Goal: Task Accomplishment & Management: Manage account settings

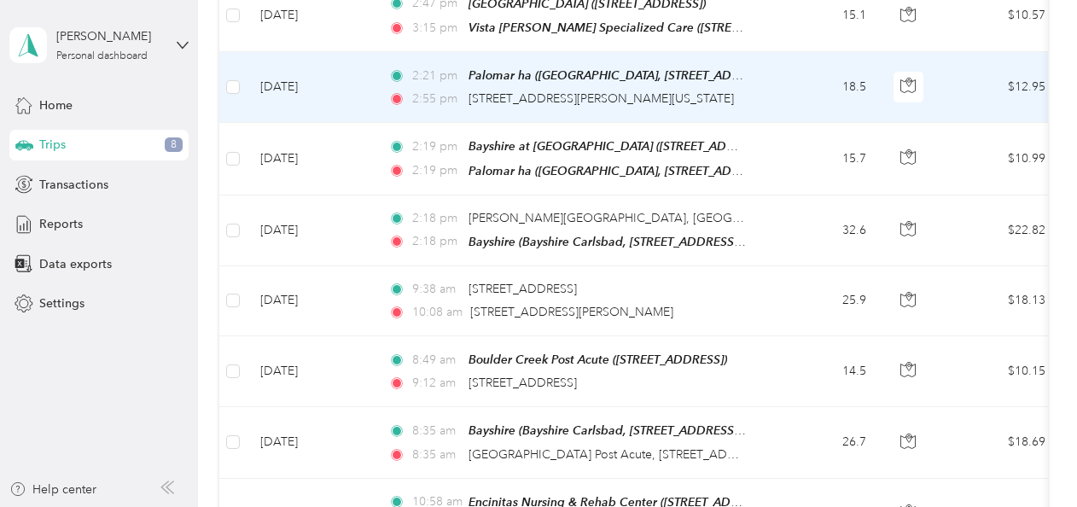
scroll to position [1381, 0]
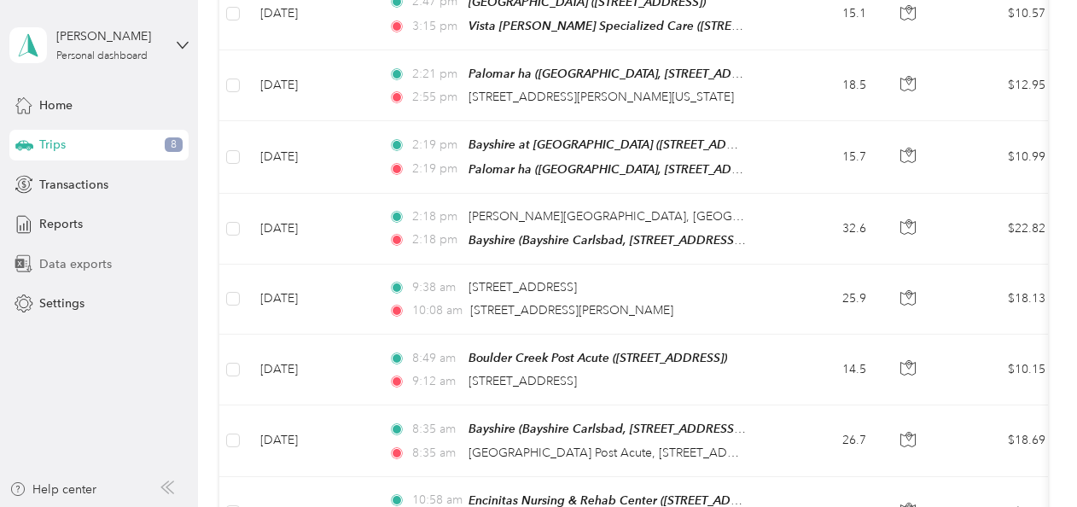
drag, startPoint x: 407, startPoint y: 273, endPoint x: 178, endPoint y: 266, distance: 228.9
click at [178, 266] on div "Data exports" at bounding box center [98, 263] width 179 height 31
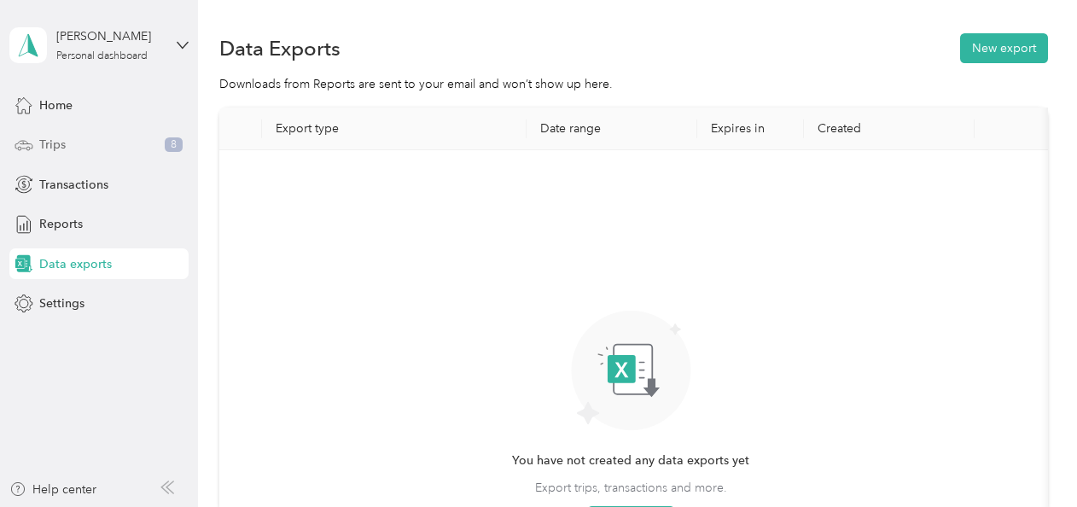
click at [167, 143] on span "8" at bounding box center [174, 144] width 18 height 15
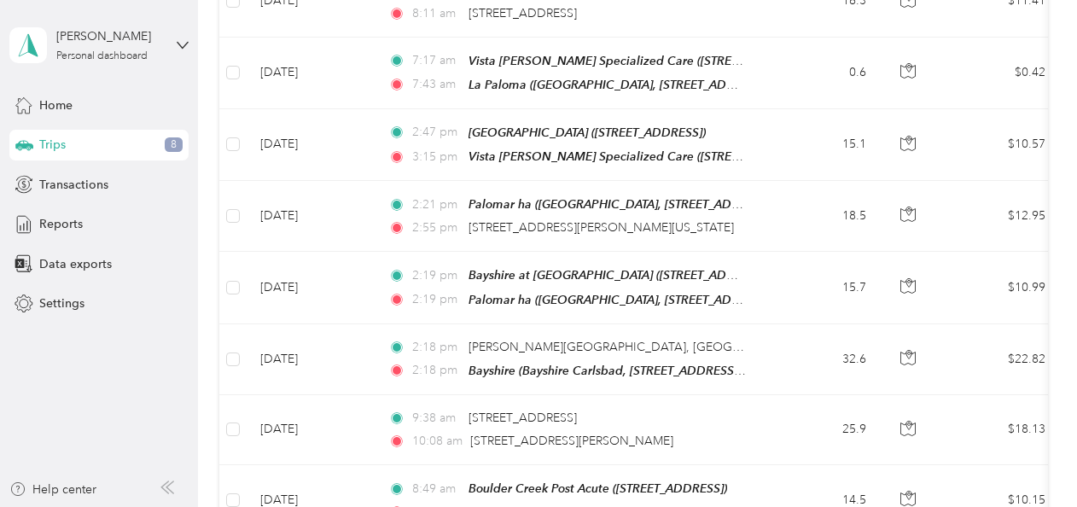
scroll to position [1250, 0]
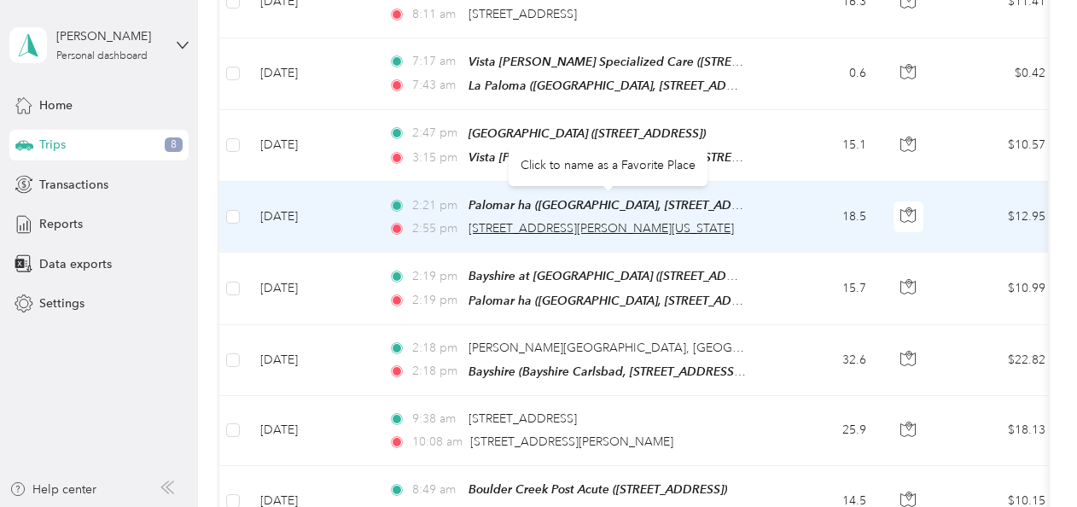
click at [528, 221] on span "[STREET_ADDRESS][PERSON_NAME][US_STATE]" at bounding box center [601, 228] width 265 height 15
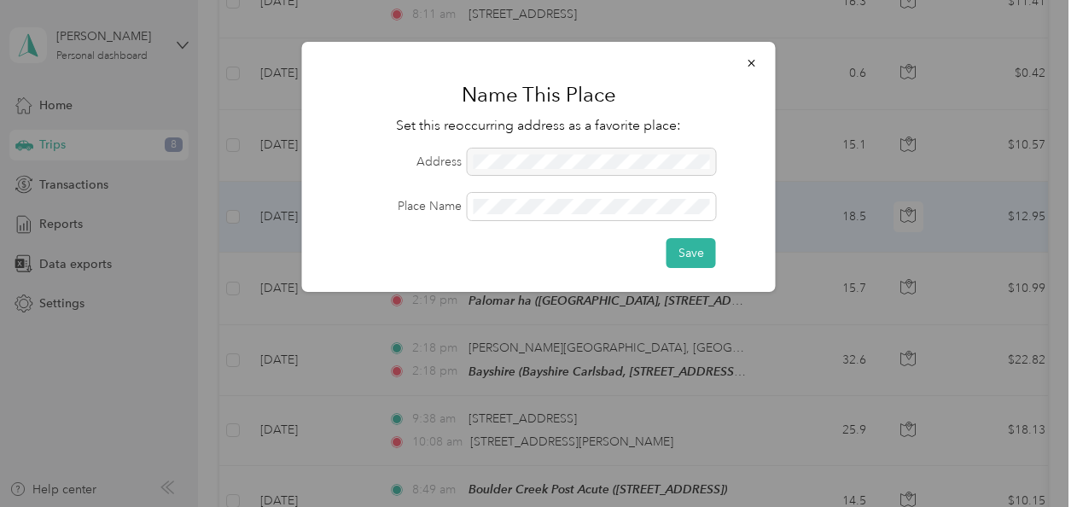
click at [497, 157] on div at bounding box center [592, 162] width 248 height 27
click at [497, 162] on div at bounding box center [592, 162] width 248 height 27
click at [528, 67] on button "button" at bounding box center [752, 63] width 36 height 30
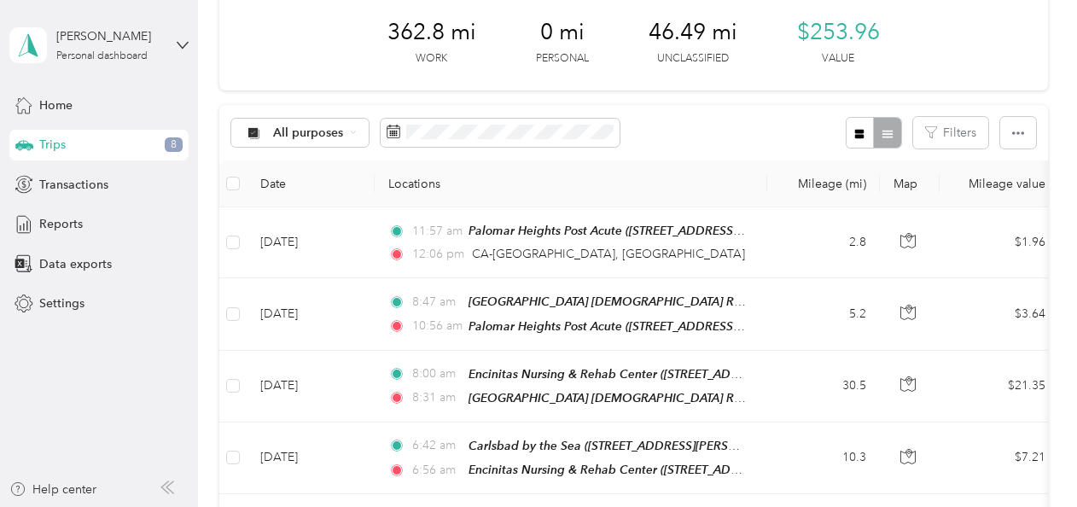
scroll to position [78, 0]
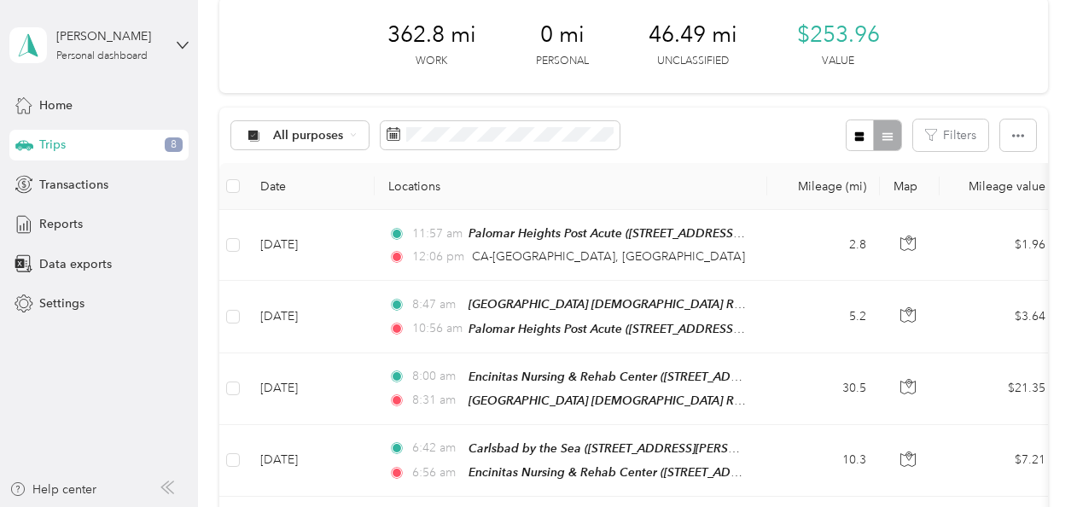
click at [528, 138] on div at bounding box center [873, 136] width 55 height 32
click at [528, 133] on icon "button" at bounding box center [1018, 136] width 12 height 12
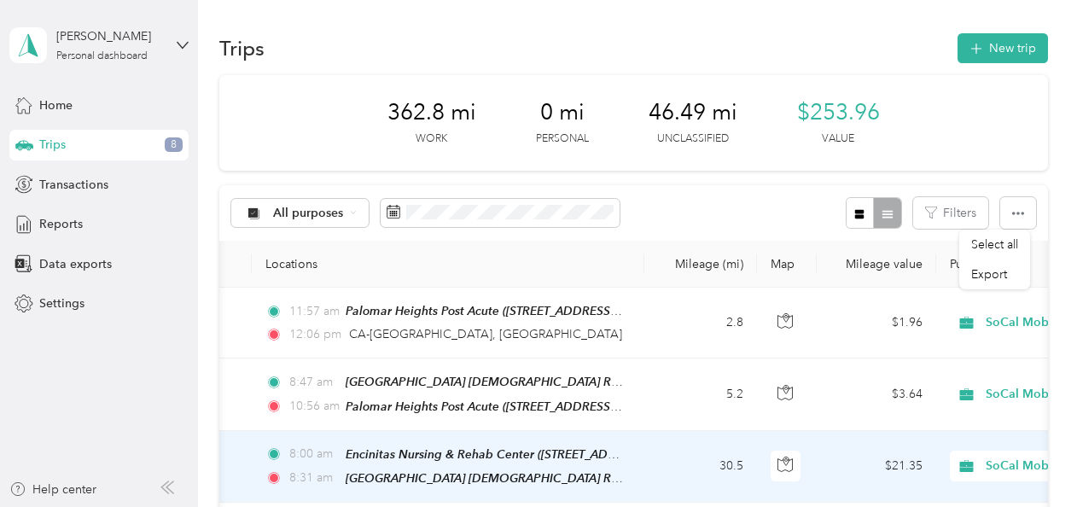
scroll to position [0, 0]
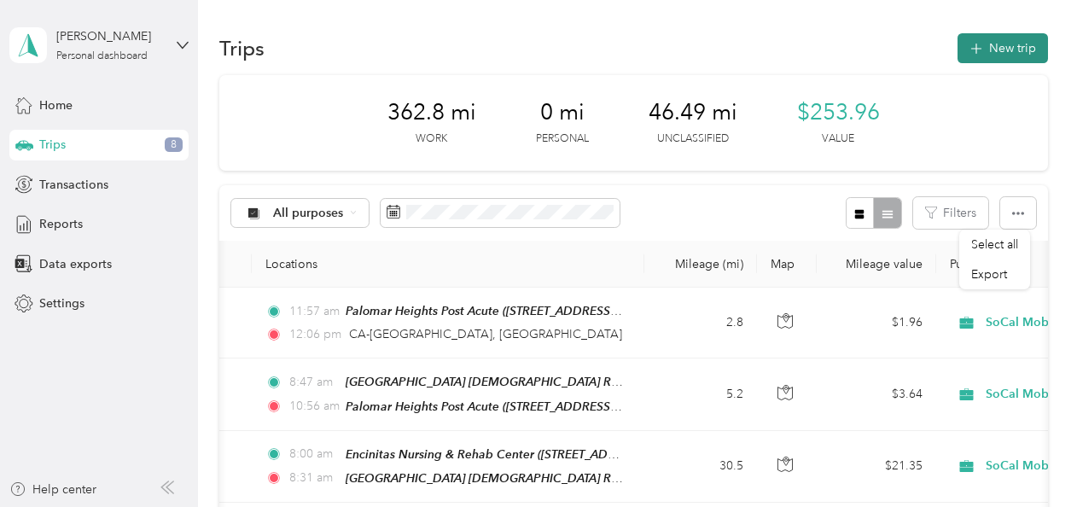
click at [528, 44] on button "New trip" at bounding box center [1003, 48] width 90 height 30
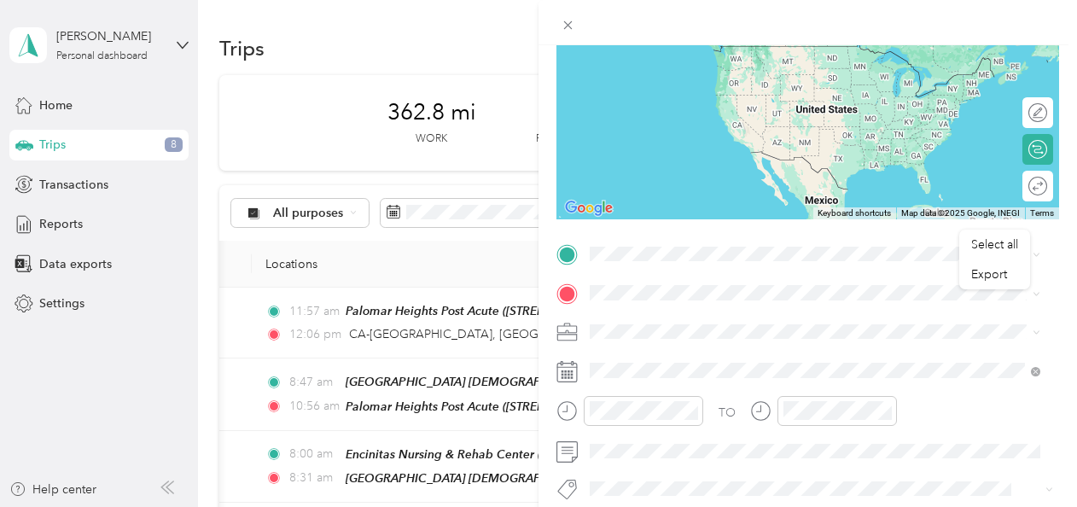
scroll to position [176, 0]
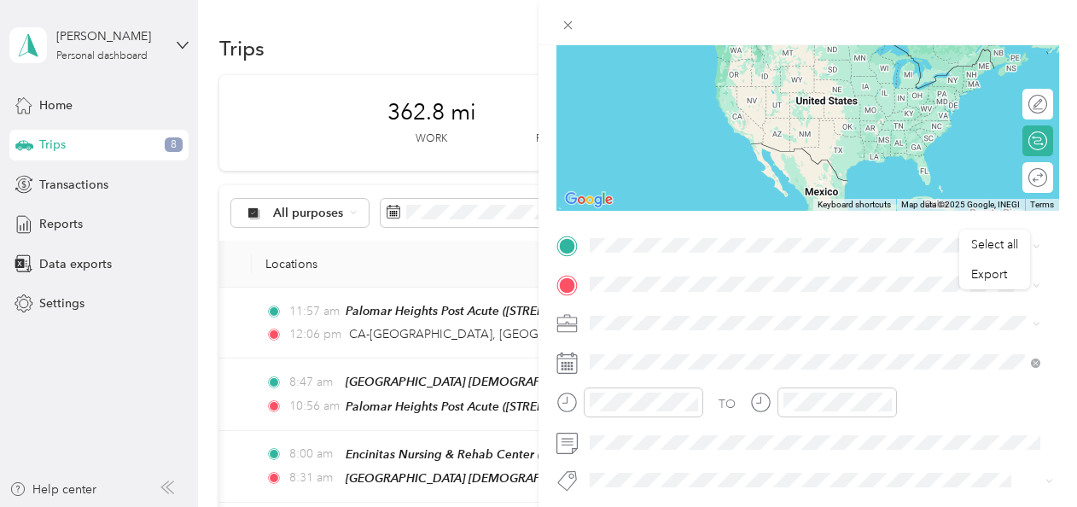
click at [394, 214] on div "New Trip Save This trip cannot be edited because it is either under review, app…" at bounding box center [538, 253] width 1077 height 507
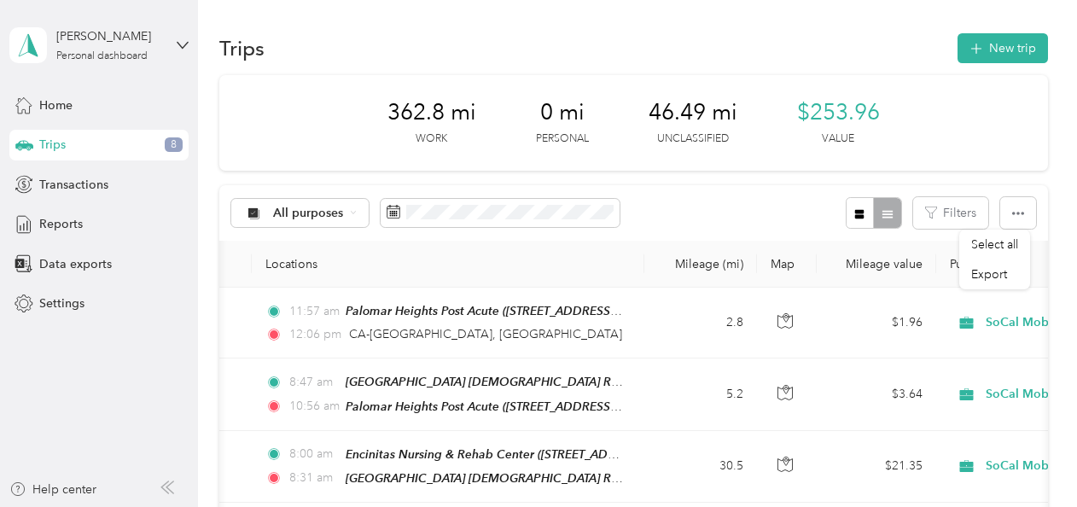
click at [394, 214] on rect at bounding box center [394, 215] width 2 height 2
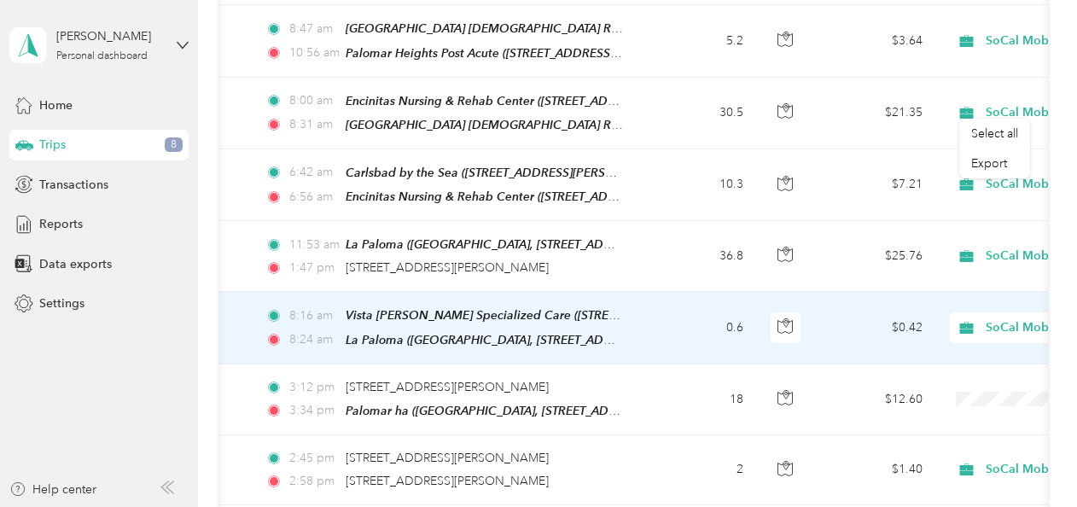
scroll to position [0, 0]
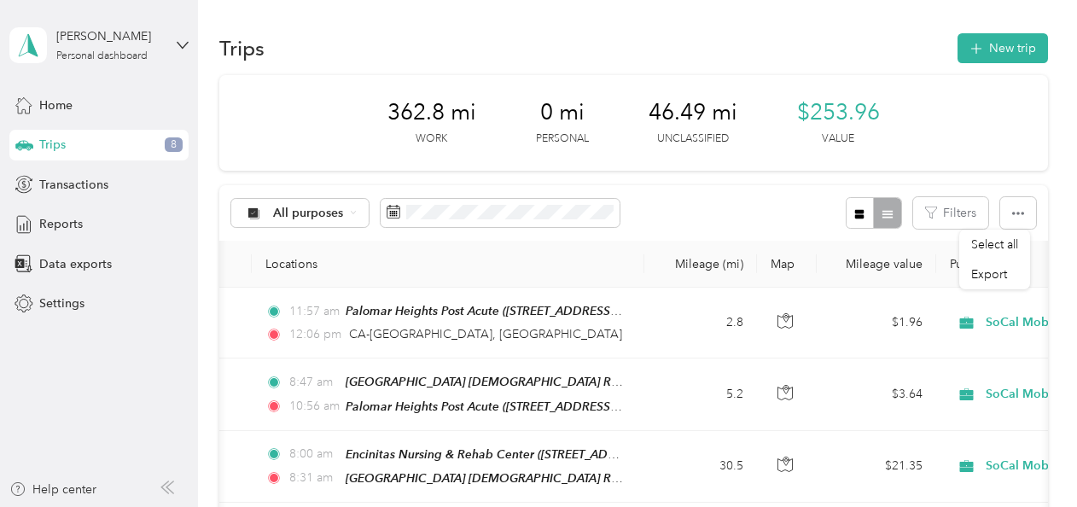
click at [172, 143] on span "8" at bounding box center [174, 144] width 18 height 15
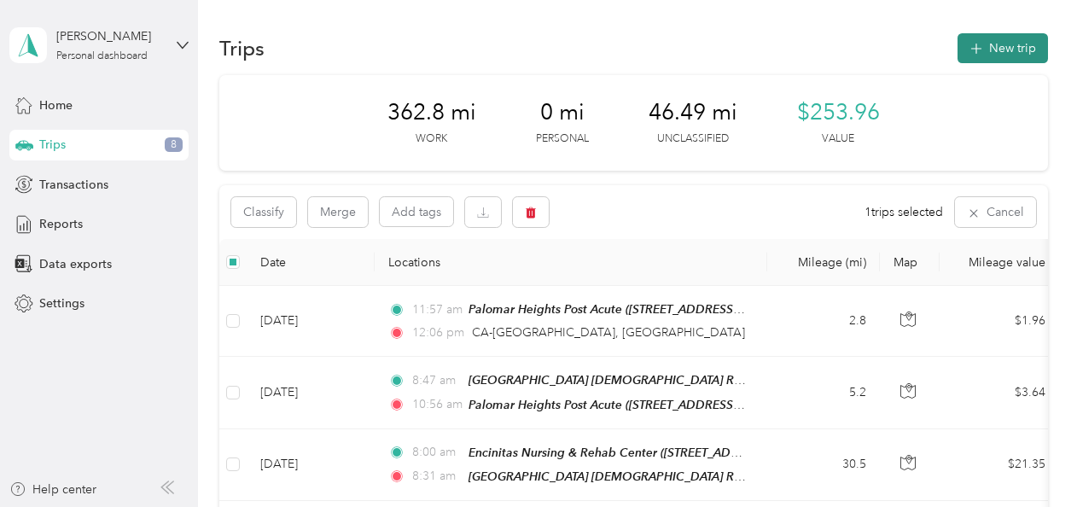
click at [528, 50] on button "New trip" at bounding box center [1003, 48] width 90 height 30
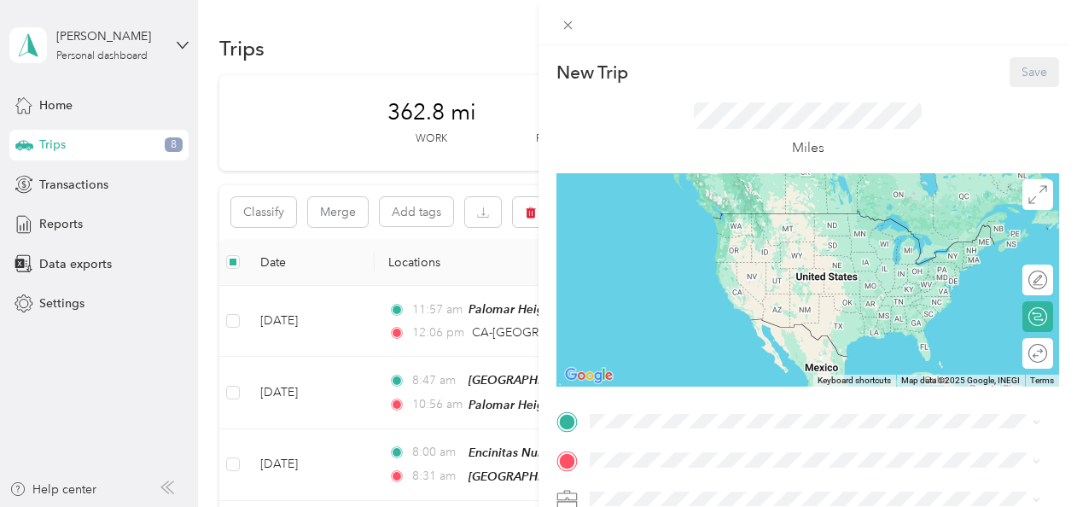
click at [528, 422] on icon at bounding box center [567, 422] width 15 height 15
click at [528, 343] on div "TEAM Vista [PERSON_NAME] Specialized Care" at bounding box center [766, 341] width 289 height 21
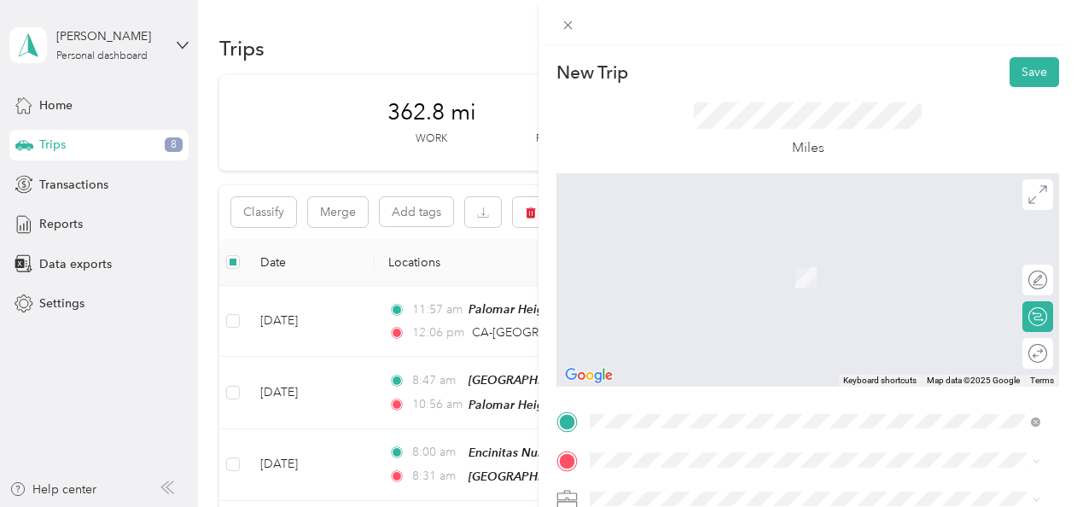
click at [528, 336] on div "[GEOGRAPHIC_DATA], [STREET_ADDRESS][GEOGRAPHIC_DATA], [GEOGRAPHIC_DATA]" at bounding box center [828, 330] width 412 height 54
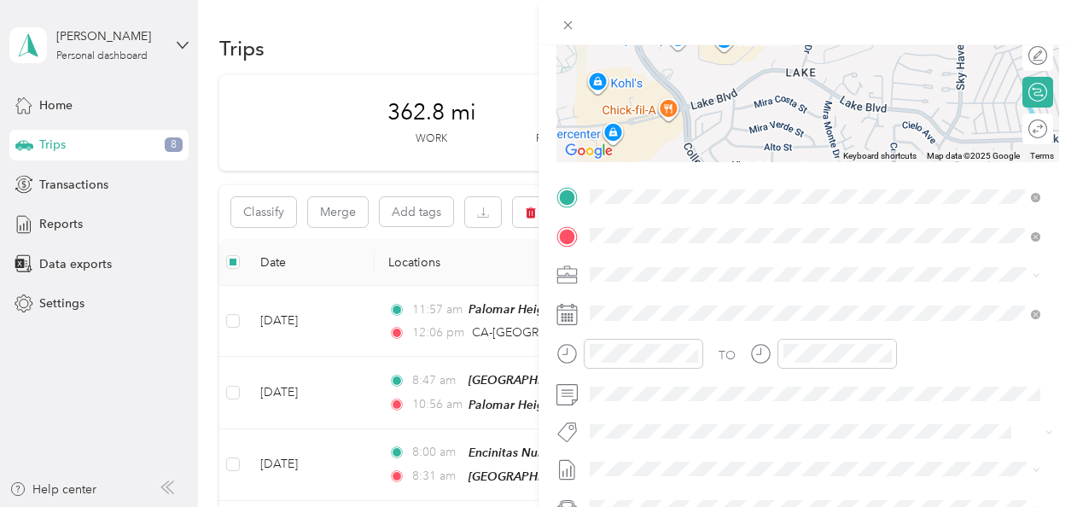
scroll to position [226, 0]
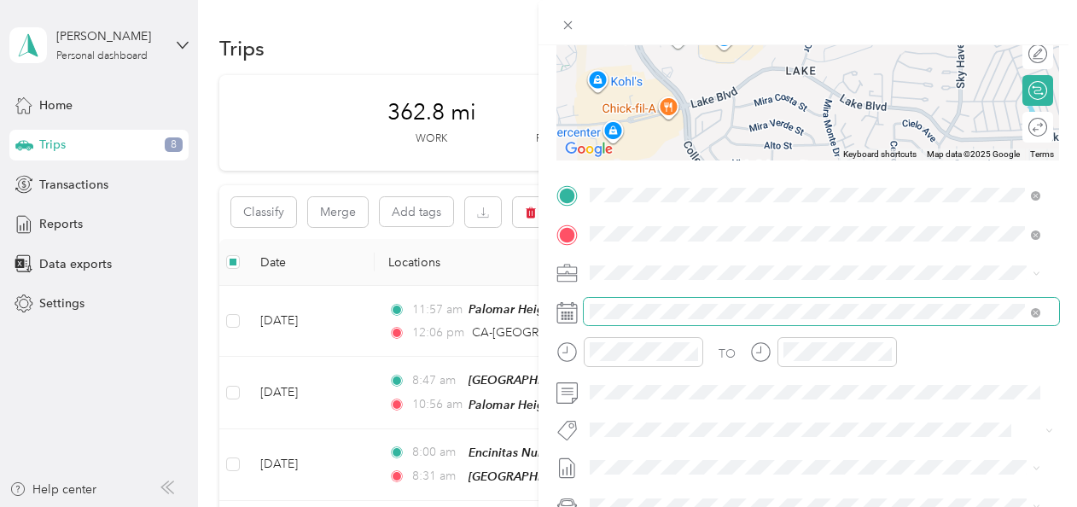
click at [528, 312] on span at bounding box center [821, 311] width 475 height 27
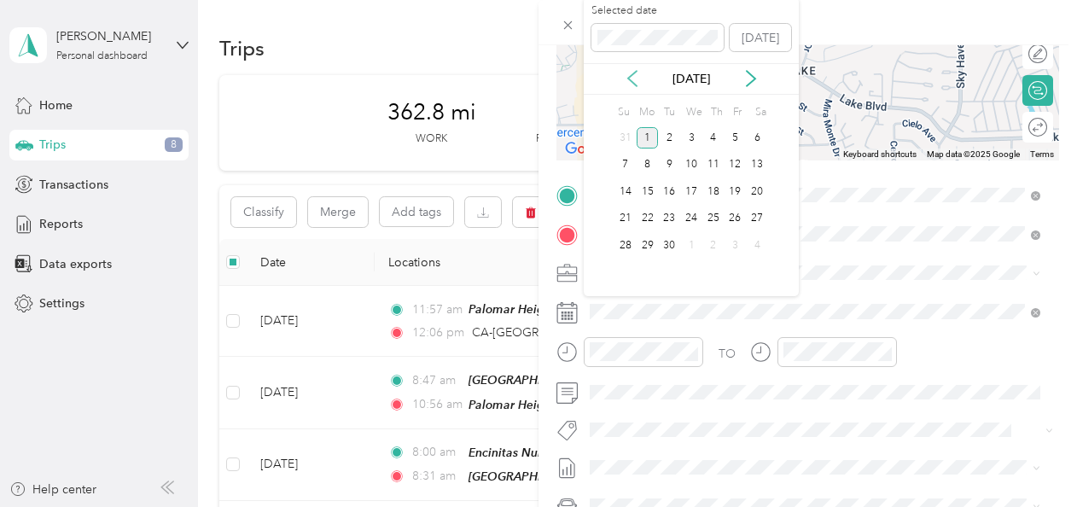
click at [528, 80] on icon at bounding box center [632, 79] width 9 height 15
click at [528, 219] on div "18" at bounding box center [648, 218] width 22 height 21
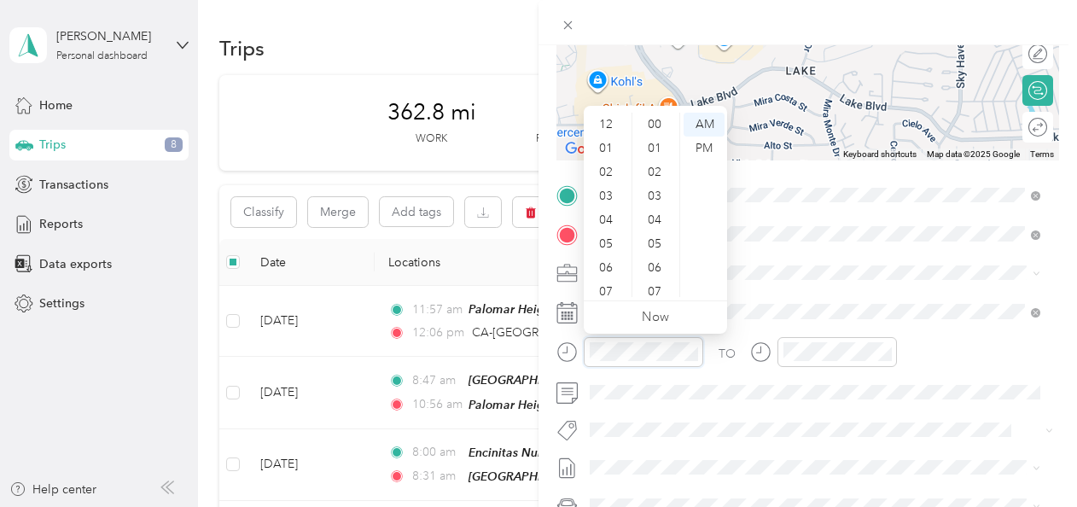
scroll to position [102, 0]
click at [528, 117] on div "04" at bounding box center [607, 118] width 41 height 24
click at [528, 290] on div "11" at bounding box center [607, 285] width 41 height 24
click at [528, 222] on div "04" at bounding box center [607, 220] width 41 height 24
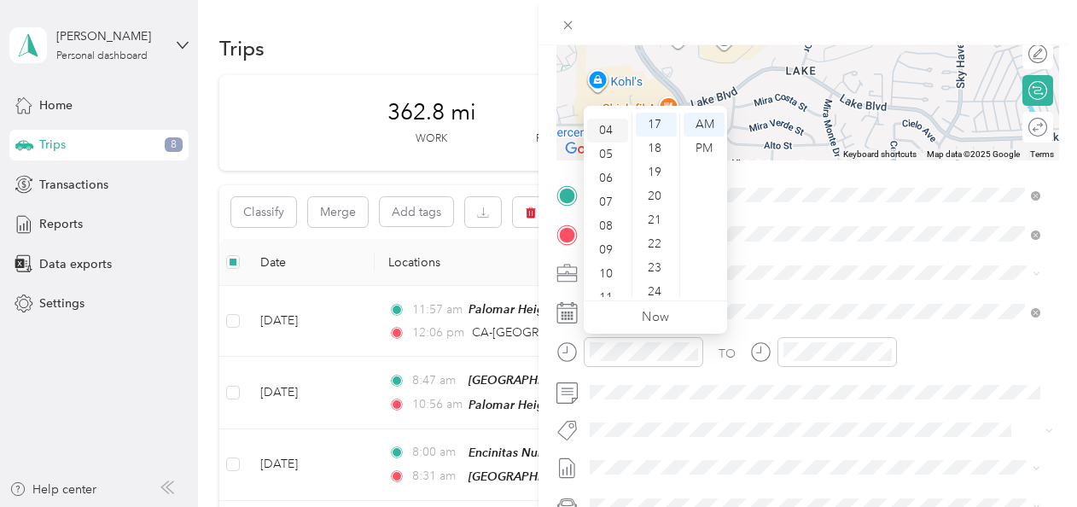
scroll to position [96, 0]
click at [528, 126] on div "04" at bounding box center [607, 125] width 41 height 24
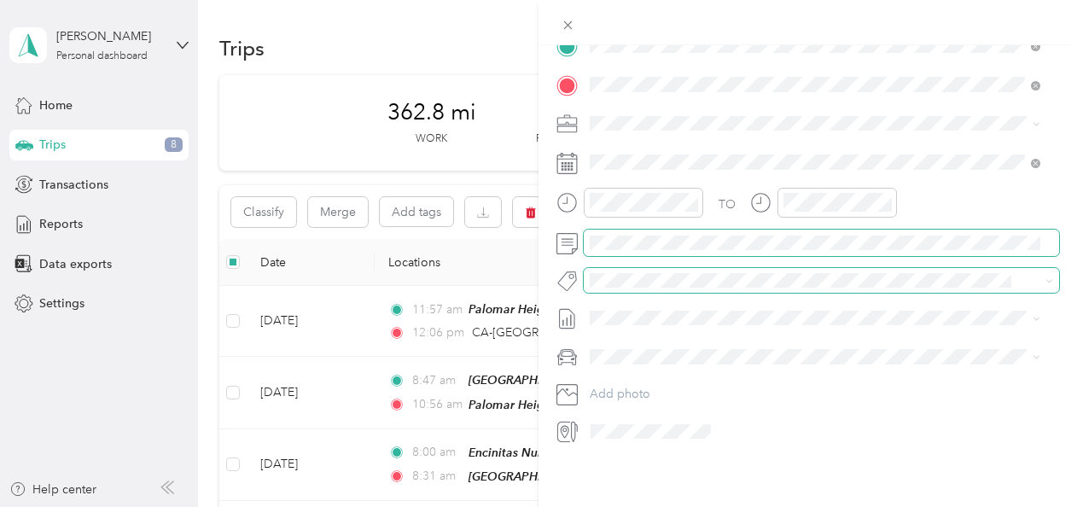
scroll to position [388, 0]
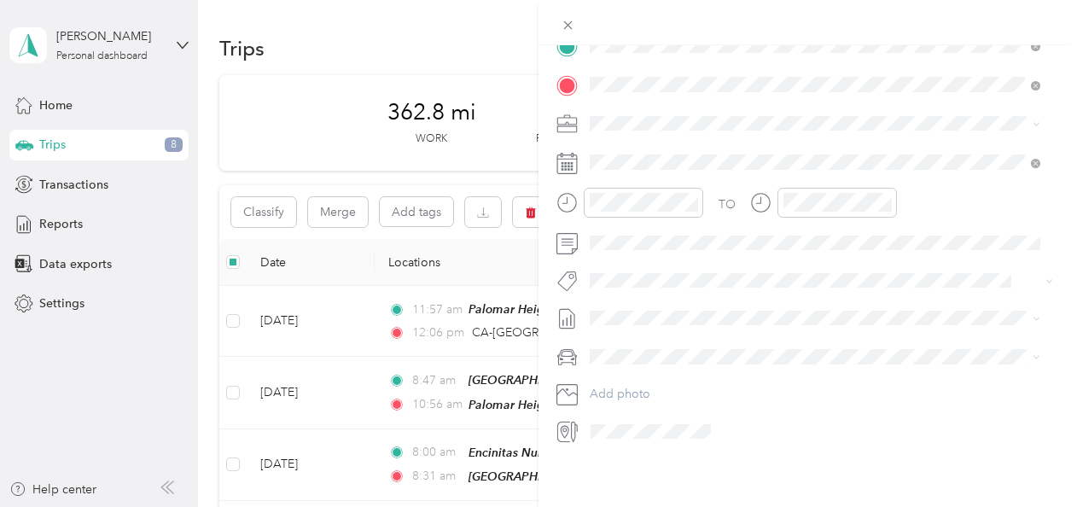
click at [528, 421] on icon at bounding box center [568, 432] width 22 height 22
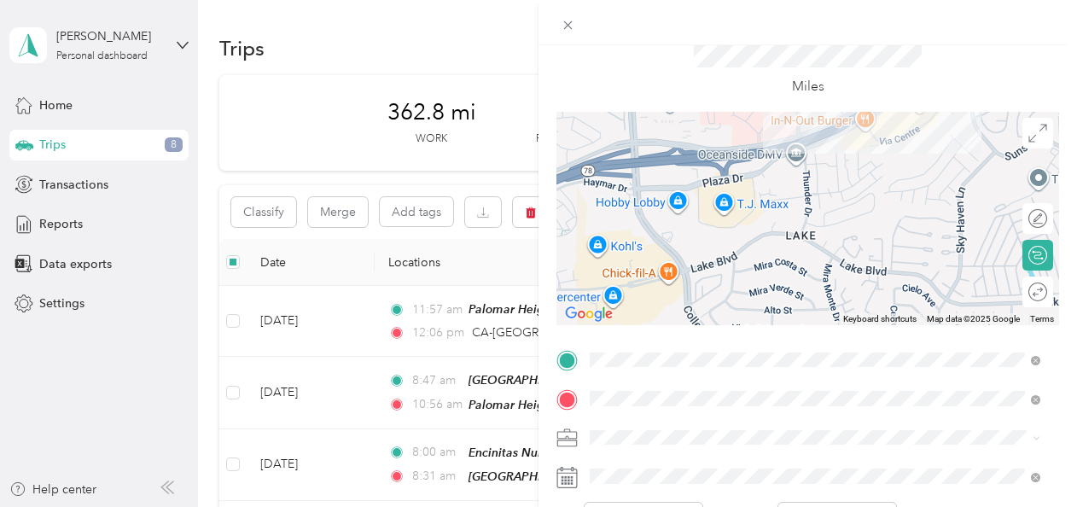
scroll to position [57, 0]
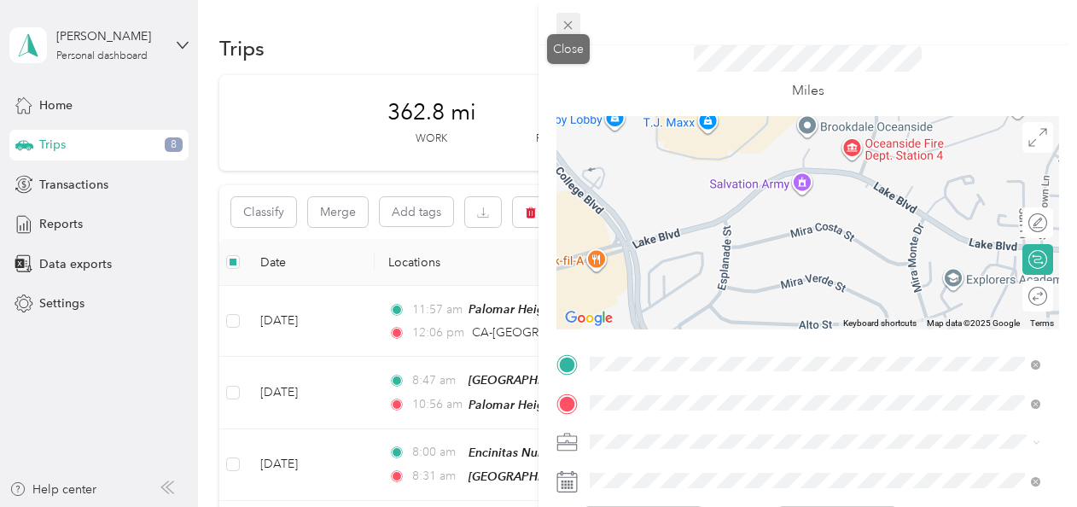
click at [528, 17] on span at bounding box center [569, 25] width 24 height 24
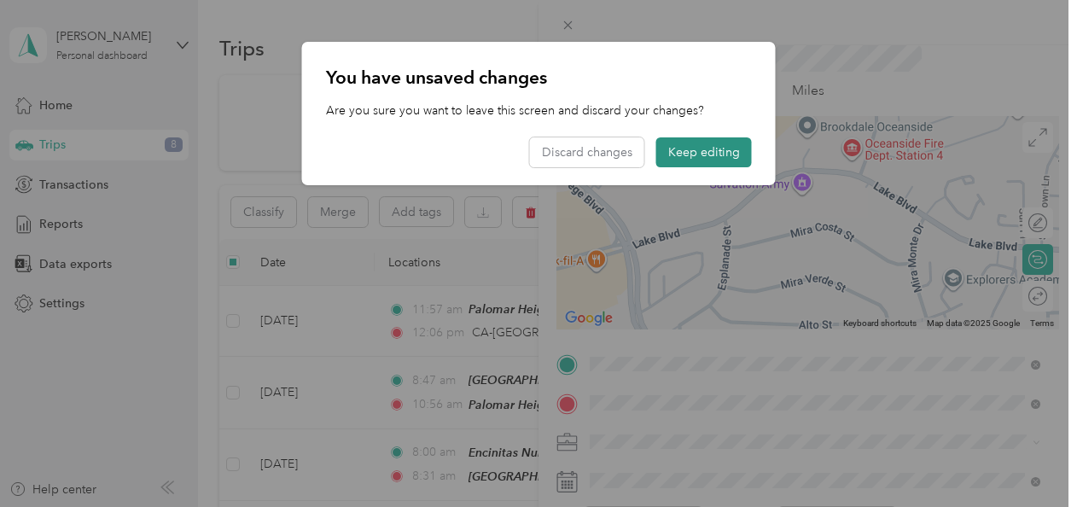
click at [528, 149] on button "Keep editing" at bounding box center [704, 152] width 96 height 30
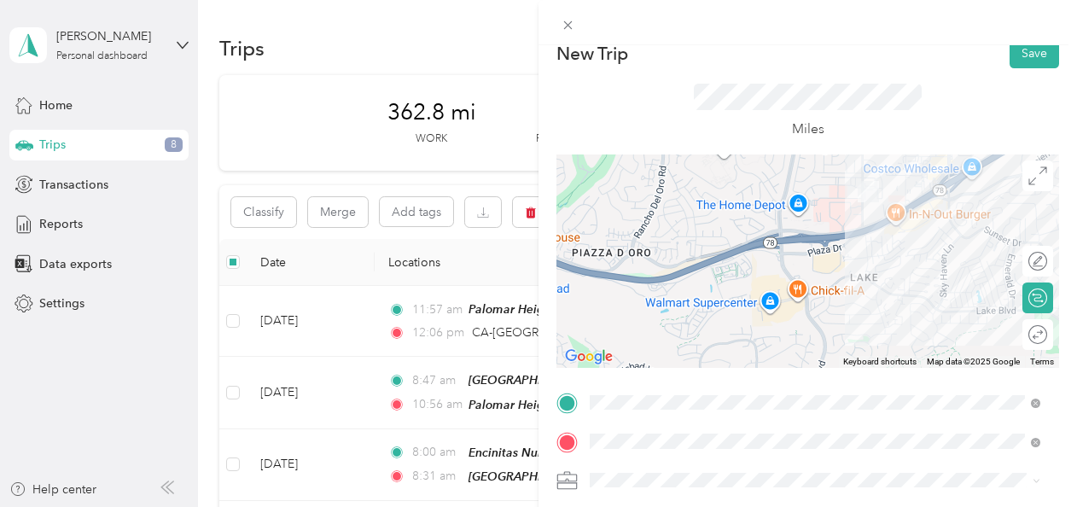
scroll to position [19, 0]
click at [528, 58] on button "Save" at bounding box center [1035, 53] width 50 height 30
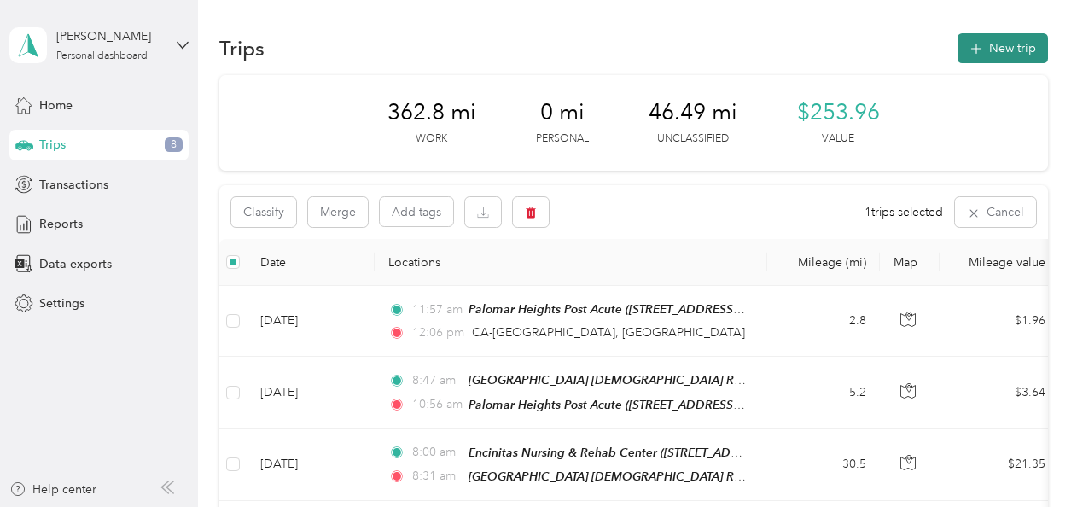
click at [528, 50] on button "New trip" at bounding box center [1003, 48] width 90 height 30
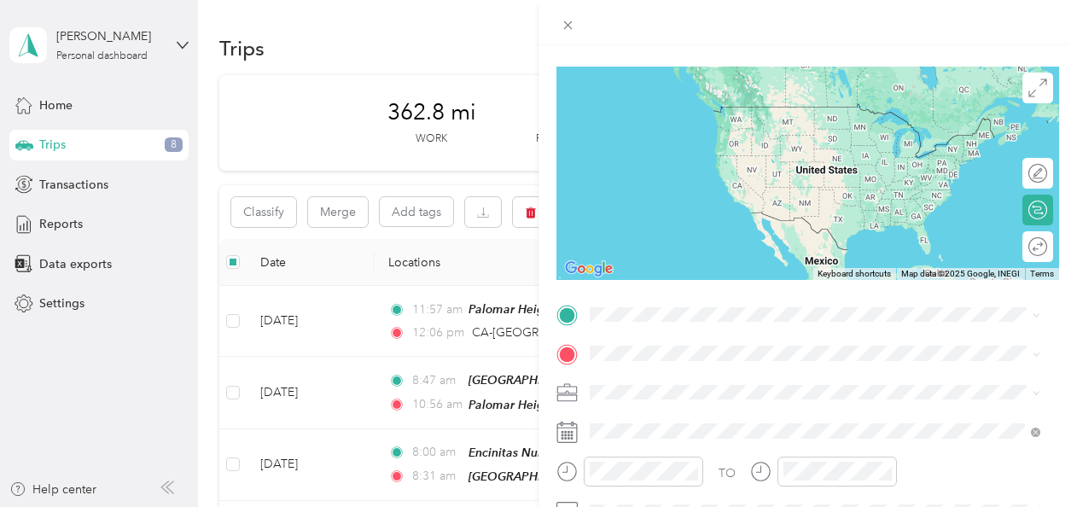
scroll to position [112, 0]
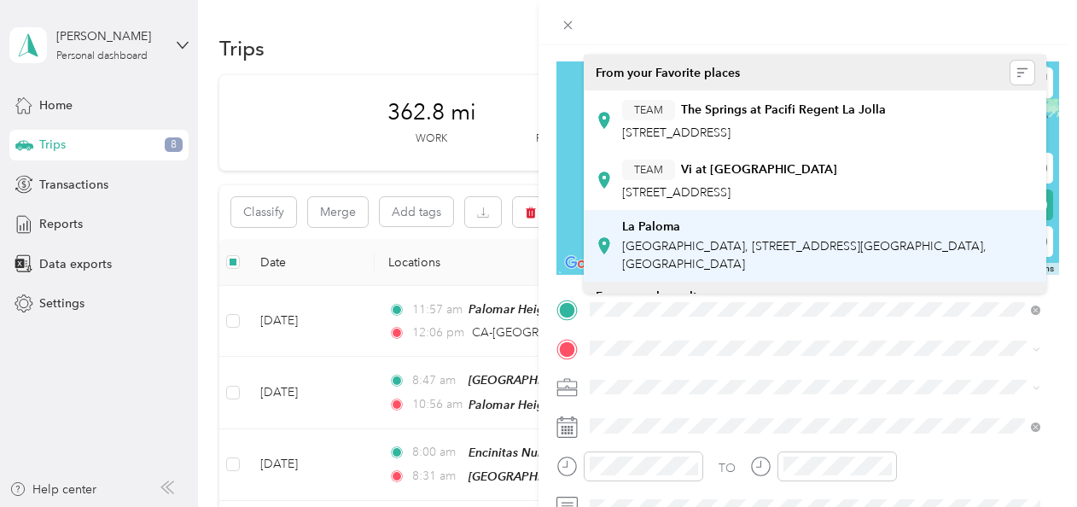
click at [528, 253] on span "[GEOGRAPHIC_DATA], [STREET_ADDRESS][GEOGRAPHIC_DATA], [GEOGRAPHIC_DATA]" at bounding box center [804, 255] width 364 height 32
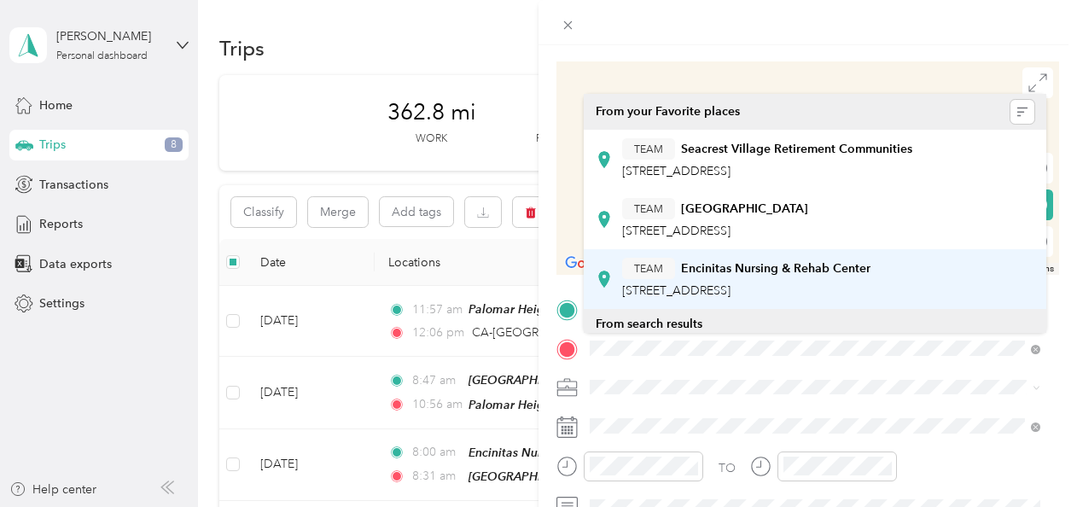
click at [528, 276] on strong "Encinitas Nursing & Rehab Center" at bounding box center [775, 268] width 189 height 15
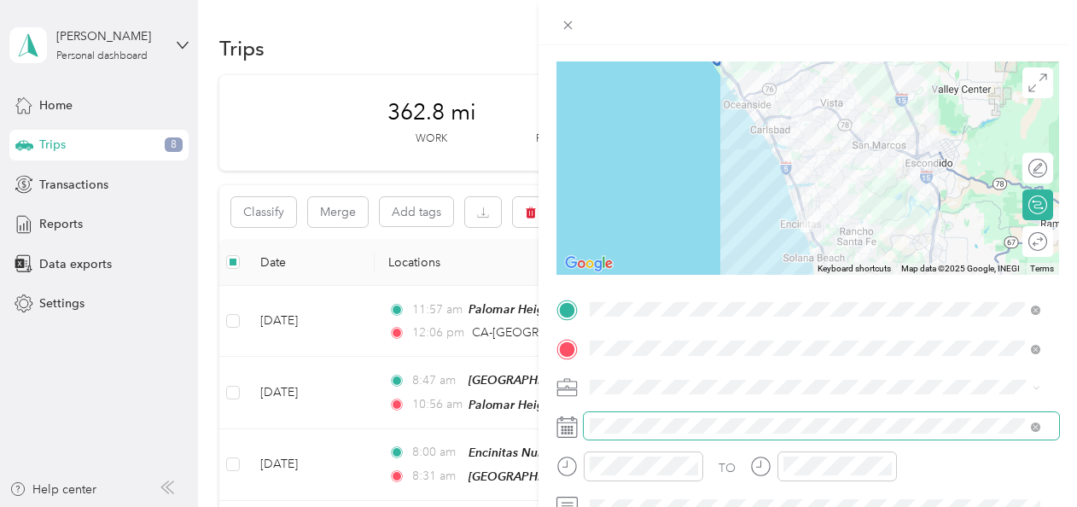
click at [528, 427] on span at bounding box center [821, 425] width 475 height 27
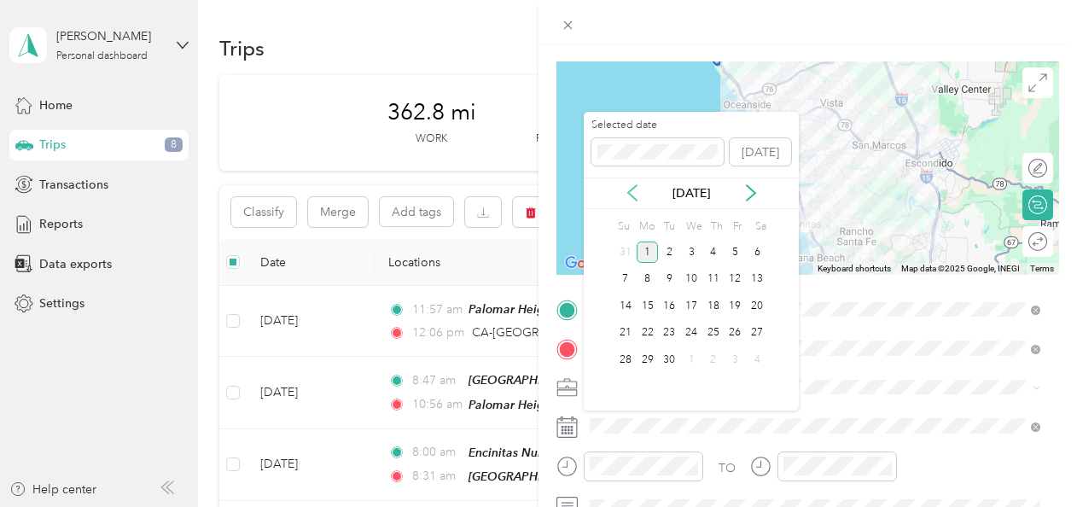
click at [528, 185] on icon at bounding box center [632, 192] width 17 height 17
click at [528, 332] on div "18" at bounding box center [648, 333] width 22 height 21
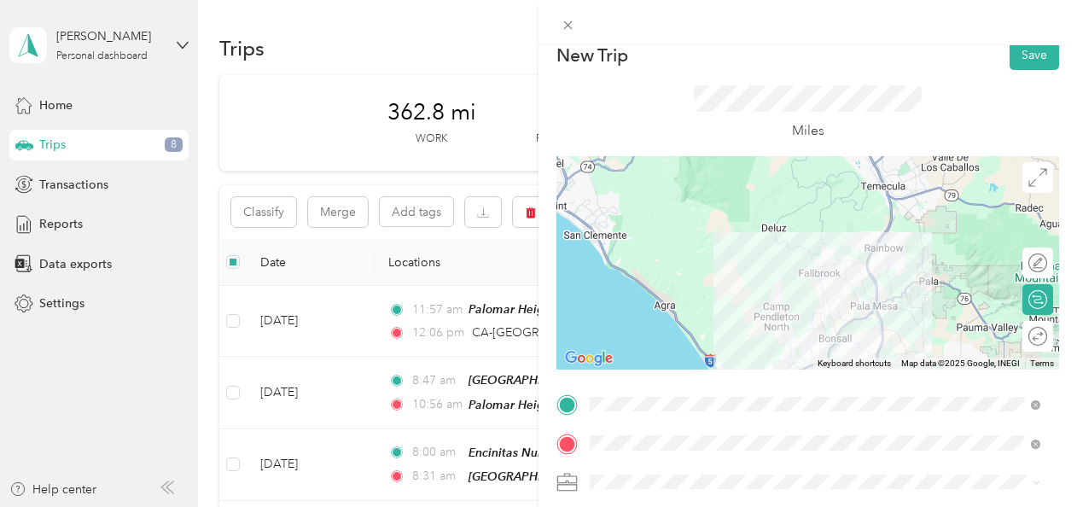
scroll to position [0, 0]
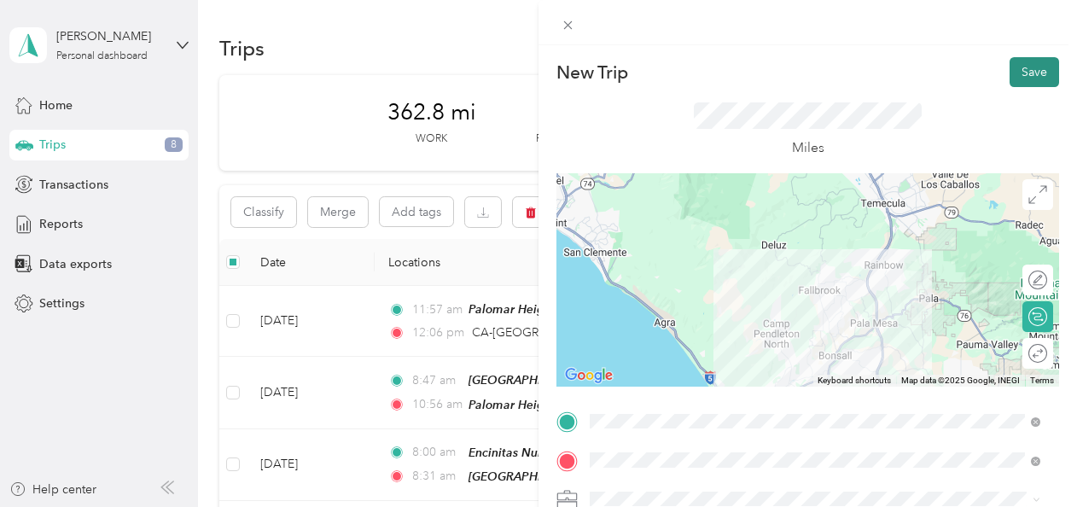
click at [528, 73] on button "Save" at bounding box center [1035, 72] width 50 height 30
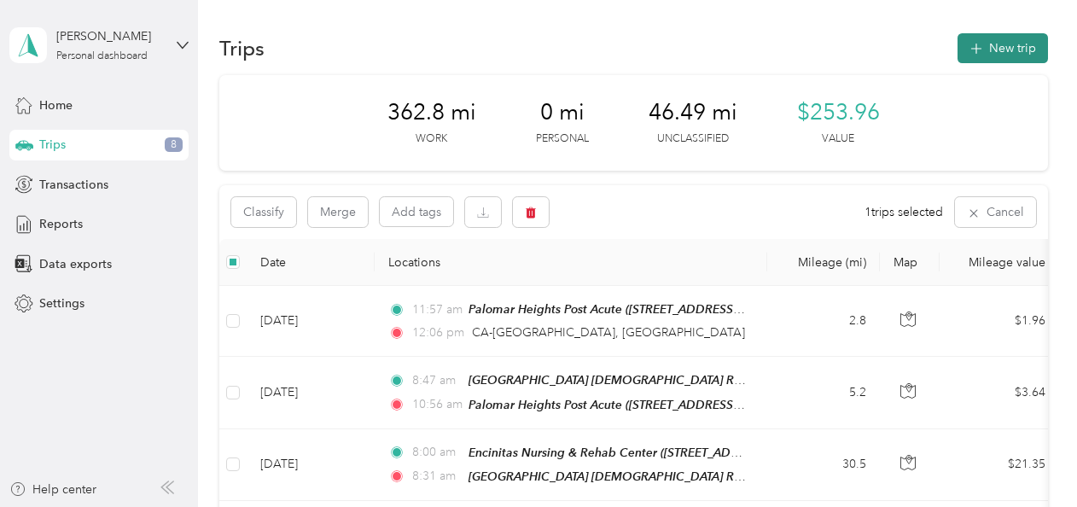
click at [528, 53] on button "New trip" at bounding box center [1003, 48] width 90 height 30
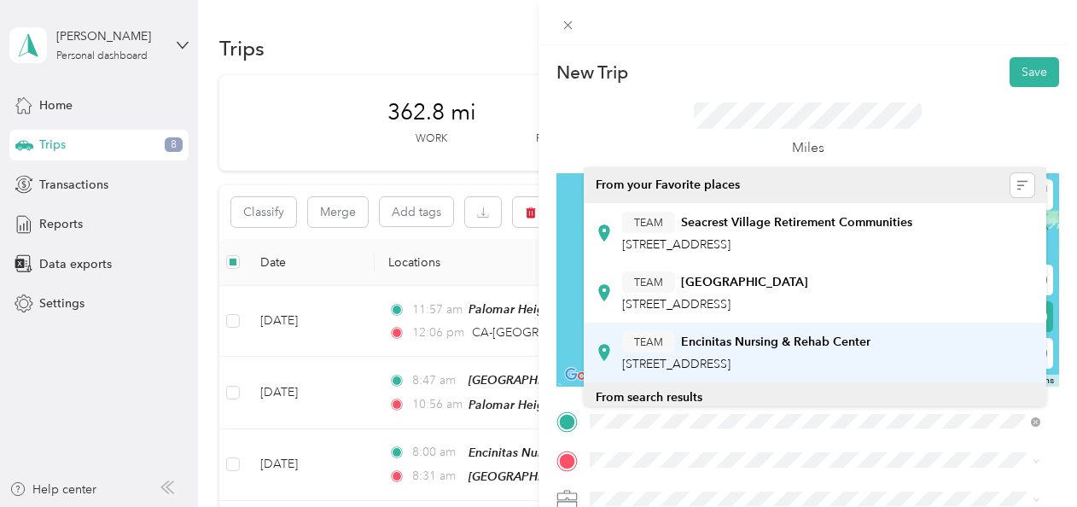
click at [528, 347] on strong "Encinitas Nursing & Rehab Center" at bounding box center [775, 342] width 189 height 15
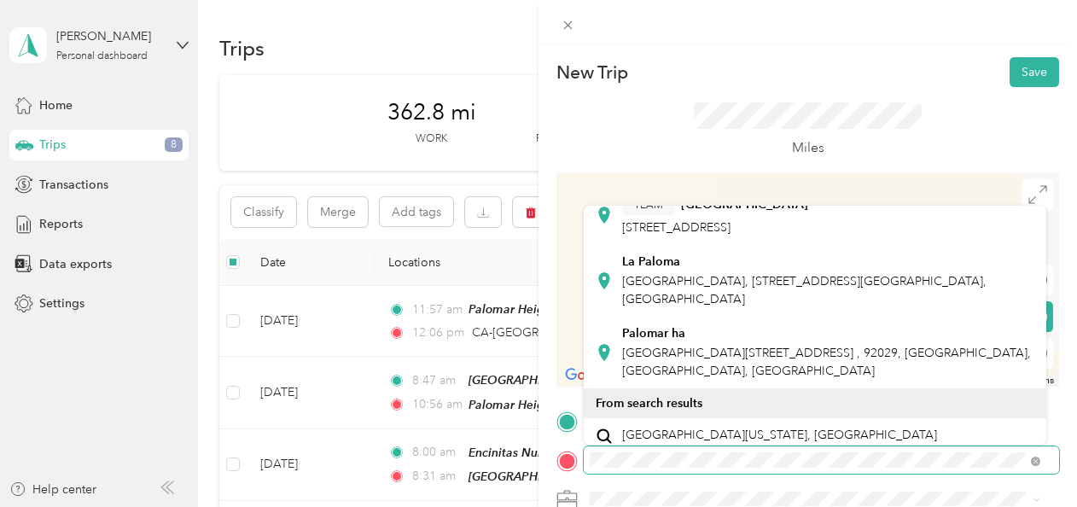
scroll to position [123, 0]
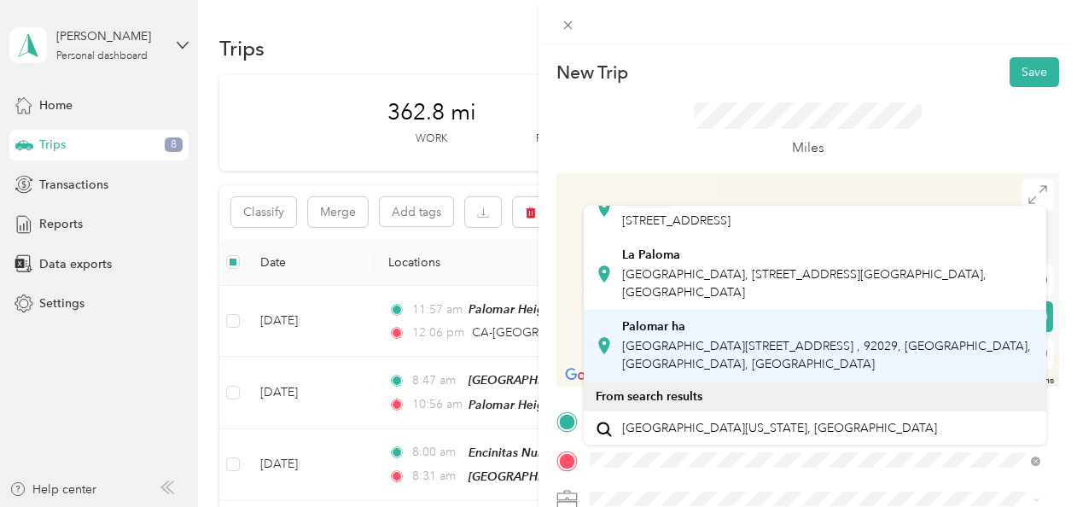
click at [528, 355] on div "[GEOGRAPHIC_DATA], [STREET_ADDRESS][GEOGRAPHIC_DATA], [GEOGRAPHIC_DATA], [GEOGR…" at bounding box center [828, 346] width 412 height 54
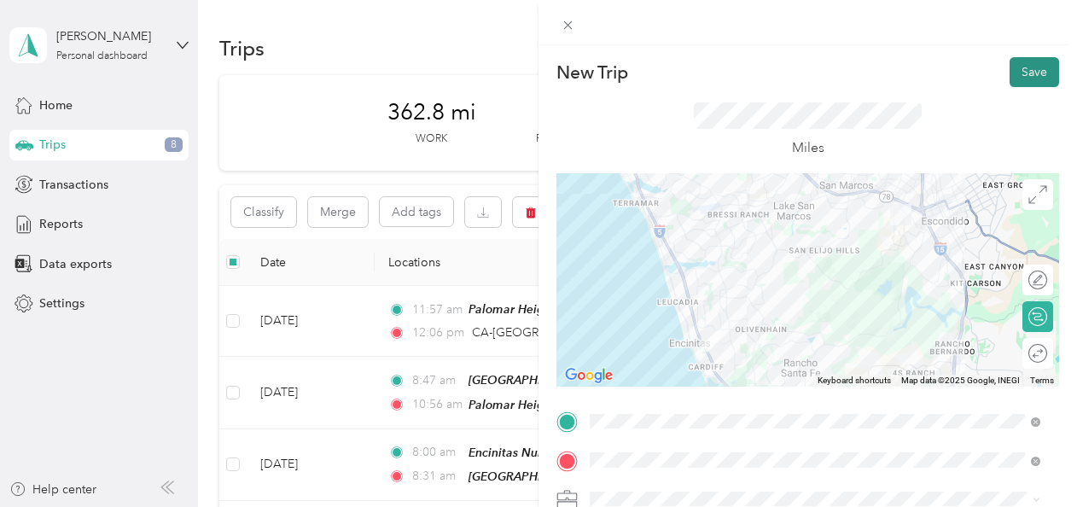
click at [528, 73] on button "Save" at bounding box center [1035, 72] width 50 height 30
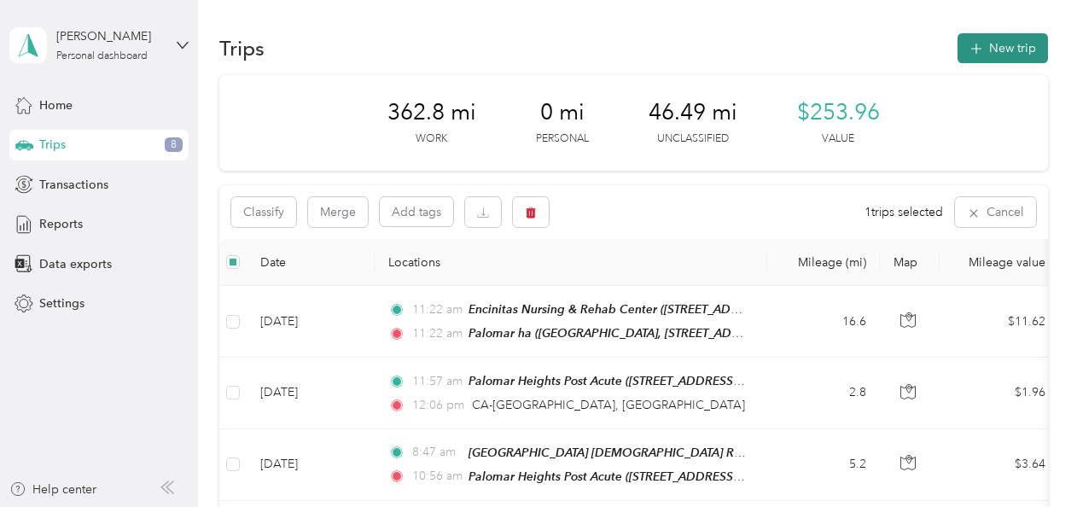
click at [528, 51] on button "New trip" at bounding box center [1003, 48] width 90 height 30
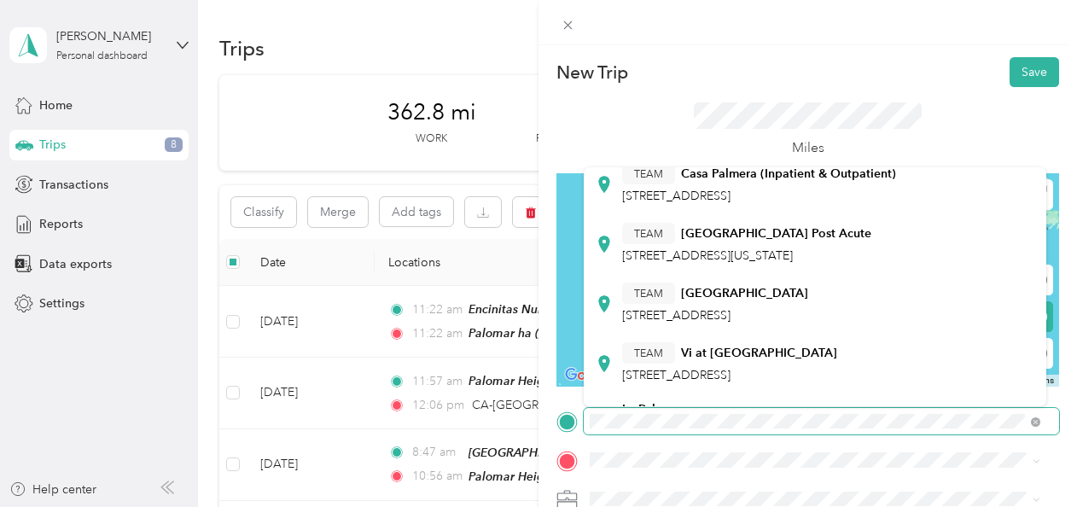
scroll to position [0, 0]
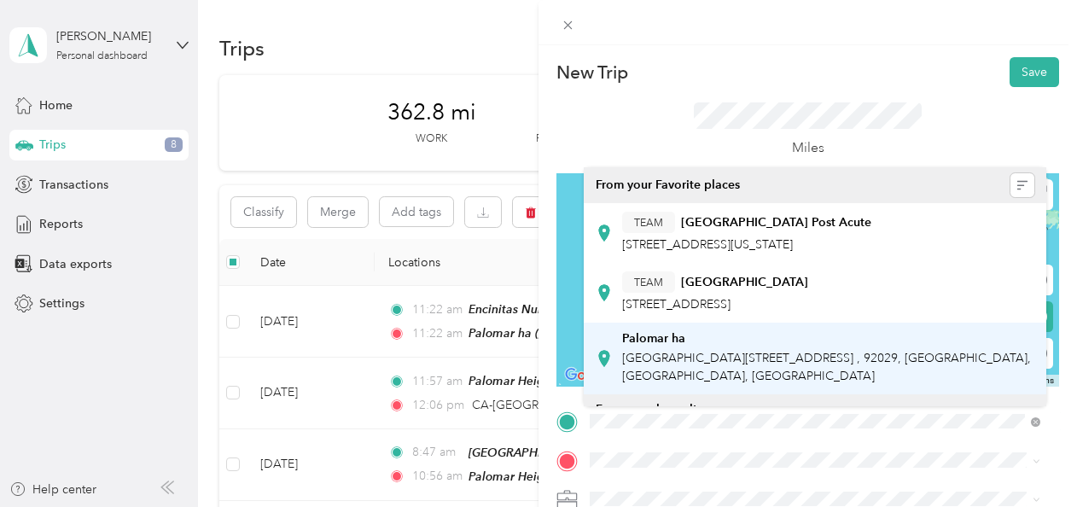
click at [528, 367] on div "[GEOGRAPHIC_DATA], [STREET_ADDRESS][GEOGRAPHIC_DATA], [GEOGRAPHIC_DATA], [GEOGR…" at bounding box center [828, 358] width 412 height 54
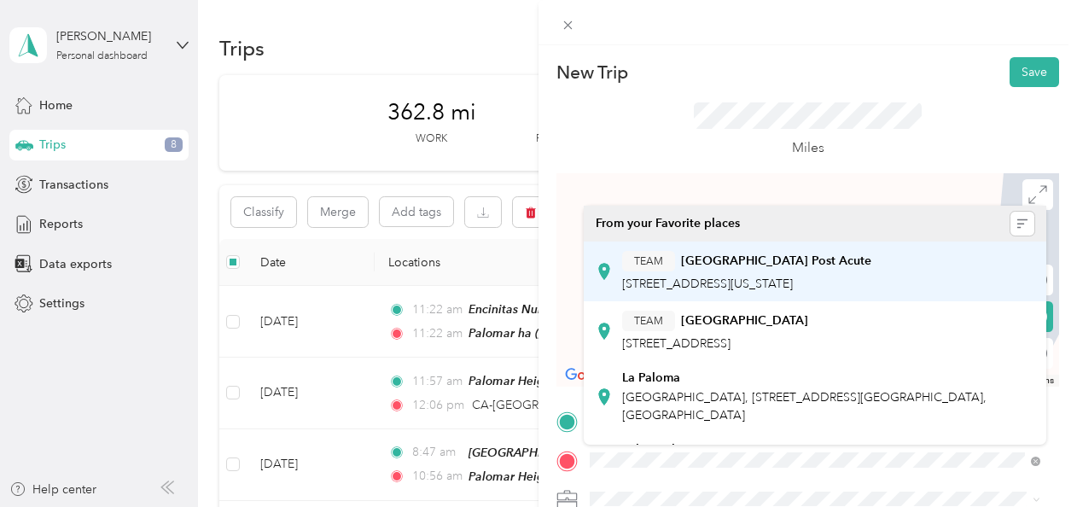
click at [528, 283] on span "[STREET_ADDRESS][US_STATE]" at bounding box center [707, 284] width 171 height 15
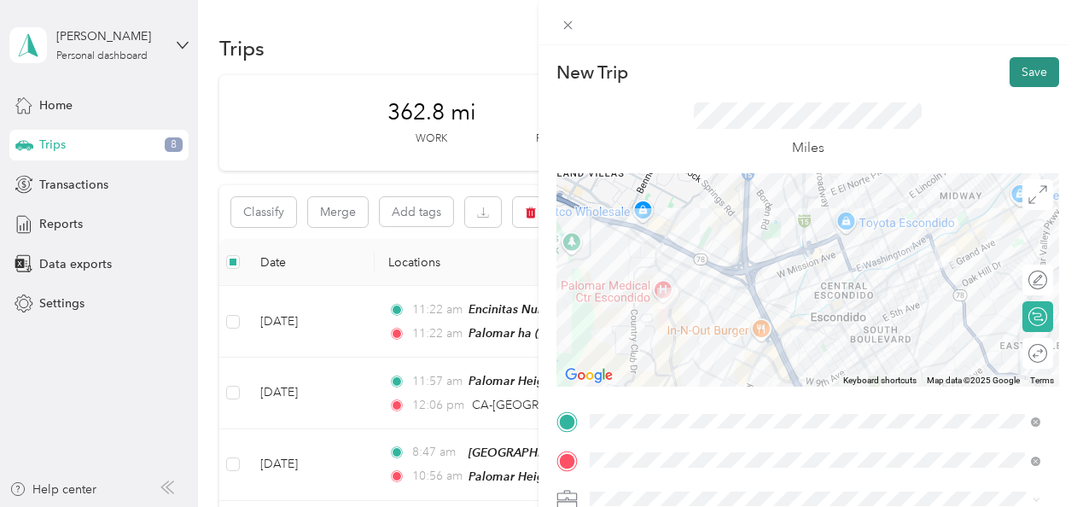
click at [528, 77] on button "Save" at bounding box center [1035, 72] width 50 height 30
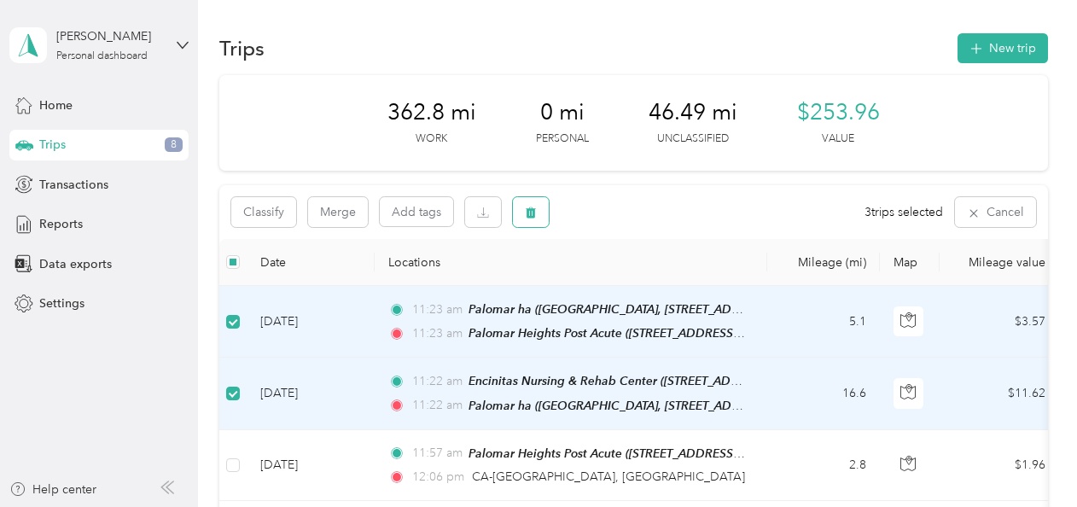
click at [528, 214] on icon "button" at bounding box center [531, 212] width 10 height 11
click at [528, 213] on icon "button" at bounding box center [531, 212] width 10 height 11
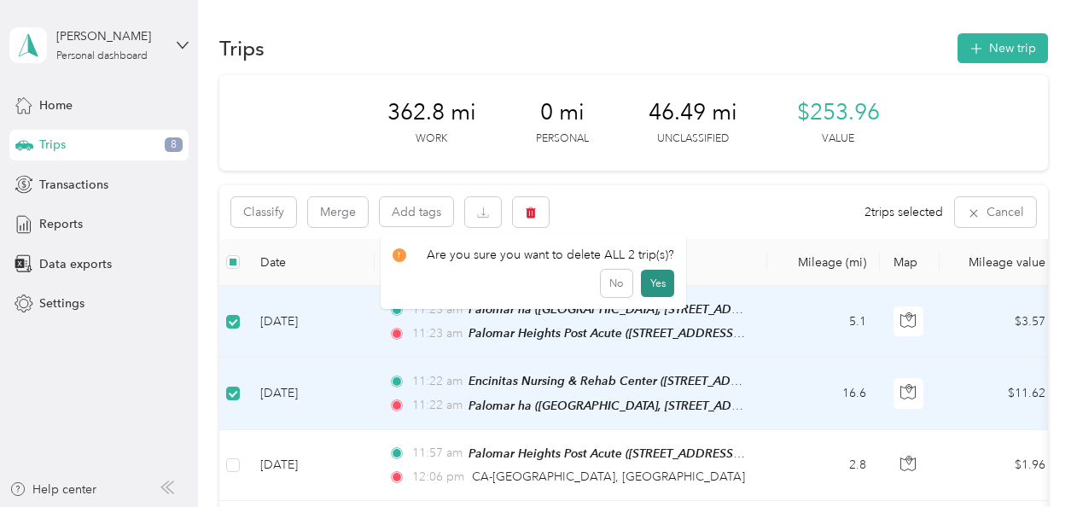
click at [528, 295] on button "Yes" at bounding box center [657, 283] width 33 height 27
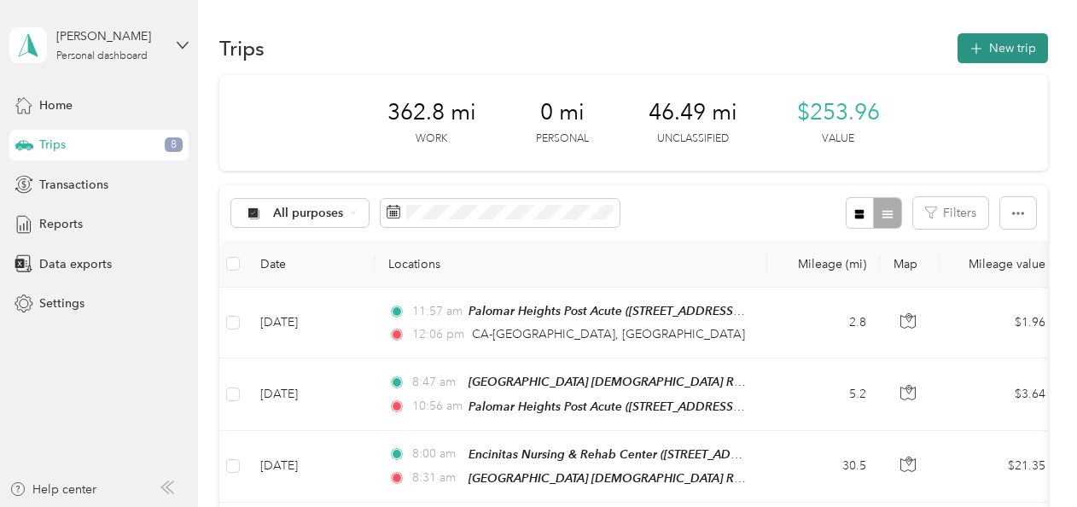
click at [528, 56] on button "New trip" at bounding box center [1003, 48] width 90 height 30
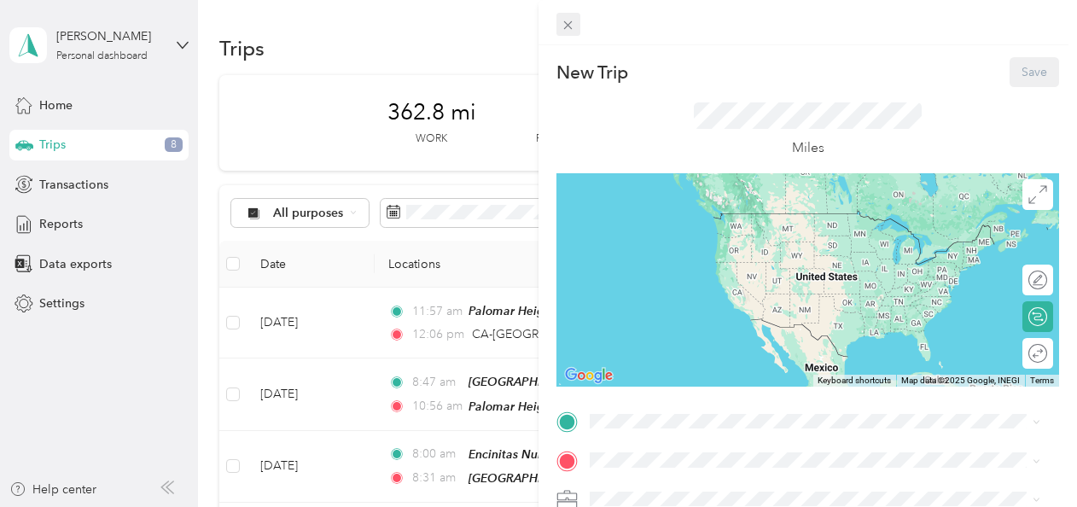
click at [528, 29] on icon at bounding box center [568, 25] width 15 height 15
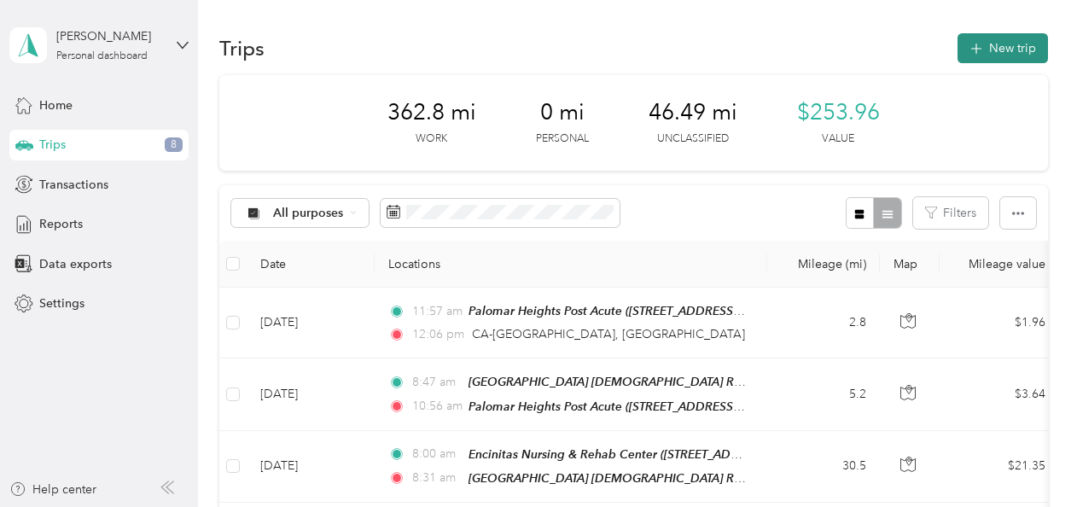
click at [528, 53] on button "New trip" at bounding box center [1003, 48] width 90 height 30
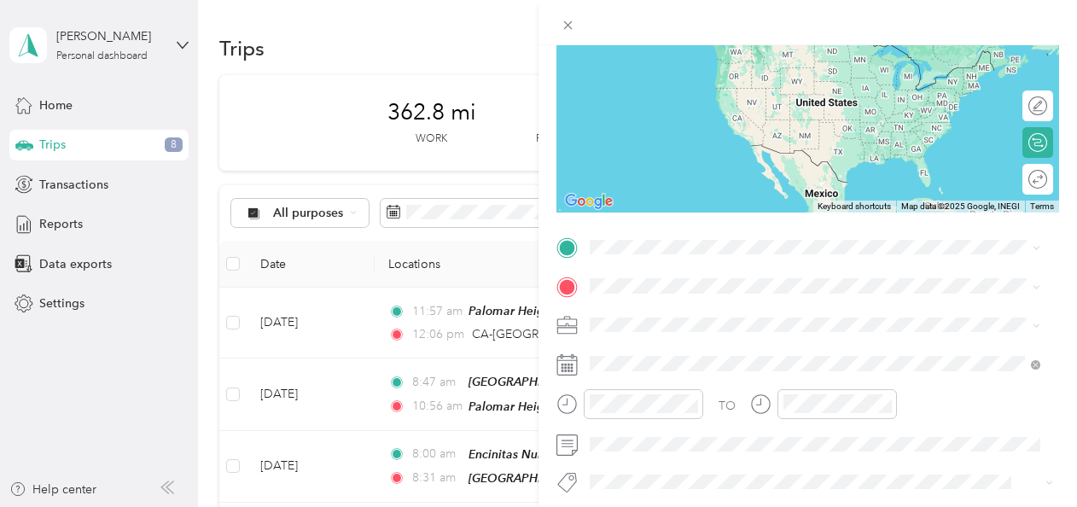
scroll to position [185, 0]
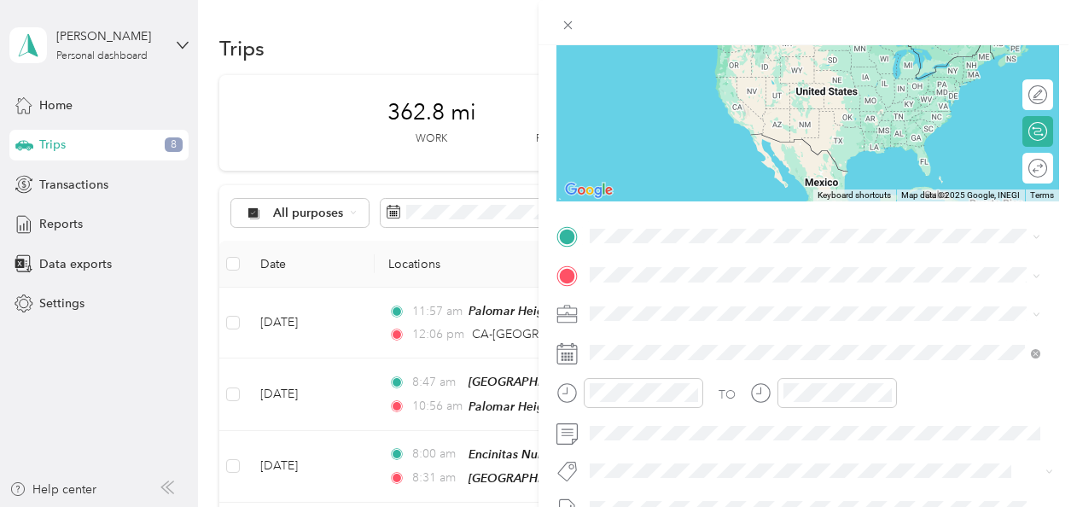
click at [528, 437] on div "TEAM Encinitas Nursing & Rehab Center [STREET_ADDRESS]" at bounding box center [746, 428] width 248 height 42
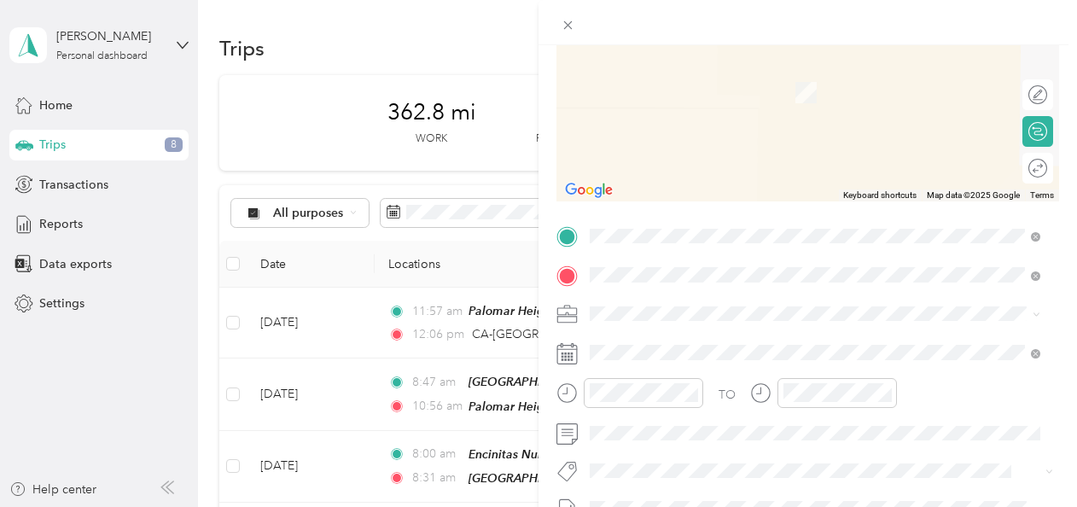
click at [528, 217] on span "[GEOGRAPHIC_DATA][STREET_ADDRESS] , 92029, [GEOGRAPHIC_DATA], [GEOGRAPHIC_DATA]…" at bounding box center [826, 220] width 409 height 32
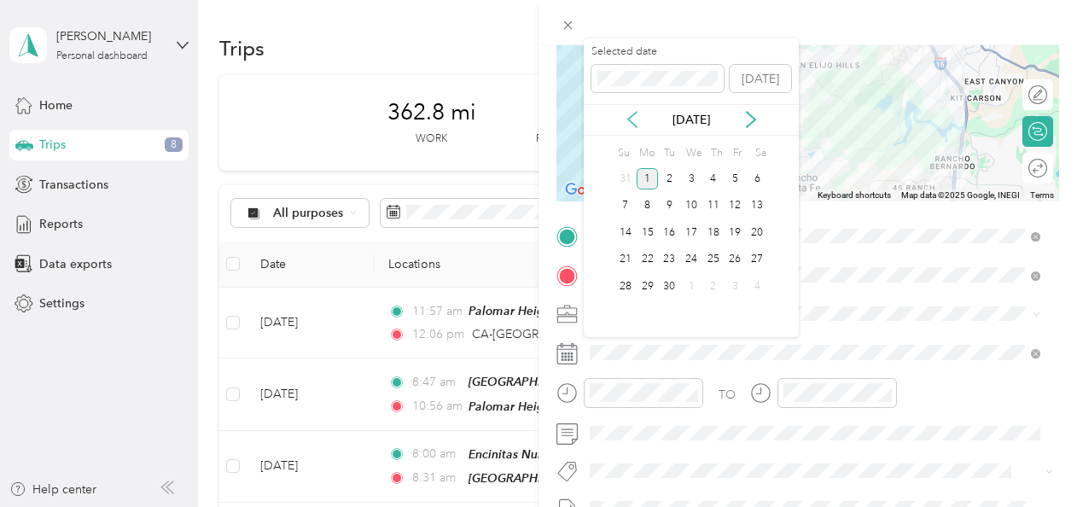
click at [528, 122] on icon at bounding box center [632, 120] width 9 height 15
click at [528, 259] on div "18" at bounding box center [648, 259] width 22 height 21
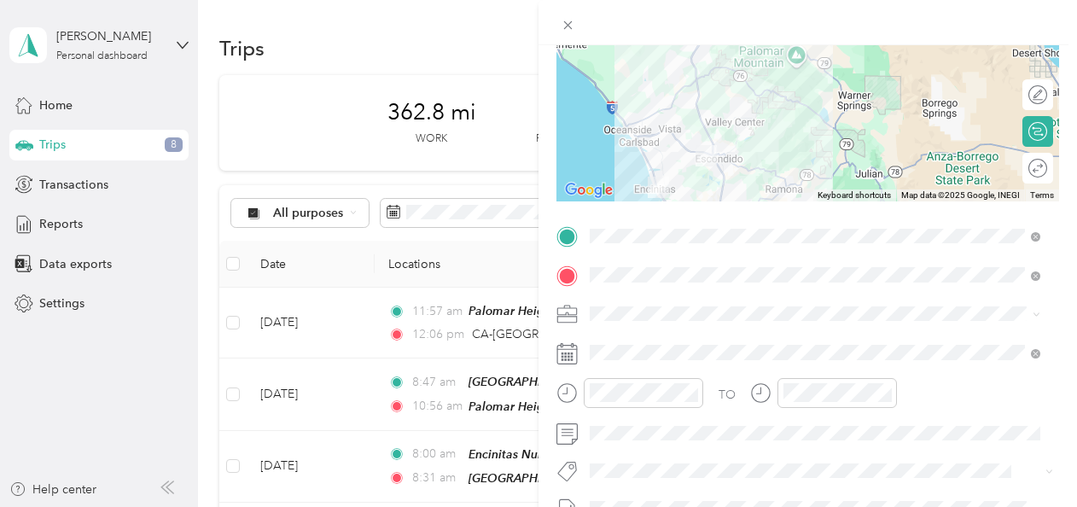
click at [528, 200] on img at bounding box center [658, 187] width 35 height 35
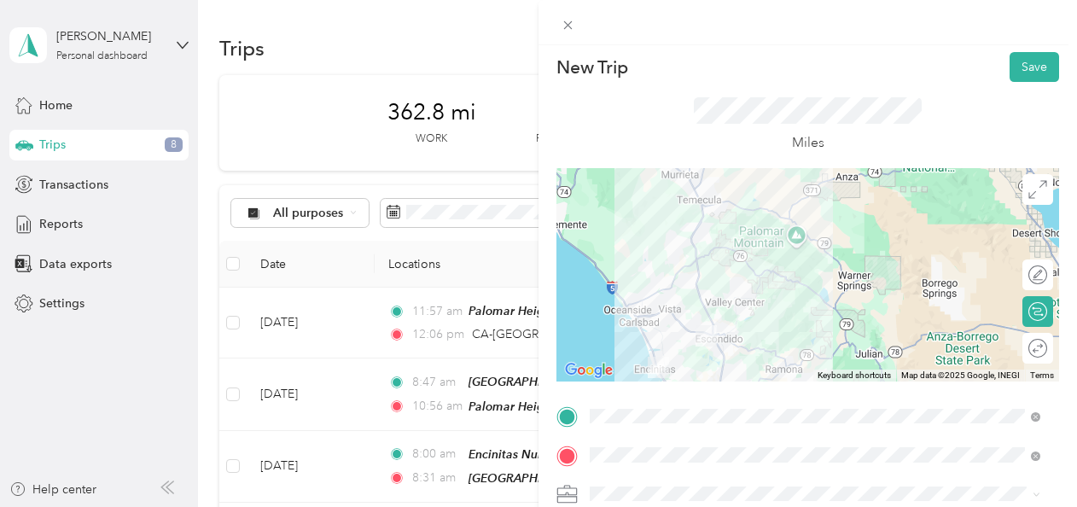
scroll to position [0, 0]
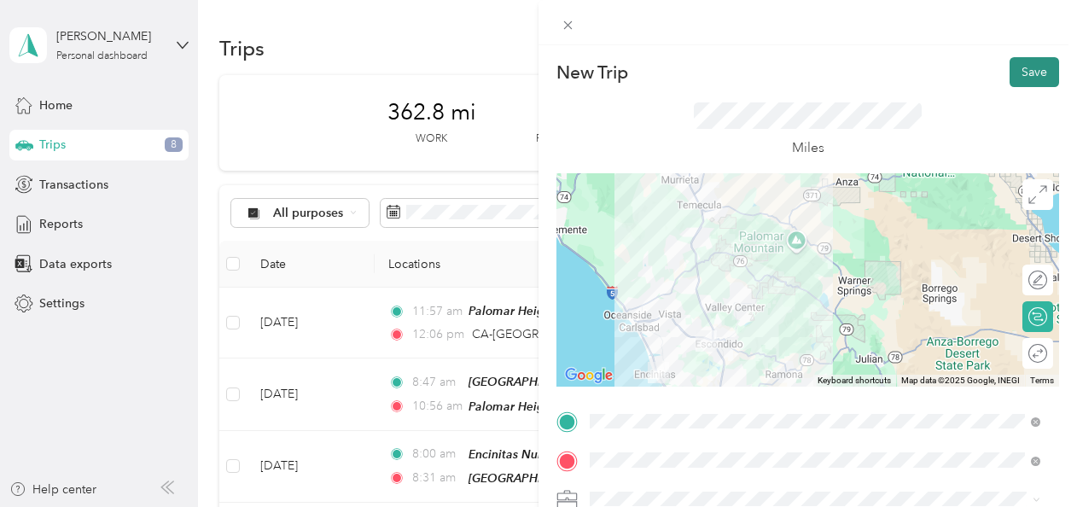
click at [528, 73] on button "Save" at bounding box center [1035, 72] width 50 height 30
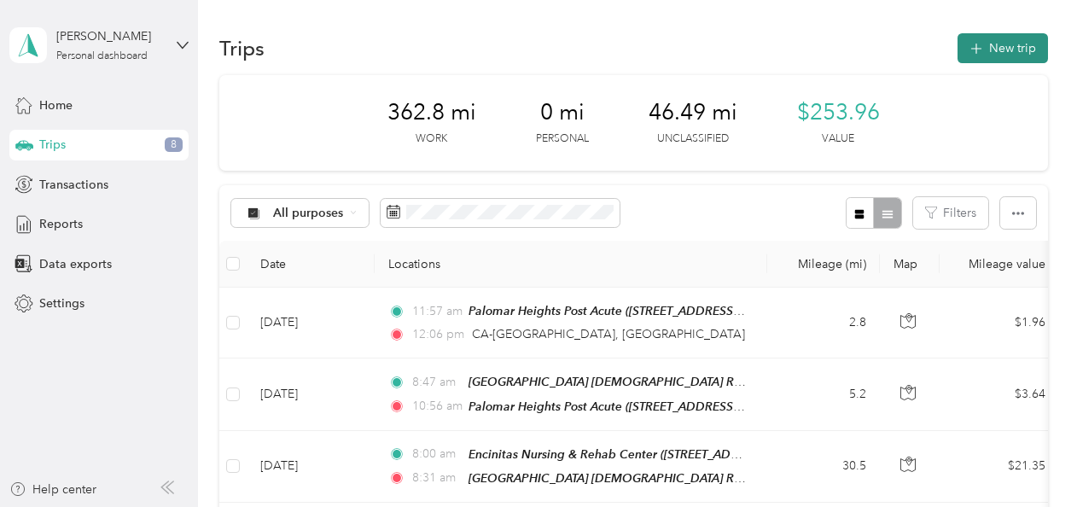
click at [528, 44] on button "New trip" at bounding box center [1003, 48] width 90 height 30
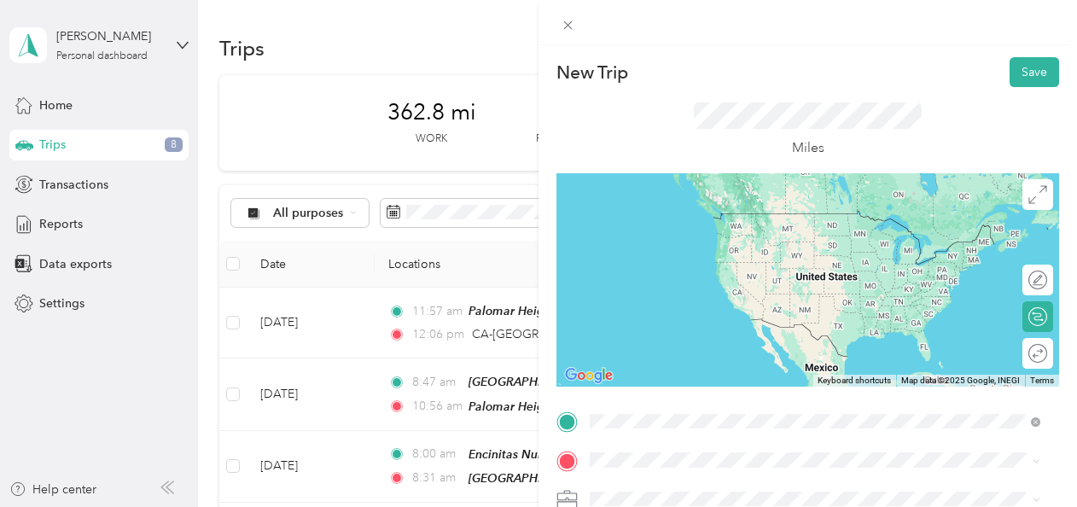
click at [528, 367] on div "[GEOGRAPHIC_DATA], [STREET_ADDRESS][GEOGRAPHIC_DATA], [GEOGRAPHIC_DATA], [GEOGR…" at bounding box center [828, 358] width 412 height 54
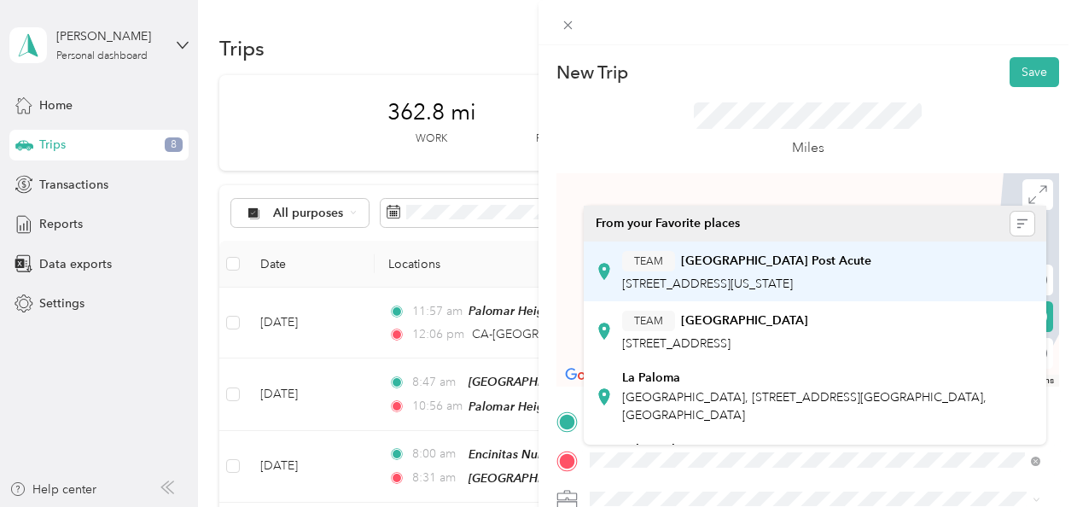
click at [528, 273] on div "TEAM [GEOGRAPHIC_DATA] Post Acute [STREET_ADDRESS][US_STATE]" at bounding box center [746, 272] width 249 height 42
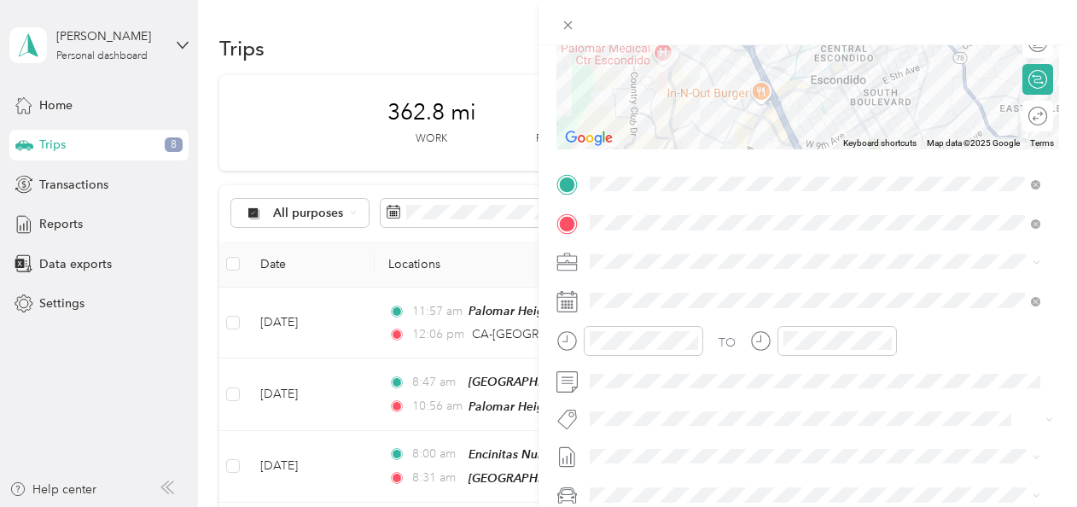
scroll to position [239, 0]
click at [528, 306] on rect at bounding box center [569, 306] width 3 height 3
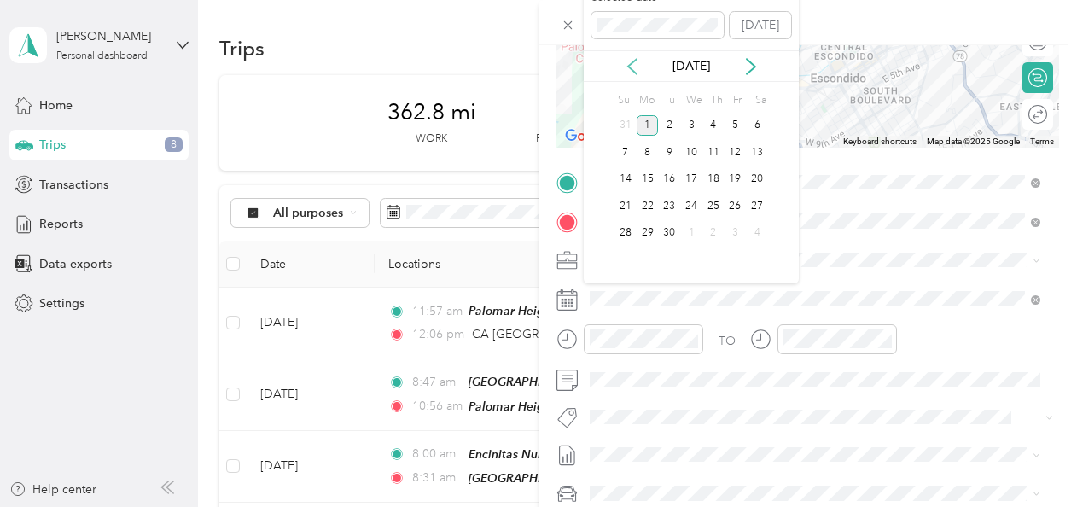
click at [528, 70] on icon at bounding box center [632, 66] width 9 height 15
click at [528, 207] on div "18" at bounding box center [648, 205] width 22 height 21
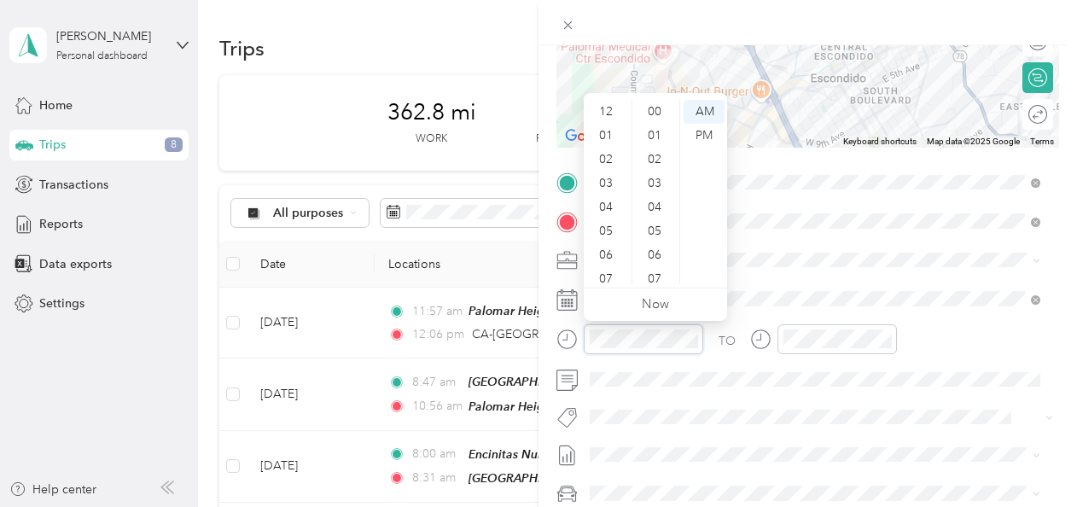
scroll to position [102, 0]
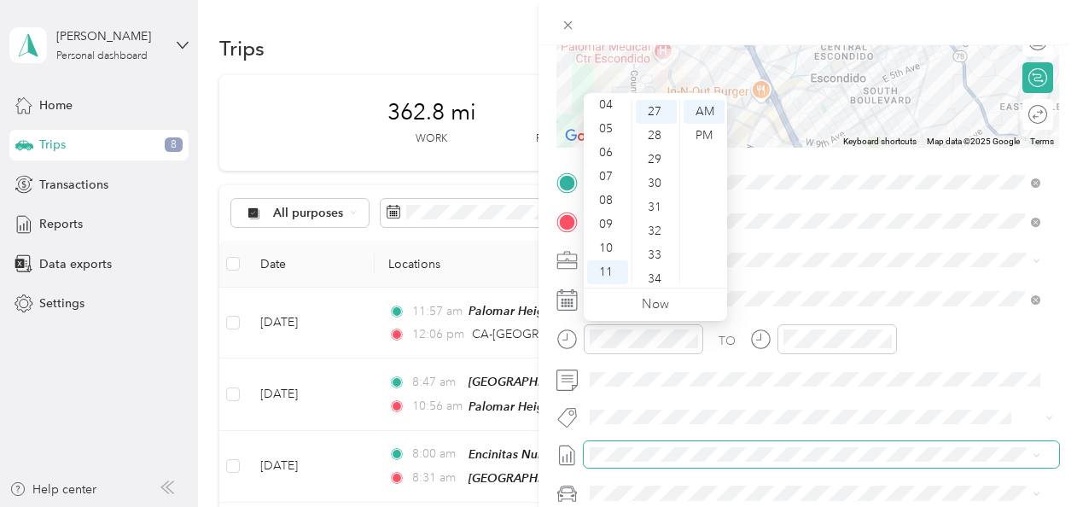
click at [528, 278] on div "34" at bounding box center [656, 279] width 41 height 24
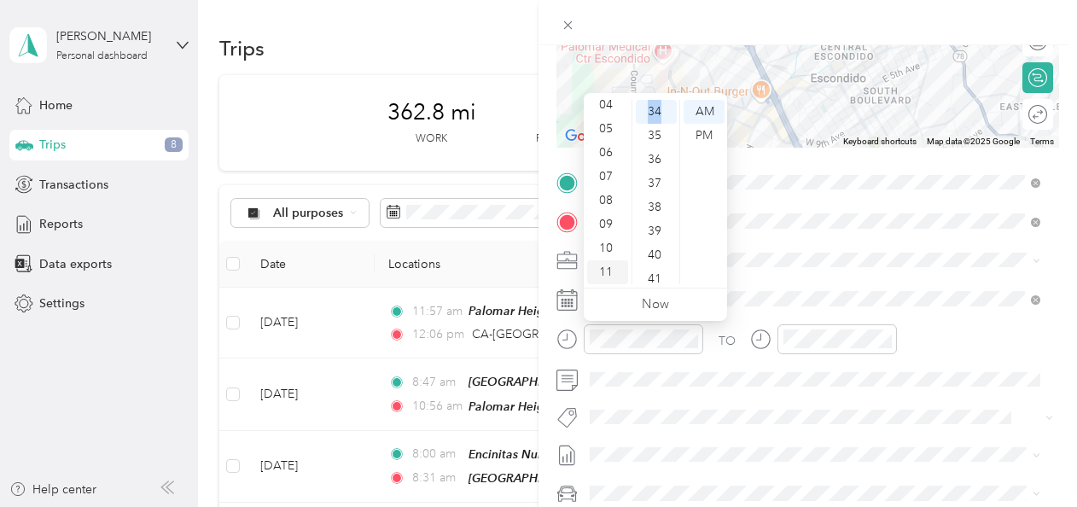
click at [528, 277] on div "11" at bounding box center [607, 272] width 41 height 24
click at [528, 275] on div "11" at bounding box center [607, 272] width 41 height 24
click at [528, 111] on div "12" at bounding box center [607, 112] width 41 height 24
click at [528, 138] on div "PM" at bounding box center [704, 136] width 41 height 24
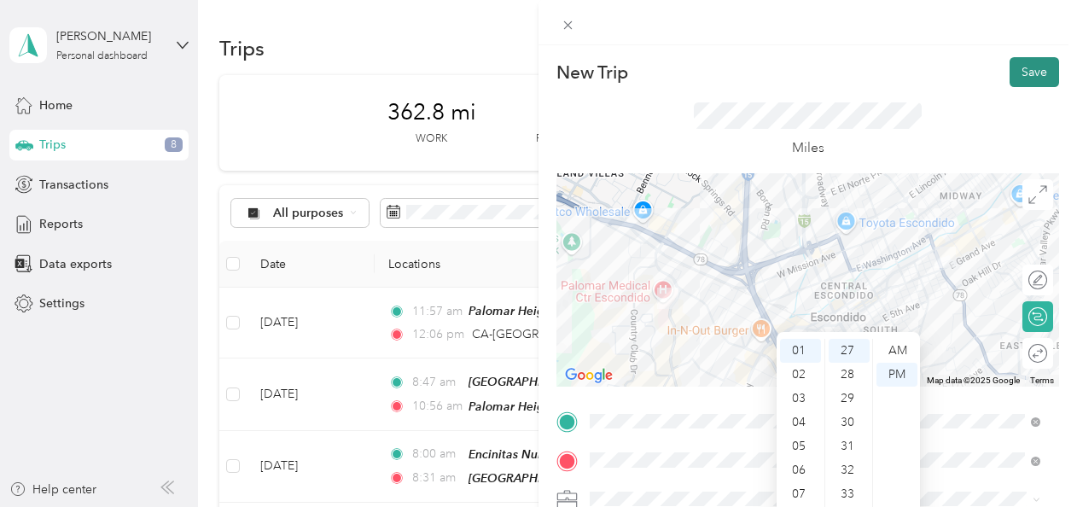
click at [528, 75] on button "Save" at bounding box center [1035, 72] width 50 height 30
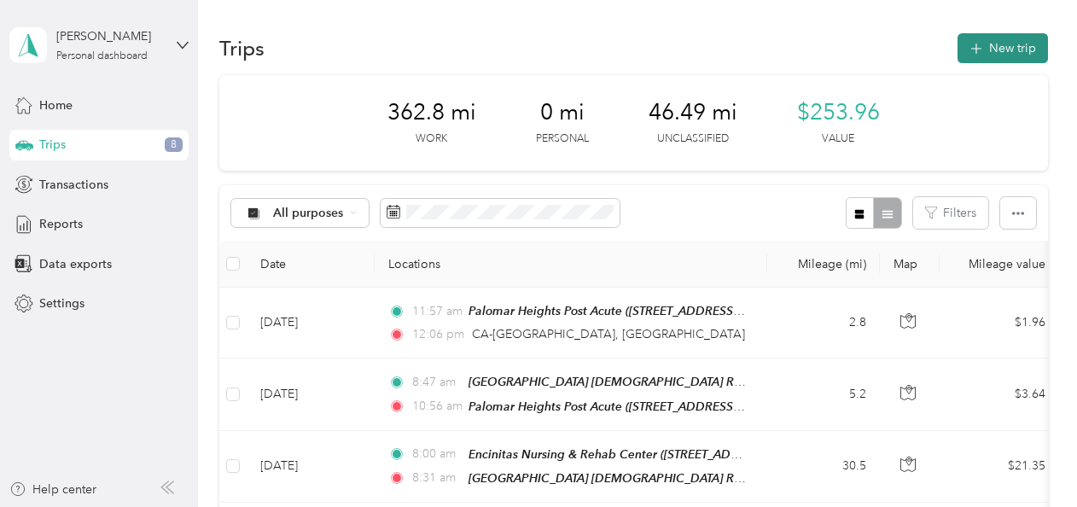
click at [528, 56] on button "New trip" at bounding box center [1003, 48] width 90 height 30
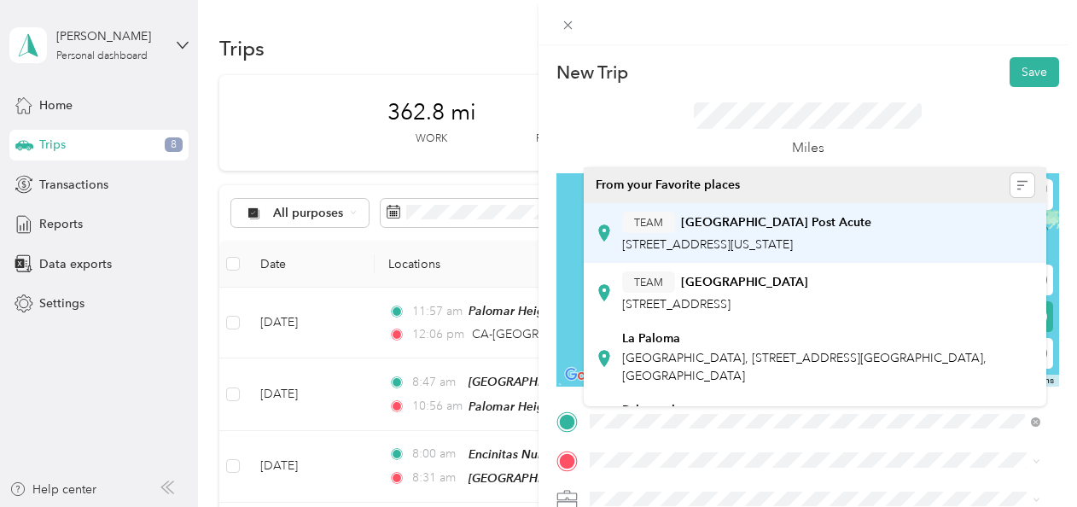
click at [528, 242] on span "[STREET_ADDRESS][US_STATE]" at bounding box center [707, 244] width 171 height 15
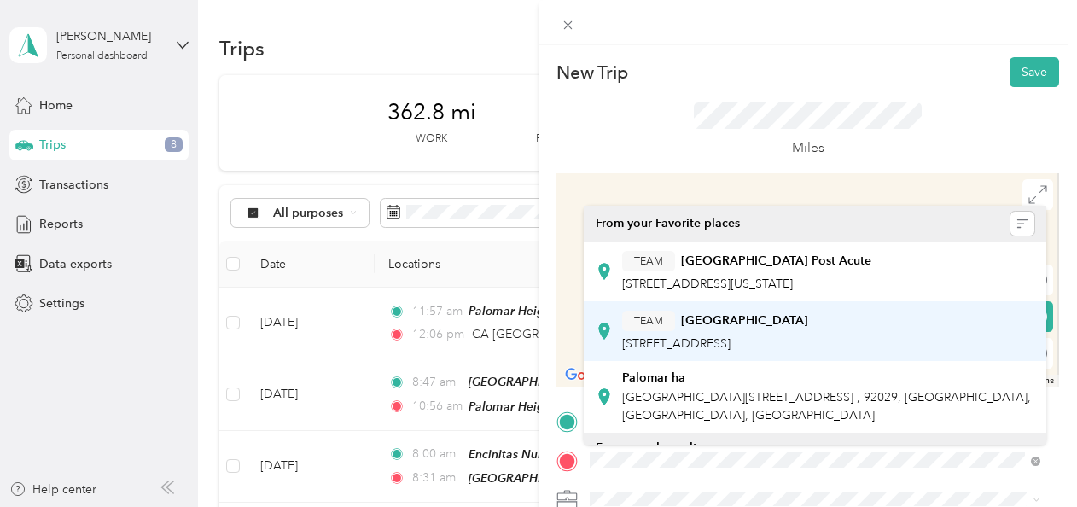
click at [528, 343] on span "[STREET_ADDRESS]" at bounding box center [676, 343] width 108 height 15
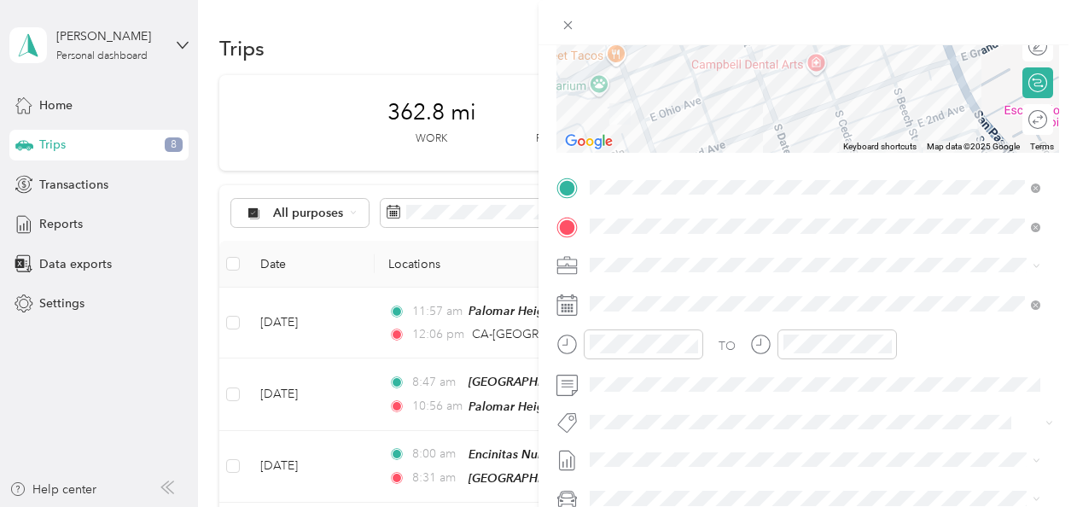
scroll to position [239, 0]
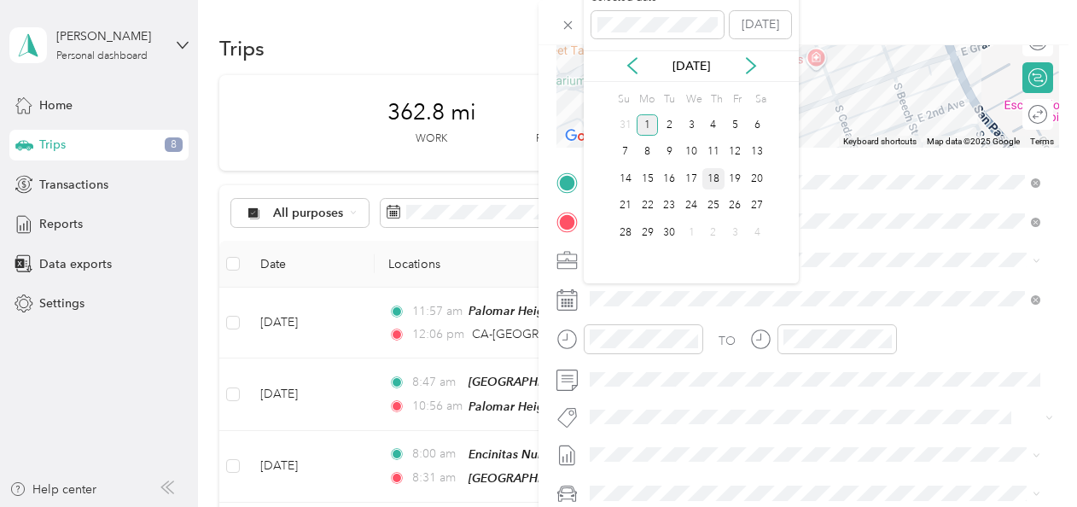
click at [528, 181] on div "18" at bounding box center [713, 178] width 22 height 21
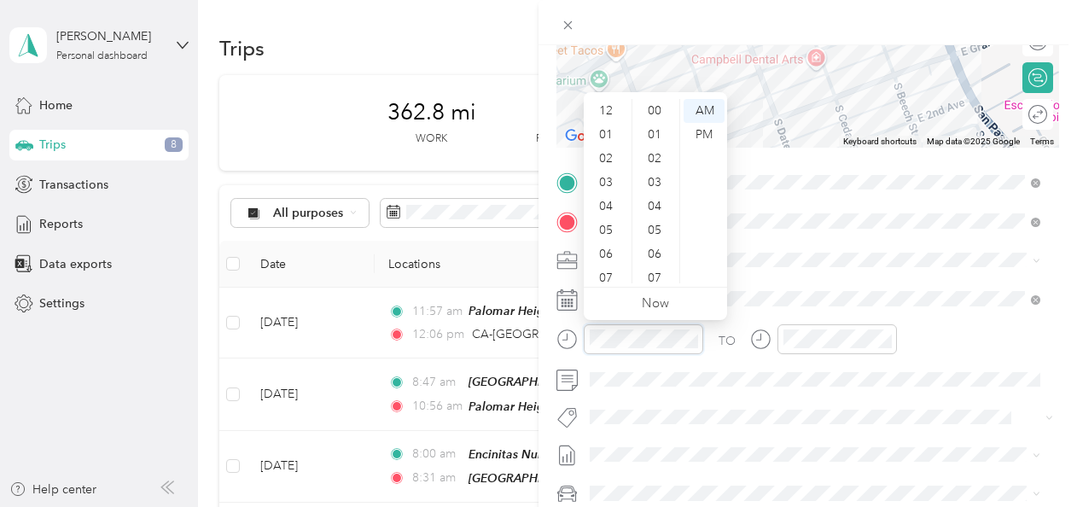
scroll to position [102, 0]
click at [528, 135] on div "05" at bounding box center [607, 128] width 41 height 24
click at [528, 162] on div "02" at bounding box center [607, 159] width 41 height 24
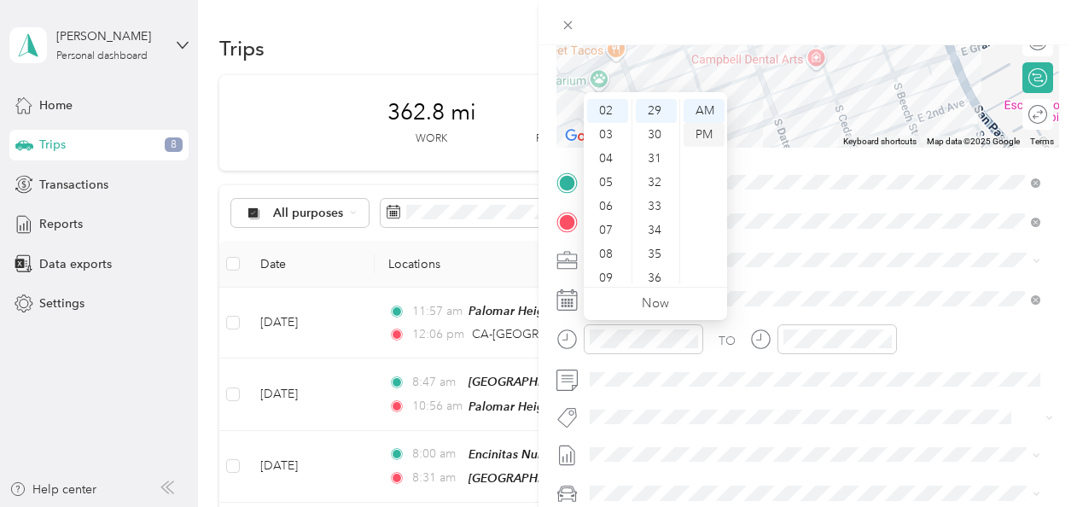
click at [528, 137] on div "PM" at bounding box center [704, 135] width 41 height 24
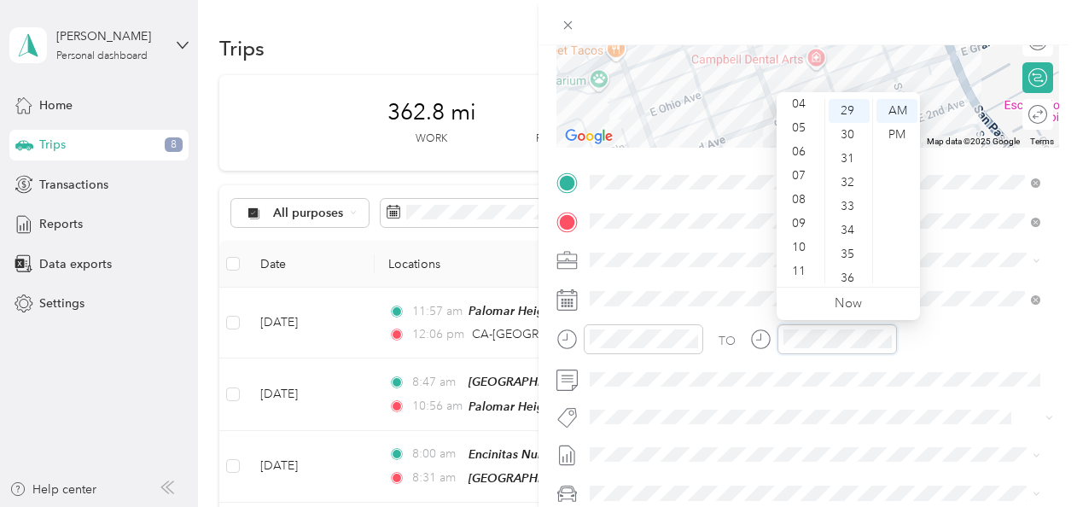
scroll to position [24, 0]
click at [528, 138] on div "02" at bounding box center [800, 135] width 41 height 24
click at [528, 277] on div "36" at bounding box center [849, 278] width 41 height 24
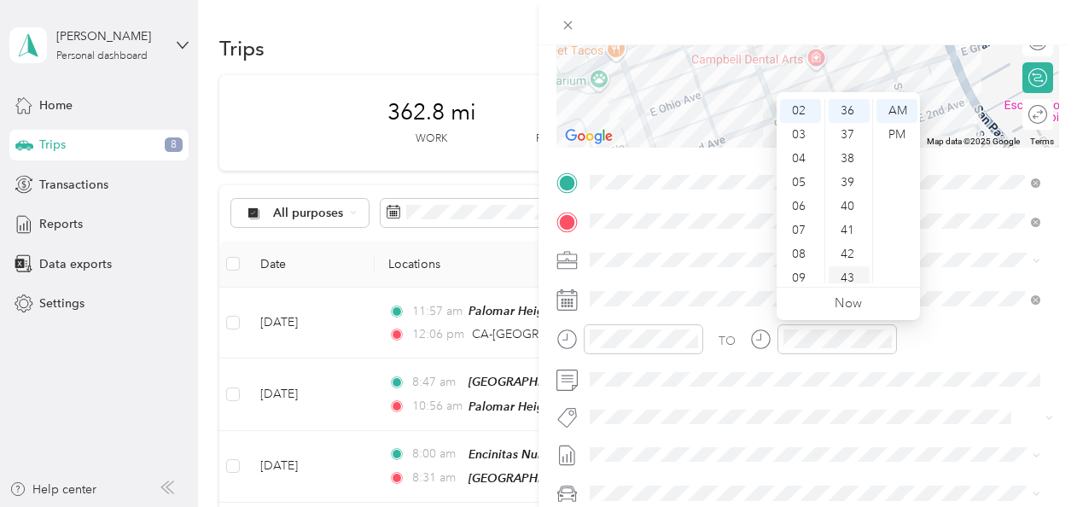
click at [528, 278] on div "43" at bounding box center [849, 278] width 41 height 24
click at [528, 255] on div "49" at bounding box center [849, 254] width 41 height 24
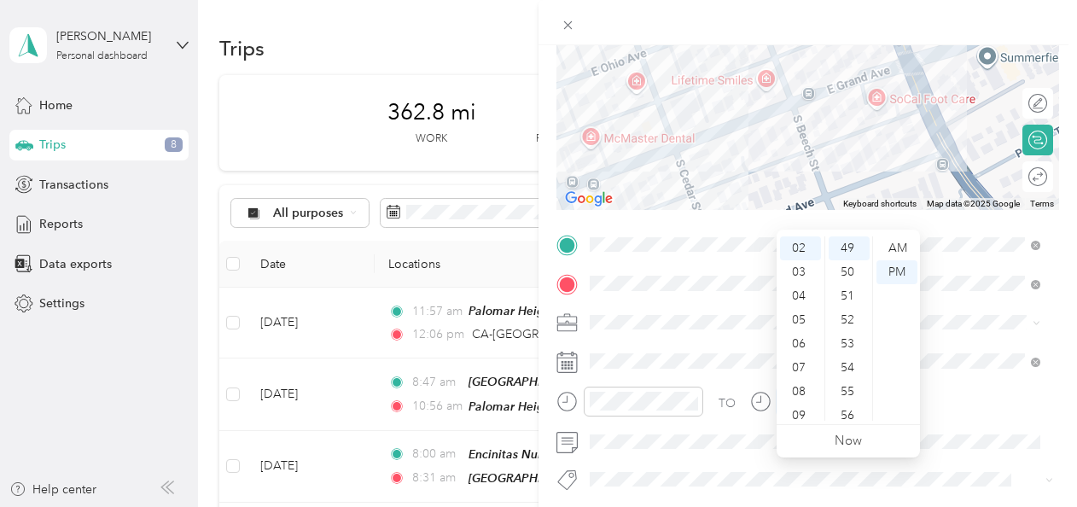
scroll to position [0, 0]
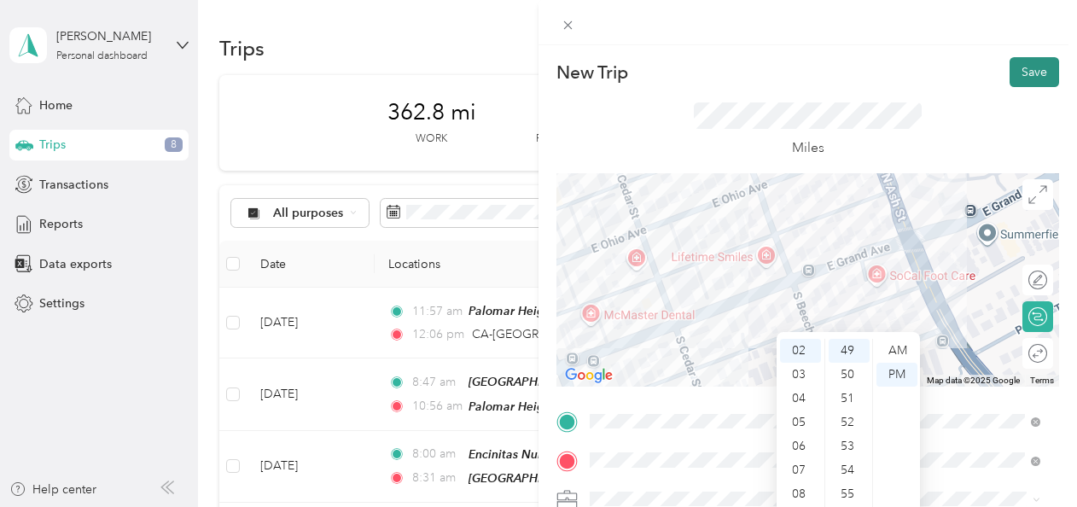
click at [528, 75] on button "Save" at bounding box center [1035, 72] width 50 height 30
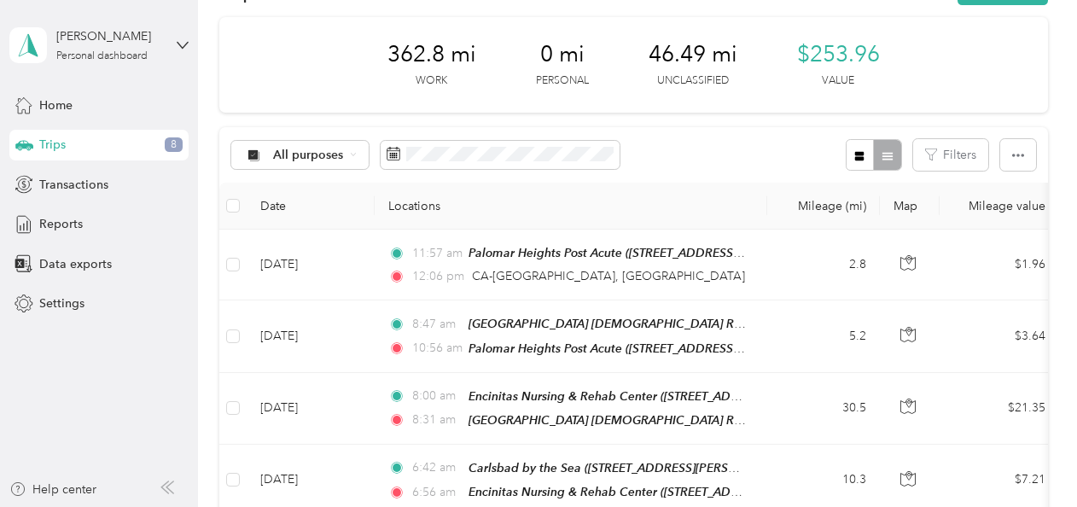
scroll to position [57, 0]
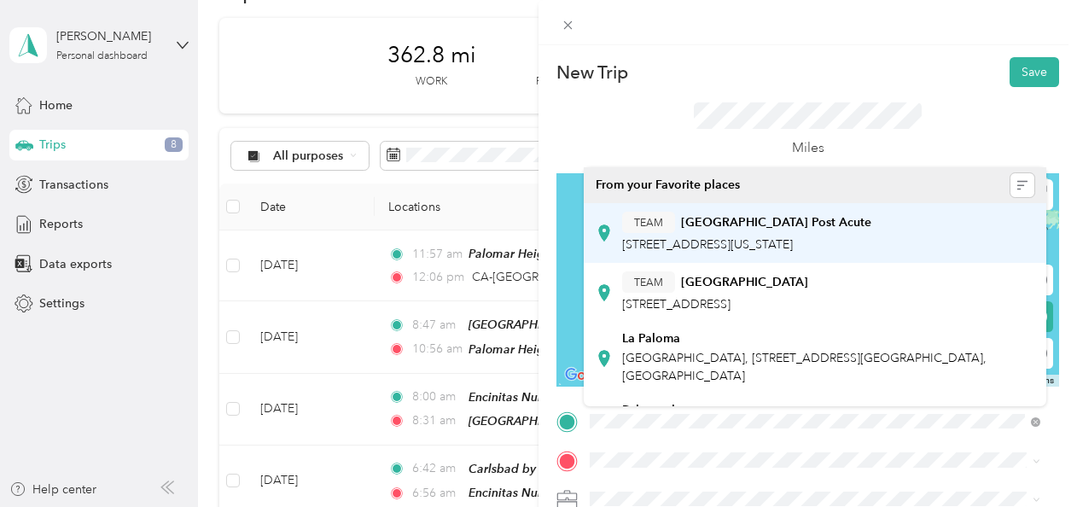
click at [528, 234] on div "TEAM [GEOGRAPHIC_DATA] Post Acute [STREET_ADDRESS][US_STATE]" at bounding box center [746, 233] width 249 height 42
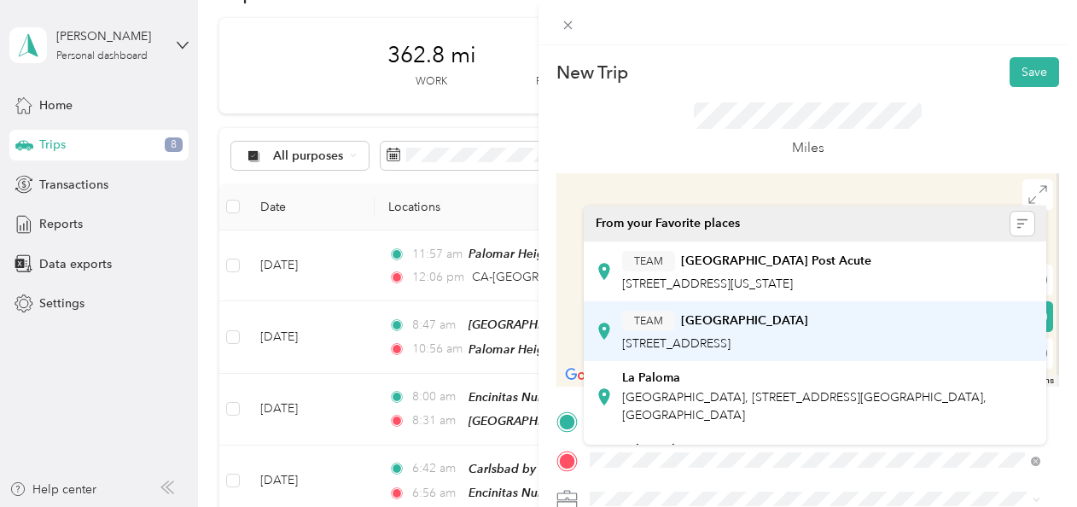
click at [528, 338] on span "[STREET_ADDRESS]" at bounding box center [676, 343] width 108 height 15
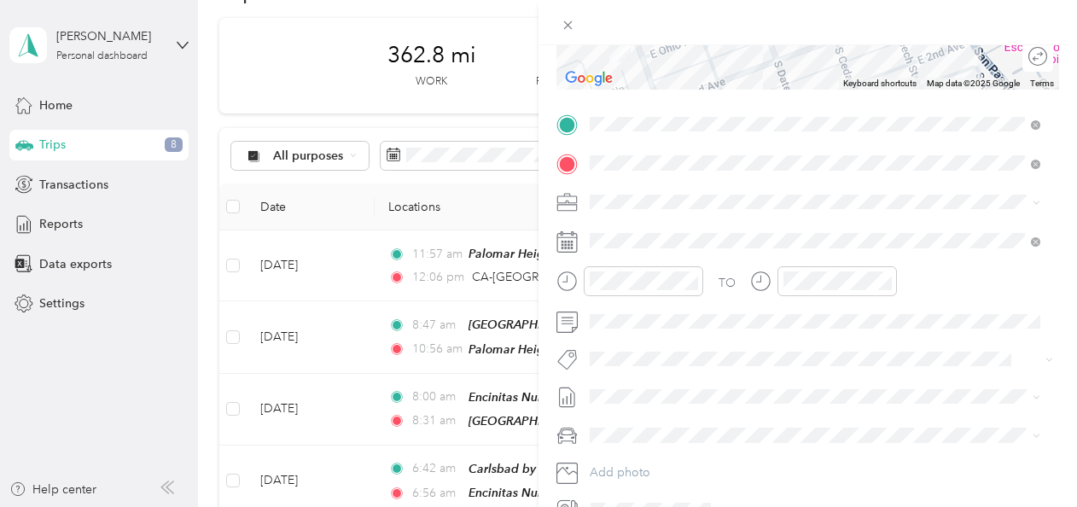
scroll to position [319, 0]
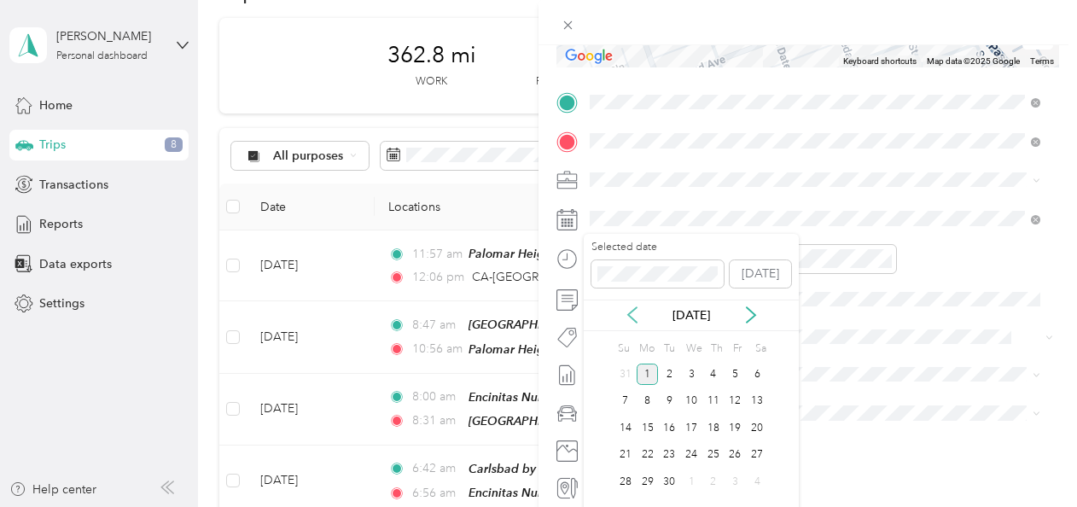
click at [528, 317] on icon at bounding box center [632, 314] width 17 height 17
click at [528, 454] on div "18" at bounding box center [648, 455] width 22 height 21
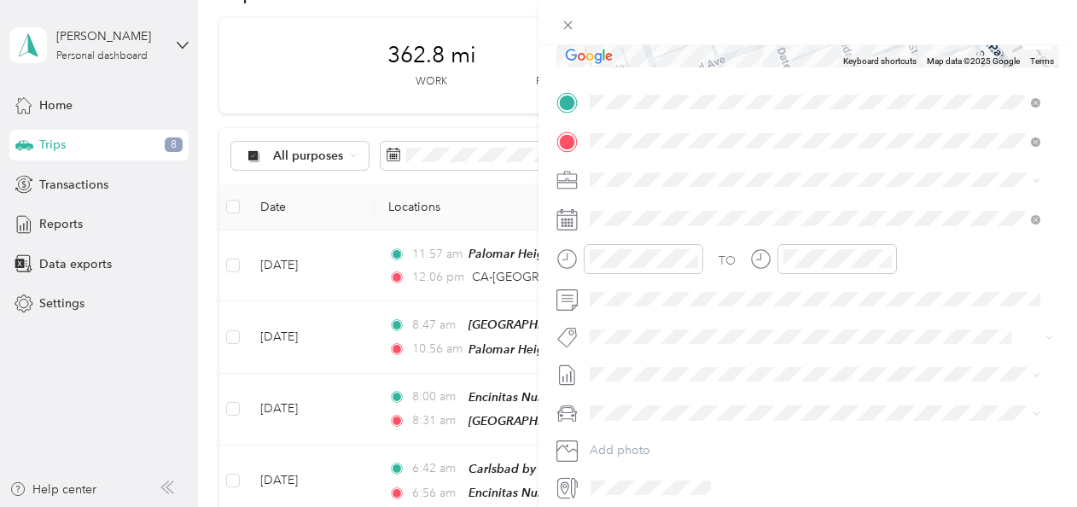
scroll to position [0, 0]
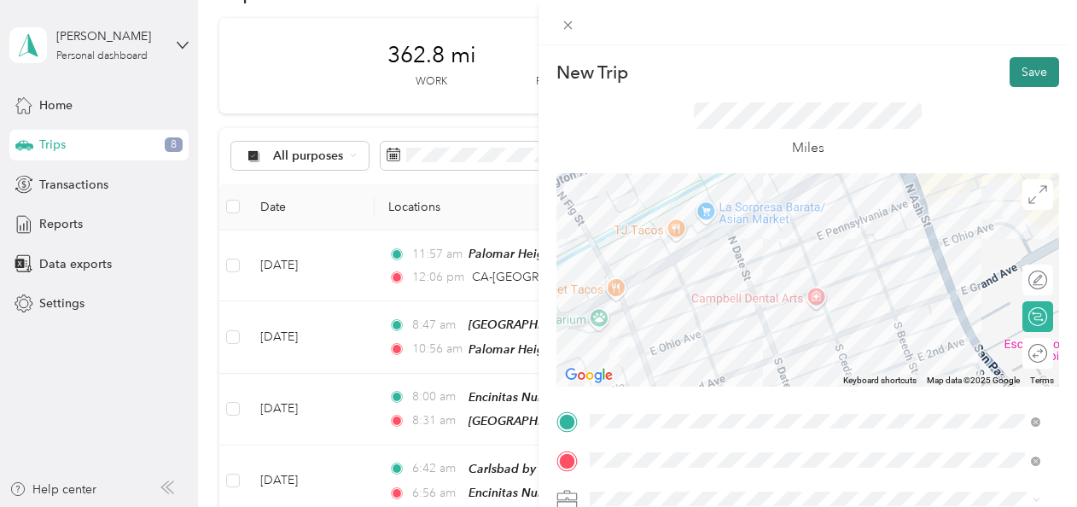
click at [528, 82] on button "Save" at bounding box center [1035, 72] width 50 height 30
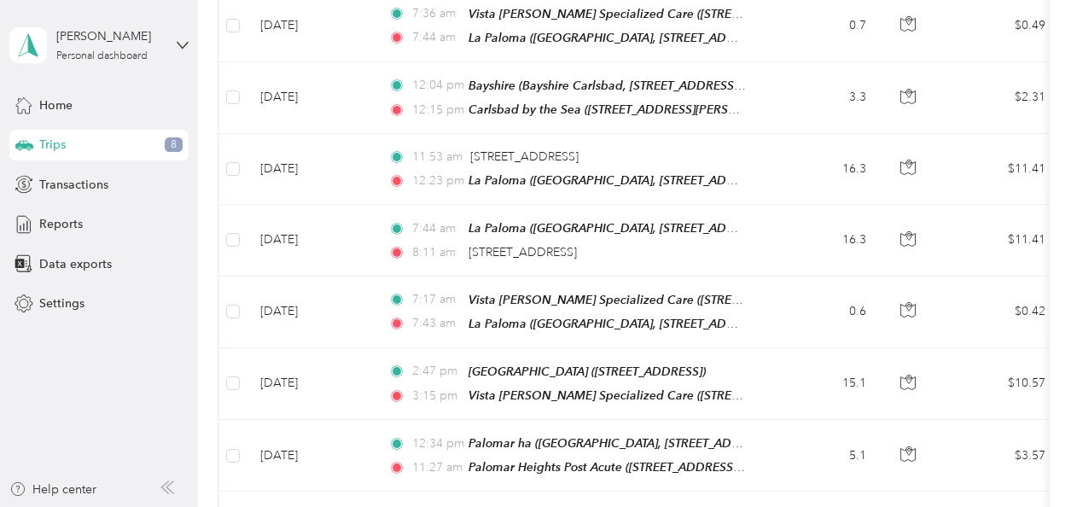
scroll to position [1011, 0]
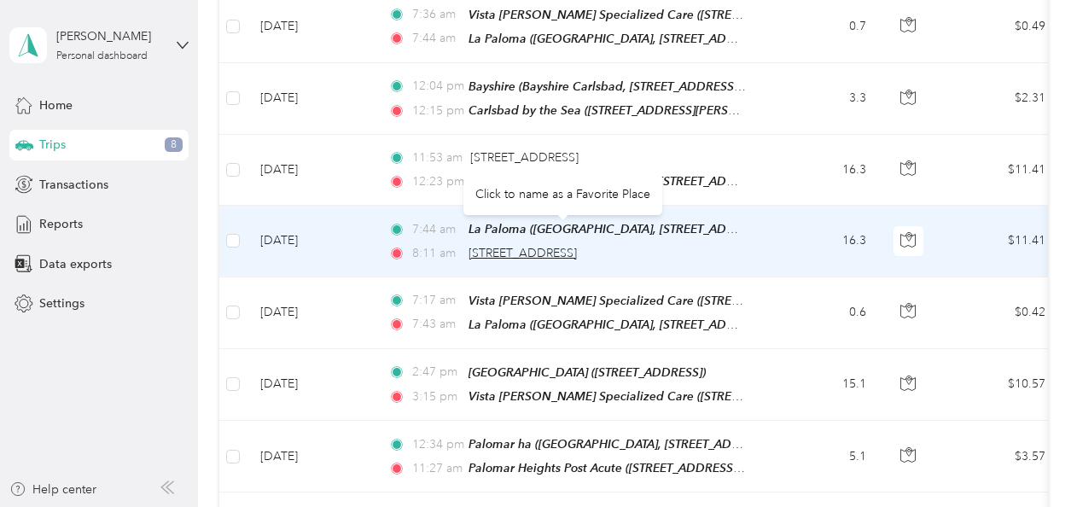
click at [507, 246] on span "[STREET_ADDRESS]" at bounding box center [523, 253] width 108 height 15
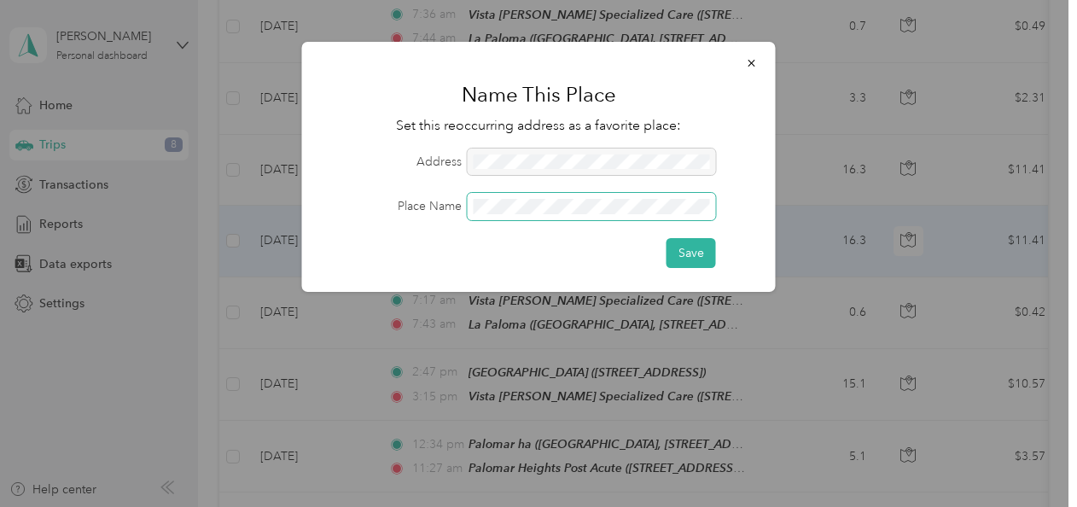
click at [512, 217] on span at bounding box center [592, 206] width 248 height 27
click at [528, 244] on button "Save" at bounding box center [692, 253] width 50 height 30
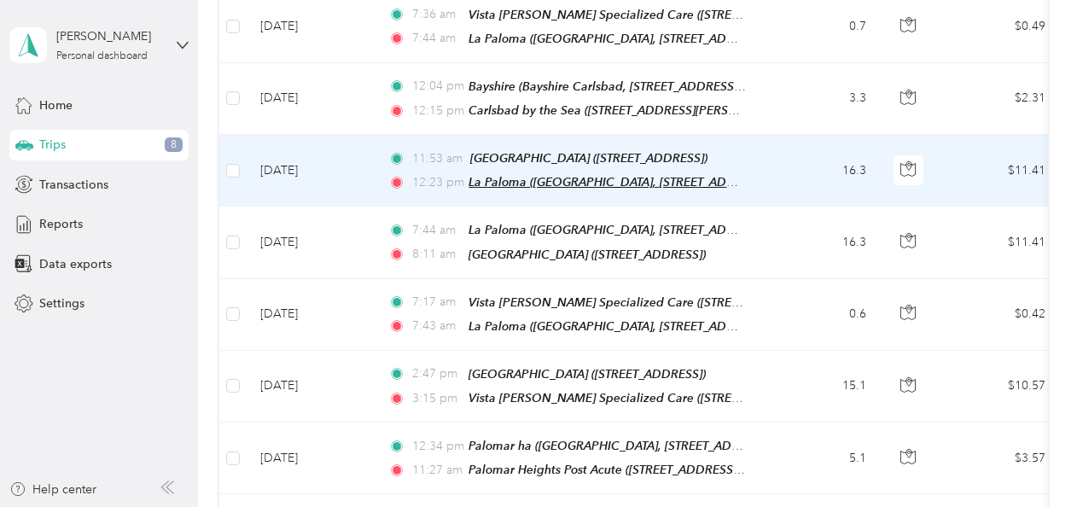
click at [526, 175] on span "La Paloma ([GEOGRAPHIC_DATA], [STREET_ADDRESS] , [GEOGRAPHIC_DATA], [GEOGRAPHIC…" at bounding box center [748, 182] width 558 height 15
click at [522, 121] on button "Edit Place" at bounding box center [509, 116] width 97 height 30
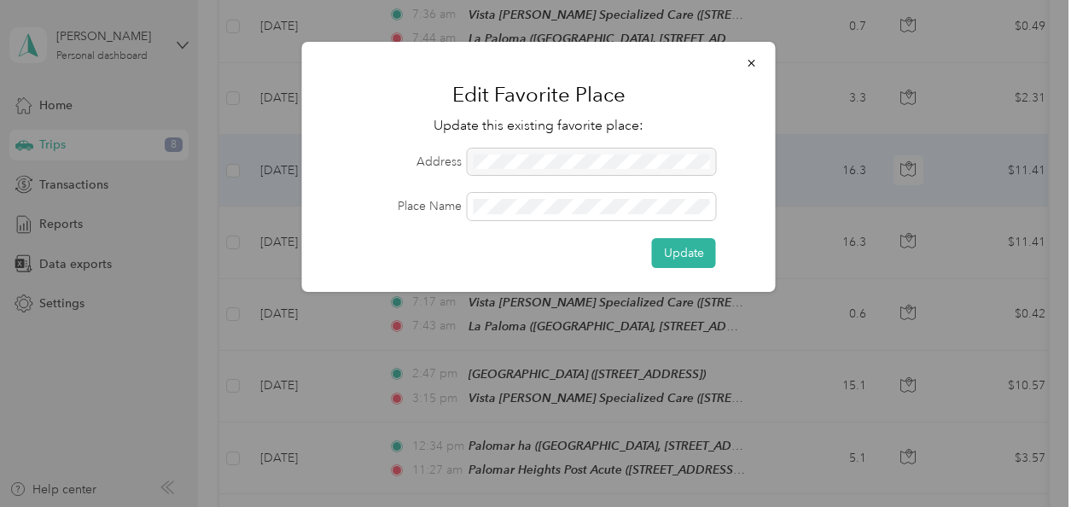
click at [514, 167] on div at bounding box center [592, 162] width 248 height 27
click at [528, 254] on button "Update" at bounding box center [684, 253] width 64 height 30
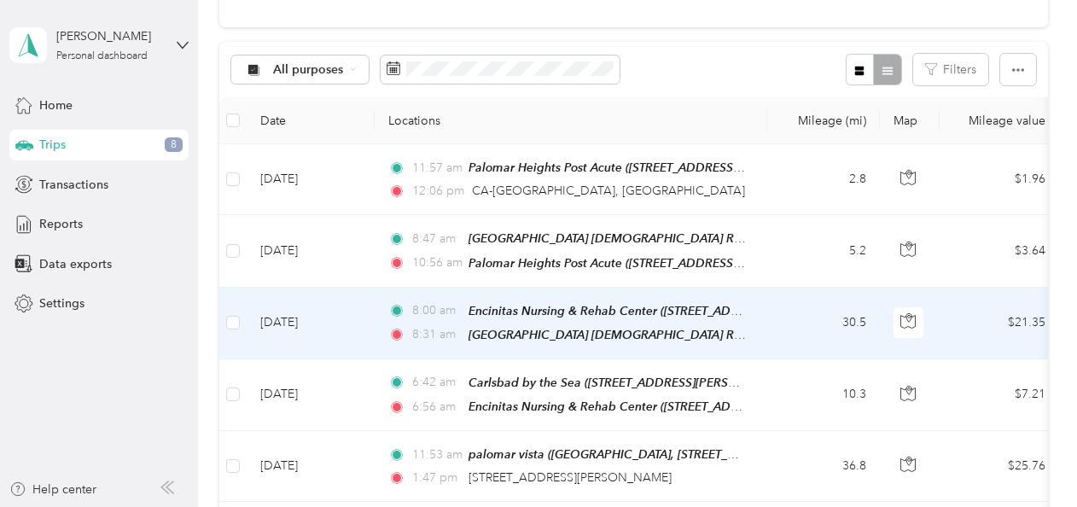
scroll to position [0, 0]
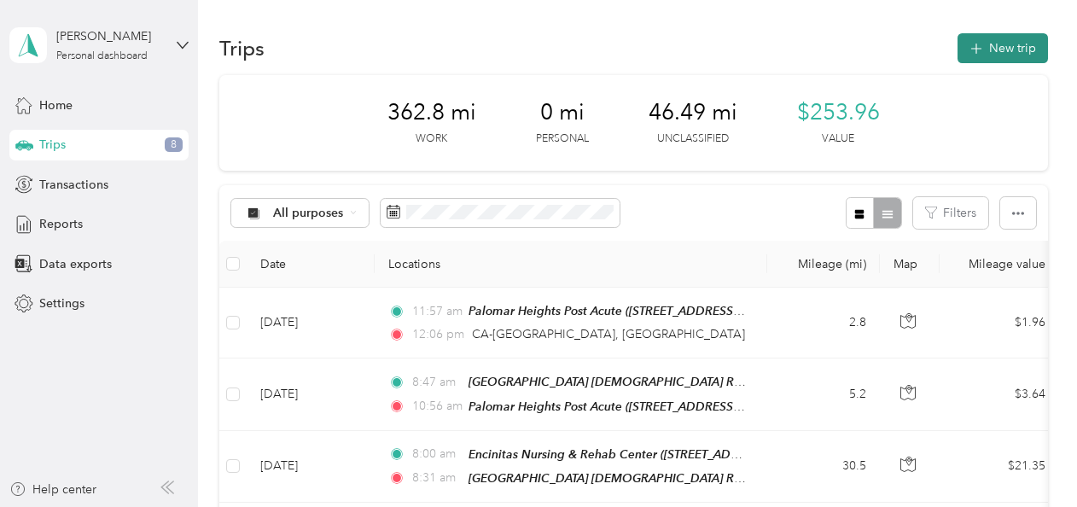
click at [528, 38] on button "New trip" at bounding box center [1003, 48] width 90 height 30
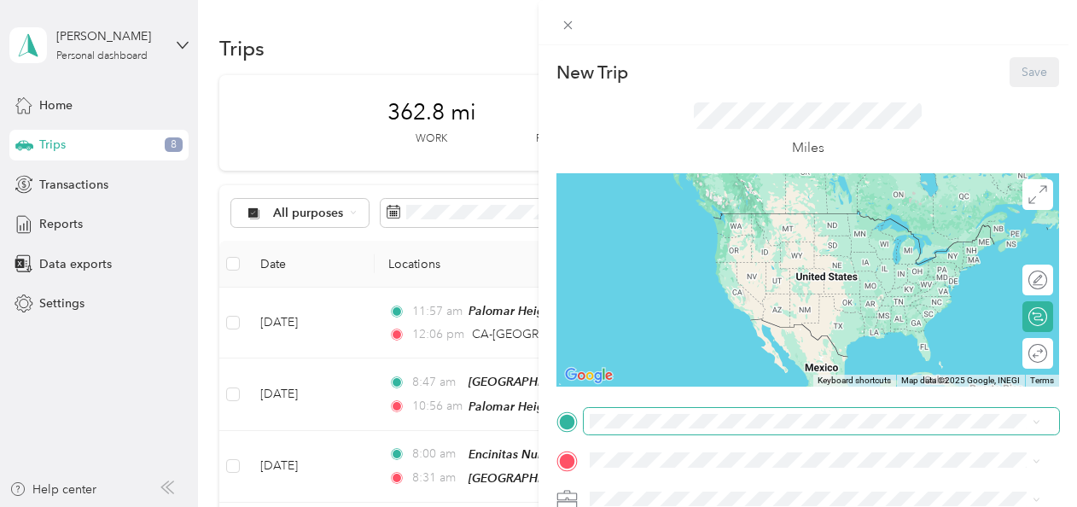
click at [528, 432] on span at bounding box center [821, 421] width 475 height 27
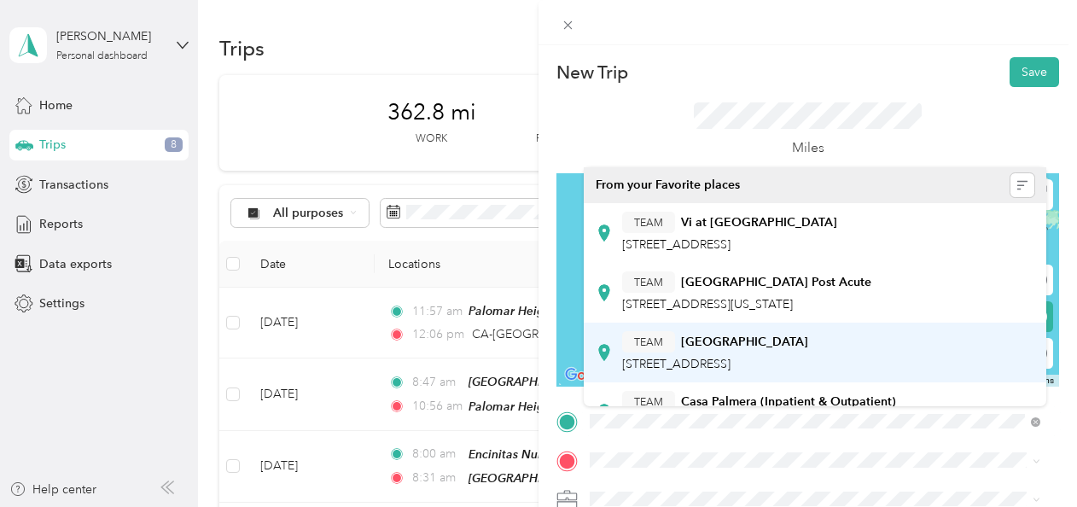
click at [528, 357] on span "[STREET_ADDRESS]" at bounding box center [676, 364] width 108 height 15
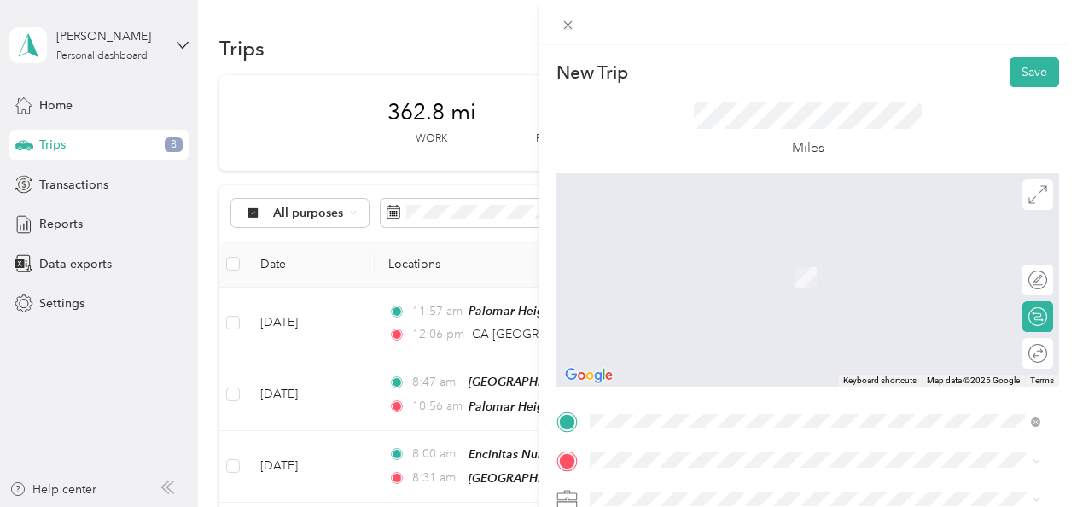
click at [528, 265] on div "TEAM Vista [PERSON_NAME] Specialized Care [STREET_ADDRESS]" at bounding box center [766, 263] width 289 height 42
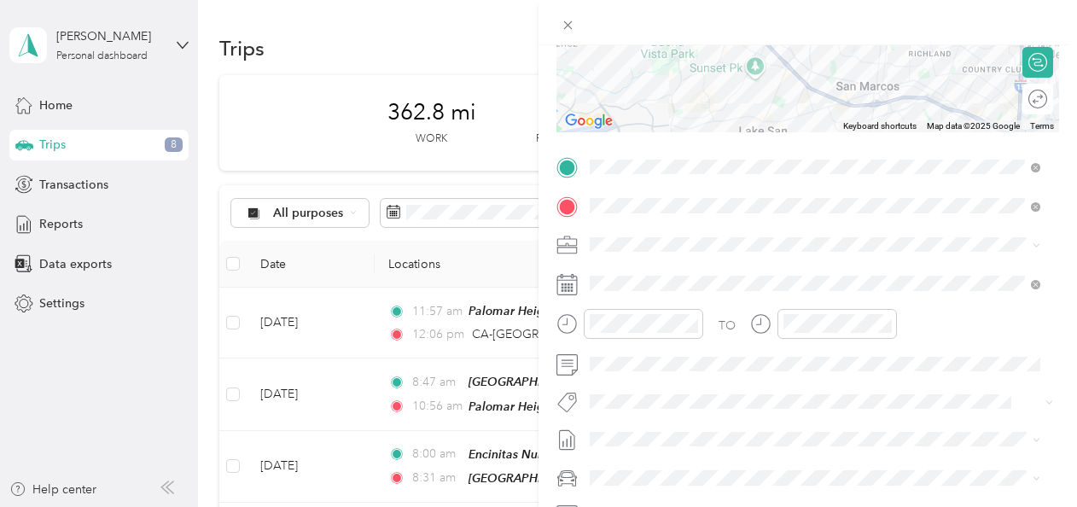
scroll to position [262, 0]
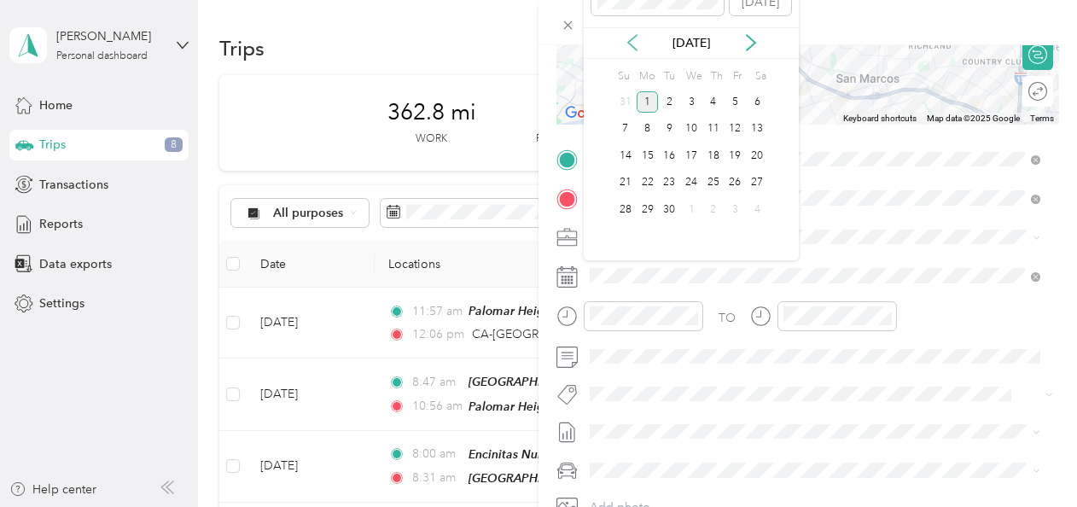
click at [528, 46] on icon at bounding box center [632, 42] width 17 height 17
click at [528, 185] on div "18" at bounding box center [648, 182] width 22 height 21
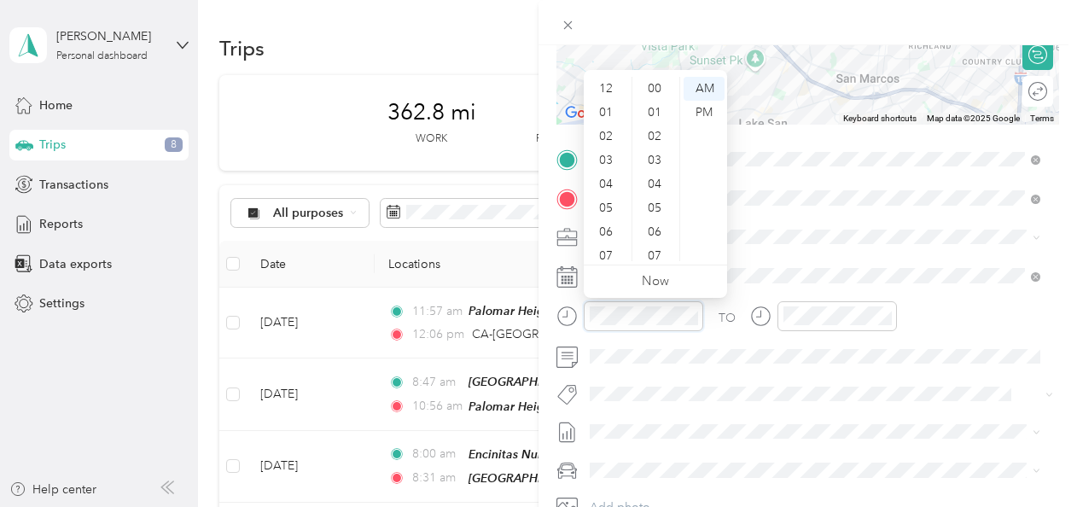
scroll to position [102, 0]
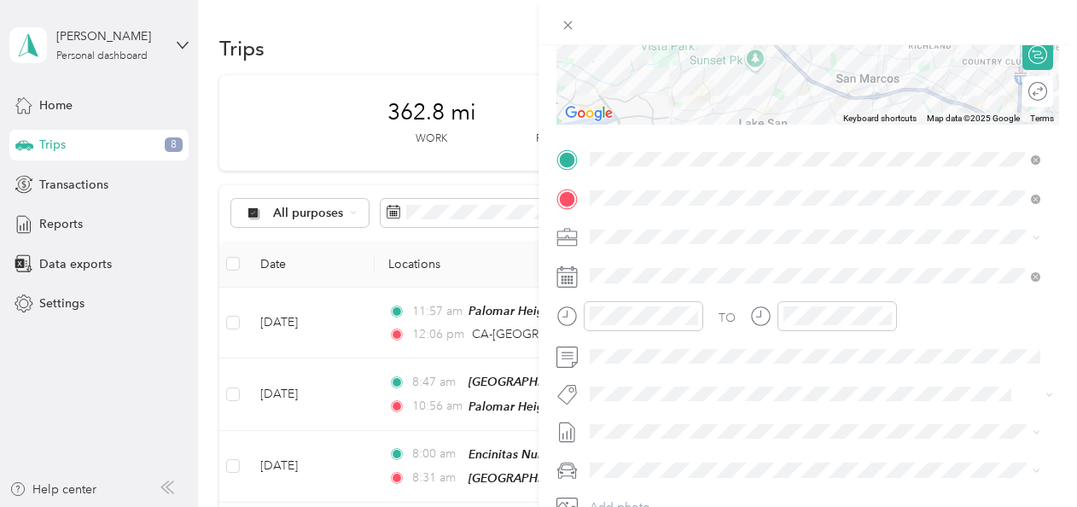
click at [528, 265] on span at bounding box center [821, 275] width 475 height 27
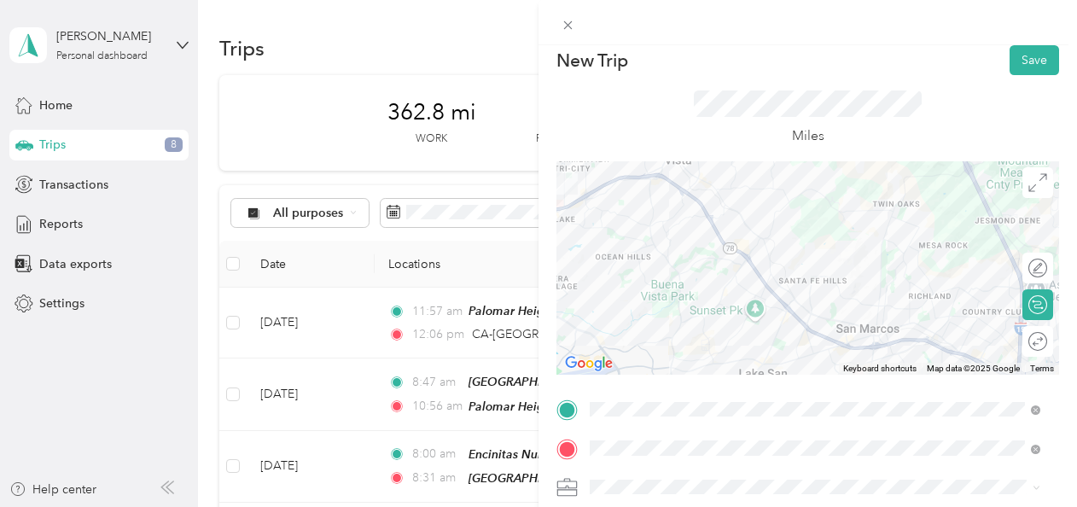
scroll to position [0, 0]
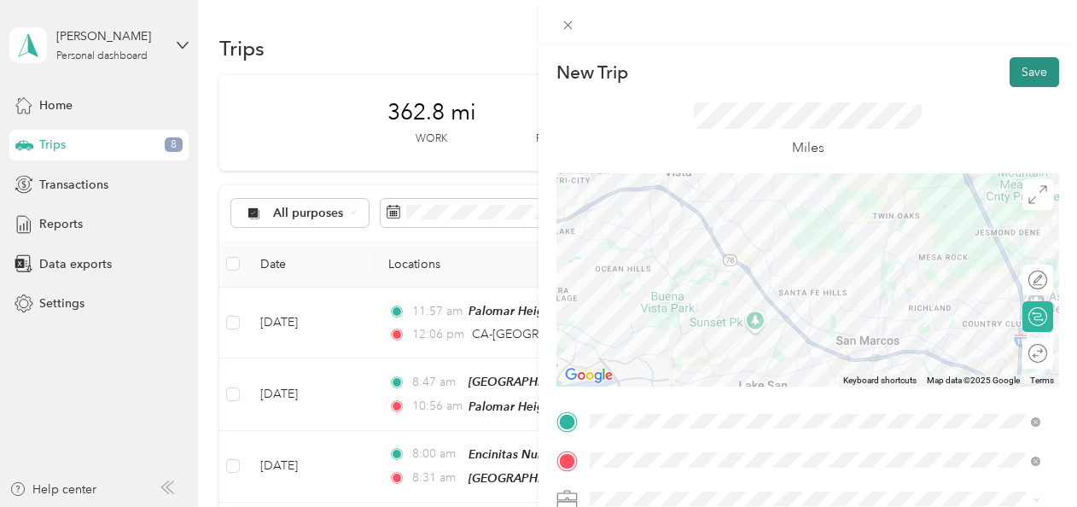
click at [528, 73] on button "Save" at bounding box center [1035, 72] width 50 height 30
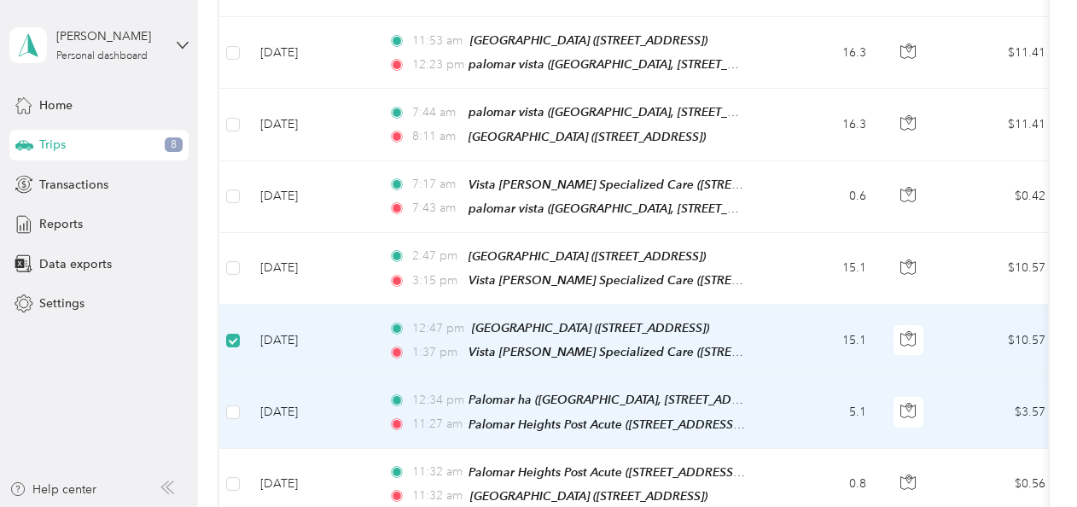
click at [300, 312] on td "[DATE]" at bounding box center [311, 341] width 128 height 72
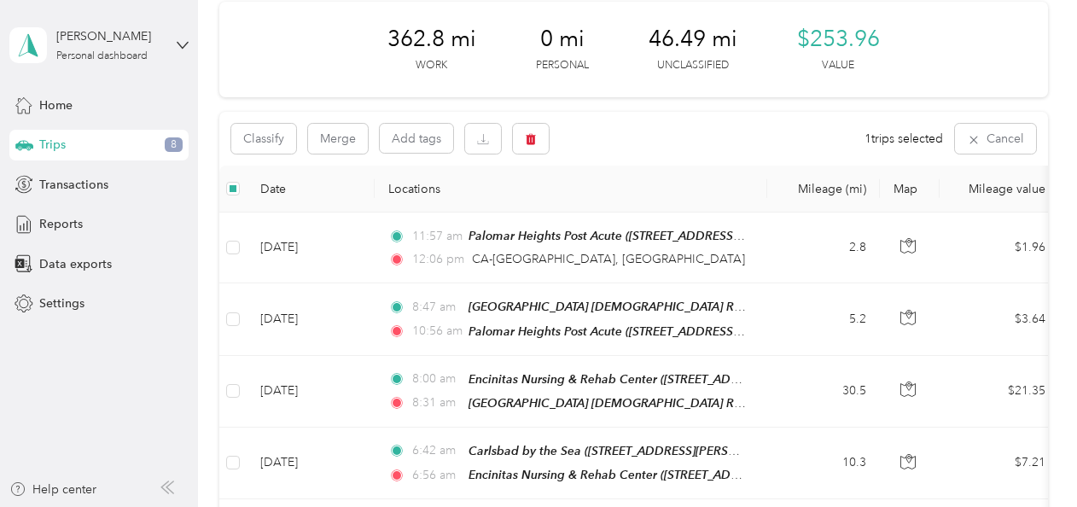
scroll to position [72, 0]
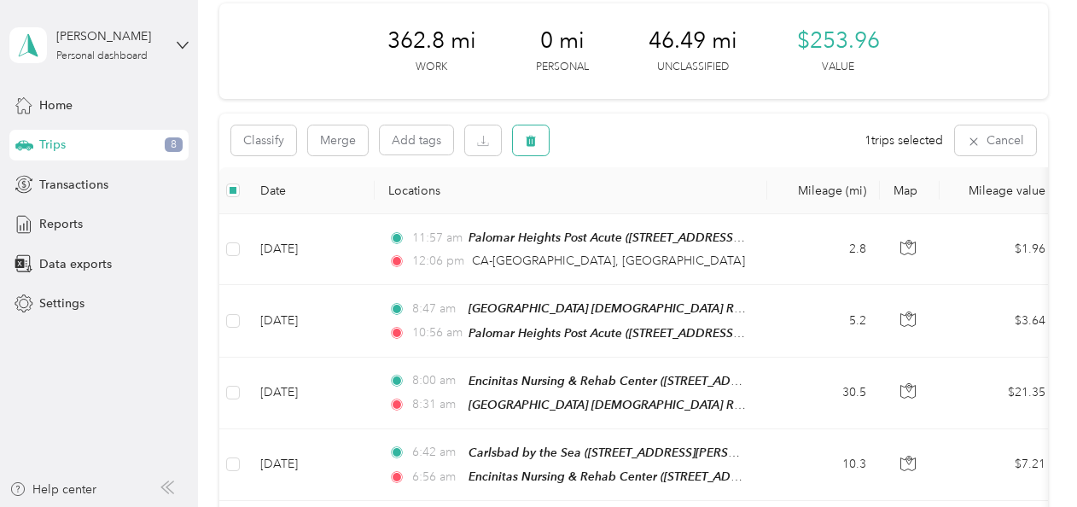
click at [528, 143] on icon "button" at bounding box center [531, 141] width 10 height 11
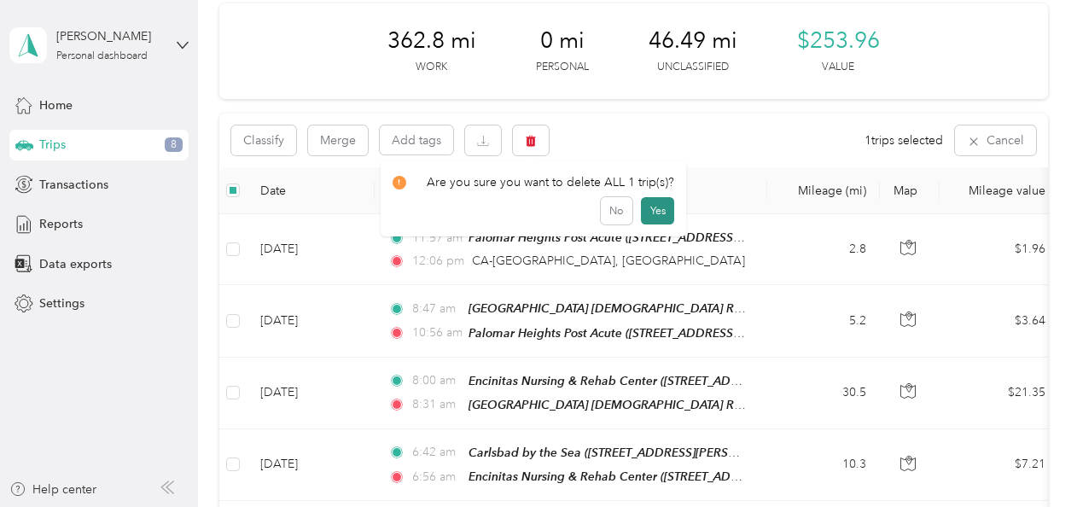
click at [528, 217] on button "Yes" at bounding box center [657, 210] width 33 height 27
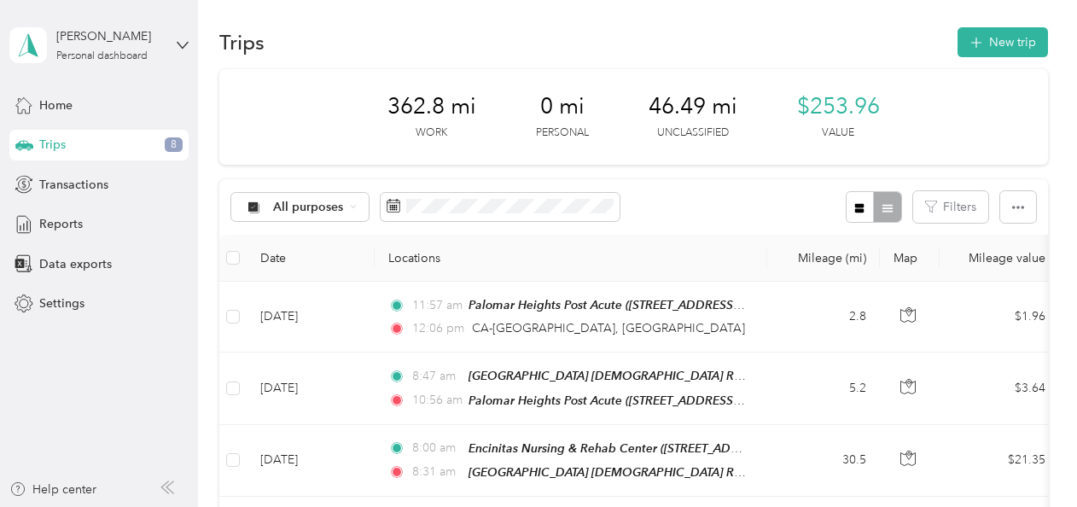
scroll to position [0, 0]
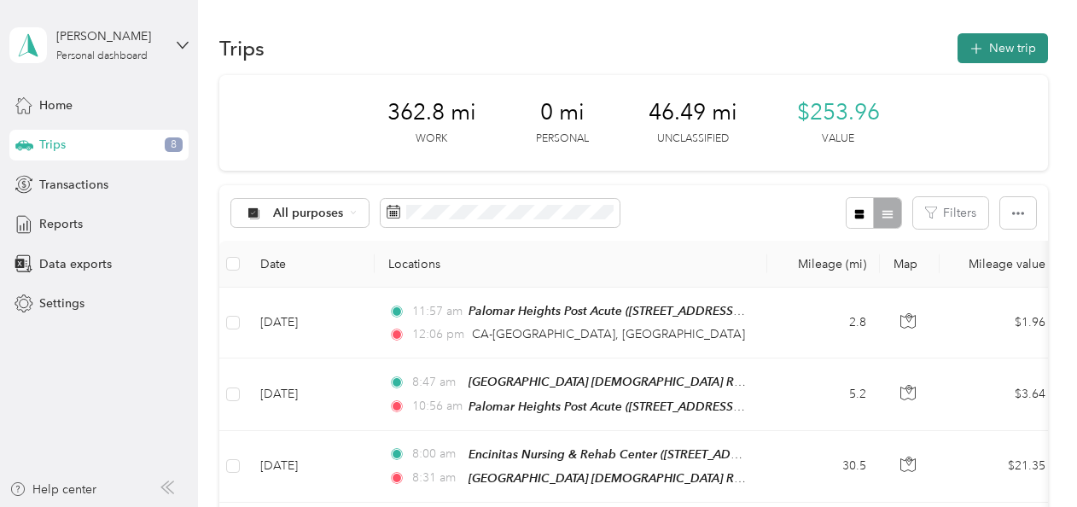
click at [528, 50] on icon "button" at bounding box center [976, 49] width 20 height 20
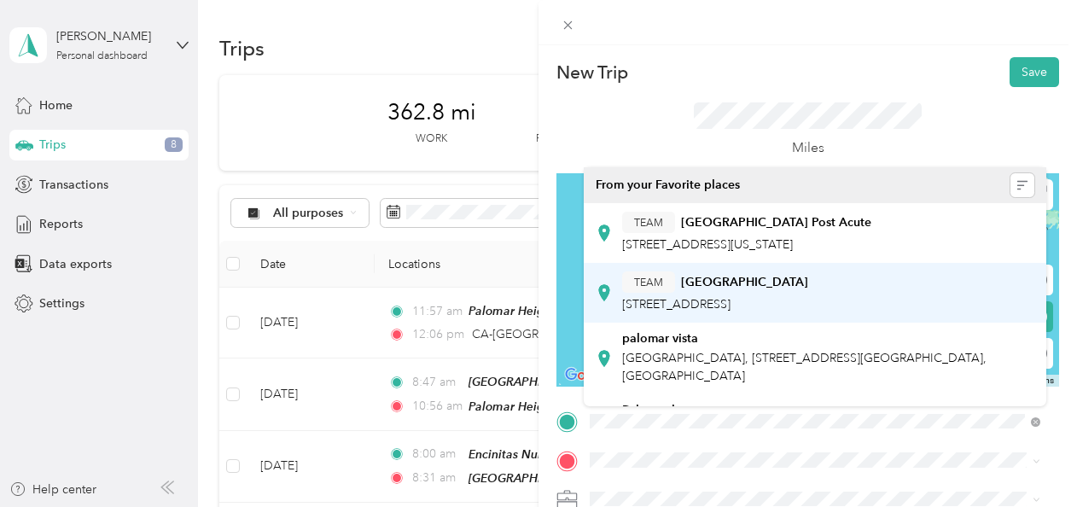
click at [528, 290] on div "TEAM [GEOGRAPHIC_DATA]" at bounding box center [715, 281] width 186 height 21
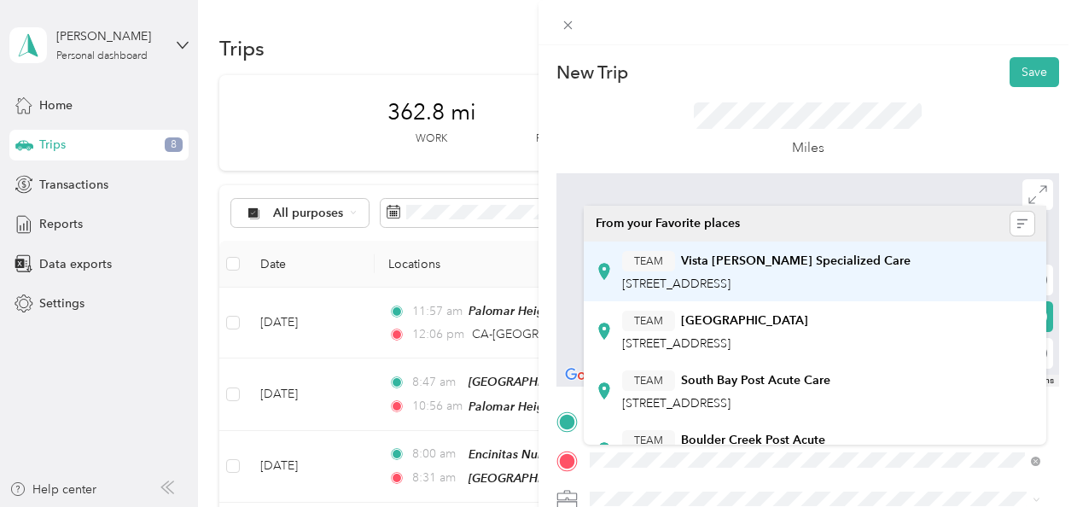
click at [528, 283] on span "[STREET_ADDRESS]" at bounding box center [676, 284] width 108 height 15
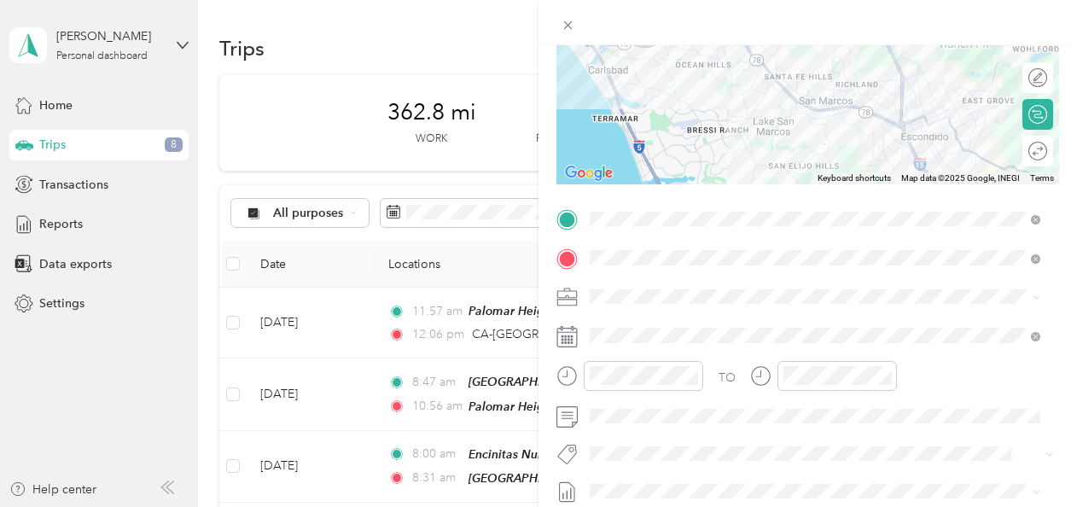
scroll to position [211, 0]
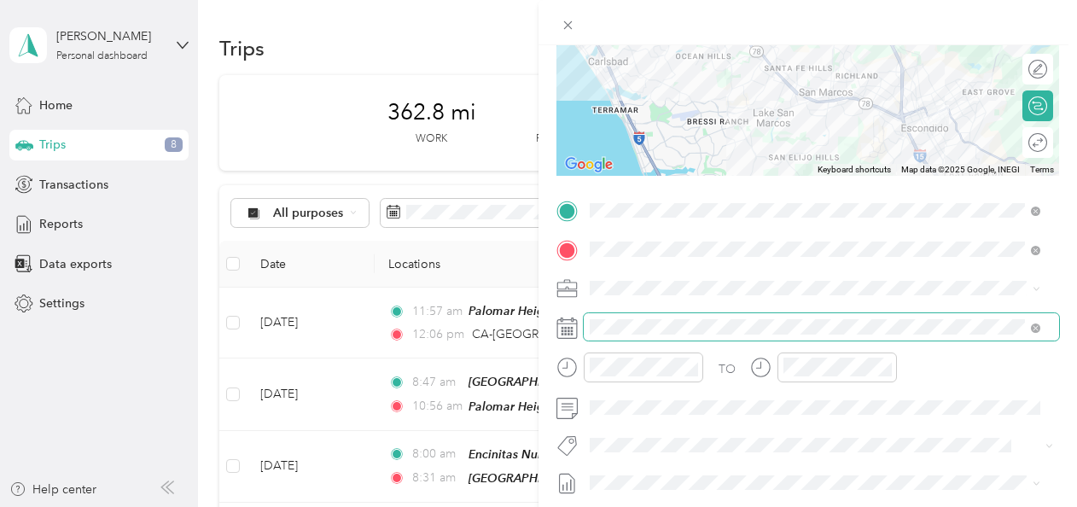
click at [528, 329] on span at bounding box center [821, 326] width 475 height 27
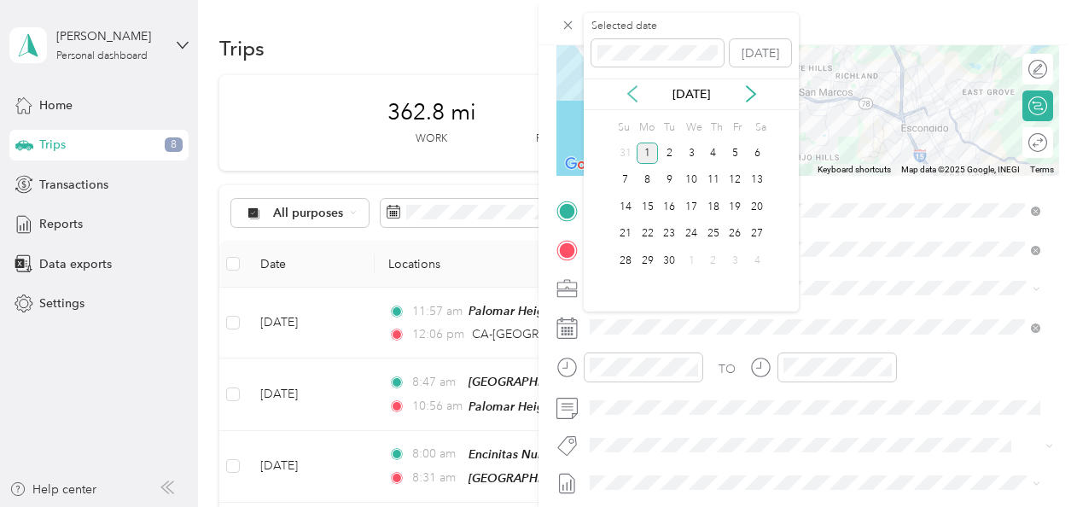
click at [528, 96] on icon at bounding box center [632, 93] width 17 height 17
click at [528, 235] on div "18" at bounding box center [648, 234] width 22 height 21
click at [528, 233] on div "21" at bounding box center [713, 234] width 22 height 21
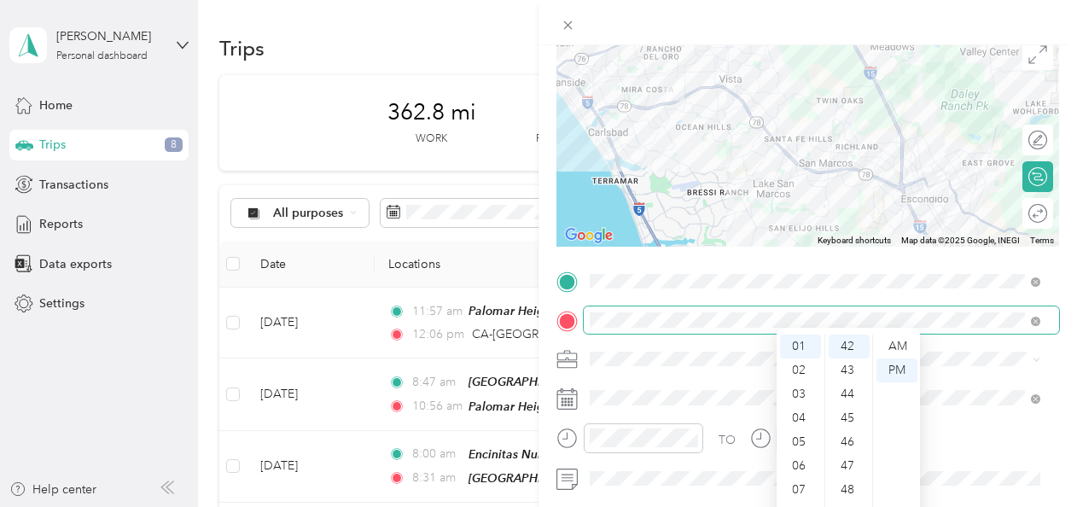
scroll to position [0, 0]
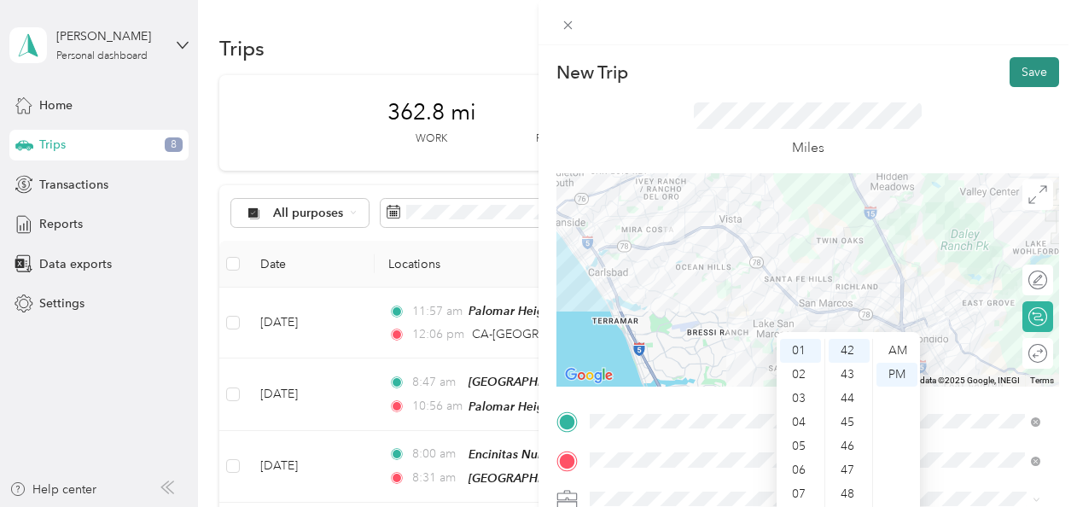
click at [528, 75] on button "Save" at bounding box center [1035, 72] width 50 height 30
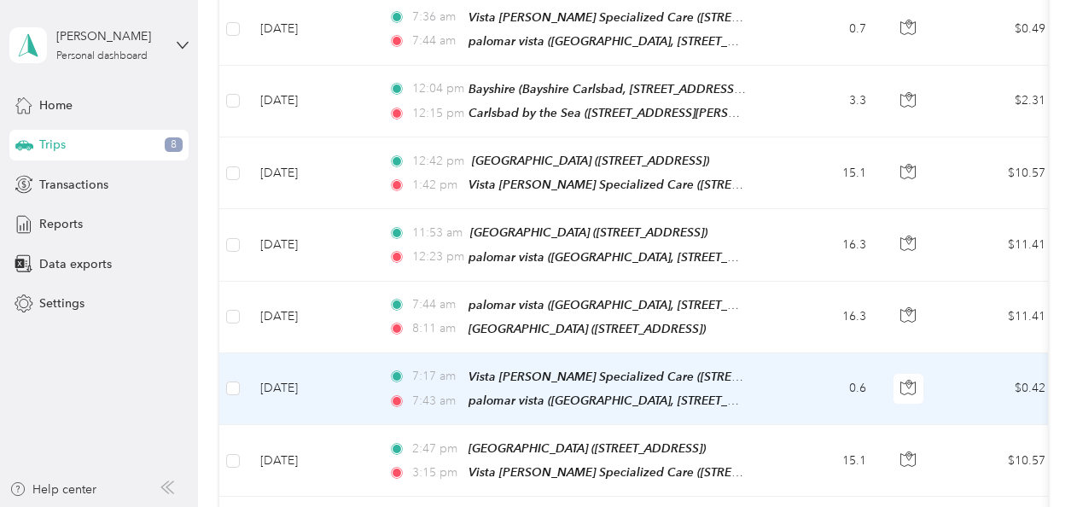
scroll to position [1009, 0]
click at [528, 393] on span "palomar vista ([GEOGRAPHIC_DATA], [STREET_ADDRESS] , [GEOGRAPHIC_DATA], [GEOGRA…" at bounding box center [757, 400] width 576 height 15
click at [512, 328] on button "Edit Place" at bounding box center [493, 333] width 97 height 30
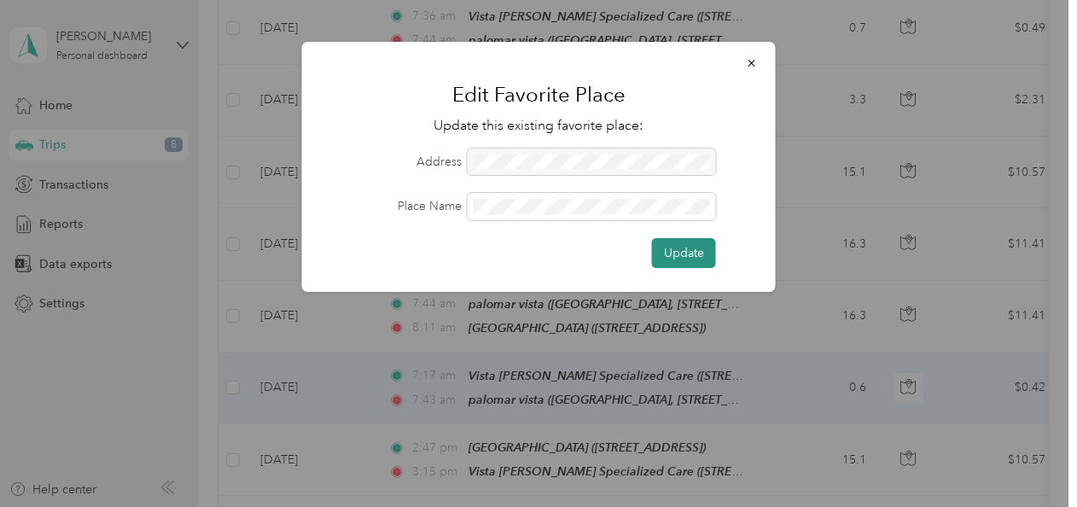
click at [528, 254] on button "Update" at bounding box center [684, 253] width 64 height 30
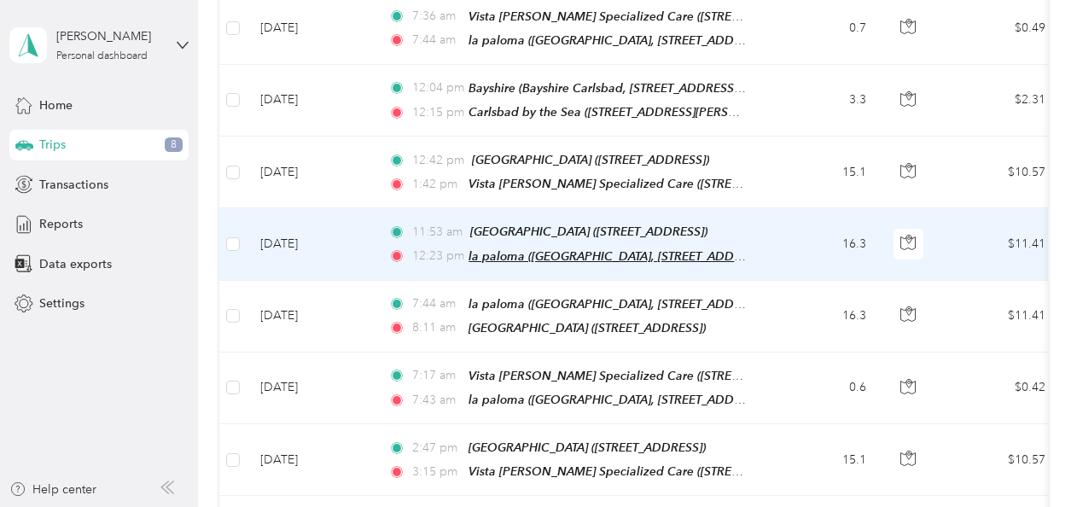
click at [528, 249] on span "la paloma ([GEOGRAPHIC_DATA], [STREET_ADDRESS] , [GEOGRAPHIC_DATA], [GEOGRAPHIC…" at bounding box center [747, 256] width 557 height 15
click at [521, 189] on button "Edit Place" at bounding box center [511, 187] width 97 height 30
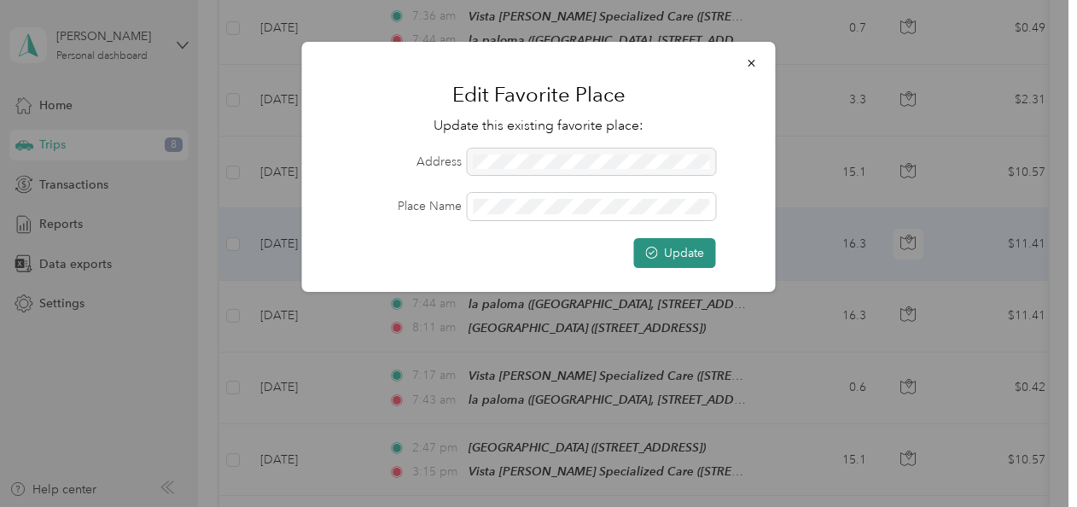
click at [528, 255] on button "Update" at bounding box center [675, 253] width 82 height 30
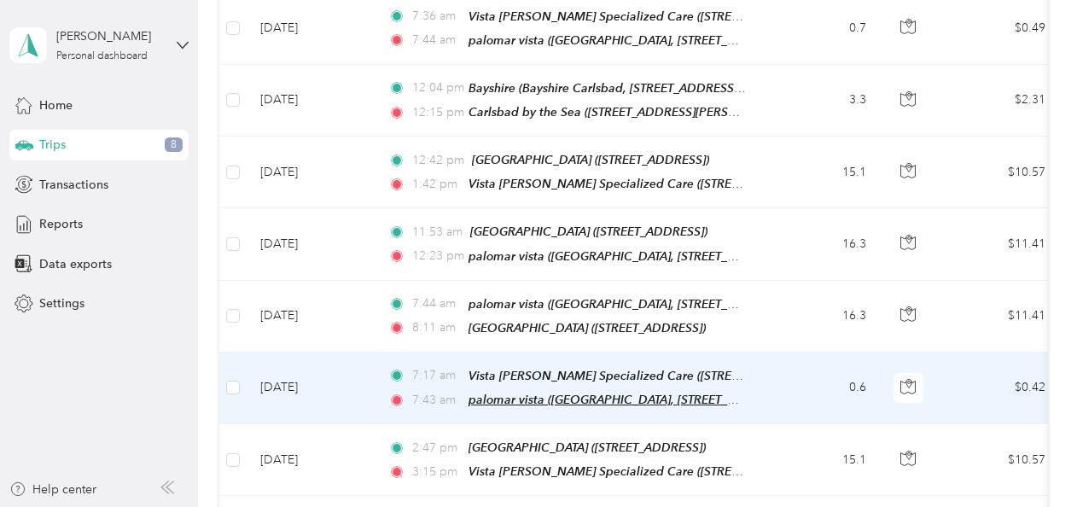
click at [528, 393] on span "palomar vista ([GEOGRAPHIC_DATA], [STREET_ADDRESS] , [GEOGRAPHIC_DATA], [GEOGRA…" at bounding box center [757, 400] width 576 height 15
click at [498, 330] on button "Edit Place" at bounding box center [493, 330] width 97 height 30
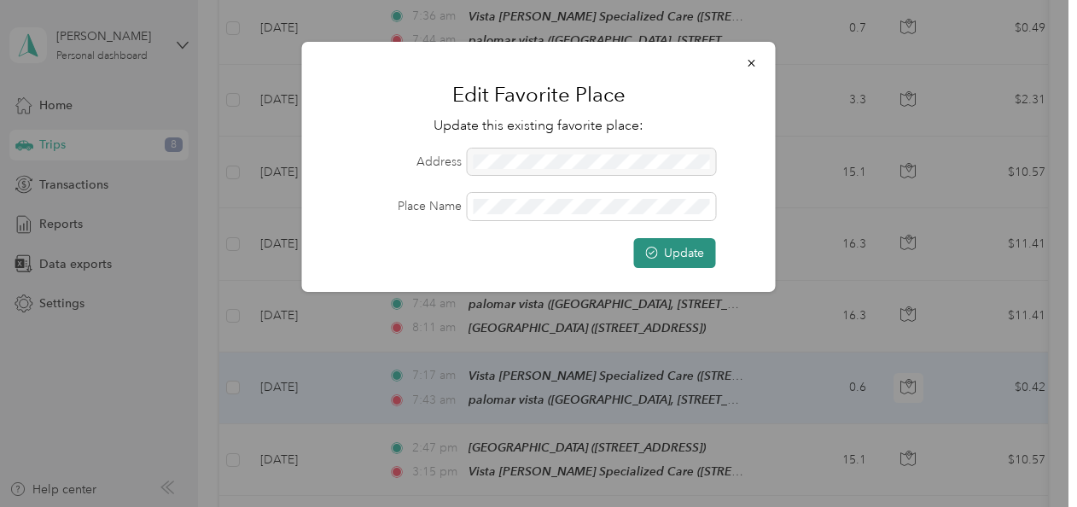
click at [528, 251] on button "Update" at bounding box center [675, 253] width 82 height 30
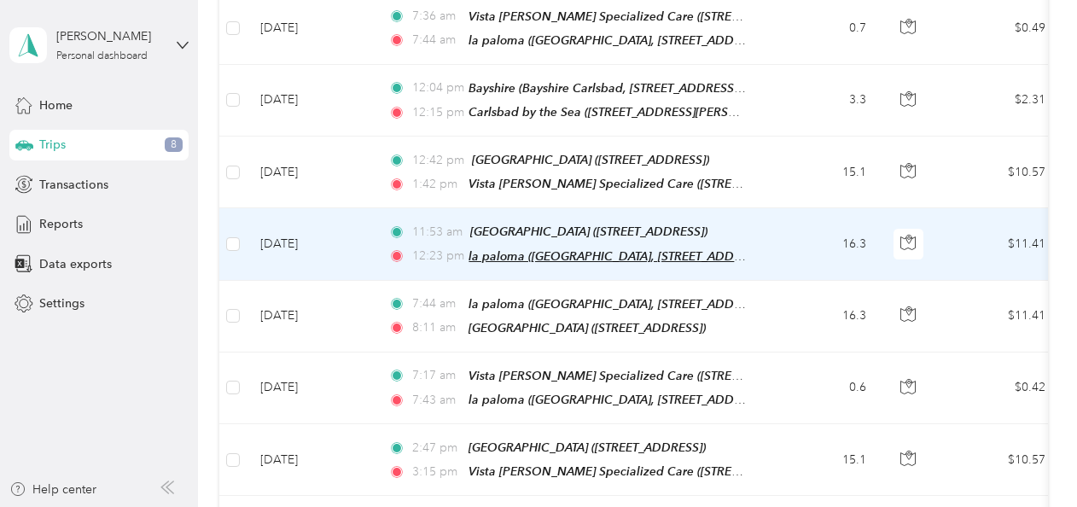
click at [528, 249] on span "la paloma ([GEOGRAPHIC_DATA], [STREET_ADDRESS] , [GEOGRAPHIC_DATA], [GEOGRAPHIC…" at bounding box center [747, 256] width 557 height 15
click at [527, 195] on button "Edit Place" at bounding box center [511, 193] width 97 height 30
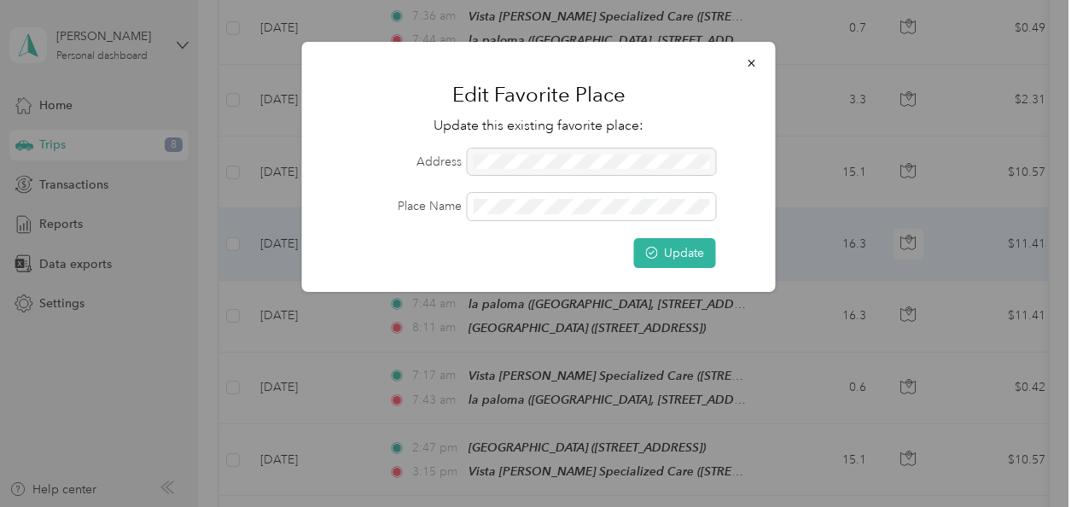
click at [518, 151] on div at bounding box center [592, 162] width 248 height 27
click at [440, 167] on label "Address" at bounding box center [394, 162] width 136 height 18
click at [528, 251] on button "Update" at bounding box center [675, 253] width 82 height 30
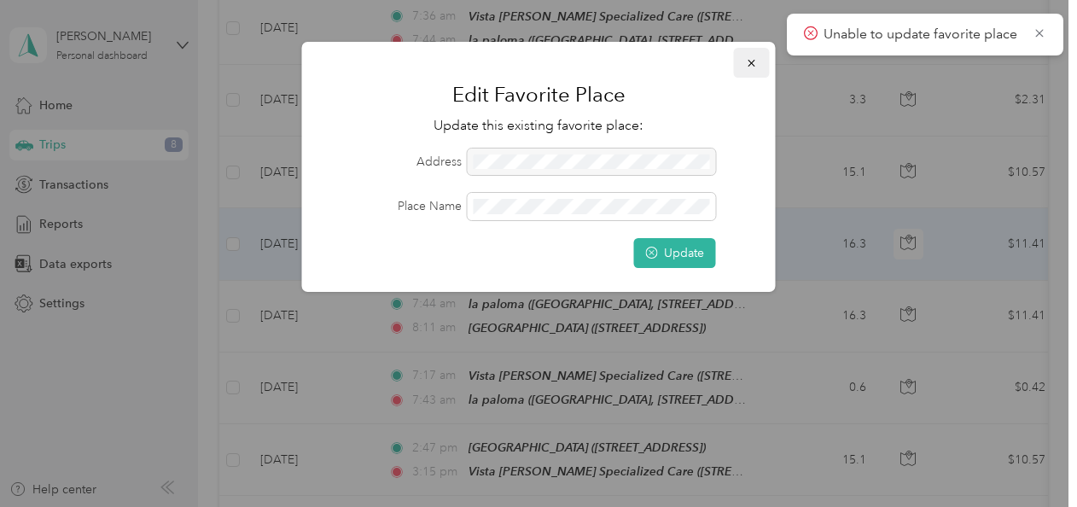
click at [528, 65] on icon "button" at bounding box center [752, 63] width 12 height 12
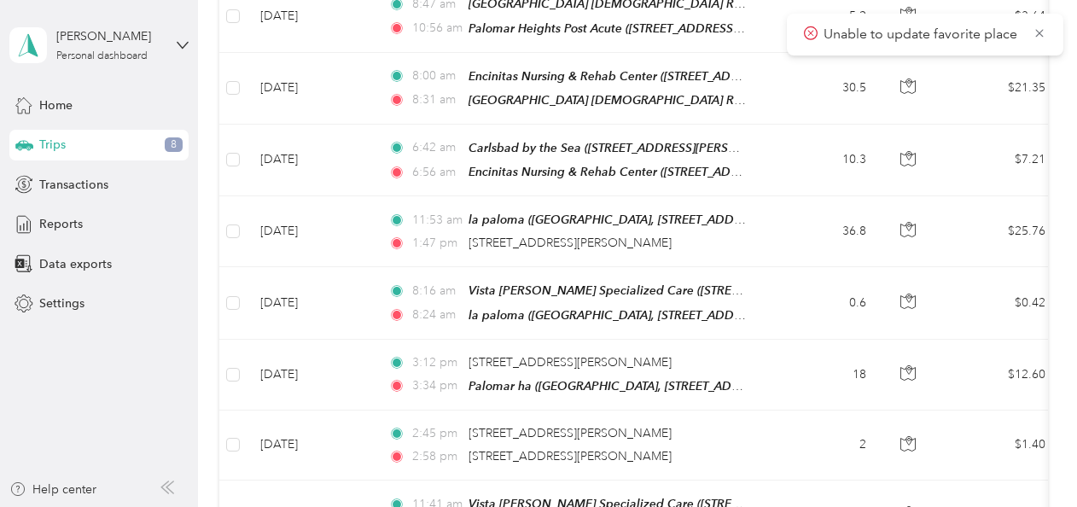
scroll to position [0, 0]
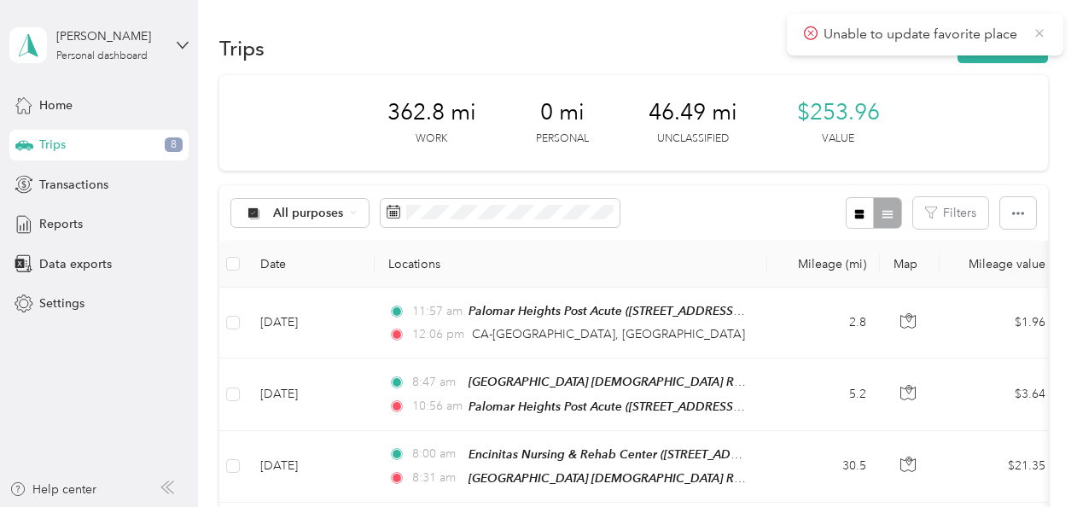
click at [528, 38] on icon at bounding box center [1040, 33] width 14 height 15
click at [528, 43] on button "New trip" at bounding box center [1003, 48] width 90 height 30
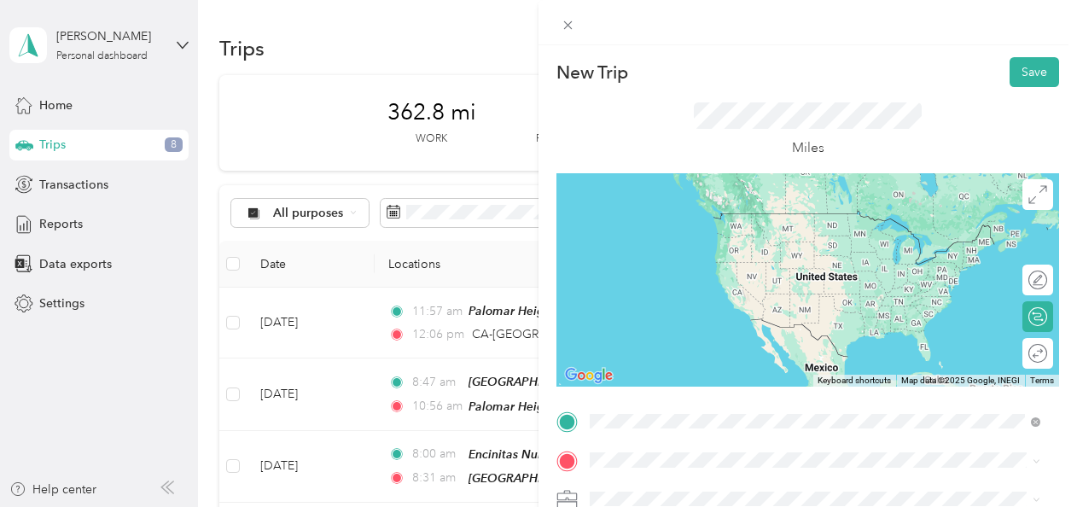
click at [528, 236] on div "TEAM Vista [PERSON_NAME] Specialized Care [STREET_ADDRESS]" at bounding box center [766, 233] width 289 height 42
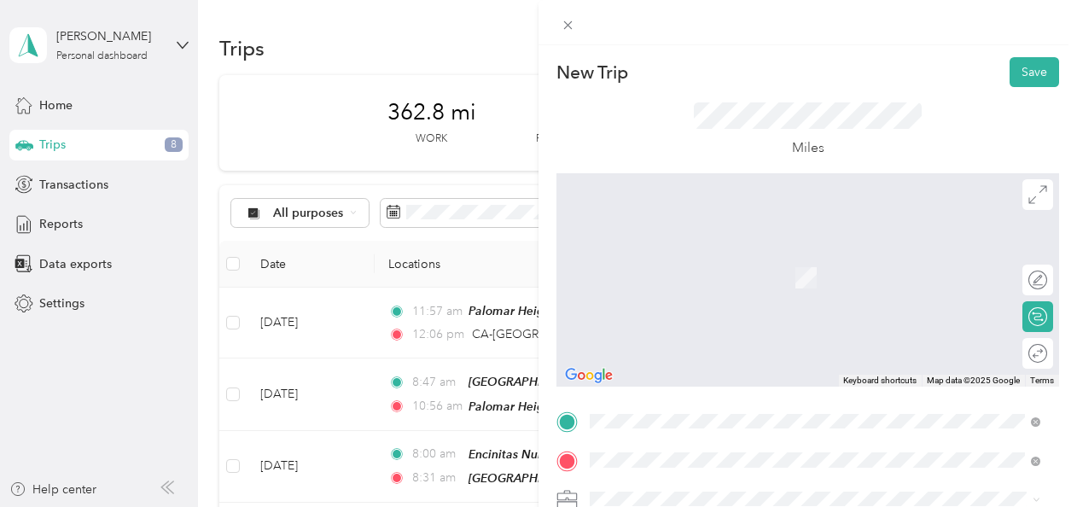
click at [528, 335] on span "[GEOGRAPHIC_DATA], [STREET_ADDRESS][GEOGRAPHIC_DATA], [GEOGRAPHIC_DATA]" at bounding box center [804, 346] width 364 height 32
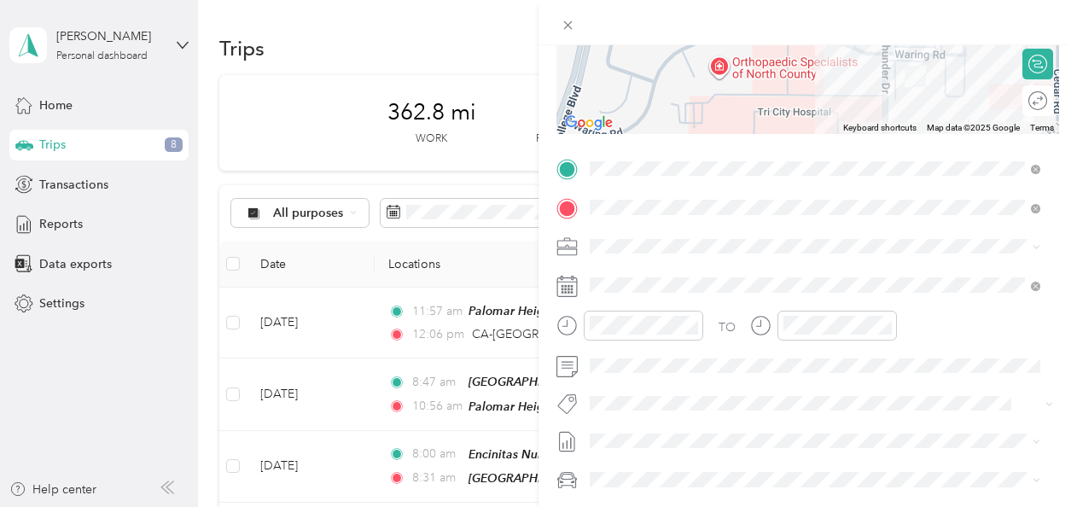
scroll to position [267, 0]
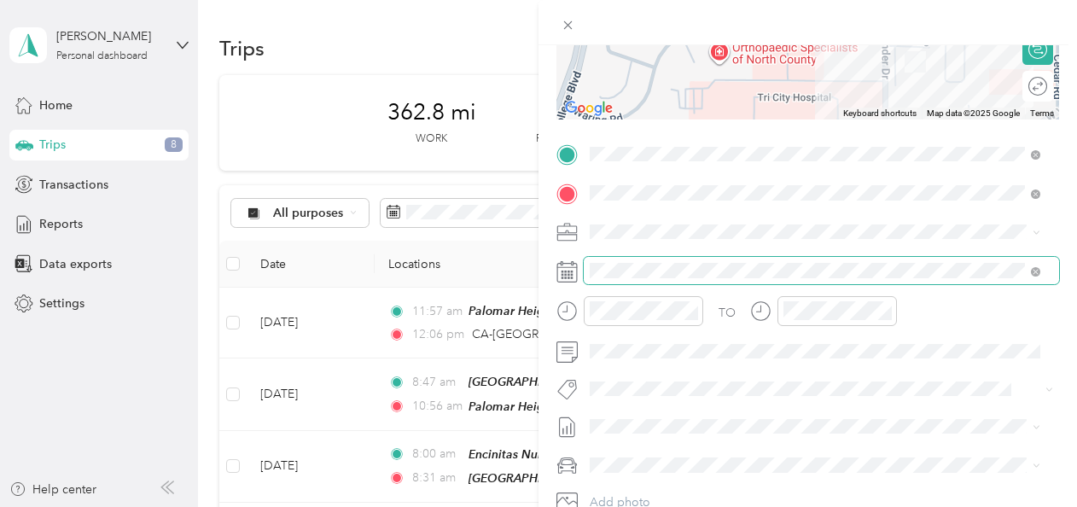
click at [528, 274] on span at bounding box center [821, 270] width 475 height 27
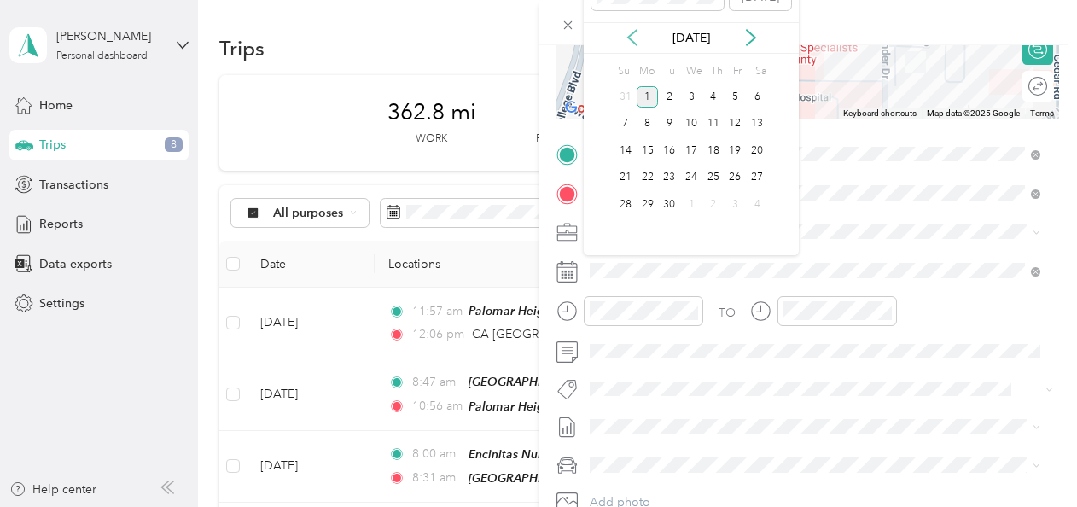
click at [528, 44] on icon at bounding box center [632, 37] width 17 height 17
click at [528, 174] on div "22" at bounding box center [736, 177] width 22 height 21
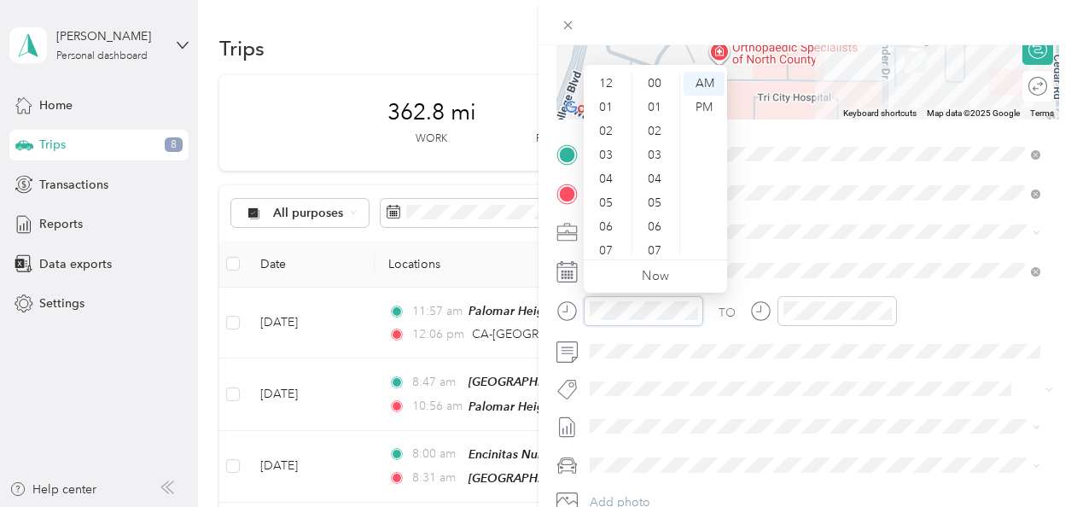
scroll to position [102, 0]
click at [528, 72] on div "04" at bounding box center [607, 77] width 41 height 24
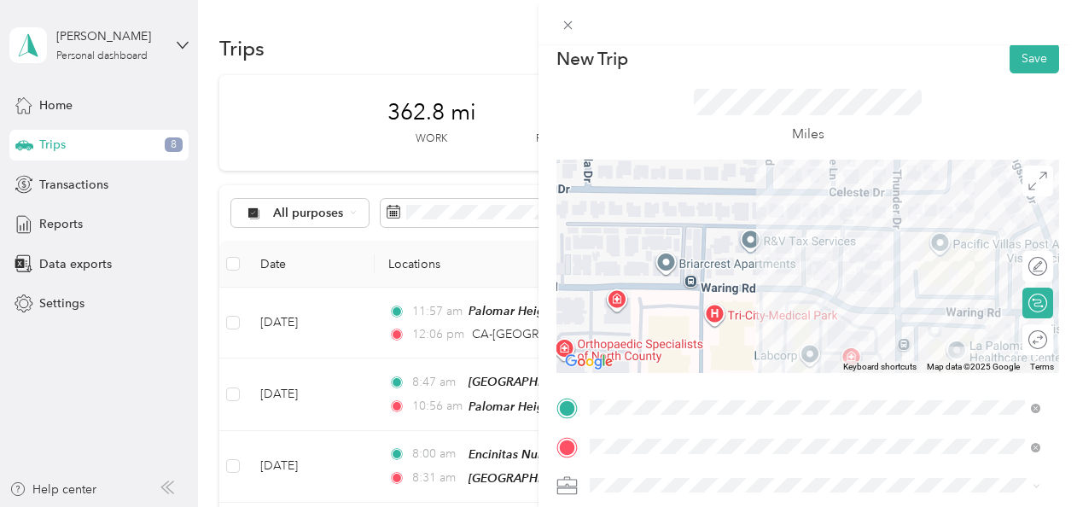
scroll to position [0, 0]
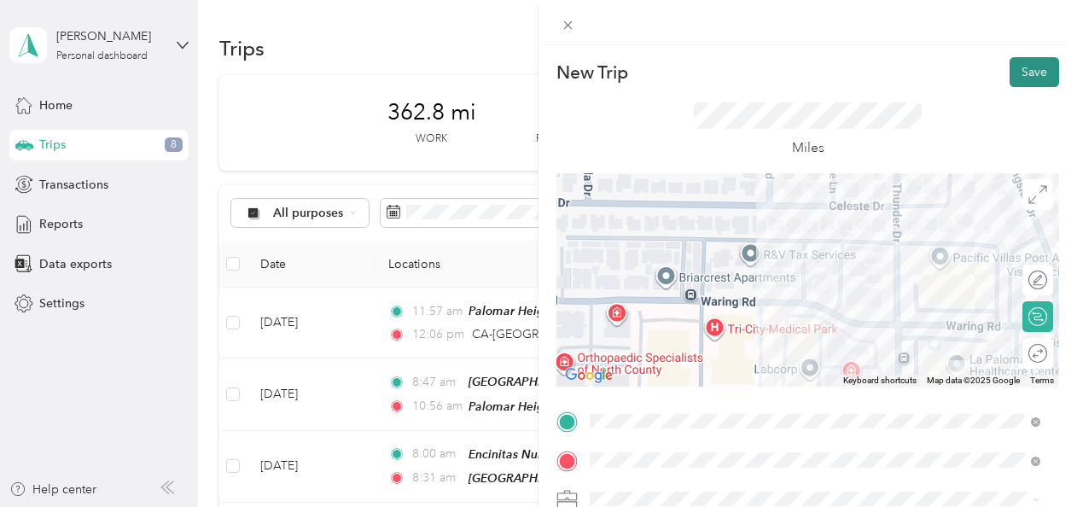
click at [528, 77] on button "Save" at bounding box center [1035, 72] width 50 height 30
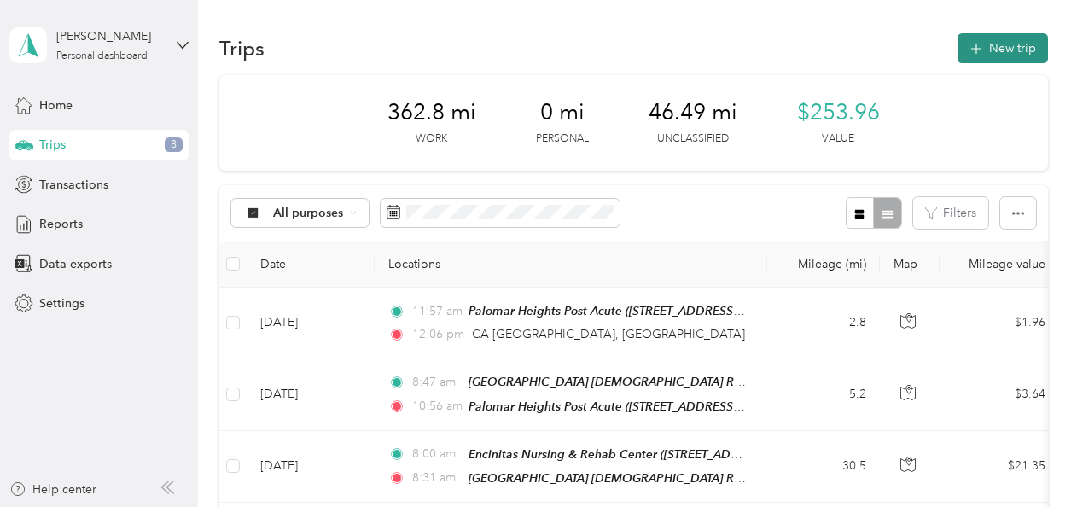
click at [528, 48] on button "New trip" at bounding box center [1003, 48] width 90 height 30
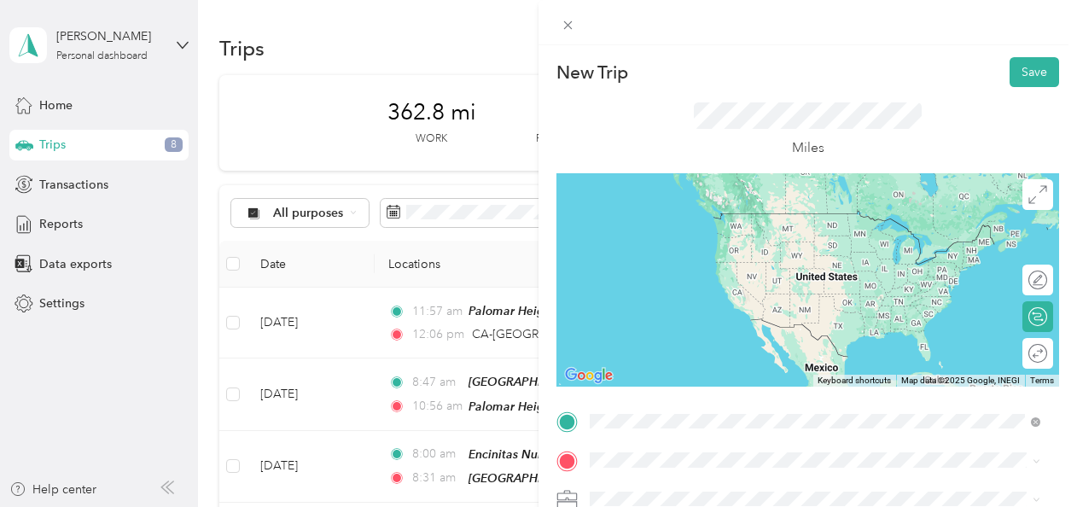
click at [528, 227] on div "TEAM Vista [PERSON_NAME] Specialized Care [STREET_ADDRESS]" at bounding box center [766, 233] width 289 height 42
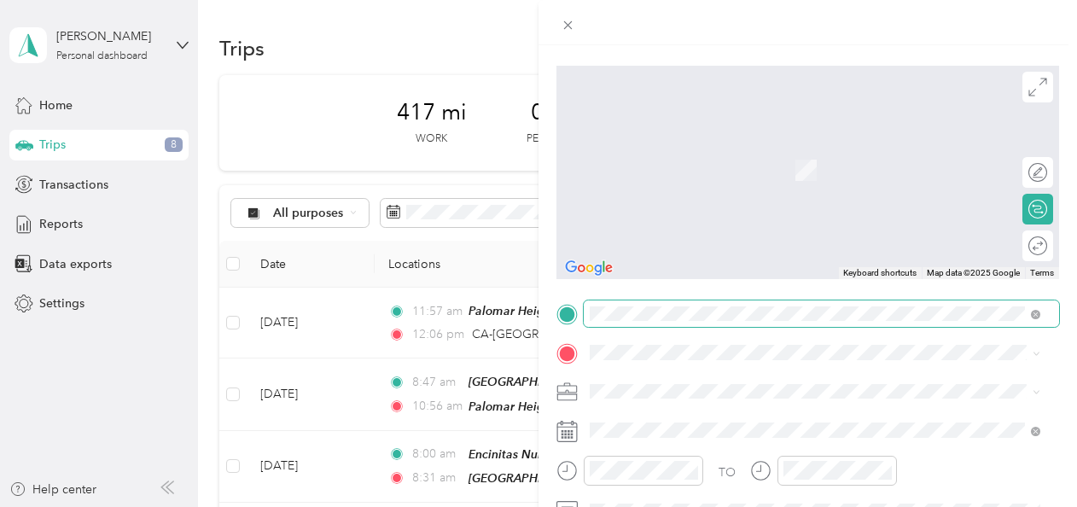
scroll to position [127, 0]
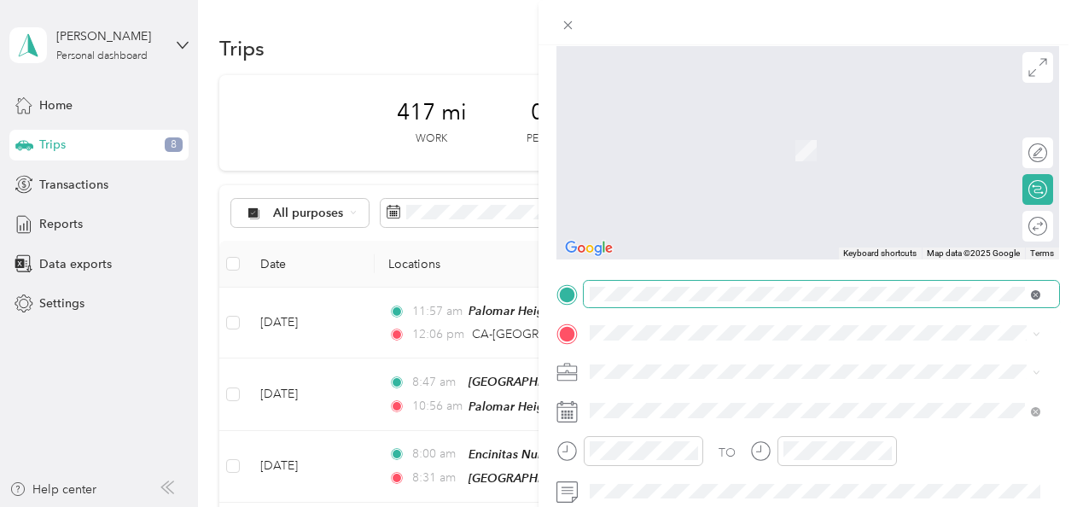
click at [528, 294] on icon at bounding box center [1035, 295] width 4 height 4
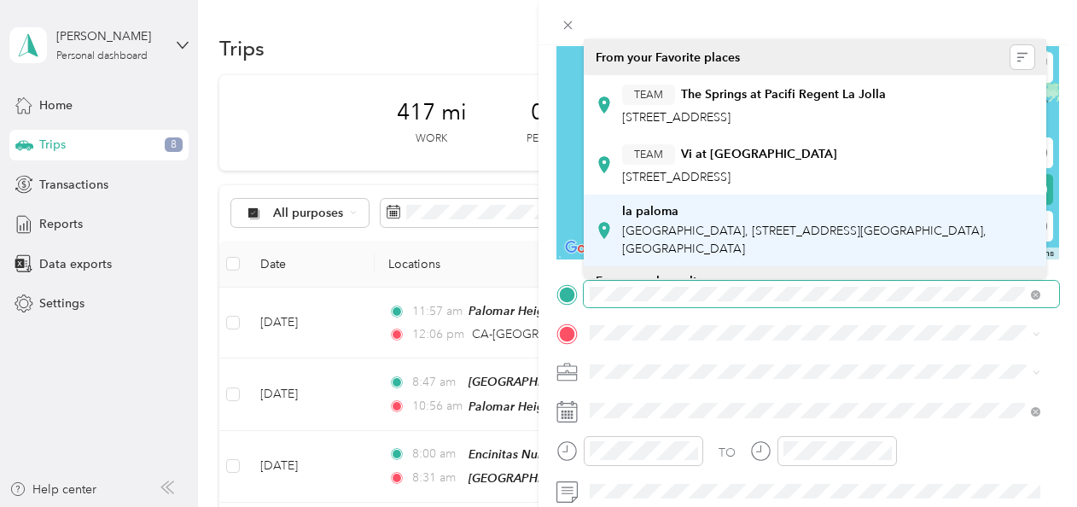
click at [528, 243] on span "[GEOGRAPHIC_DATA], [STREET_ADDRESS][GEOGRAPHIC_DATA], [GEOGRAPHIC_DATA]" at bounding box center [804, 240] width 364 height 32
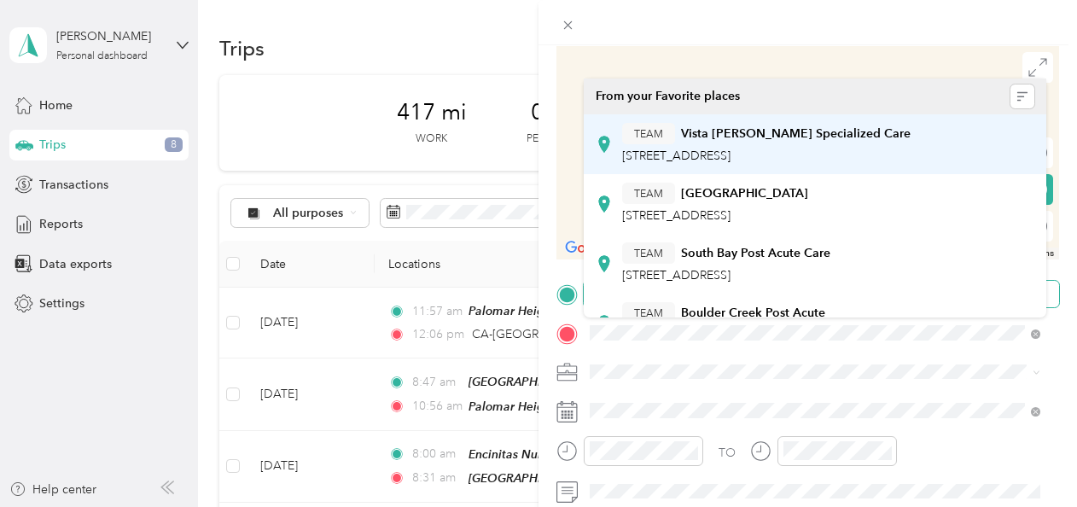
click at [528, 155] on span "[STREET_ADDRESS]" at bounding box center [676, 156] width 108 height 15
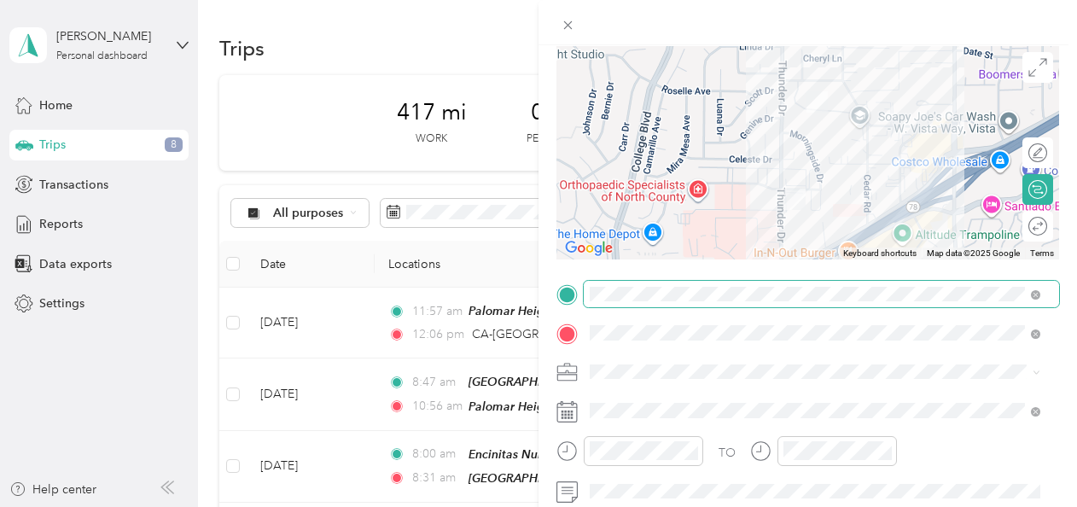
click at [528, 416] on icon at bounding box center [567, 411] width 21 height 21
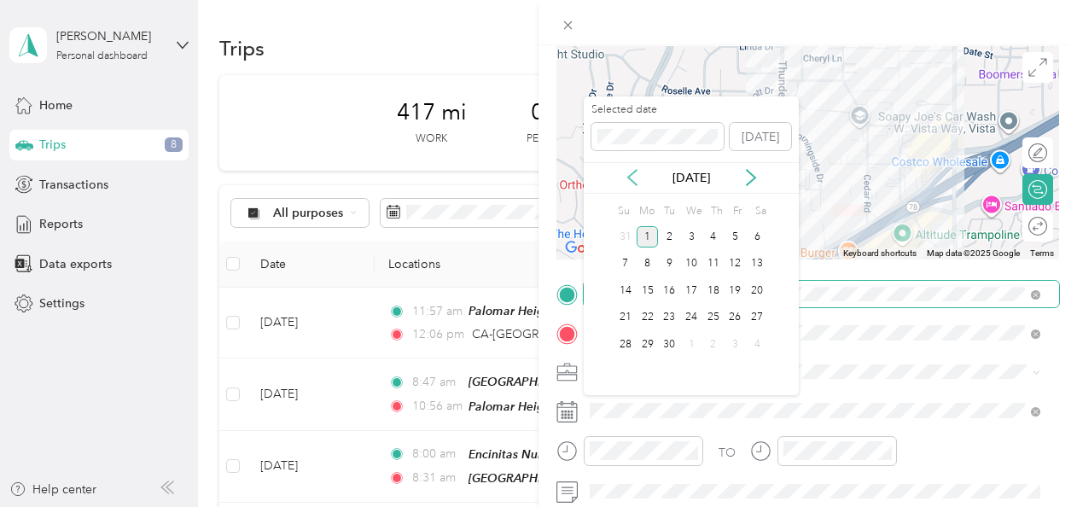
click at [528, 180] on icon at bounding box center [632, 177] width 17 height 17
click at [528, 321] on div "22" at bounding box center [736, 317] width 22 height 21
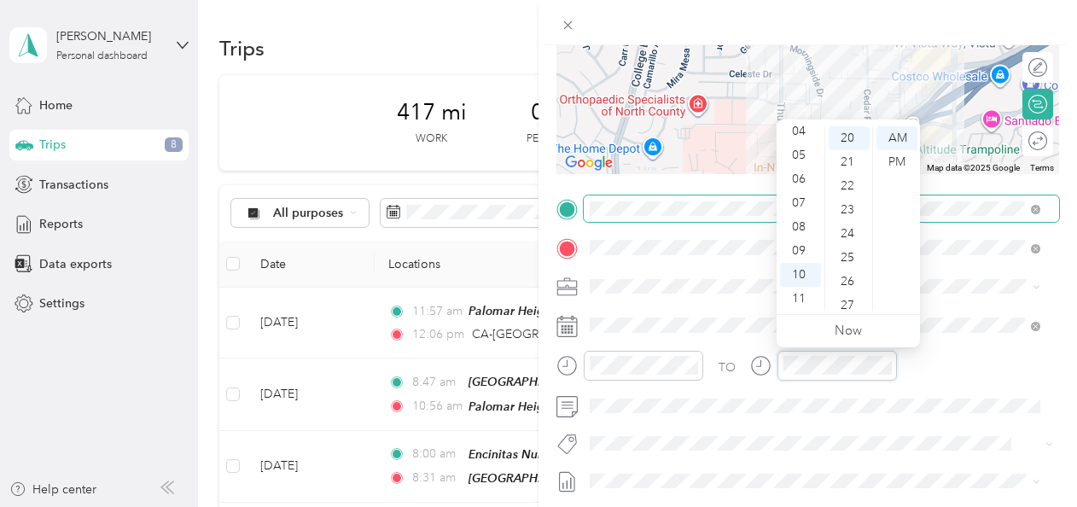
scroll to position [0, 0]
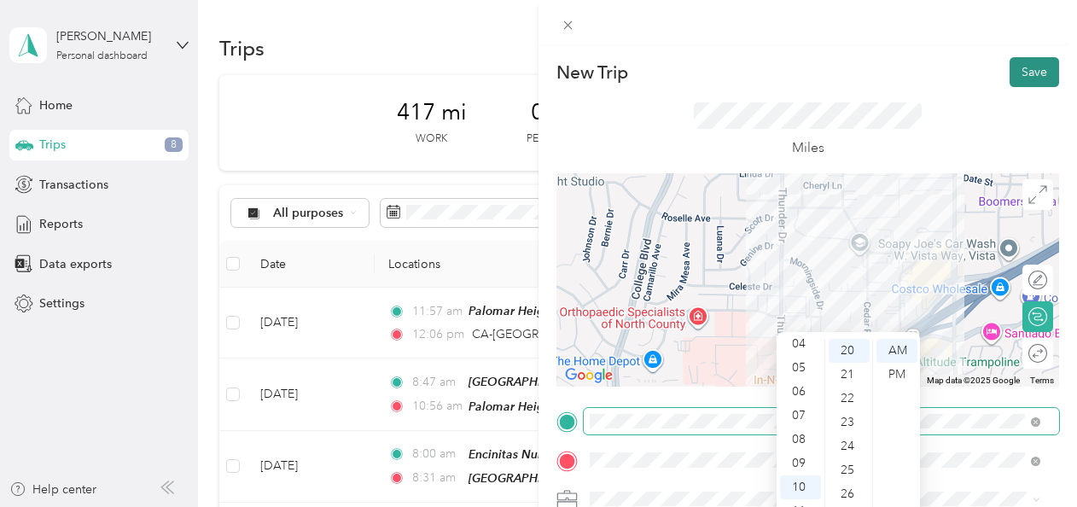
click at [528, 80] on button "Save" at bounding box center [1035, 72] width 50 height 30
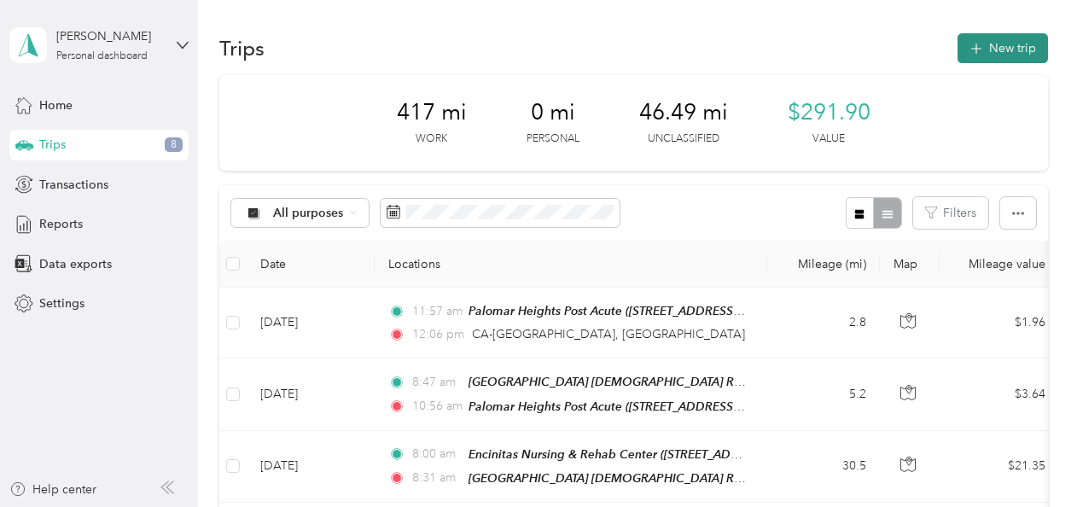
click at [528, 45] on button "New trip" at bounding box center [1003, 48] width 90 height 30
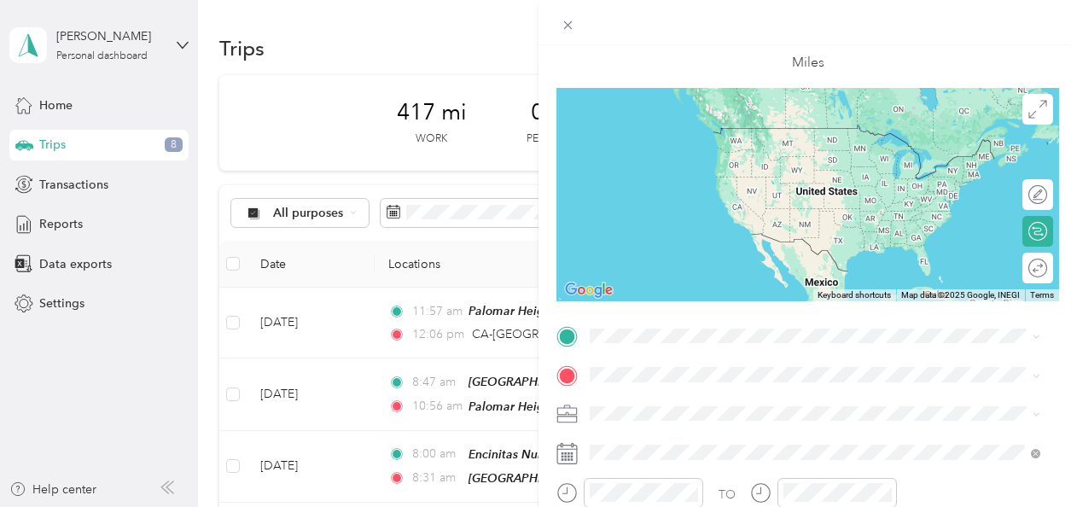
scroll to position [95, 0]
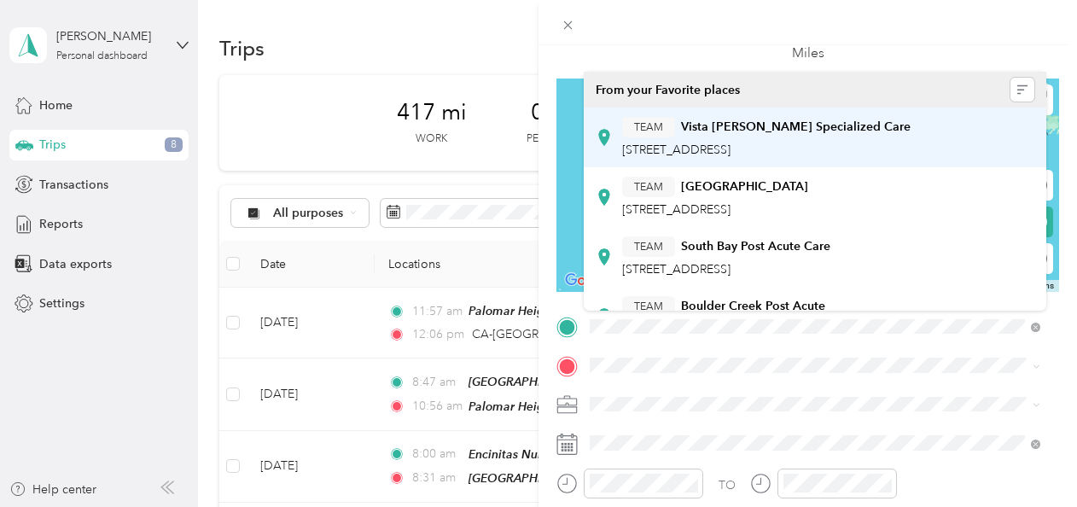
click at [528, 145] on span "[STREET_ADDRESS]" at bounding box center [676, 150] width 108 height 15
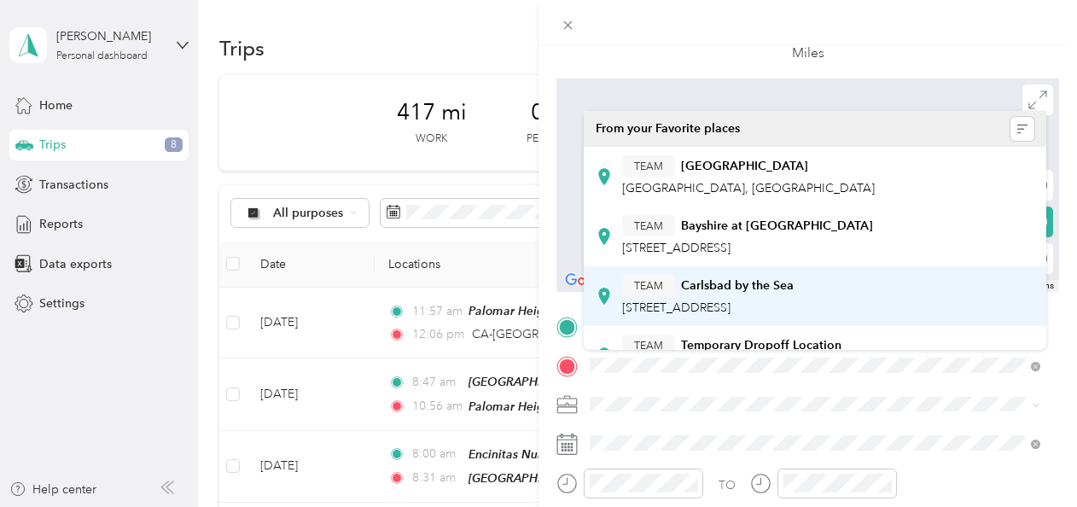
click at [528, 299] on div "TEAM Carlsbad by the Sea [STREET_ADDRESS][PERSON_NAME]" at bounding box center [708, 296] width 172 height 42
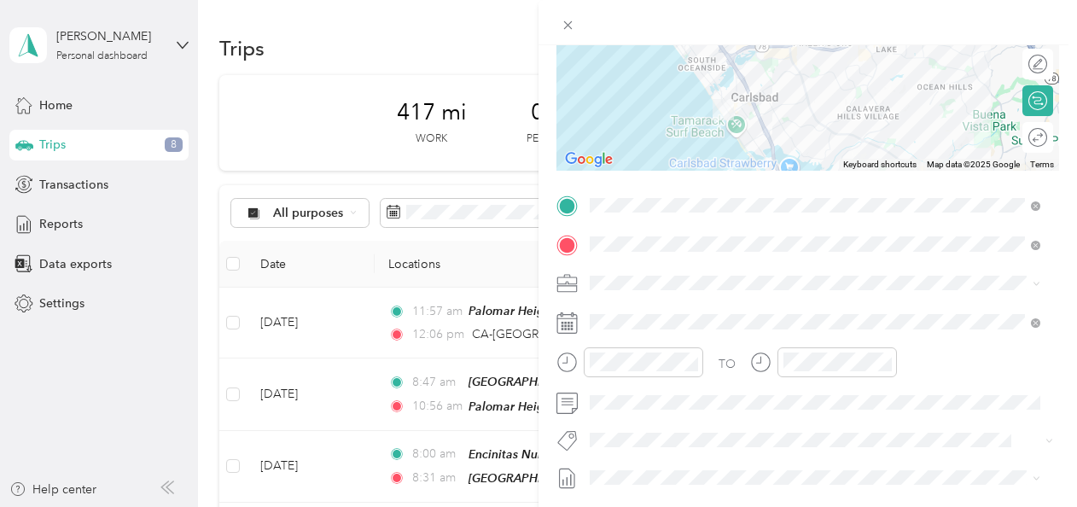
scroll to position [217, 0]
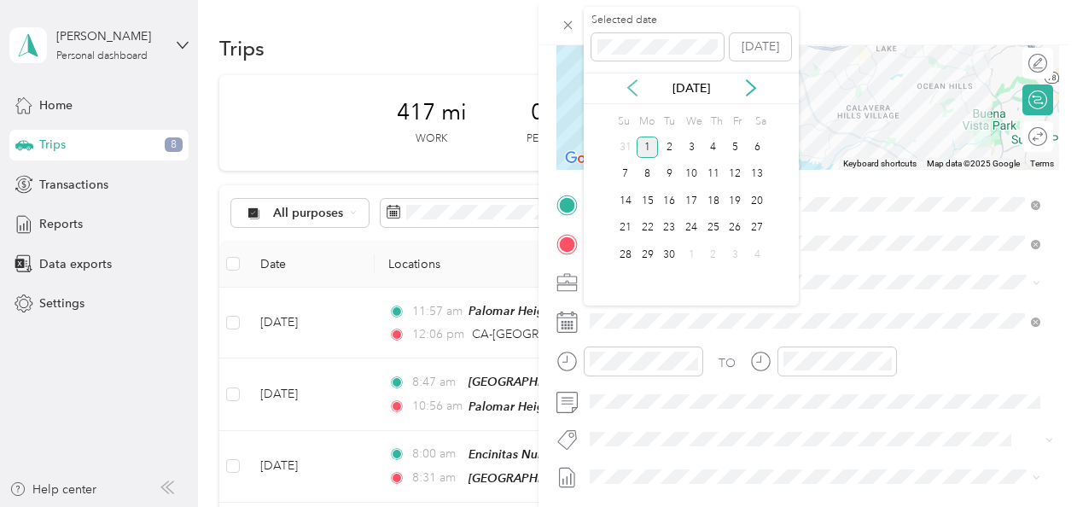
click at [528, 91] on icon at bounding box center [632, 87] width 17 height 17
click at [528, 232] on div "22" at bounding box center [736, 228] width 22 height 21
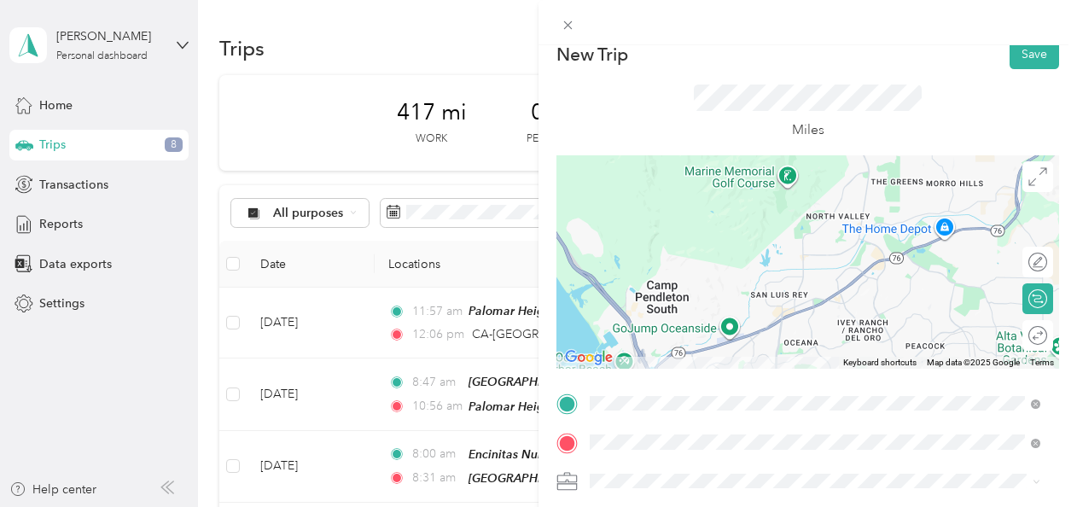
scroll to position [0, 0]
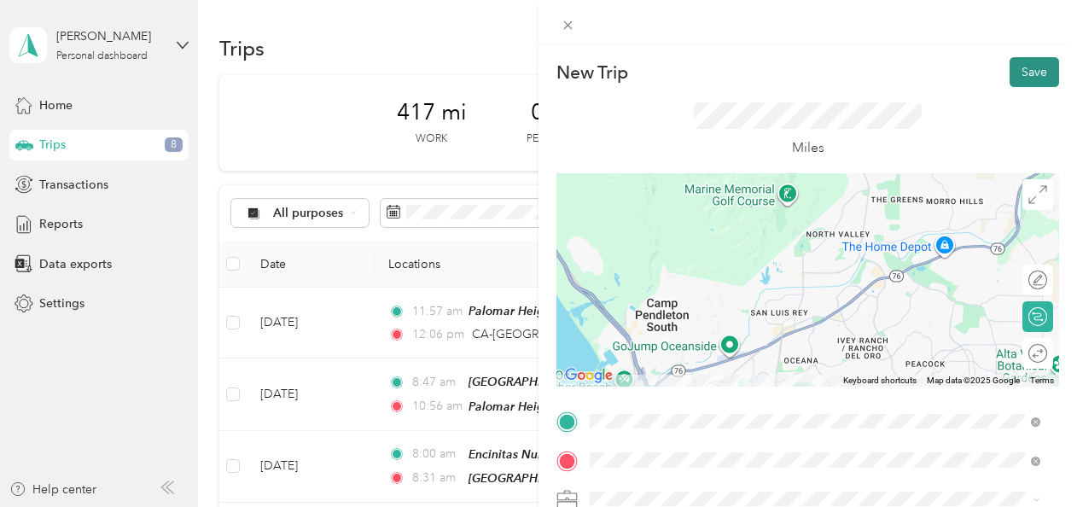
click at [528, 72] on button "Save" at bounding box center [1035, 72] width 50 height 30
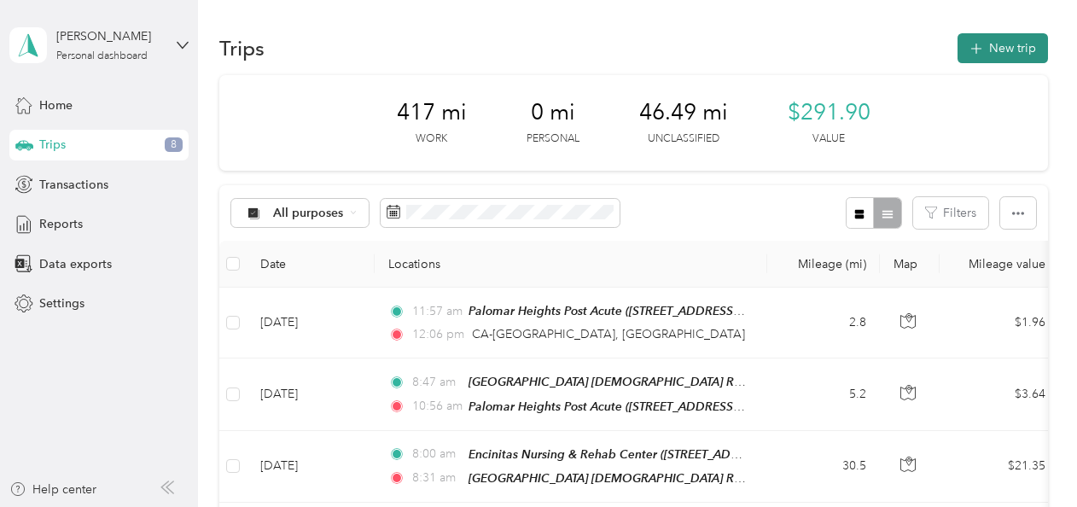
click at [528, 57] on button "New trip" at bounding box center [1003, 48] width 90 height 30
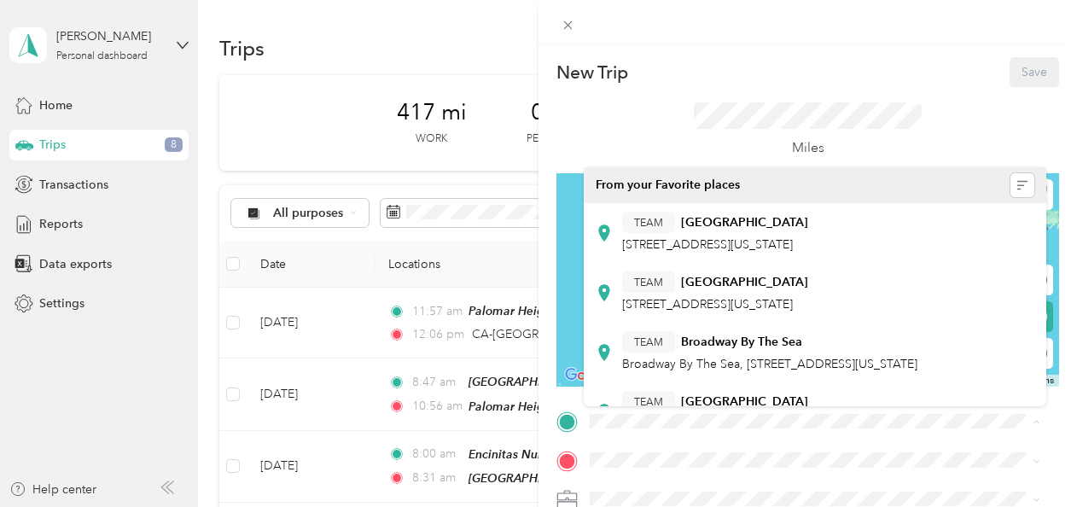
click at [528, 85] on div "New Trip Save" at bounding box center [808, 72] width 503 height 30
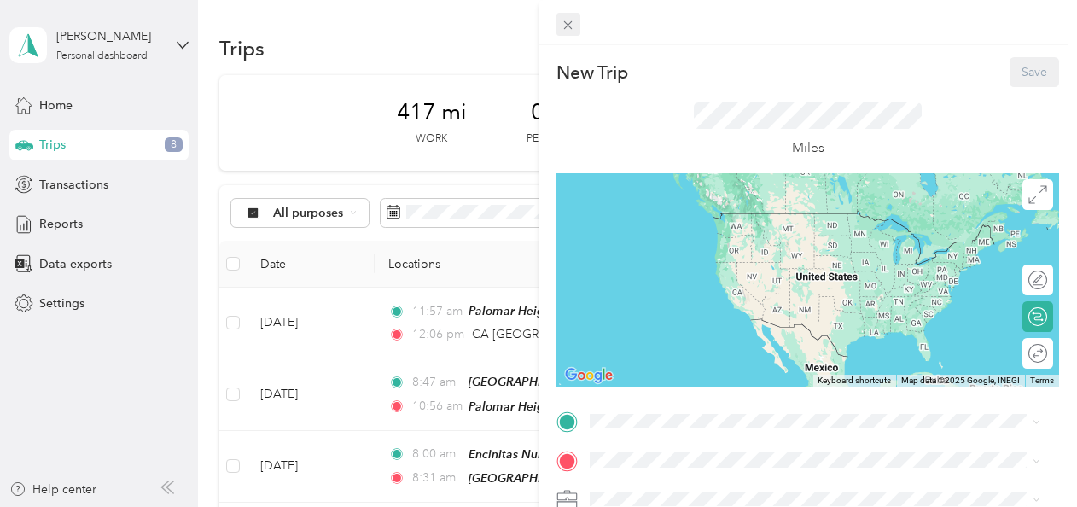
click at [528, 31] on icon at bounding box center [568, 25] width 15 height 15
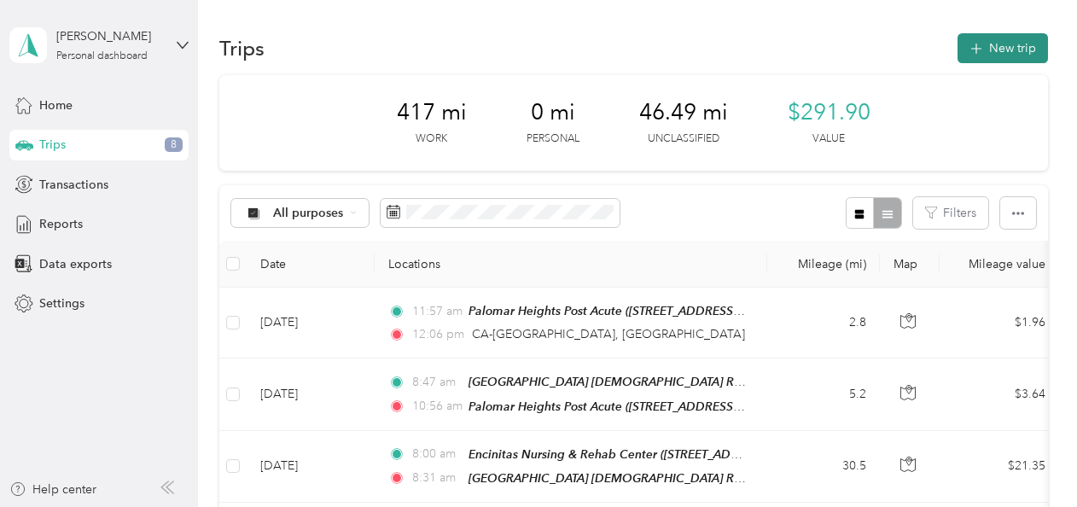
click at [528, 45] on button "New trip" at bounding box center [1003, 48] width 90 height 30
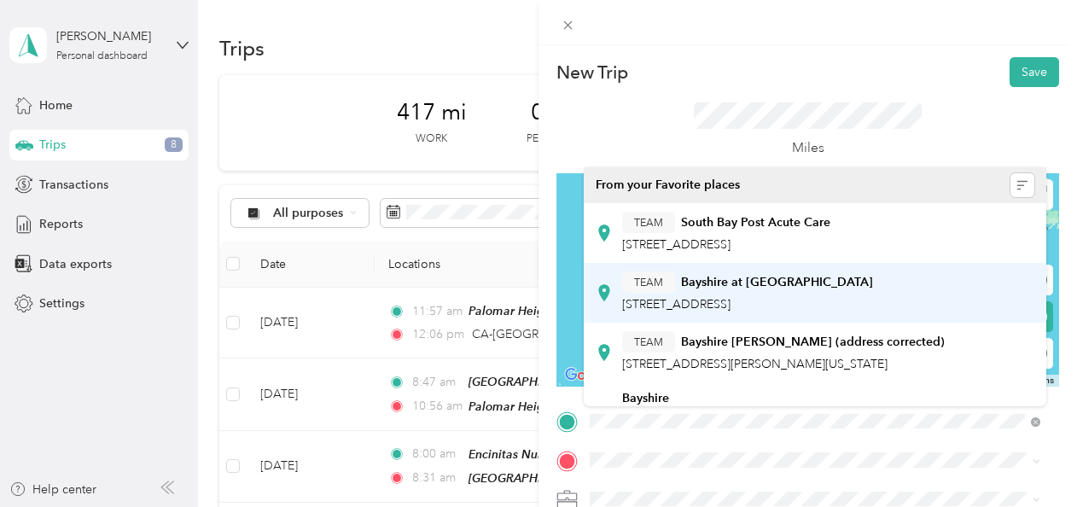
click at [528, 295] on div "TEAM Bayshire at [GEOGRAPHIC_DATA] [STREET_ADDRESS]" at bounding box center [747, 292] width 251 height 42
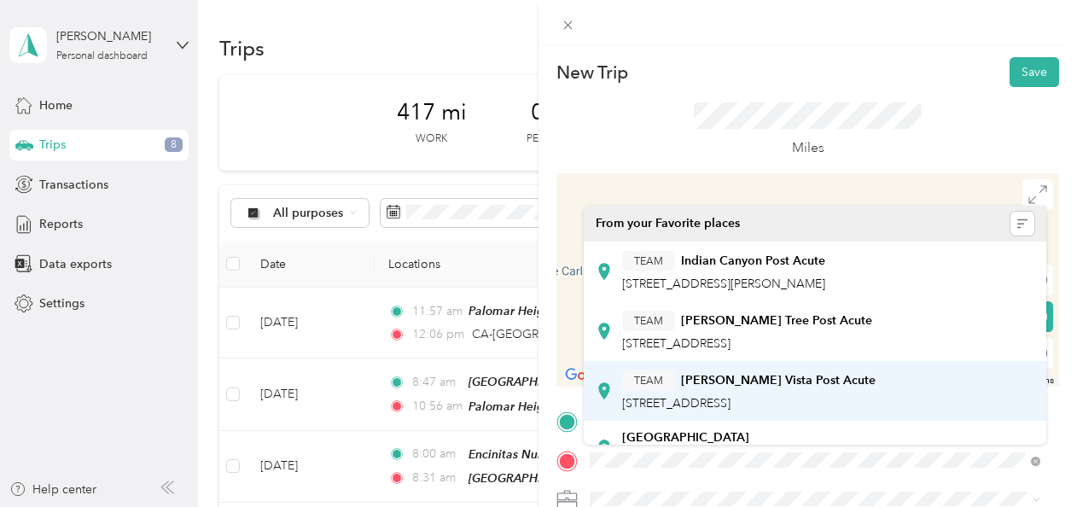
click at [528, 401] on span "[STREET_ADDRESS]" at bounding box center [676, 403] width 108 height 15
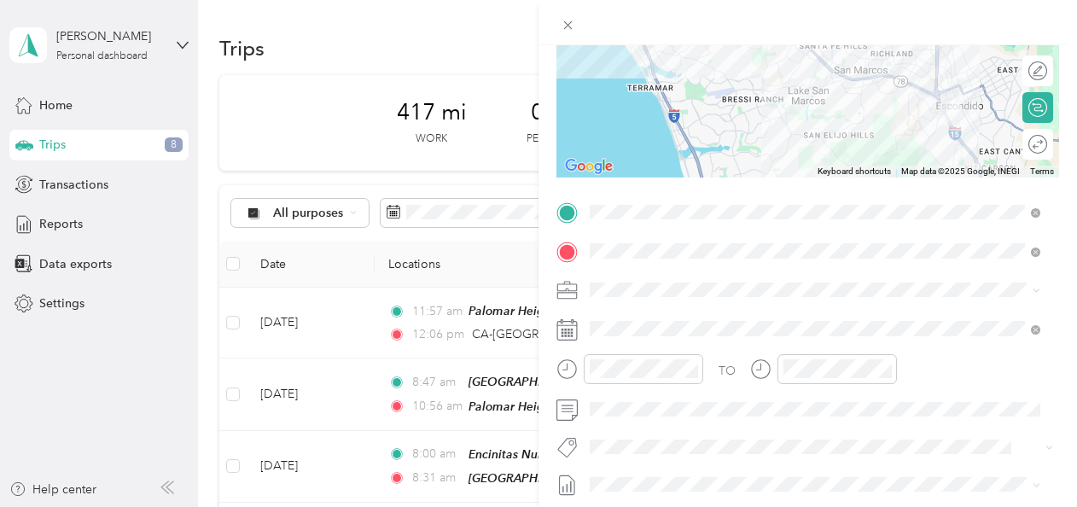
scroll to position [210, 0]
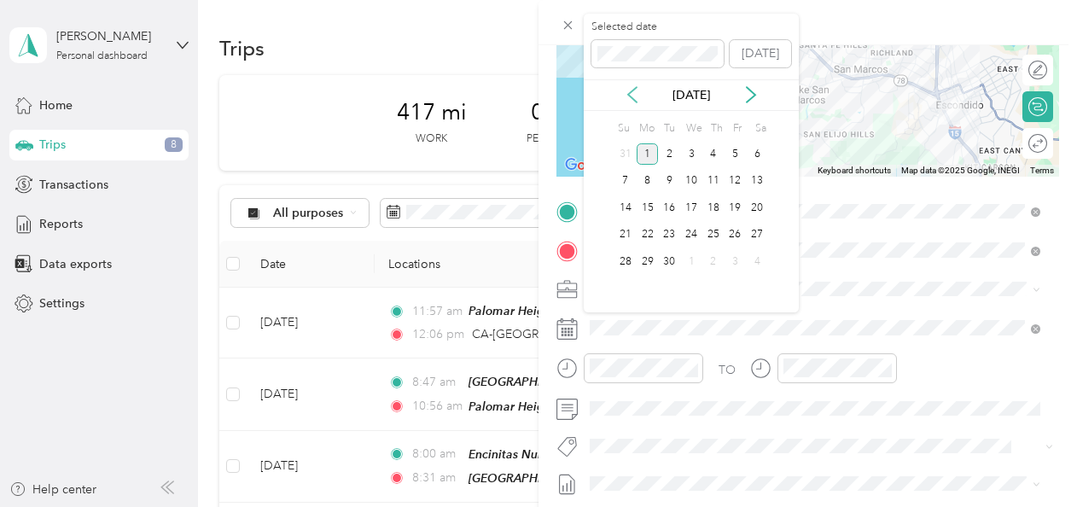
click at [528, 96] on icon at bounding box center [632, 94] width 17 height 17
click at [528, 234] on div "22" at bounding box center [736, 234] width 22 height 21
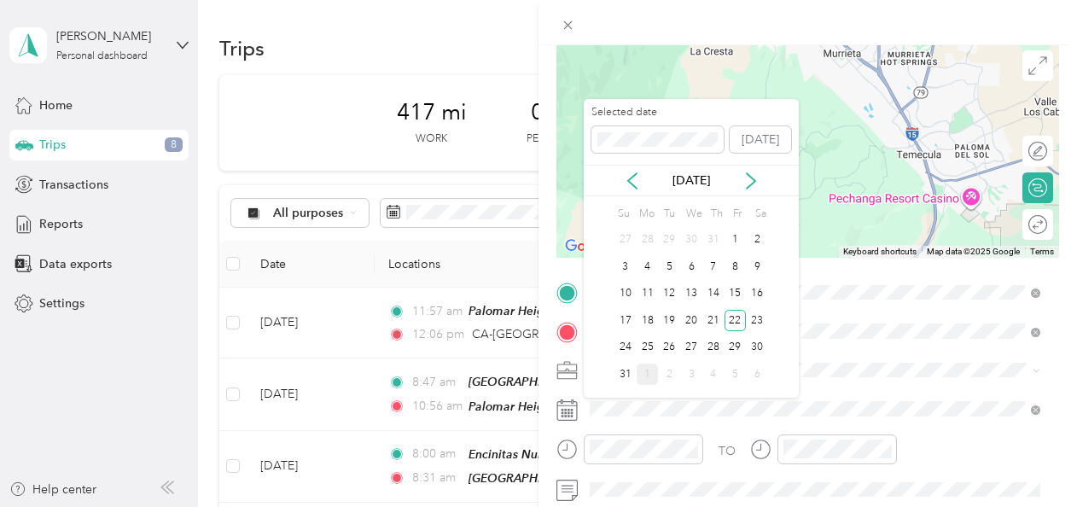
scroll to position [124, 0]
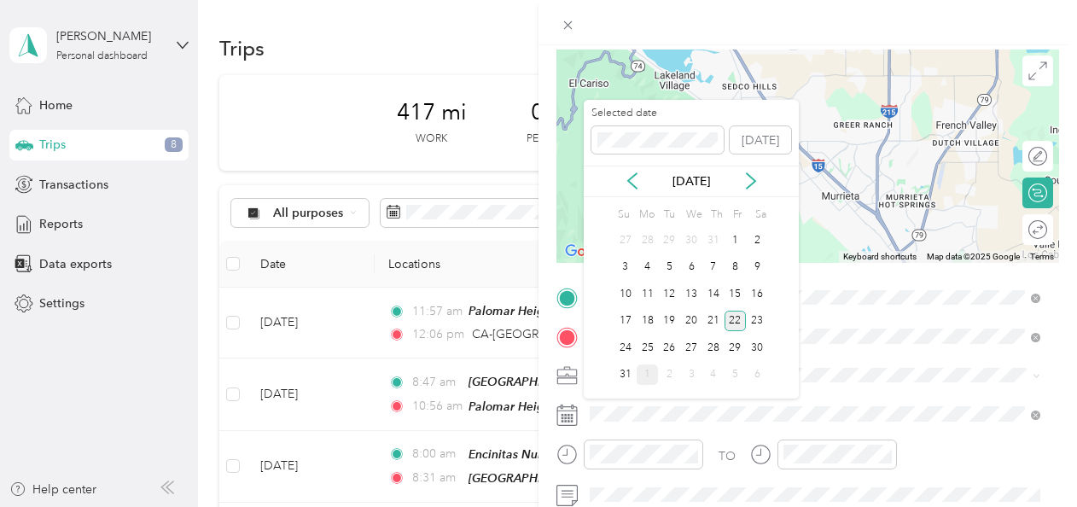
click at [528, 326] on div "22" at bounding box center [736, 321] width 22 height 21
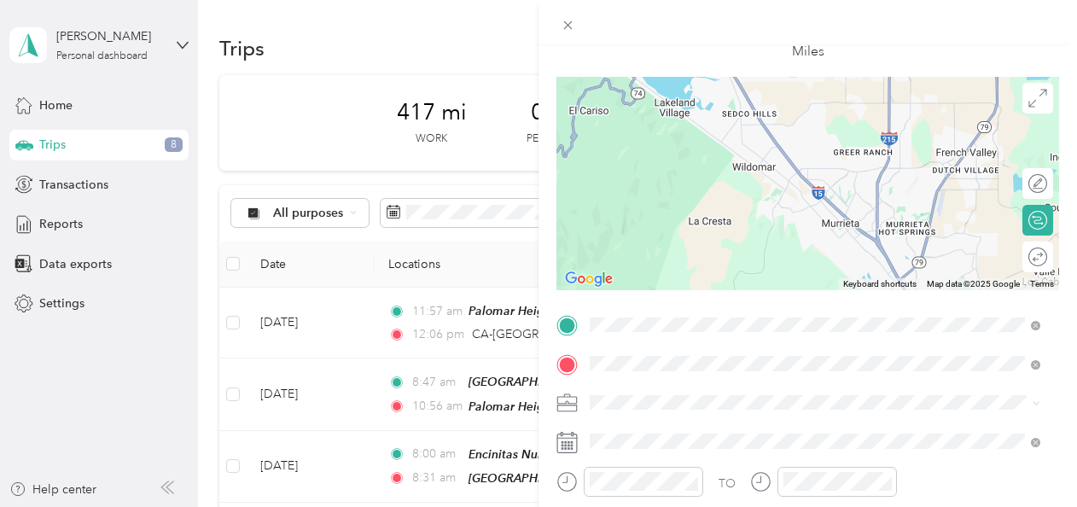
scroll to position [0, 0]
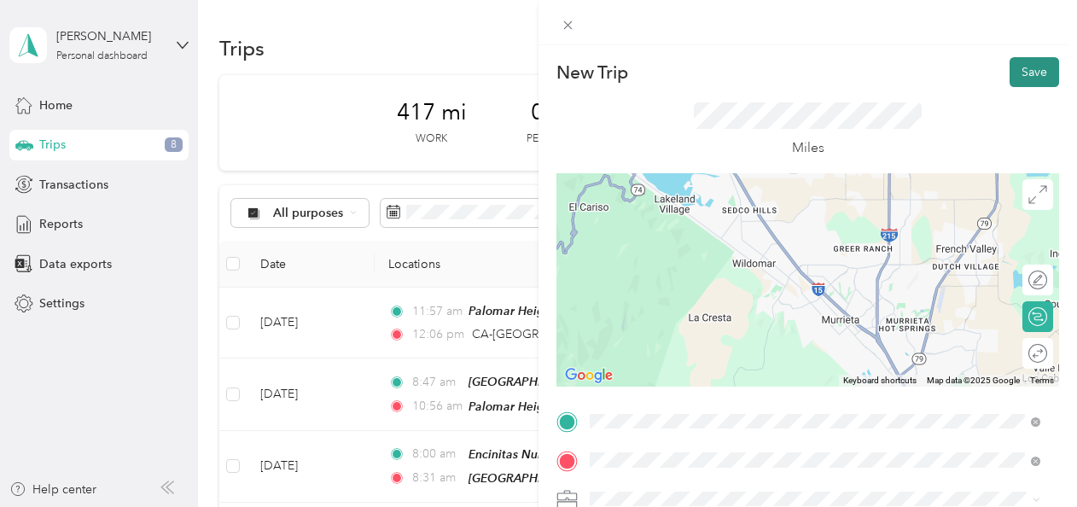
click at [528, 73] on button "Save" at bounding box center [1035, 72] width 50 height 30
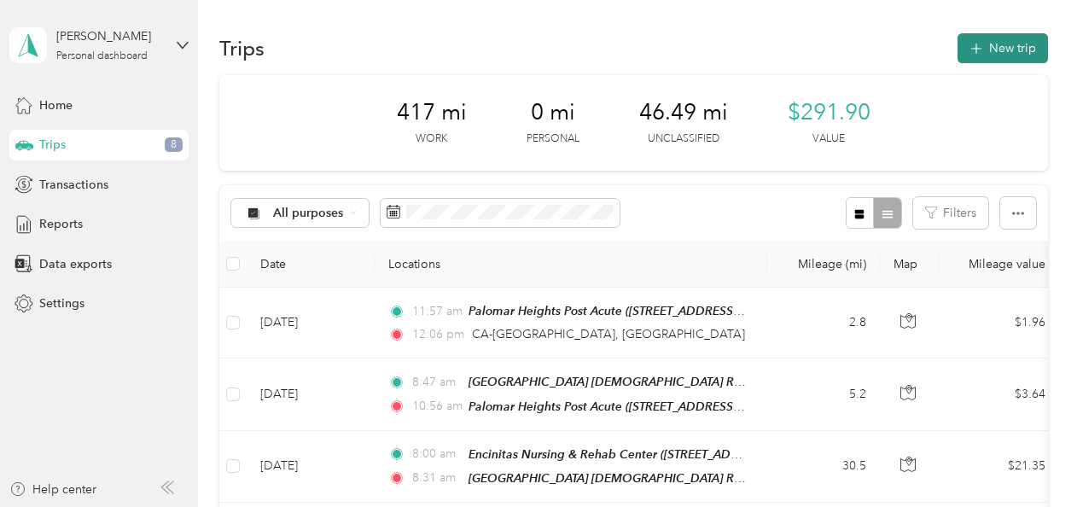
click at [528, 46] on button "New trip" at bounding box center [1003, 48] width 90 height 30
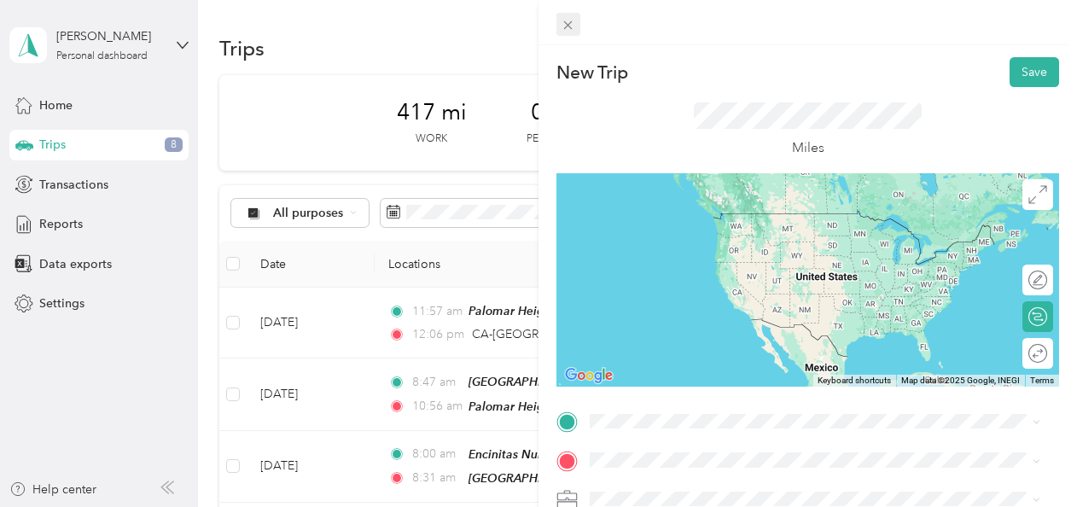
click at [528, 25] on icon at bounding box center [568, 25] width 9 height 9
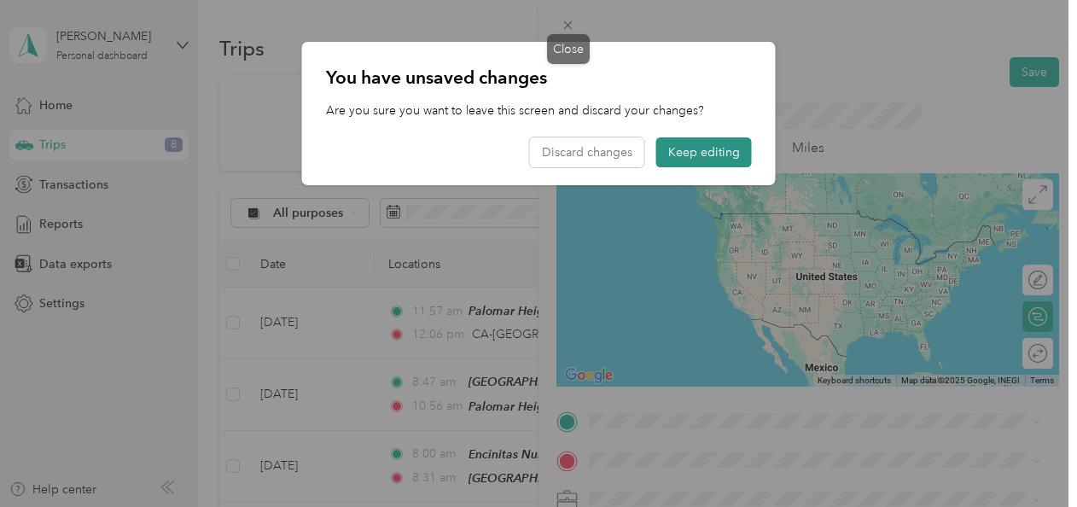
click at [528, 159] on button "Keep editing" at bounding box center [704, 152] width 96 height 30
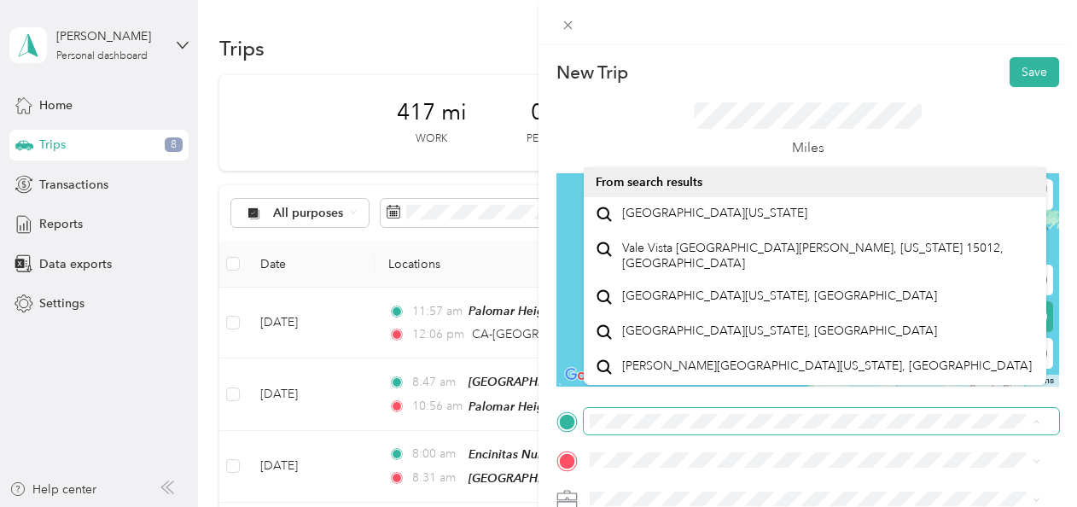
scroll to position [29, 0]
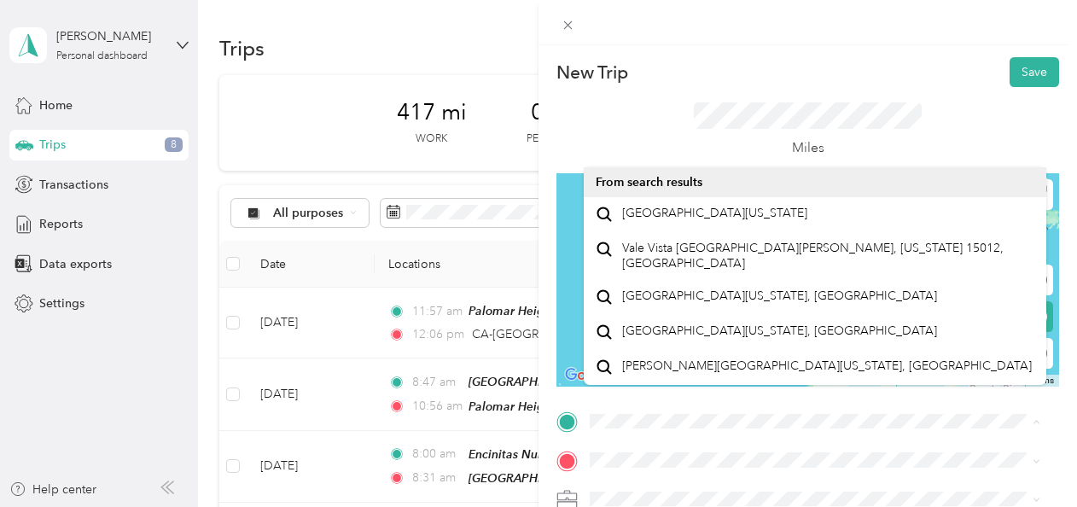
click at [528, 231] on div at bounding box center [808, 279] width 503 height 213
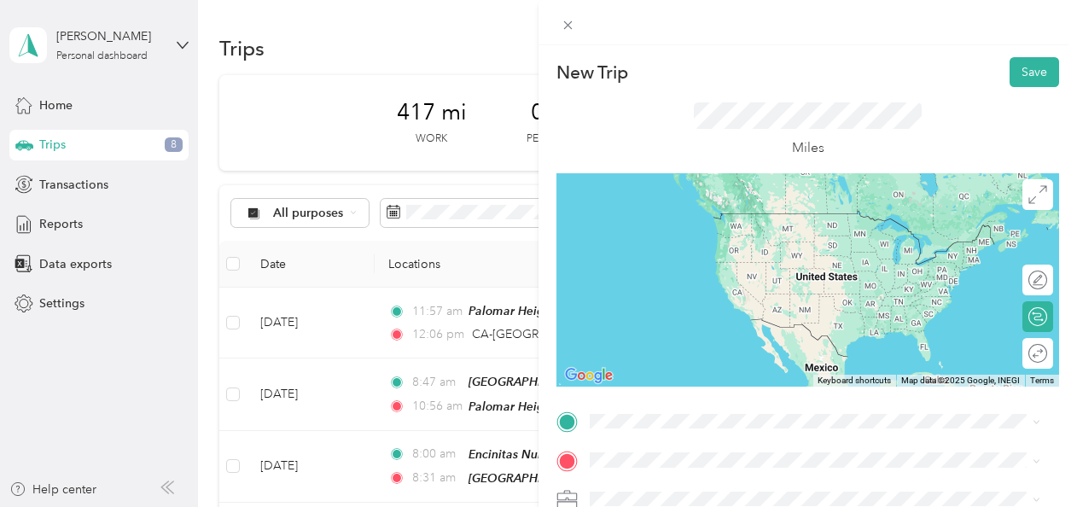
click at [528, 300] on div at bounding box center [808, 279] width 503 height 213
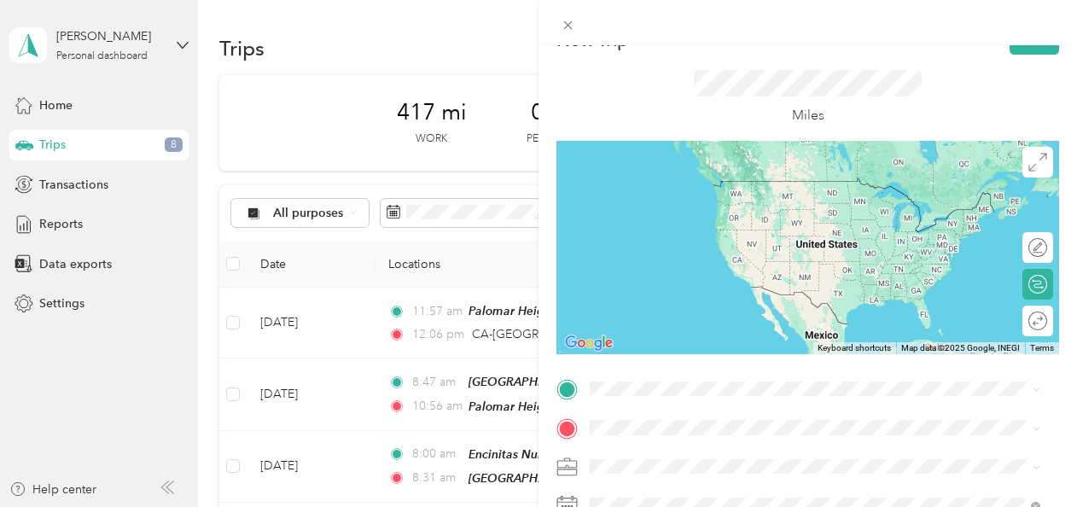
scroll to position [26, 0]
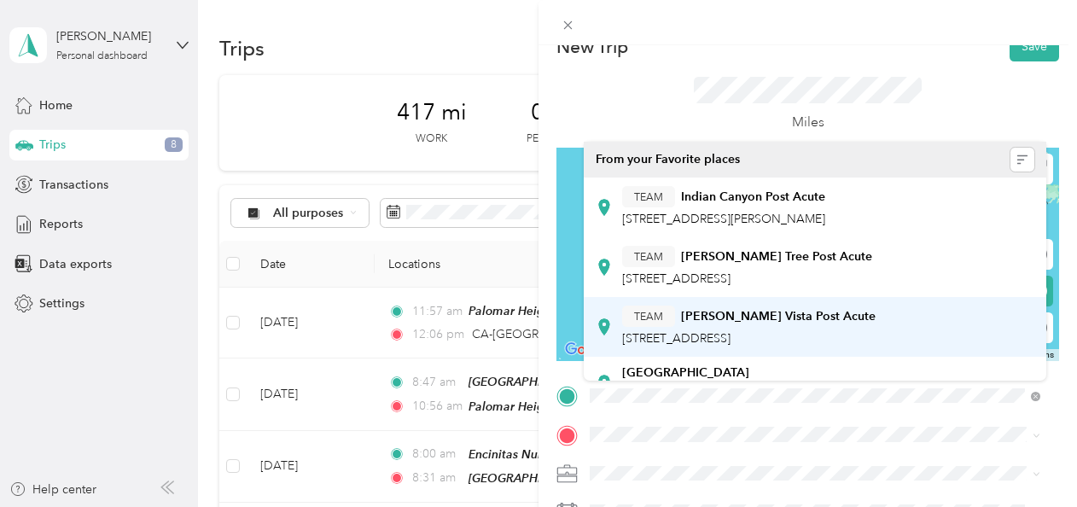
click at [528, 331] on span "[STREET_ADDRESS]" at bounding box center [676, 338] width 108 height 15
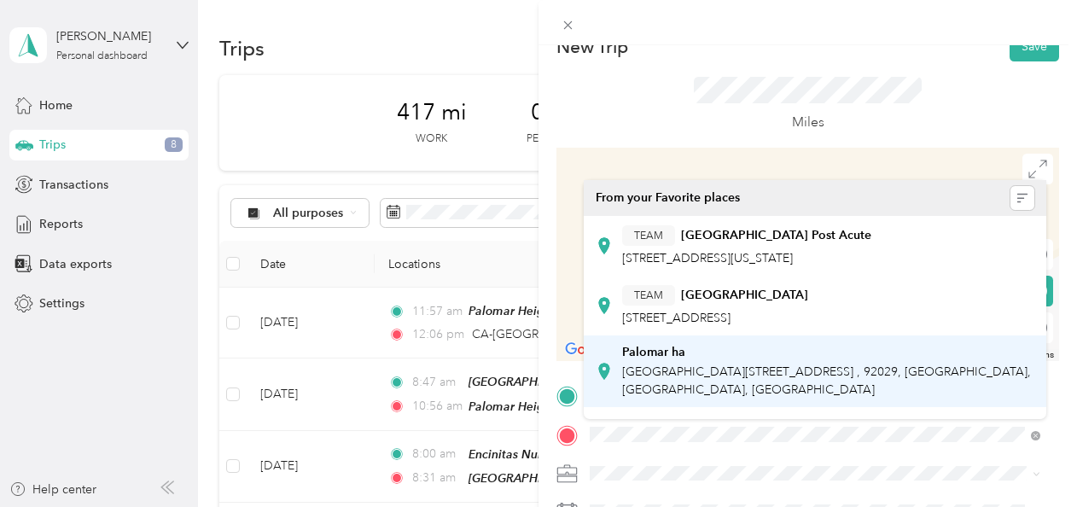
click at [528, 385] on span "[GEOGRAPHIC_DATA][STREET_ADDRESS] , 92029, [GEOGRAPHIC_DATA], [GEOGRAPHIC_DATA]…" at bounding box center [826, 380] width 409 height 32
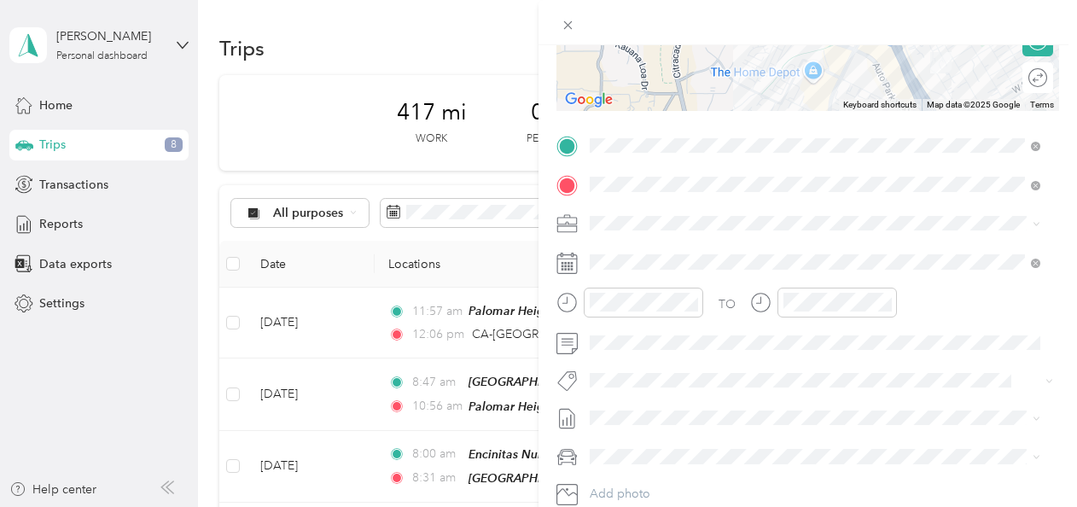
scroll to position [279, 0]
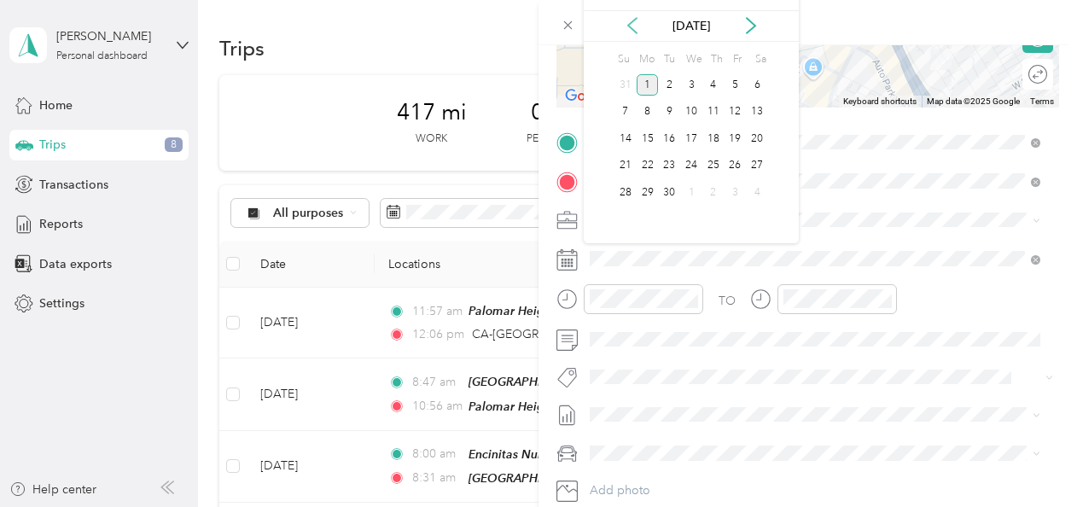
click at [528, 32] on icon at bounding box center [632, 26] width 9 height 15
click at [528, 169] on div "22" at bounding box center [736, 165] width 22 height 21
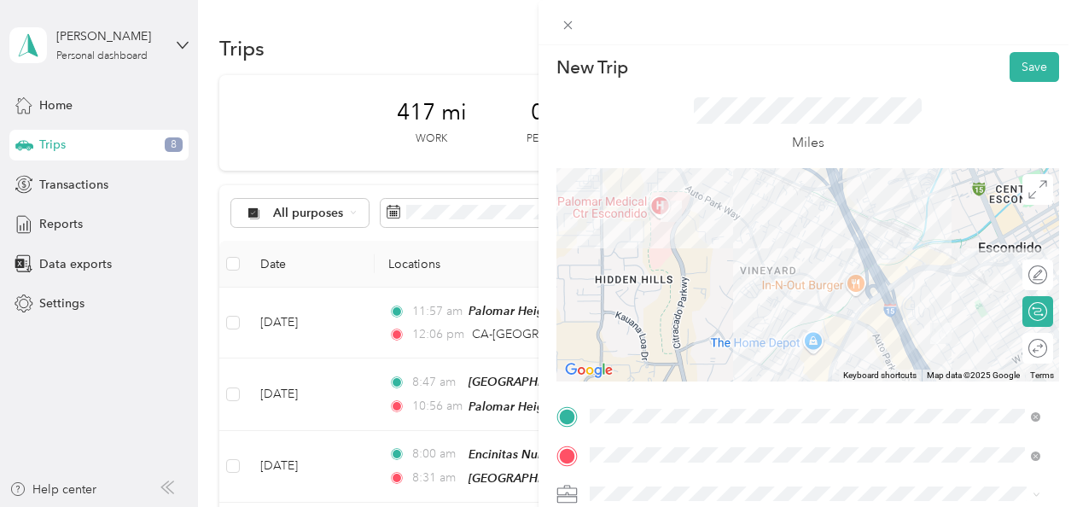
scroll to position [0, 0]
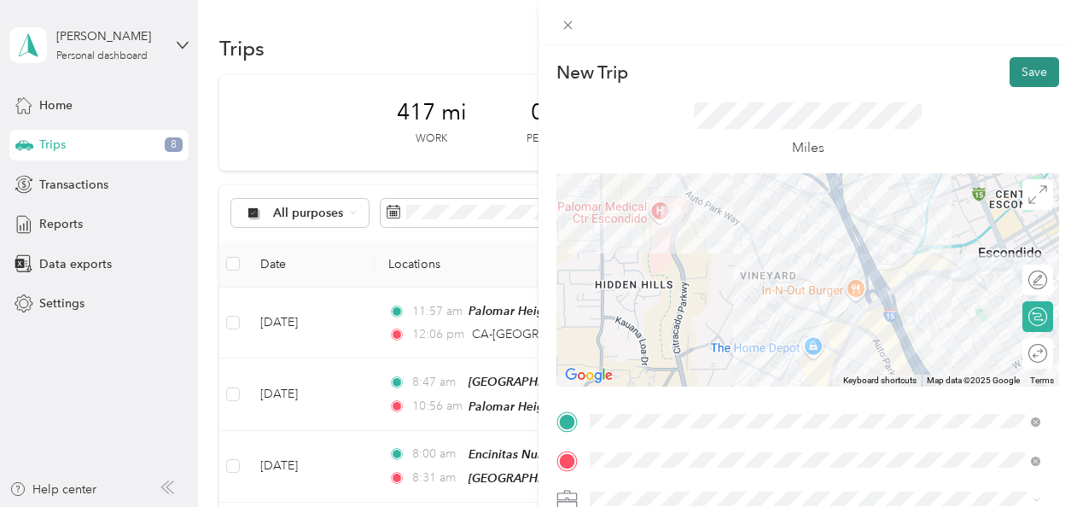
click at [528, 61] on button "Save" at bounding box center [1035, 72] width 50 height 30
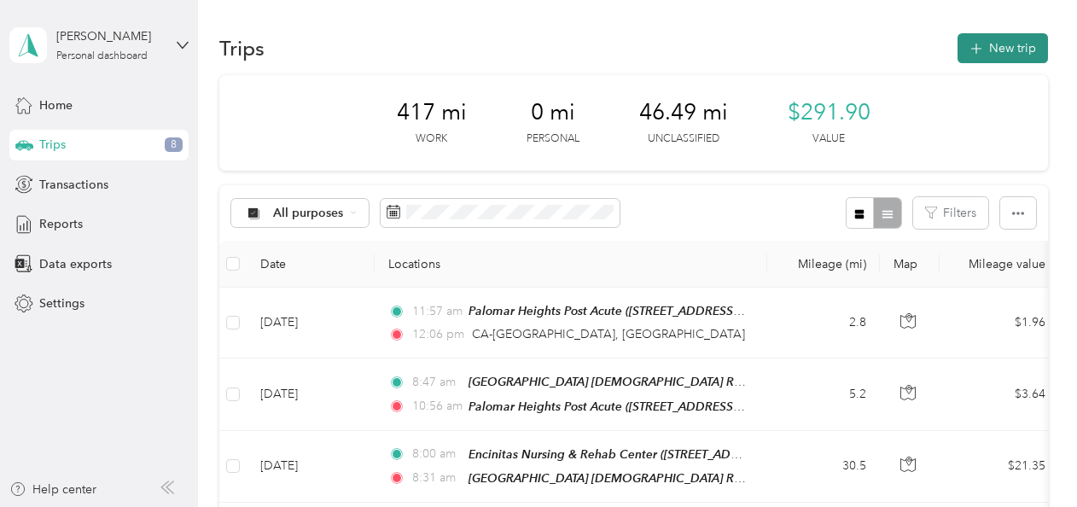
click at [528, 47] on button "New trip" at bounding box center [1003, 48] width 90 height 30
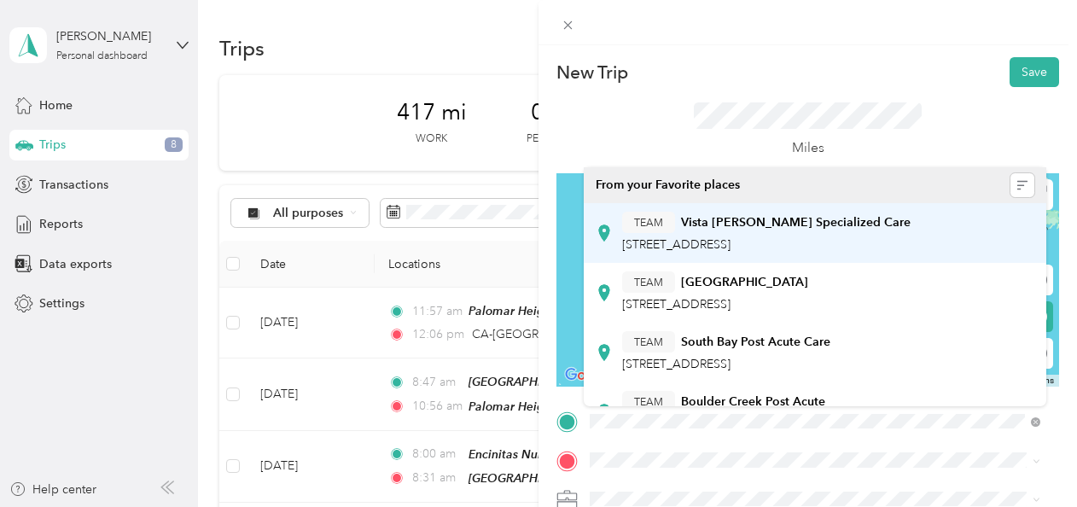
click at [528, 236] on div "TEAM Vista [PERSON_NAME] Specialized Care [STREET_ADDRESS]" at bounding box center [766, 233] width 289 height 42
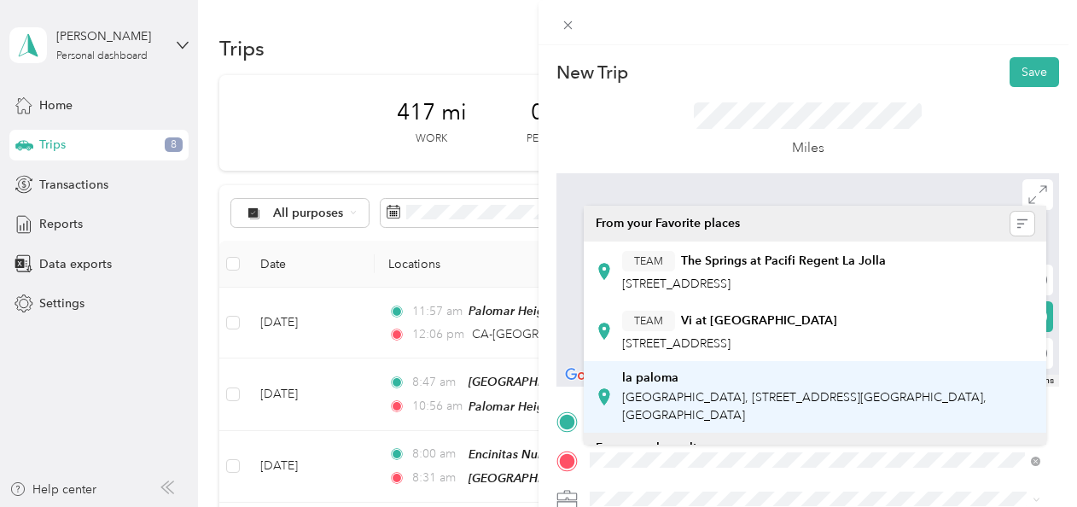
click at [528, 416] on span "[GEOGRAPHIC_DATA], [STREET_ADDRESS][GEOGRAPHIC_DATA], [GEOGRAPHIC_DATA]" at bounding box center [804, 406] width 364 height 32
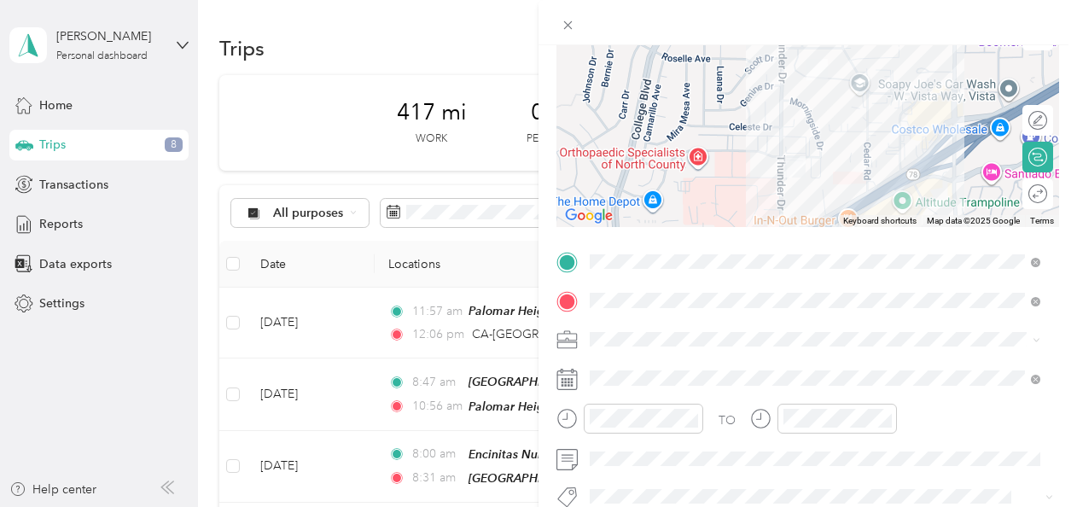
scroll to position [198, 0]
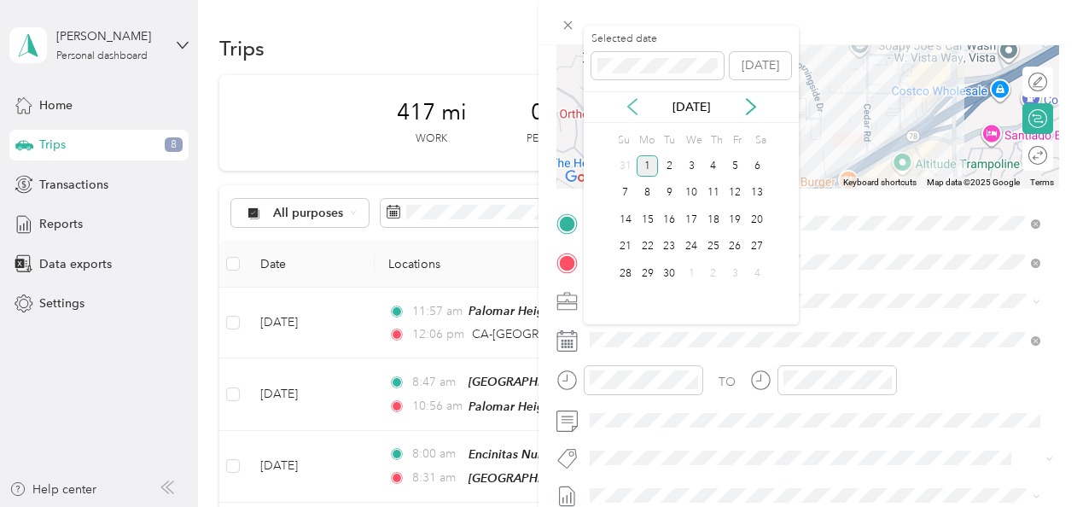
click at [528, 114] on icon at bounding box center [632, 106] width 17 height 17
click at [528, 272] on div "25" at bounding box center [648, 273] width 22 height 21
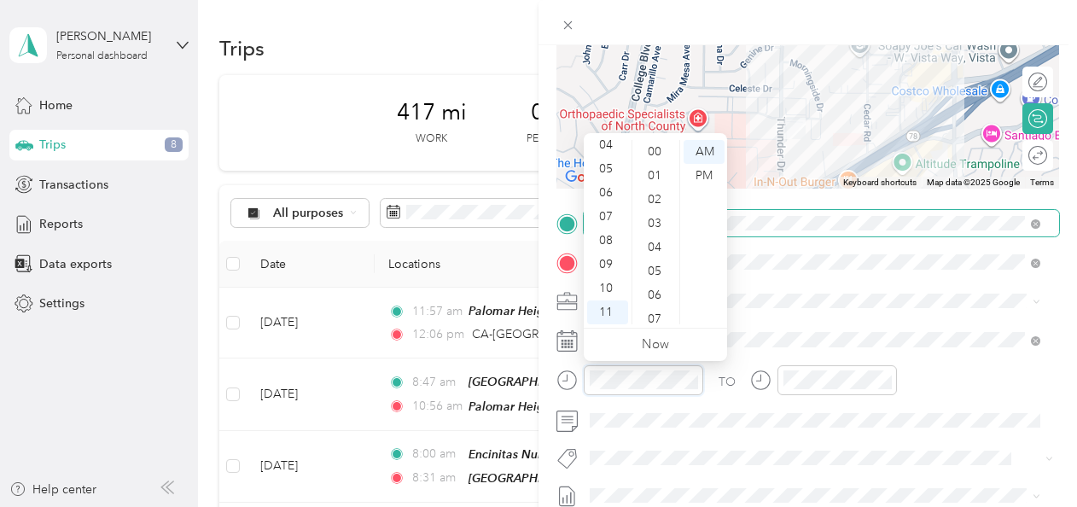
scroll to position [1250, 0]
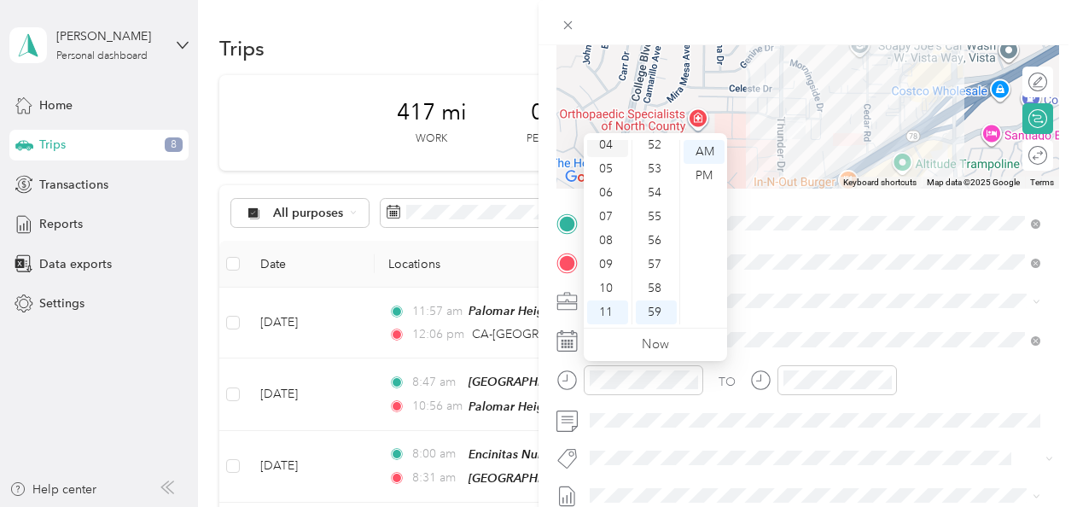
click at [528, 142] on div "04" at bounding box center [607, 145] width 41 height 24
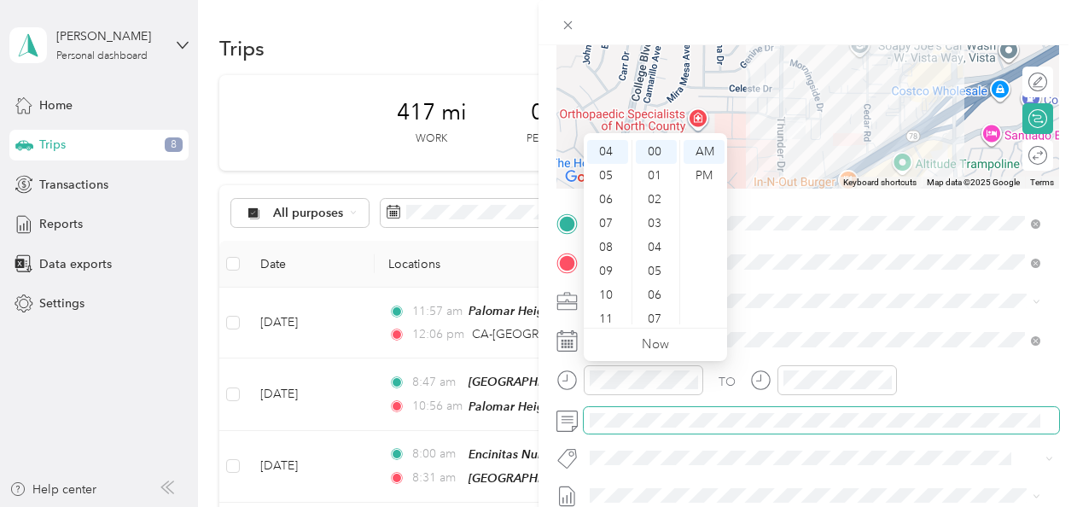
click at [528, 427] on span at bounding box center [821, 420] width 475 height 27
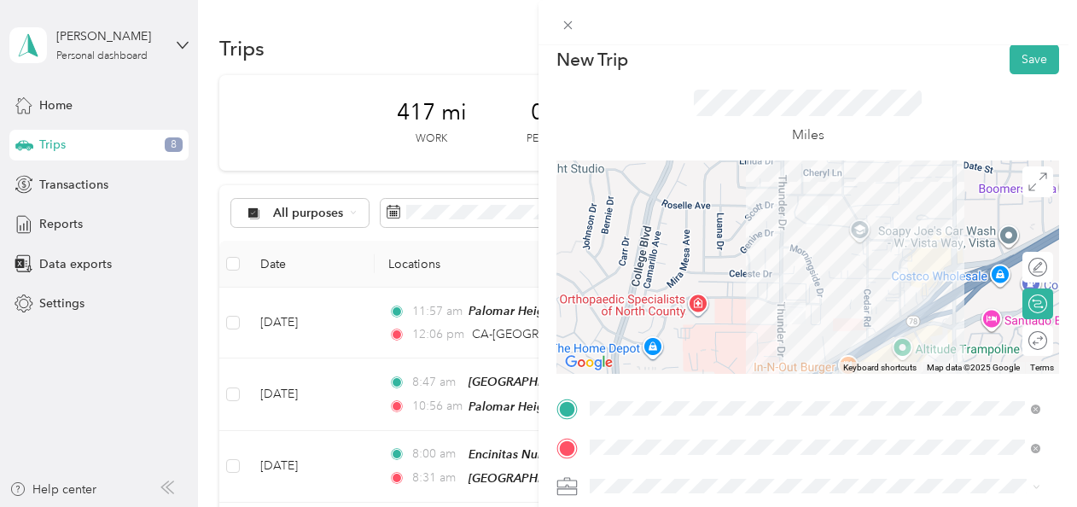
scroll to position [8, 0]
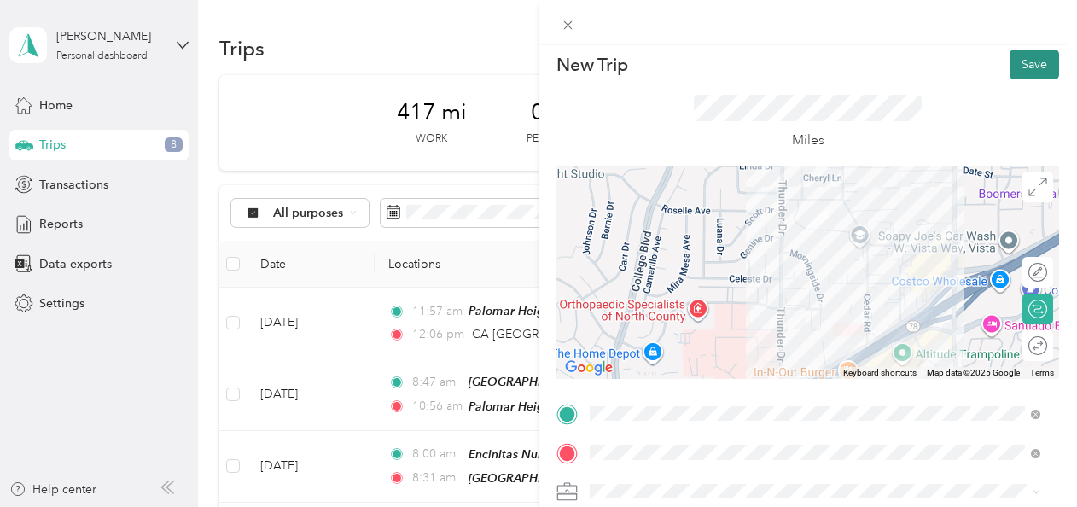
click at [528, 61] on button "Save" at bounding box center [1035, 65] width 50 height 30
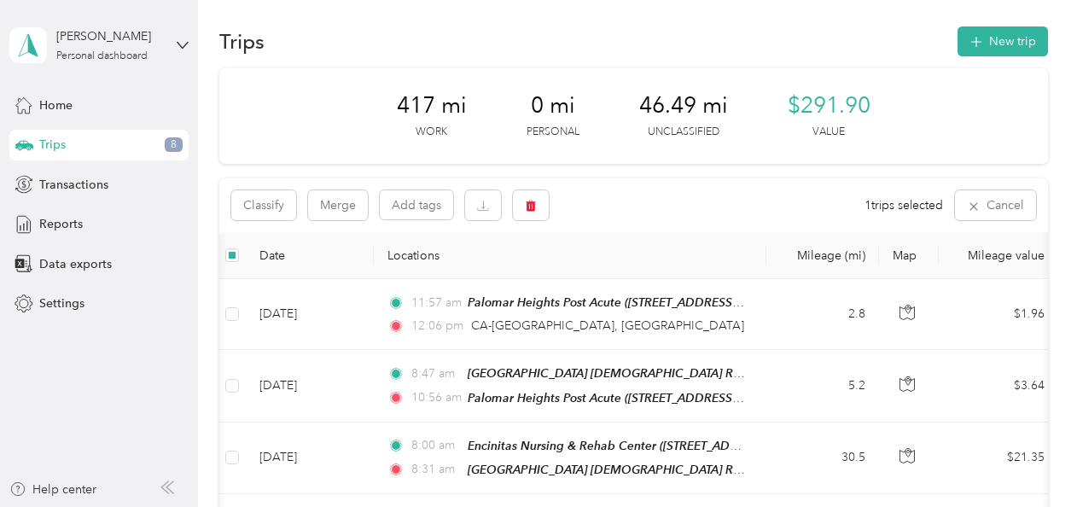
scroll to position [6, 0]
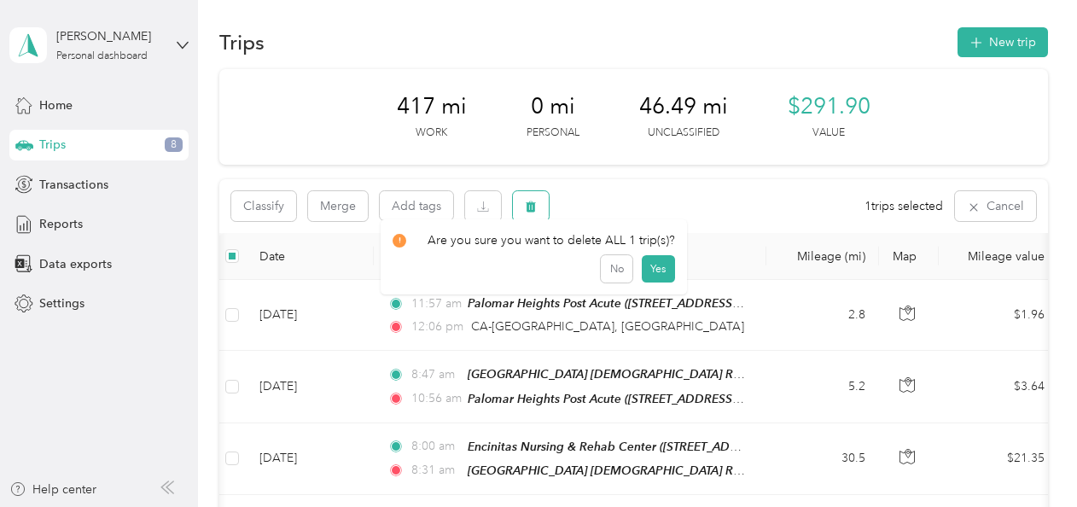
click at [522, 208] on button "button" at bounding box center [531, 206] width 36 height 30
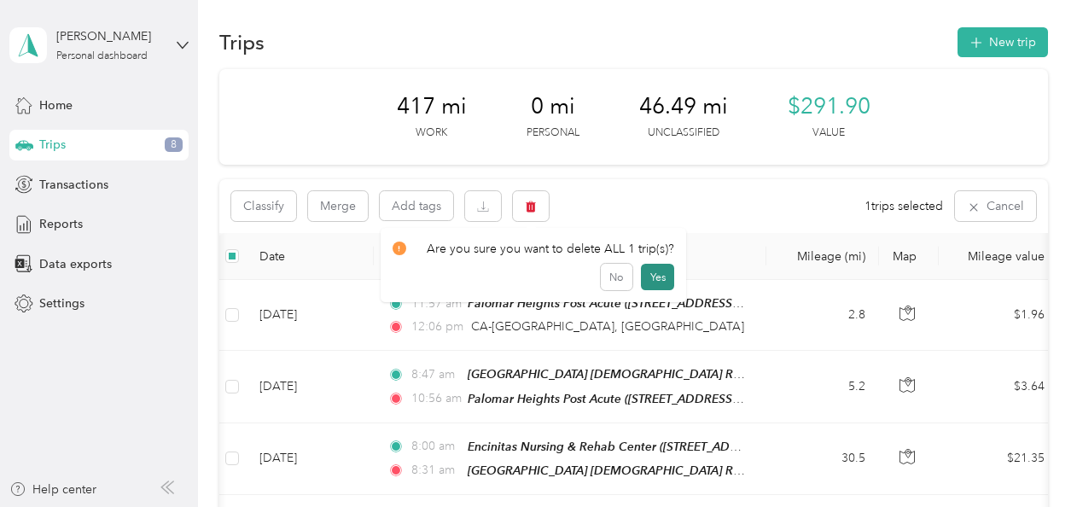
click at [528, 273] on button "Yes" at bounding box center [657, 277] width 33 height 27
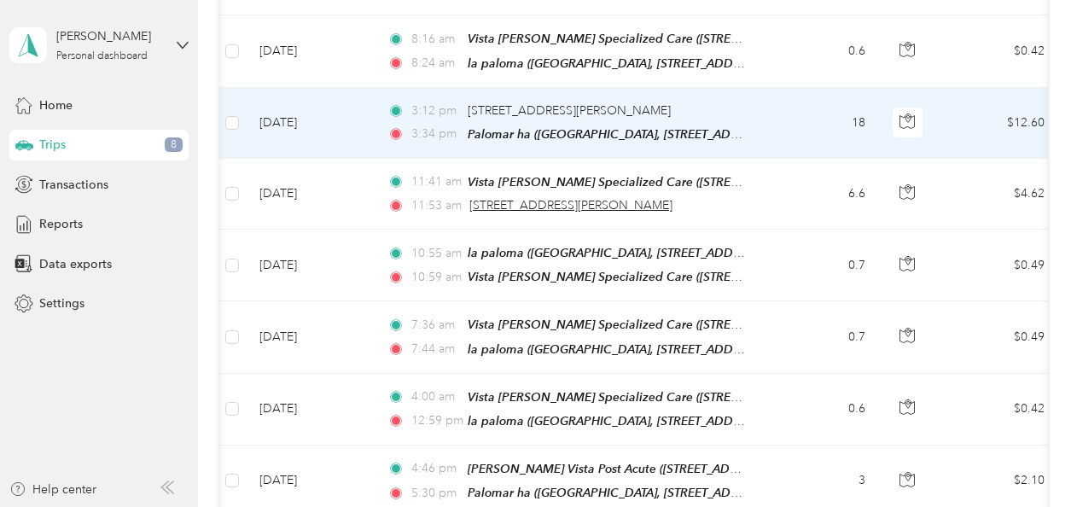
scroll to position [629, 0]
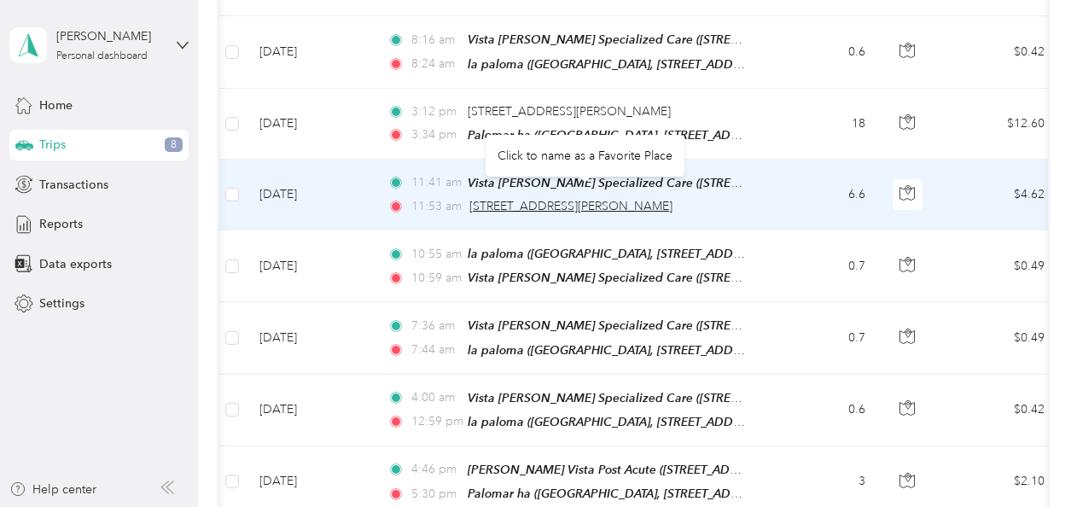
click at [528, 199] on span "[STREET_ADDRESS][PERSON_NAME]" at bounding box center [570, 206] width 203 height 15
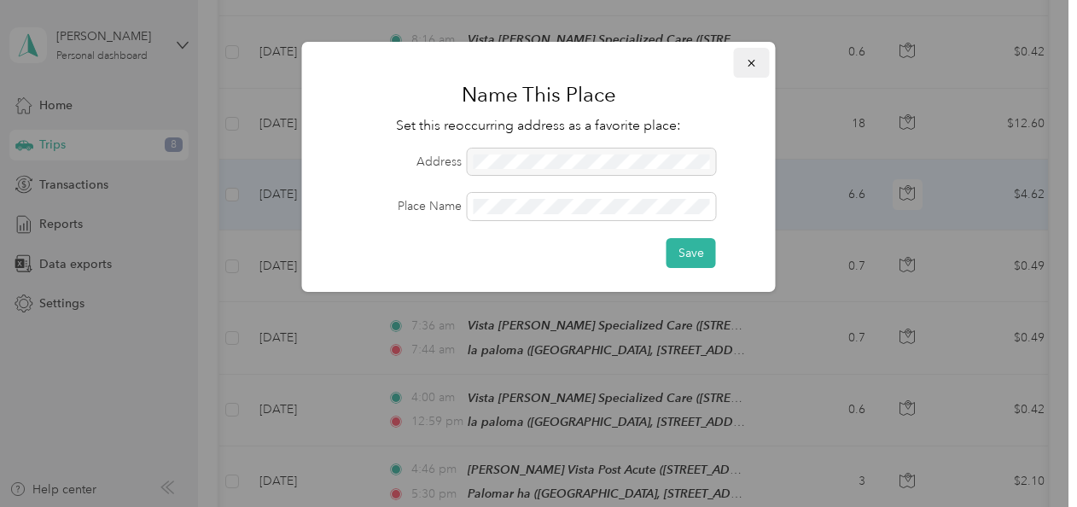
click at [528, 60] on icon "button" at bounding box center [752, 63] width 12 height 12
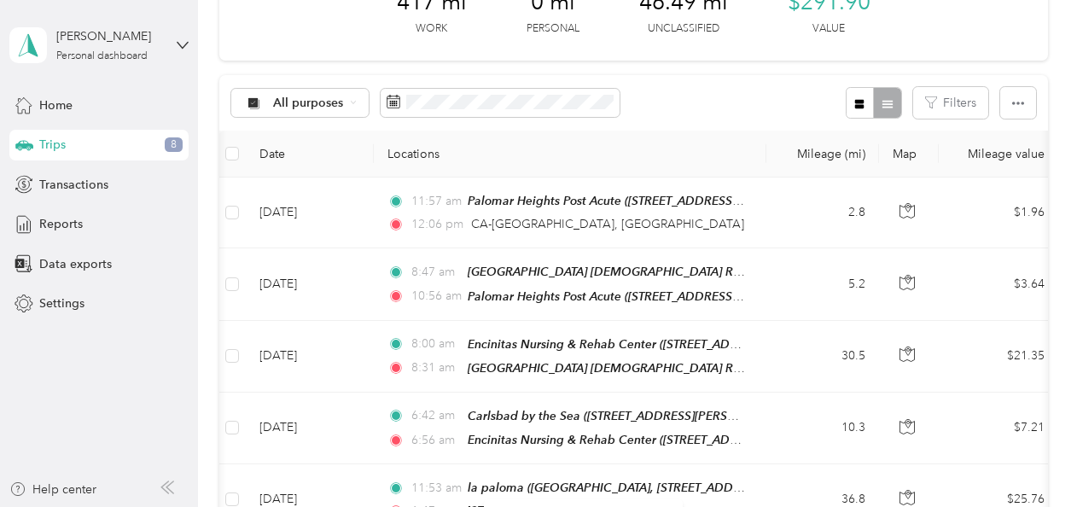
scroll to position [0, 0]
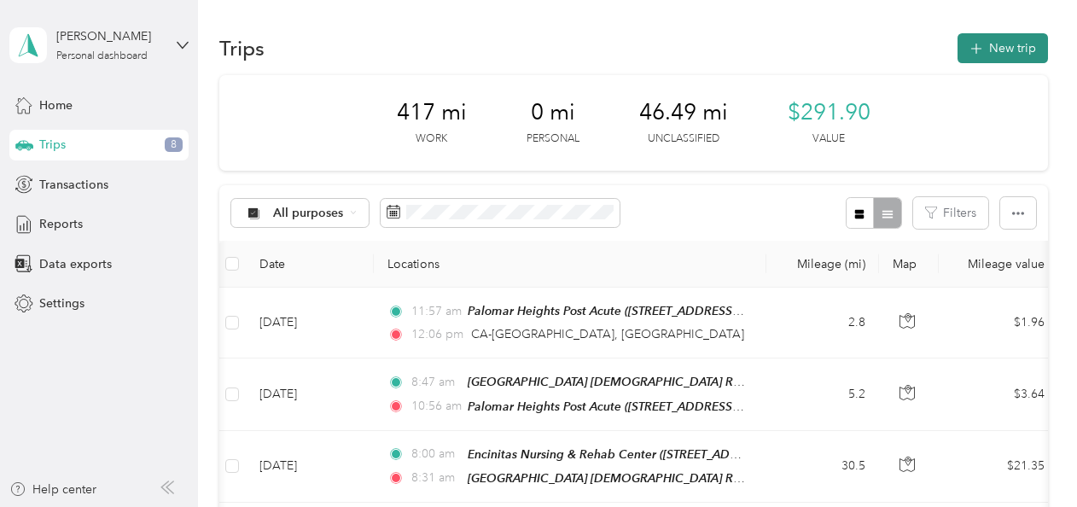
click at [528, 49] on button "New trip" at bounding box center [1003, 48] width 90 height 30
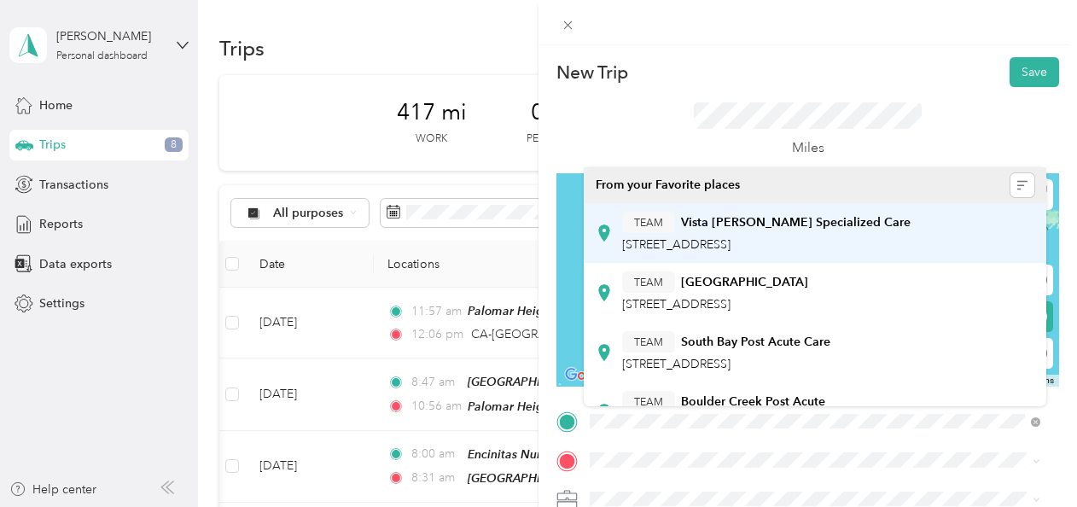
click at [528, 242] on span "[STREET_ADDRESS]" at bounding box center [676, 244] width 108 height 15
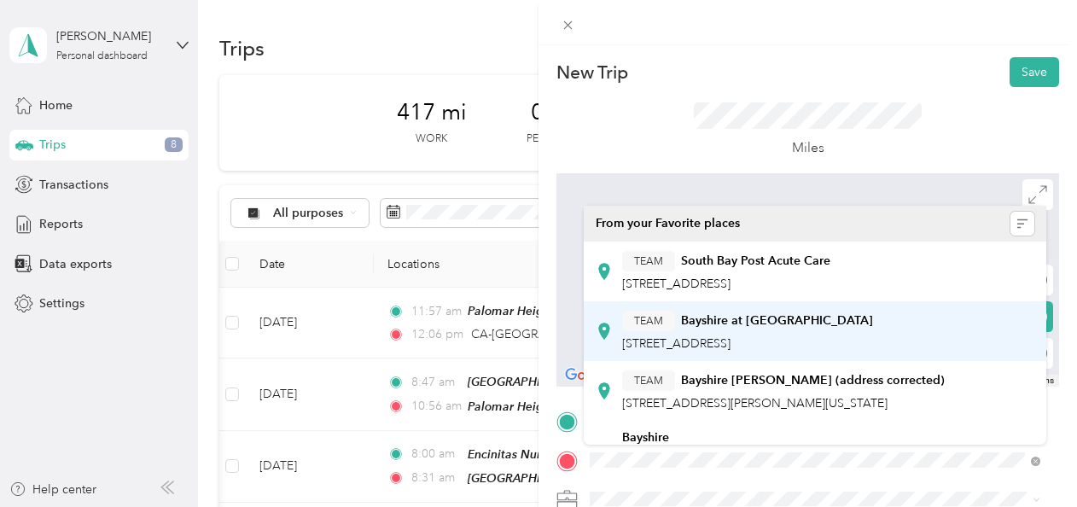
click at [528, 340] on span "[STREET_ADDRESS]" at bounding box center [676, 343] width 108 height 15
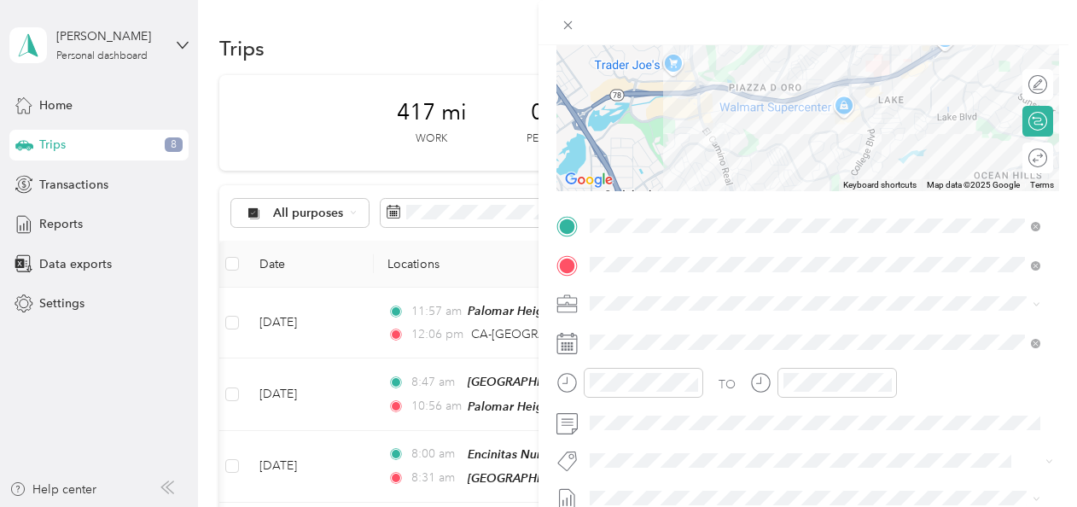
scroll to position [199, 0]
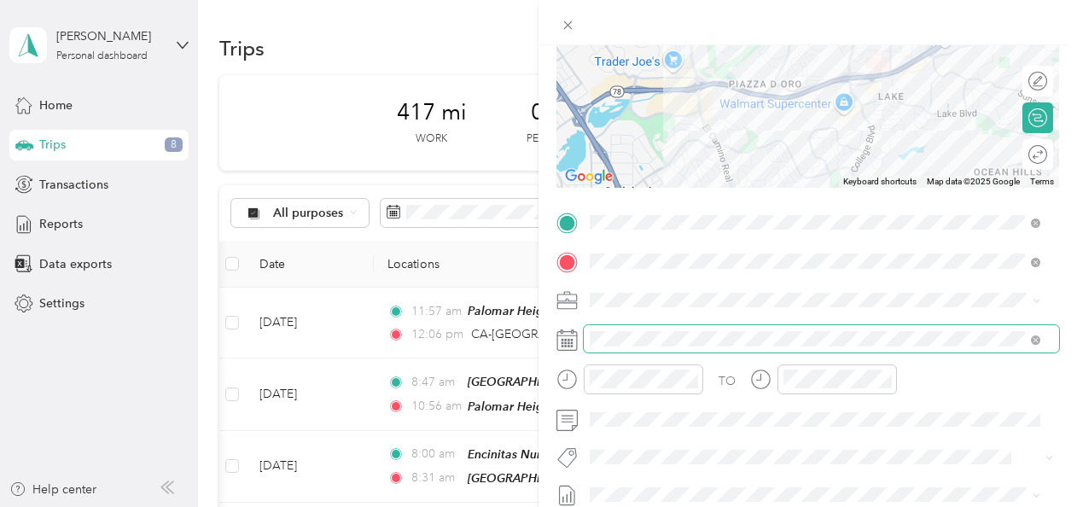
click at [528, 338] on span at bounding box center [821, 338] width 475 height 27
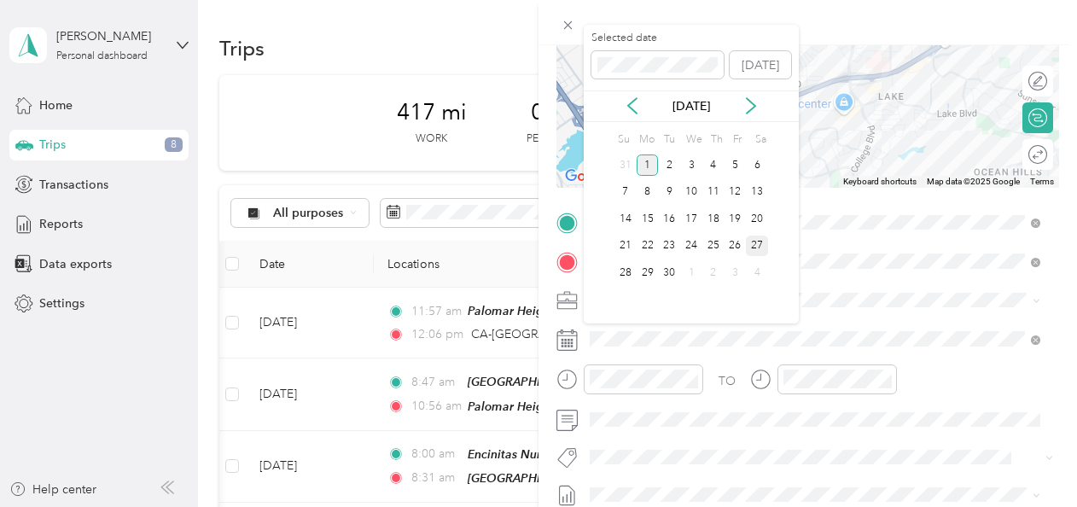
click at [528, 248] on div "27" at bounding box center [757, 246] width 22 height 21
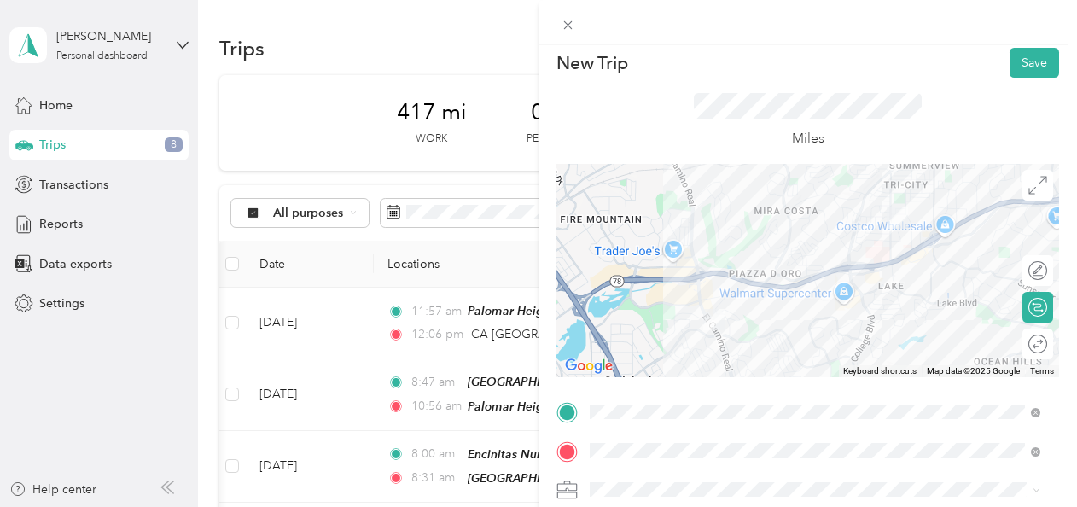
scroll to position [4, 0]
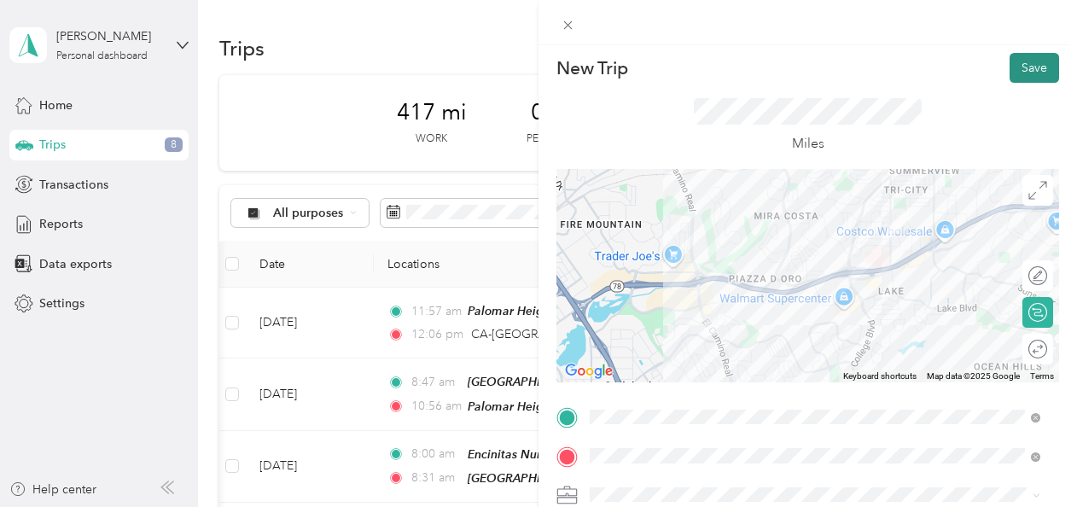
click at [528, 65] on button "Save" at bounding box center [1035, 68] width 50 height 30
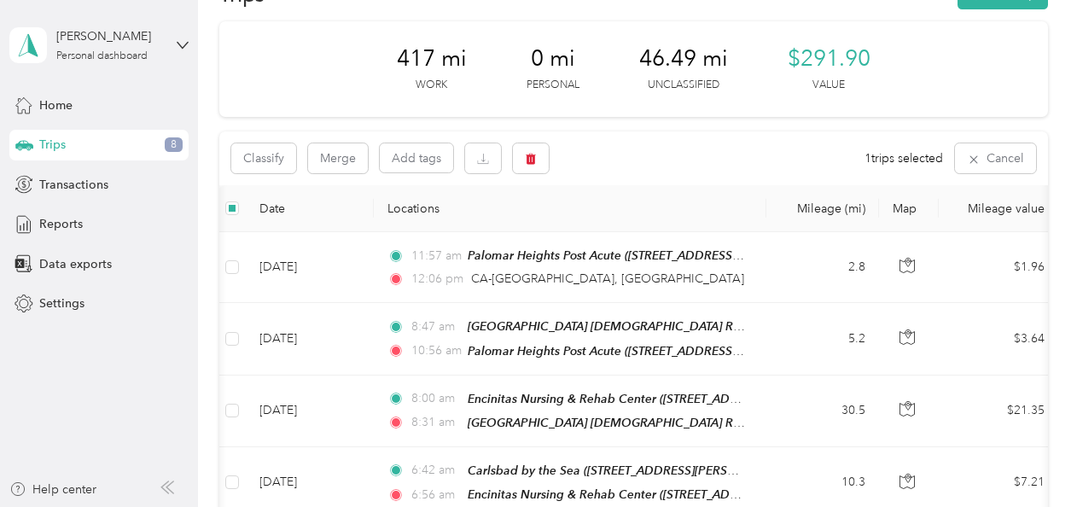
scroll to position [0, 0]
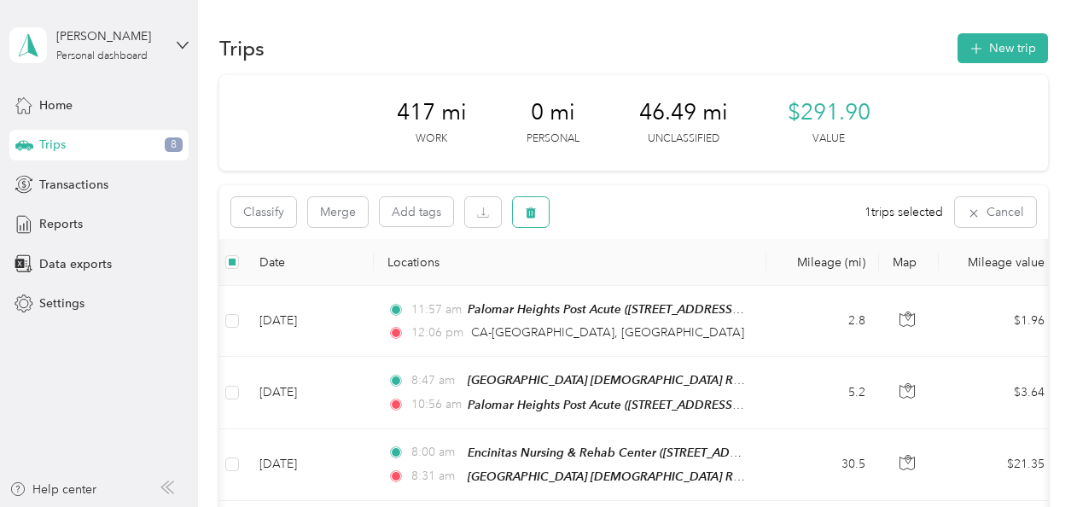
click at [528, 213] on icon "button" at bounding box center [531, 212] width 10 height 11
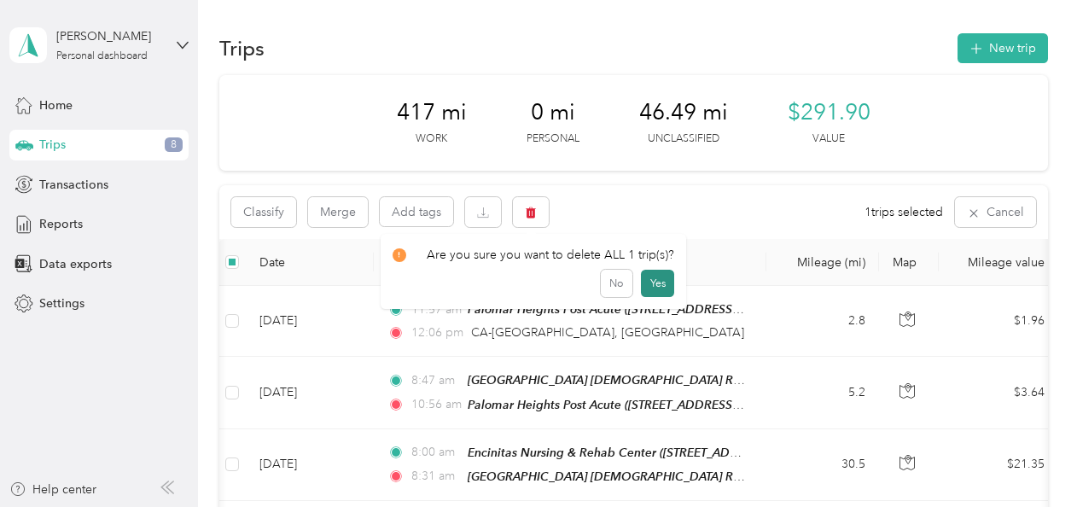
click at [528, 277] on button "Yes" at bounding box center [657, 283] width 33 height 27
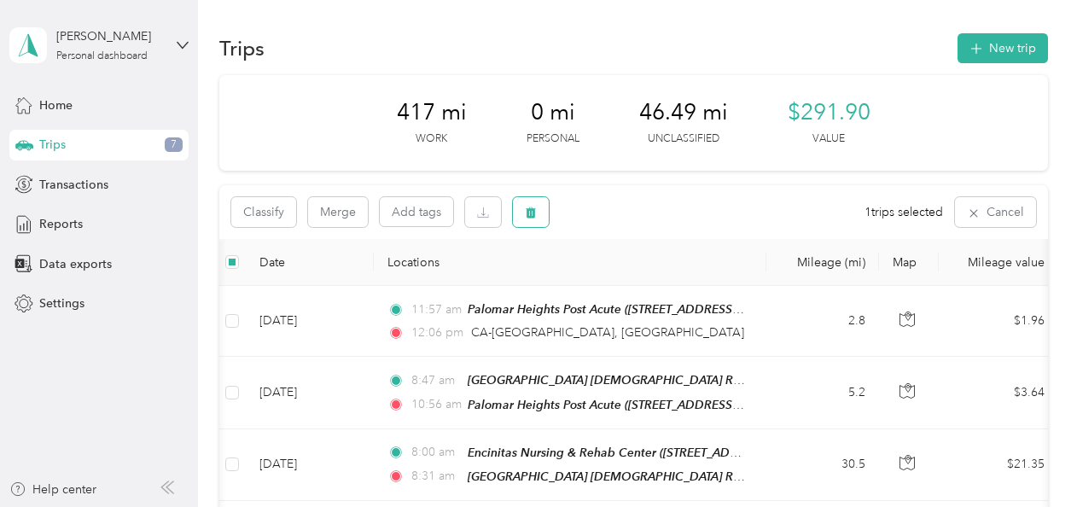
click at [526, 222] on button "button" at bounding box center [531, 212] width 36 height 30
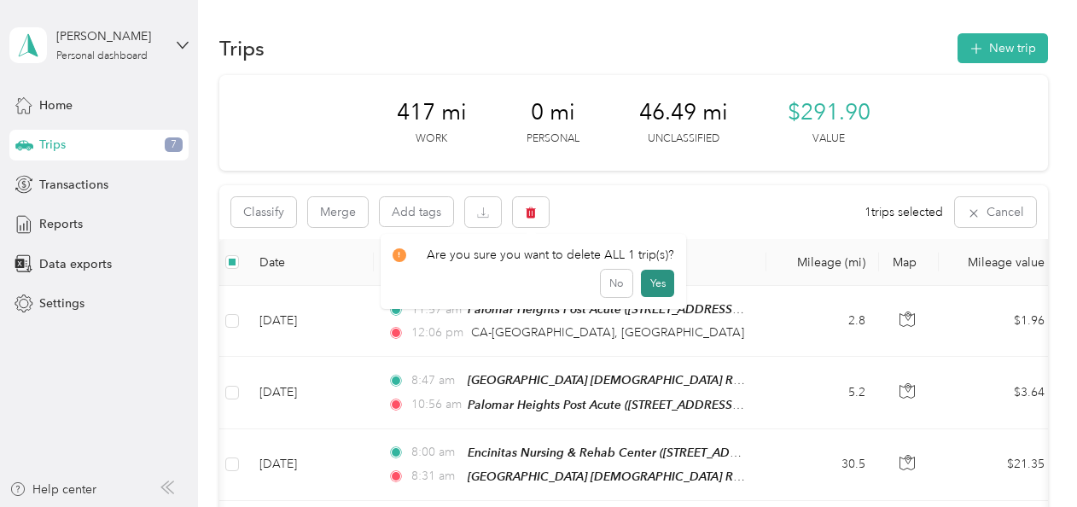
click at [528, 287] on button "Yes" at bounding box center [657, 283] width 33 height 27
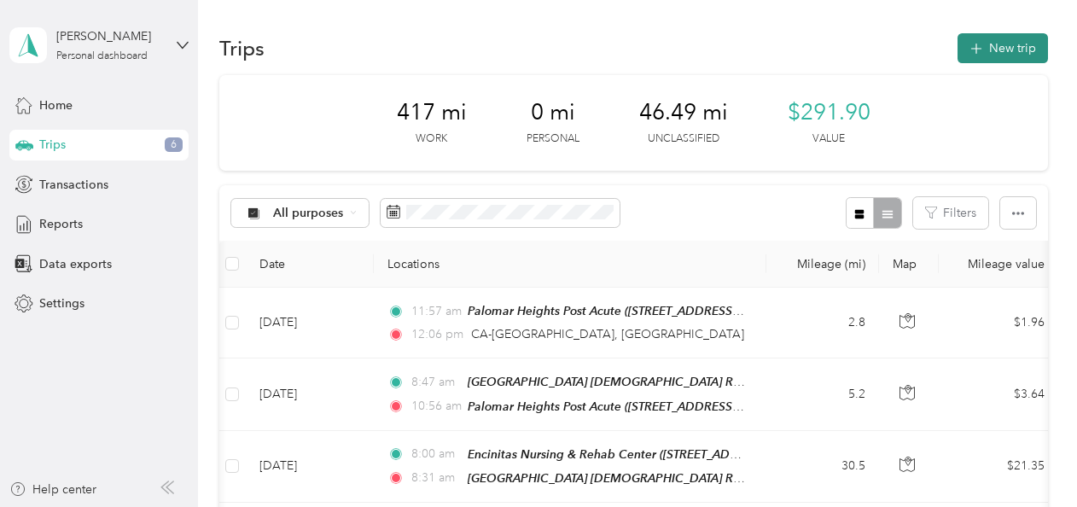
click at [528, 48] on button "New trip" at bounding box center [1003, 48] width 90 height 30
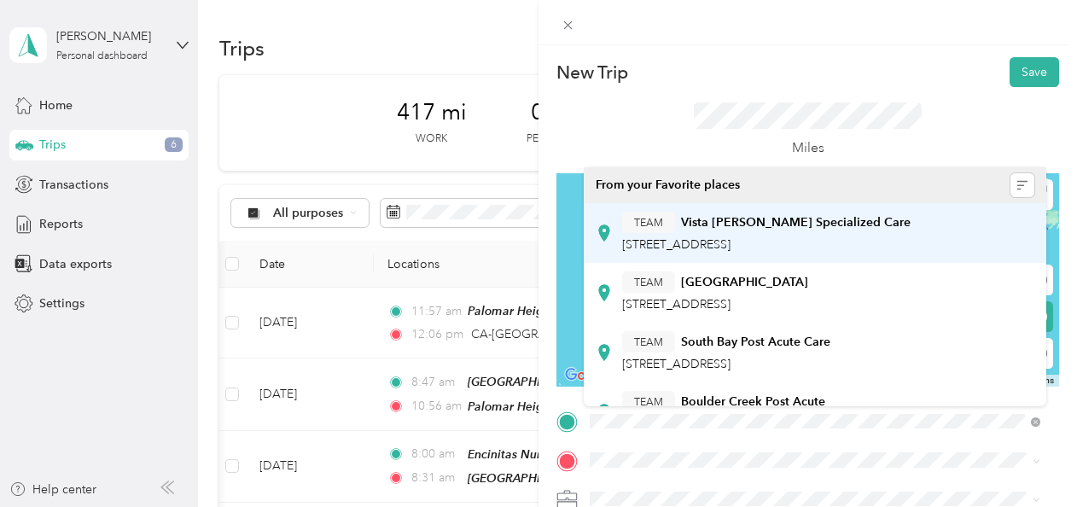
click at [528, 235] on div "TEAM Vista [PERSON_NAME] Specialized Care [STREET_ADDRESS]" at bounding box center [766, 233] width 289 height 42
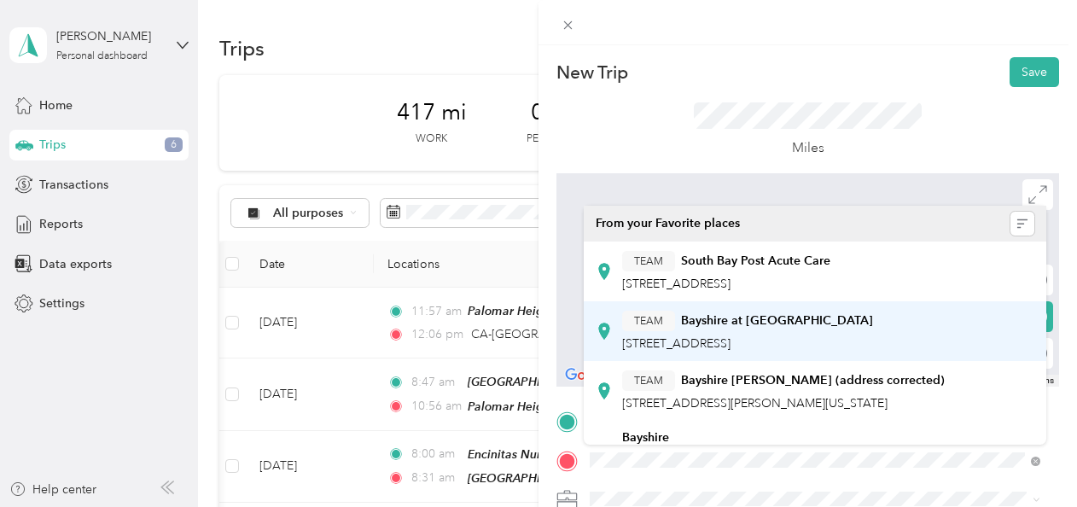
click at [528, 333] on div "TEAM Bayshire at [GEOGRAPHIC_DATA] [STREET_ADDRESS]" at bounding box center [747, 332] width 251 height 42
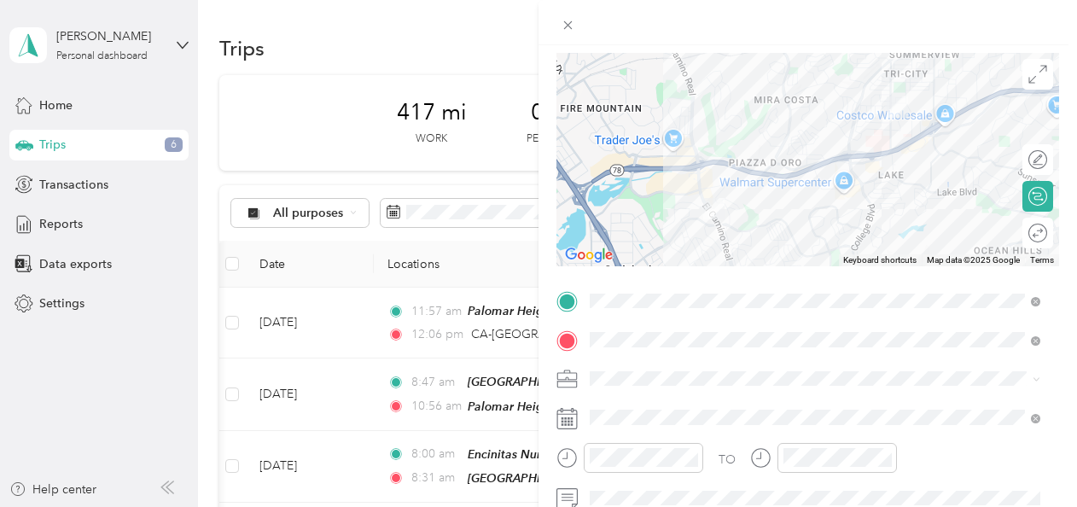
scroll to position [211, 0]
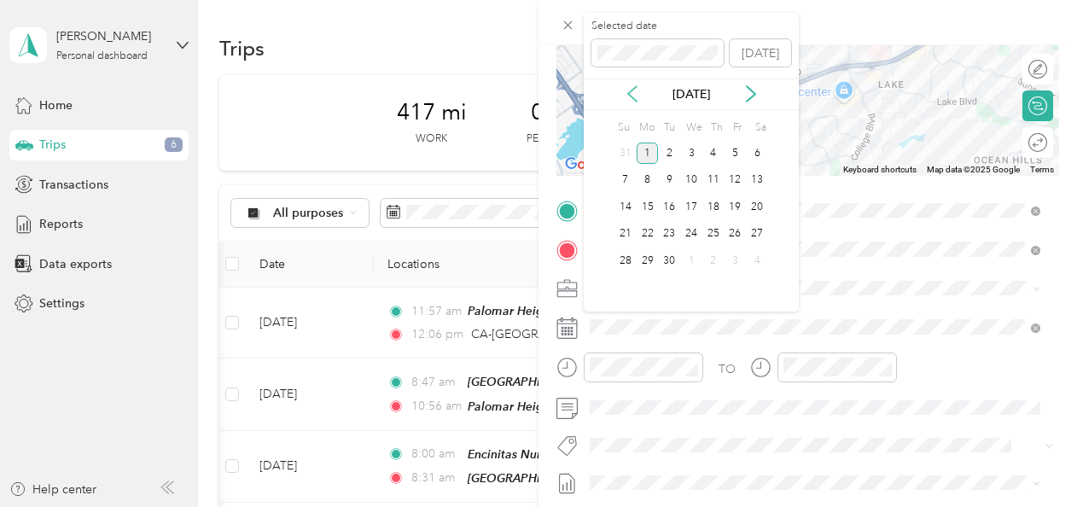
click at [528, 99] on icon at bounding box center [632, 93] width 17 height 17
click at [528, 233] on div "22" at bounding box center [736, 234] width 22 height 21
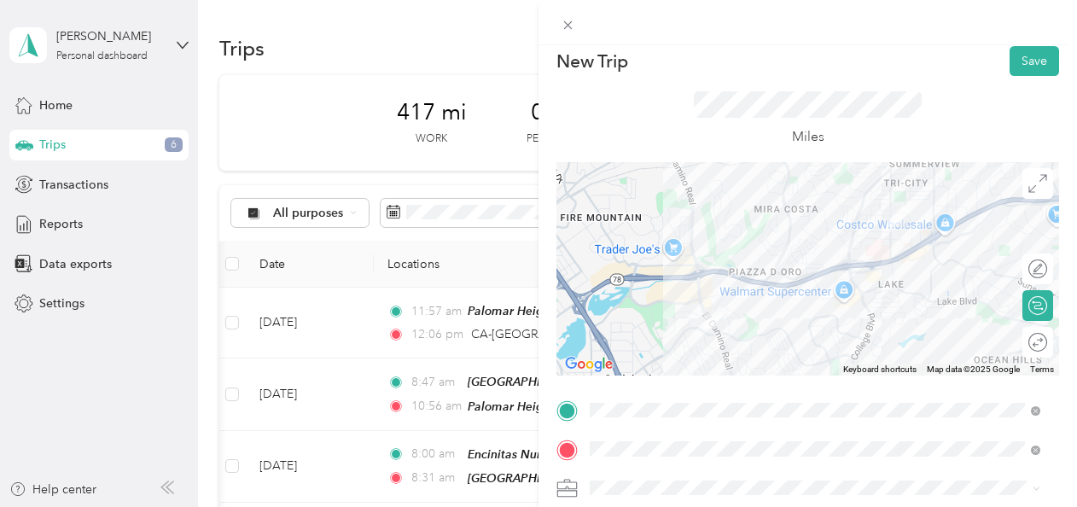
scroll to position [5, 0]
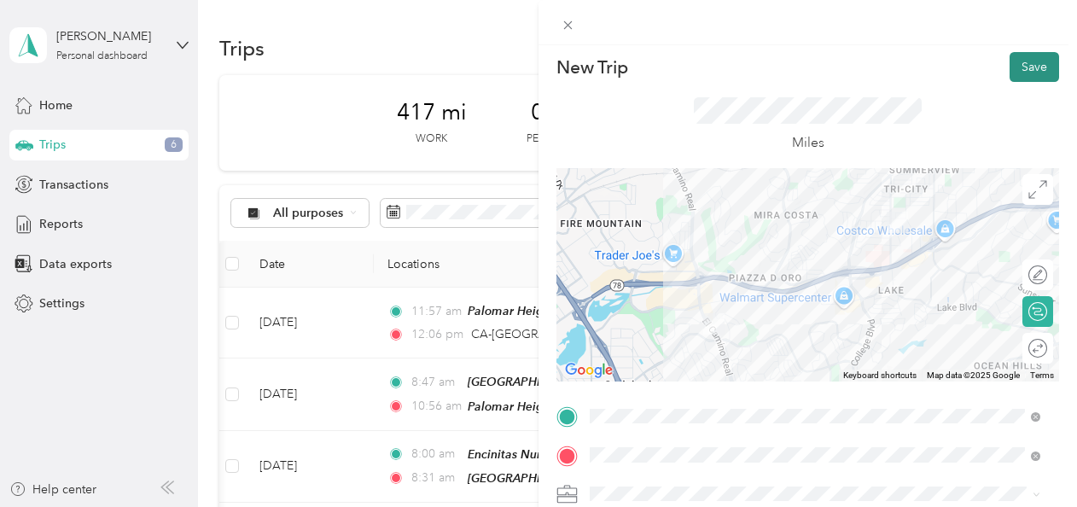
click at [528, 65] on button "Save" at bounding box center [1035, 67] width 50 height 30
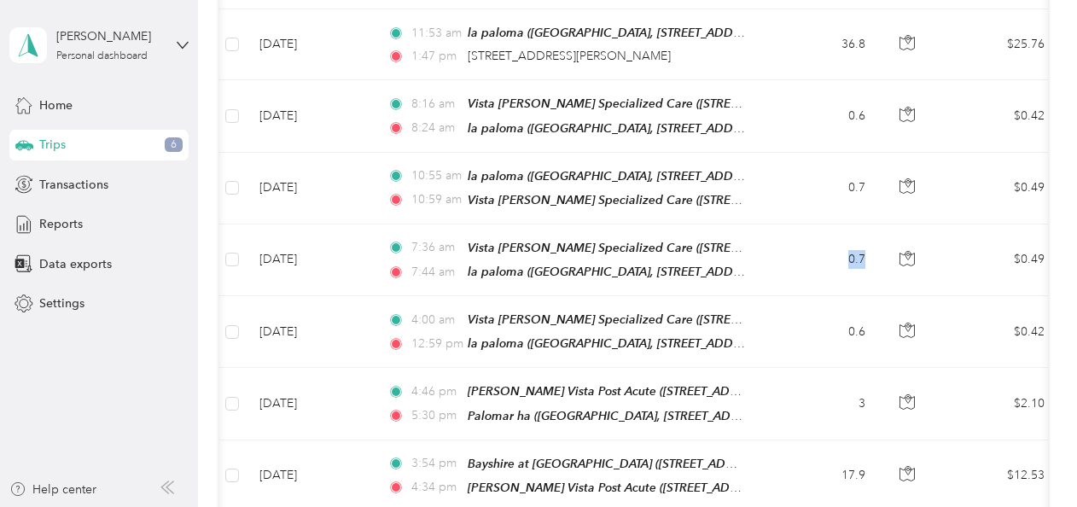
scroll to position [561, 0]
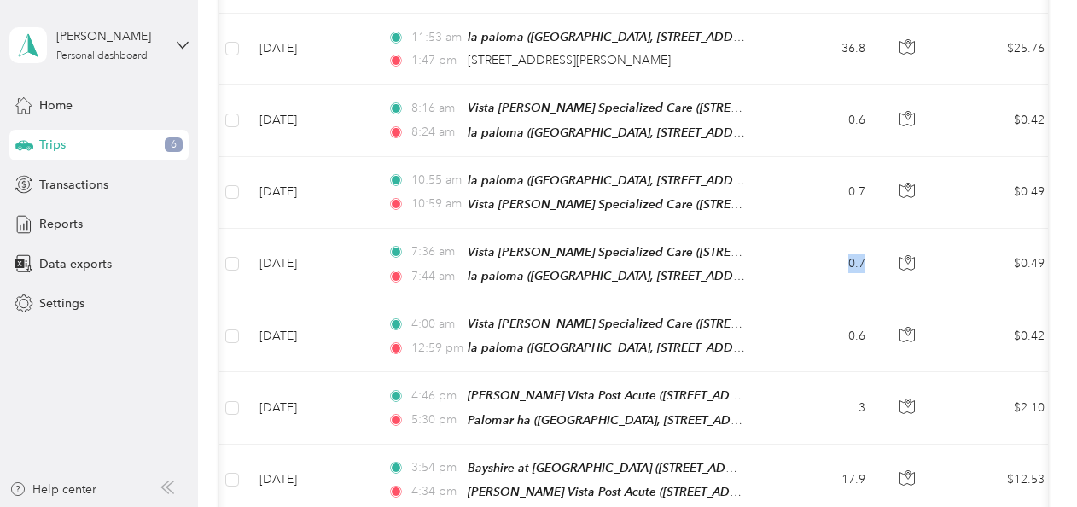
click at [528, 64] on td "36.8" at bounding box center [823, 49] width 113 height 71
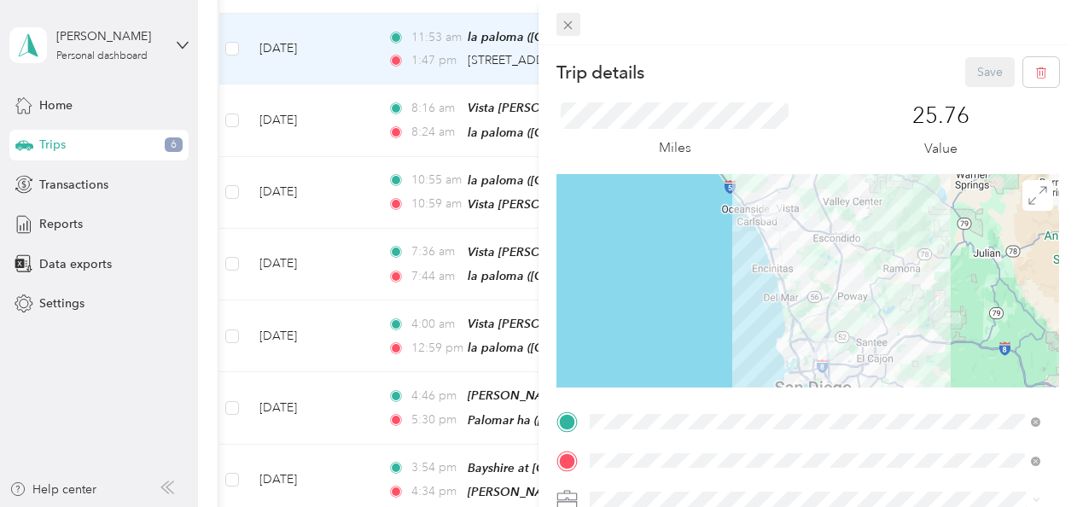
click at [528, 26] on span at bounding box center [569, 25] width 24 height 24
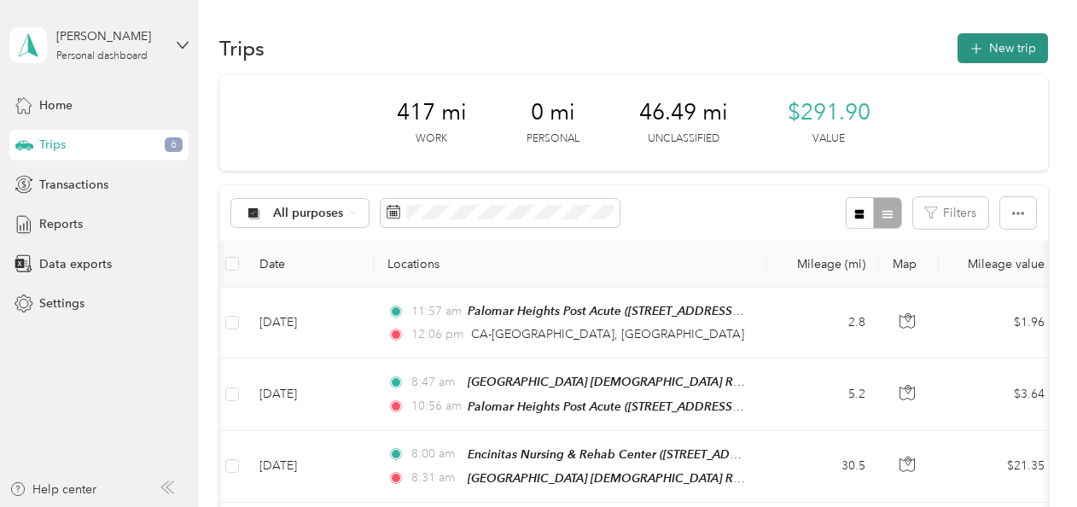
click at [528, 49] on button "New trip" at bounding box center [1003, 48] width 90 height 30
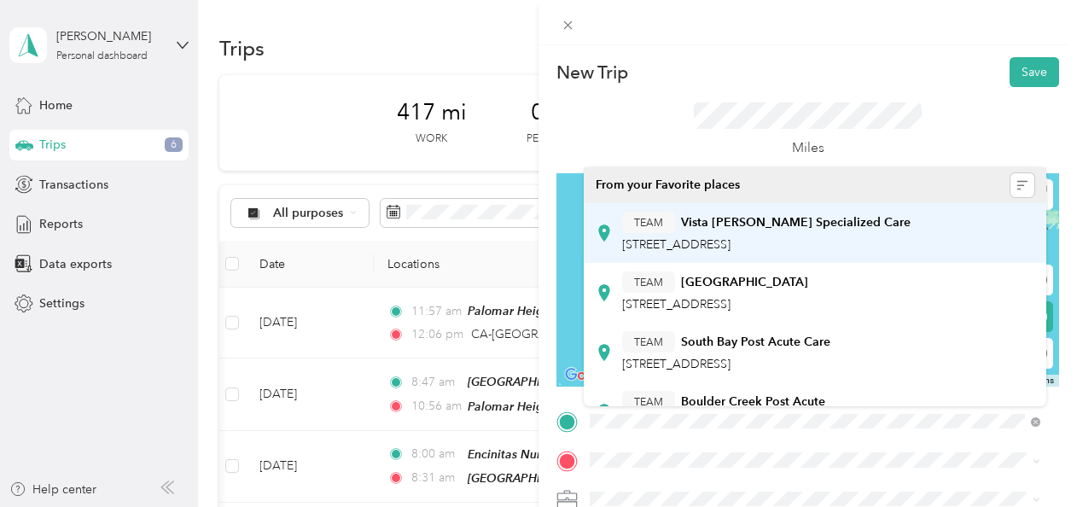
click at [528, 242] on span "[STREET_ADDRESS]" at bounding box center [676, 244] width 108 height 15
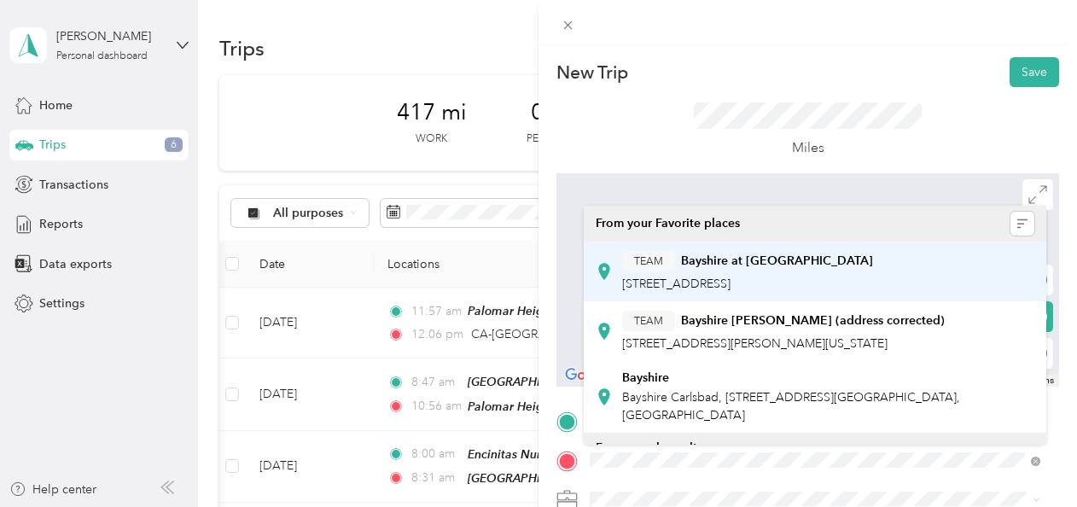
click at [528, 266] on button "TEAM" at bounding box center [648, 261] width 53 height 21
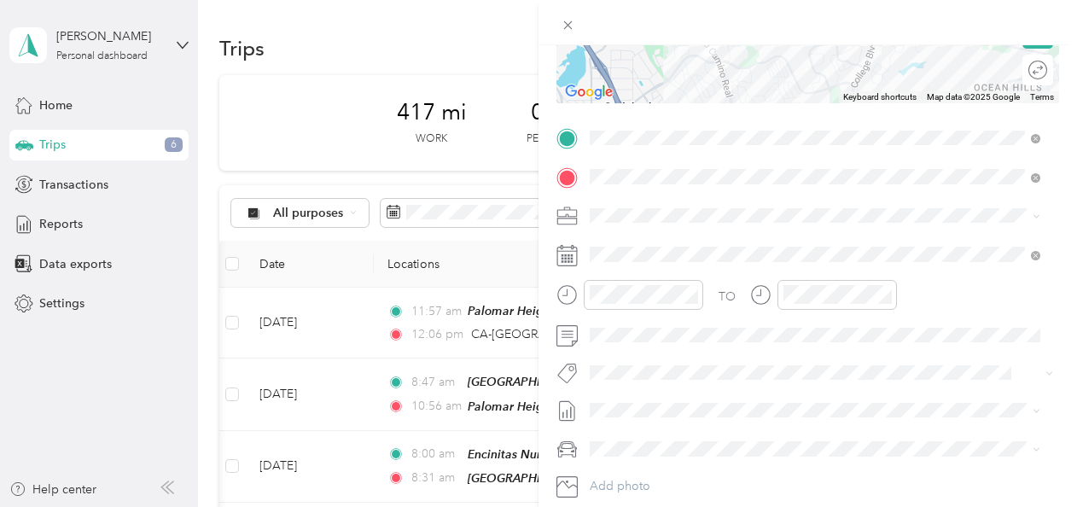
scroll to position [287, 0]
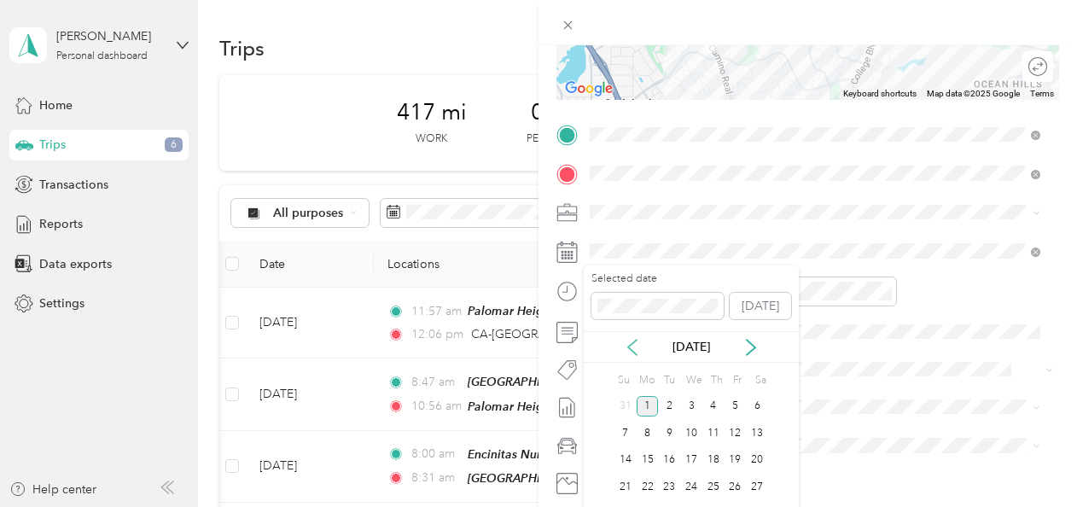
click at [528, 345] on icon at bounding box center [632, 347] width 17 height 17
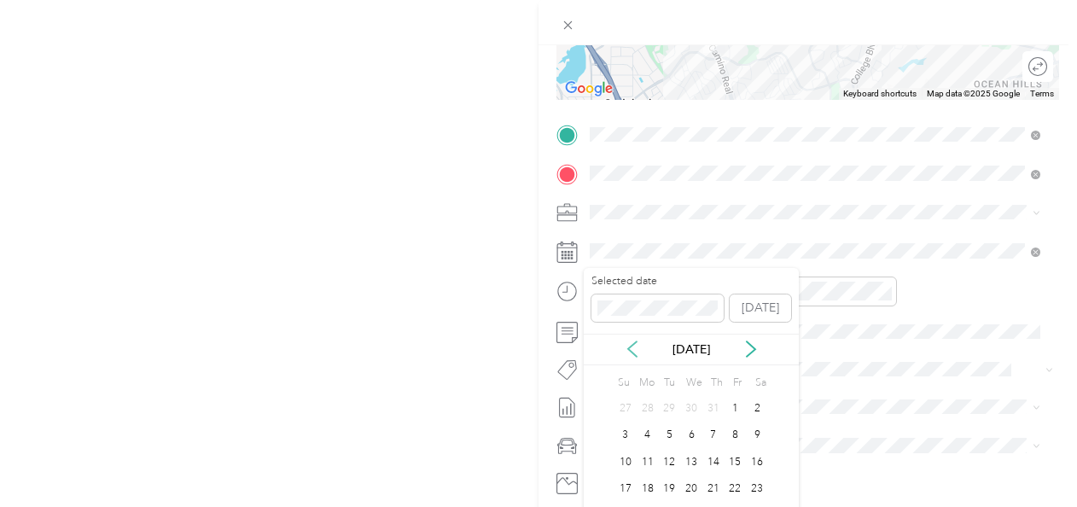
scroll to position [557, 0]
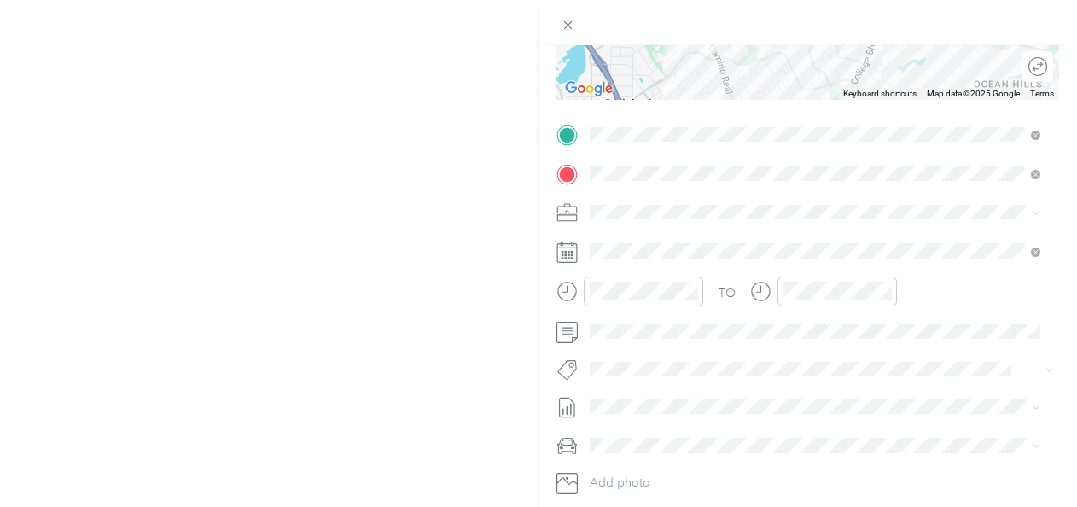
click at [528, 391] on div "TO Add photo" at bounding box center [808, 327] width 503 height 412
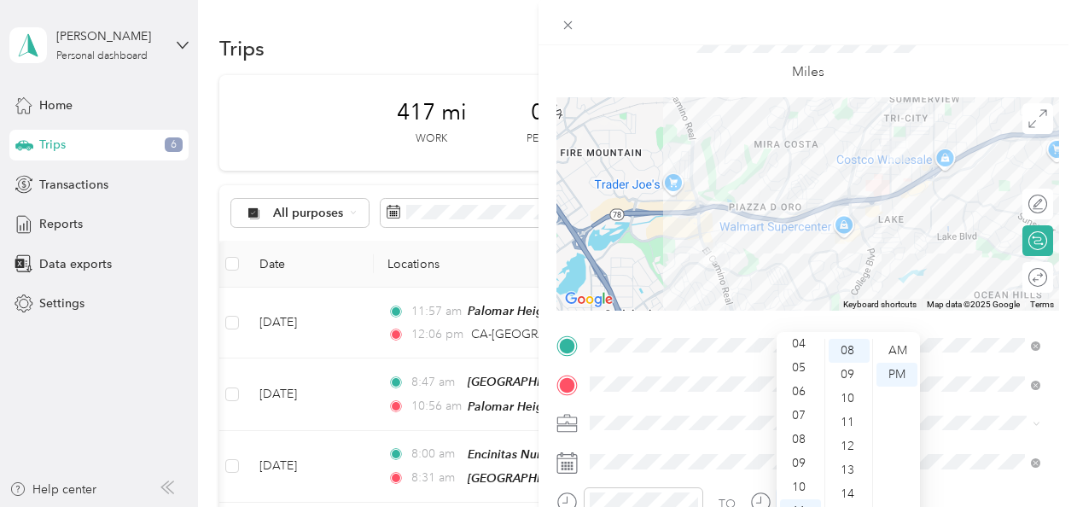
scroll to position [0, 0]
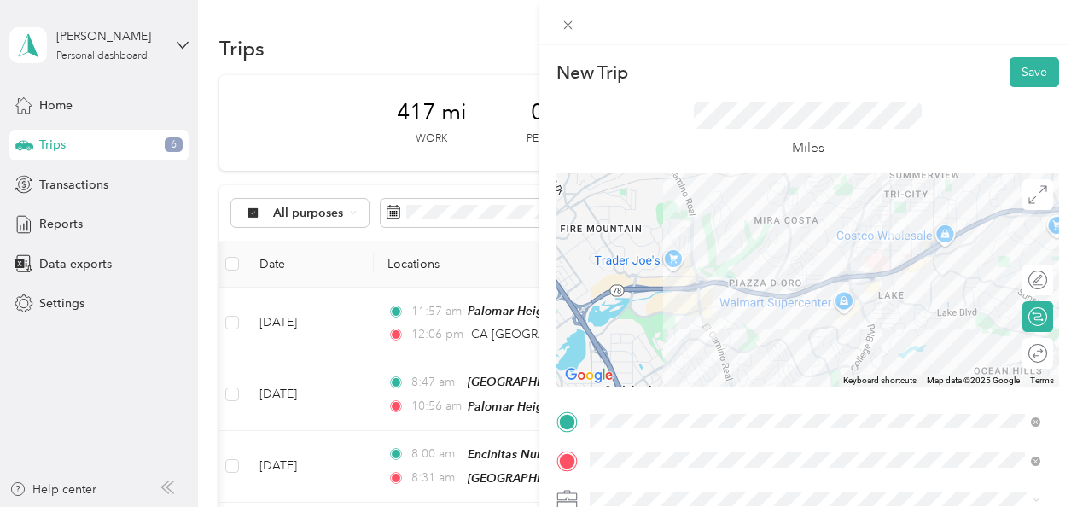
drag, startPoint x: 1020, startPoint y: 69, endPoint x: 988, endPoint y: 41, distance: 43.0
click at [528, 41] on div "New Trip Save This trip cannot be edited because it is either under review, app…" at bounding box center [808, 276] width 539 height 552
click at [528, 69] on button "Save" at bounding box center [1035, 72] width 50 height 30
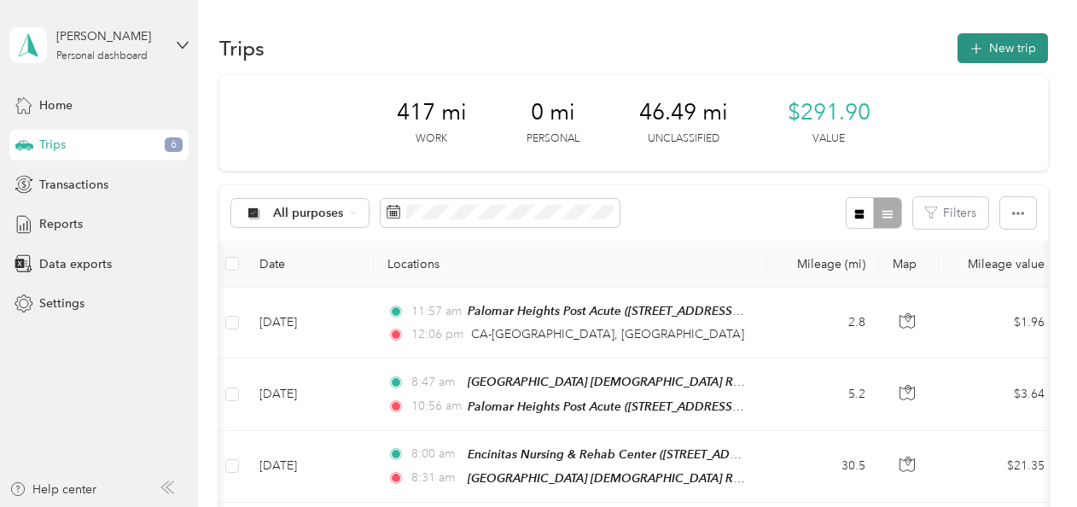
click at [528, 44] on button "New trip" at bounding box center [1003, 48] width 90 height 30
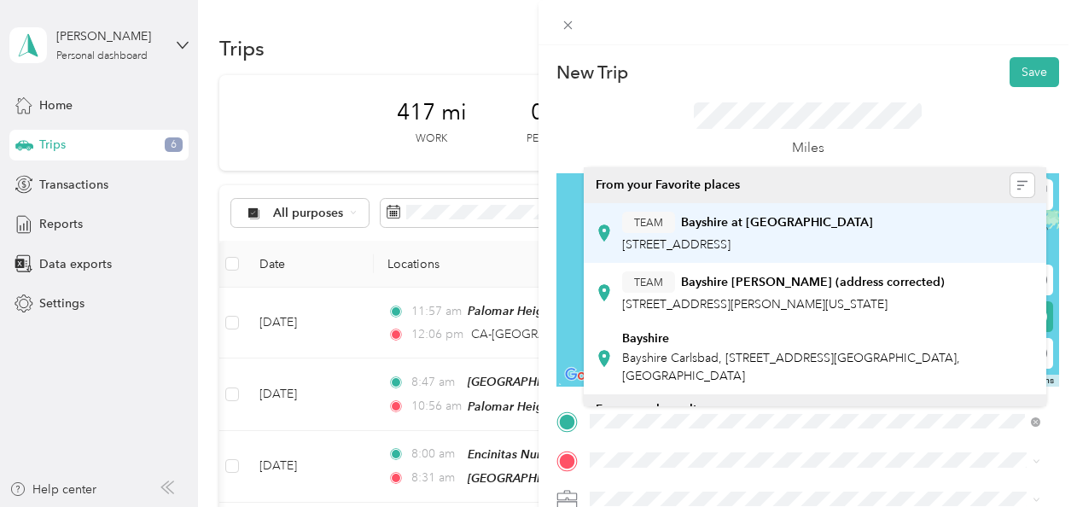
click at [528, 241] on span "[STREET_ADDRESS]" at bounding box center [676, 244] width 108 height 15
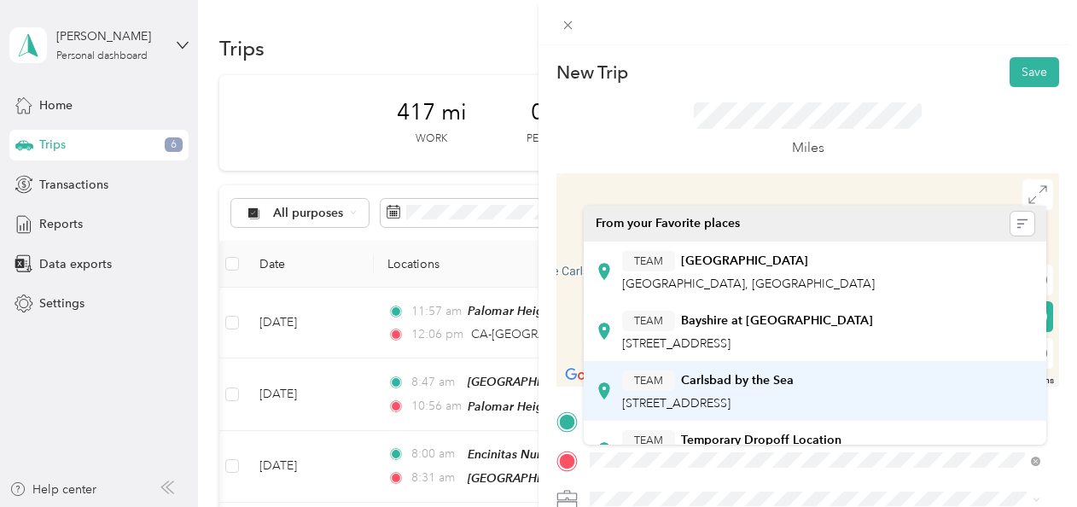
click at [528, 391] on div "TEAM Carlsbad by the Sea [STREET_ADDRESS][PERSON_NAME]" at bounding box center [708, 391] width 172 height 42
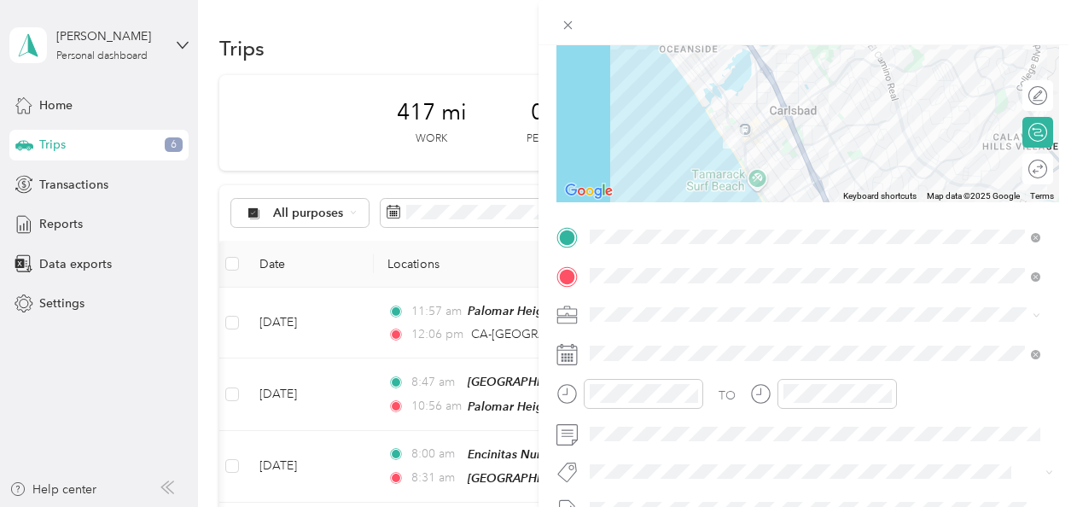
scroll to position [189, 0]
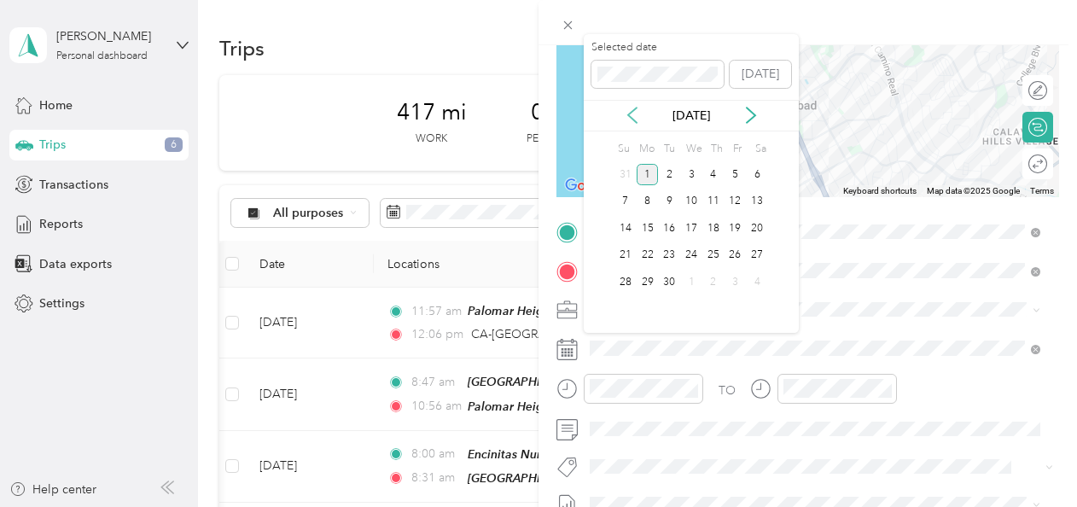
click at [528, 120] on icon at bounding box center [632, 115] width 17 height 17
click at [528, 283] on div "27" at bounding box center [691, 281] width 22 height 21
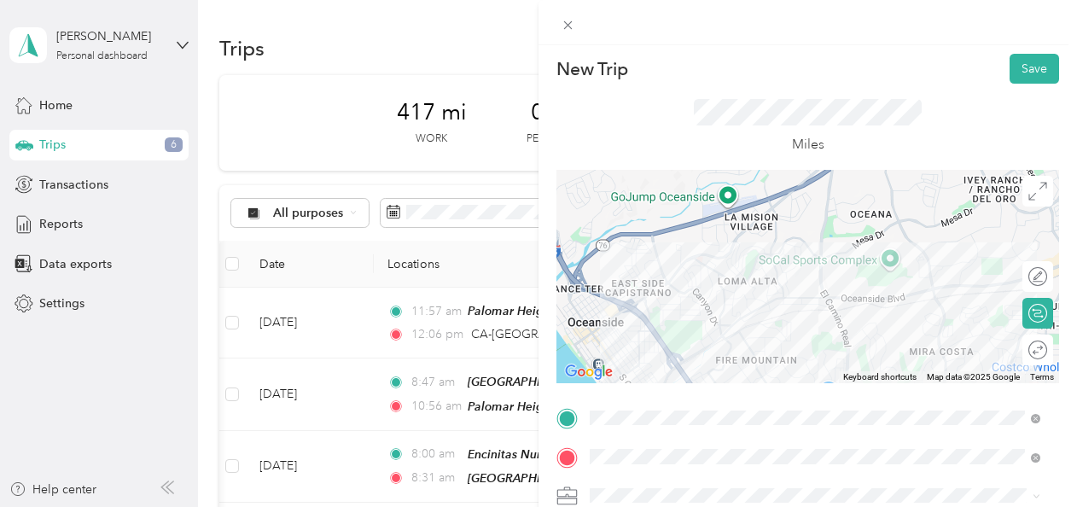
scroll to position [0, 0]
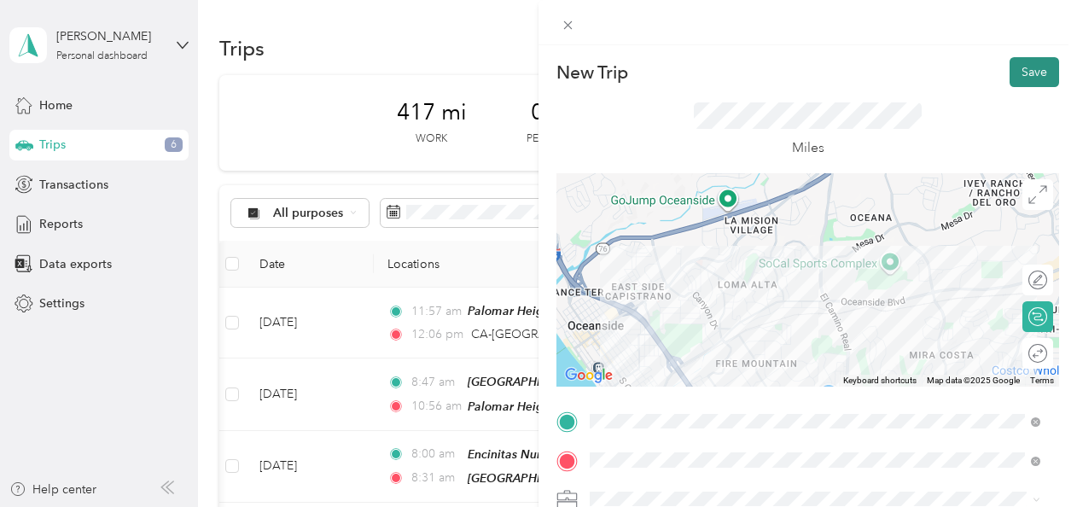
click at [528, 76] on button "Save" at bounding box center [1035, 72] width 50 height 30
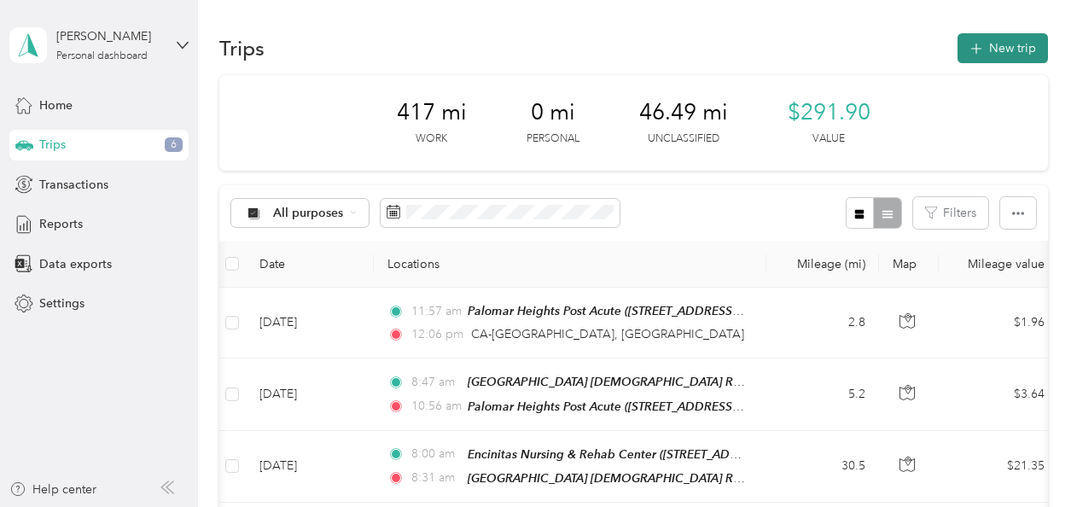
click at [528, 50] on button "New trip" at bounding box center [1003, 48] width 90 height 30
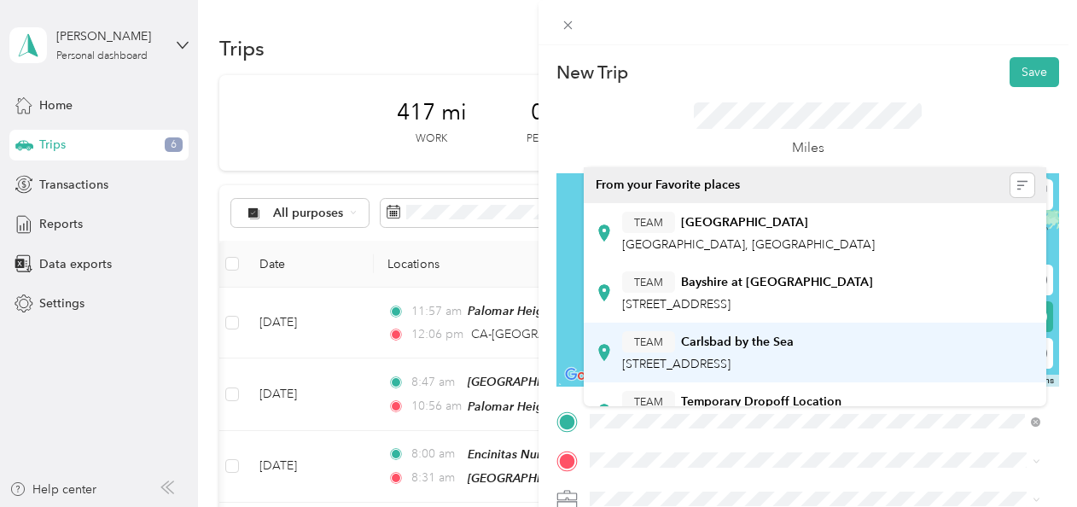
click at [528, 350] on div "TEAM Carlsbad by the Sea" at bounding box center [708, 341] width 172 height 21
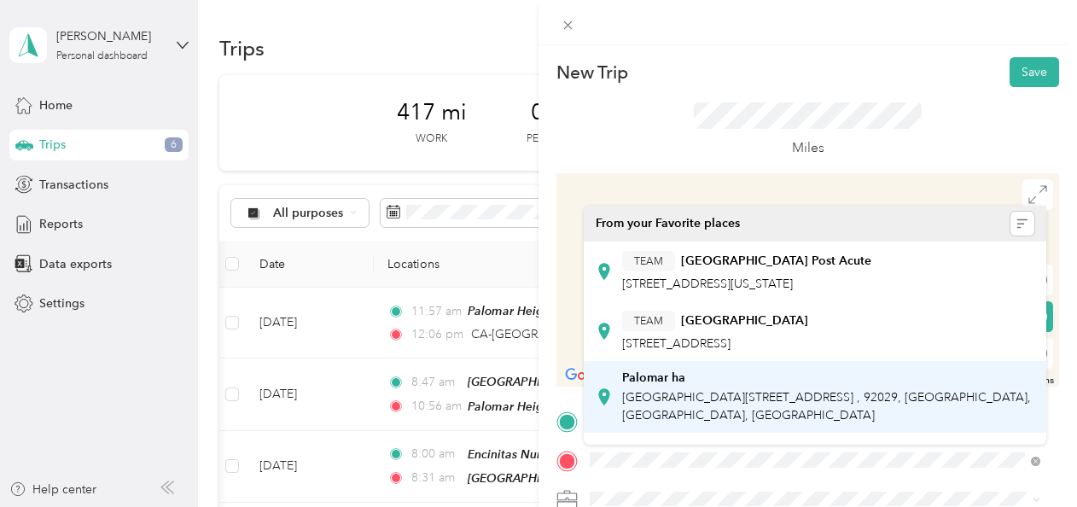
click at [528, 404] on span "[GEOGRAPHIC_DATA][STREET_ADDRESS] , 92029, [GEOGRAPHIC_DATA], [GEOGRAPHIC_DATA]…" at bounding box center [826, 406] width 409 height 32
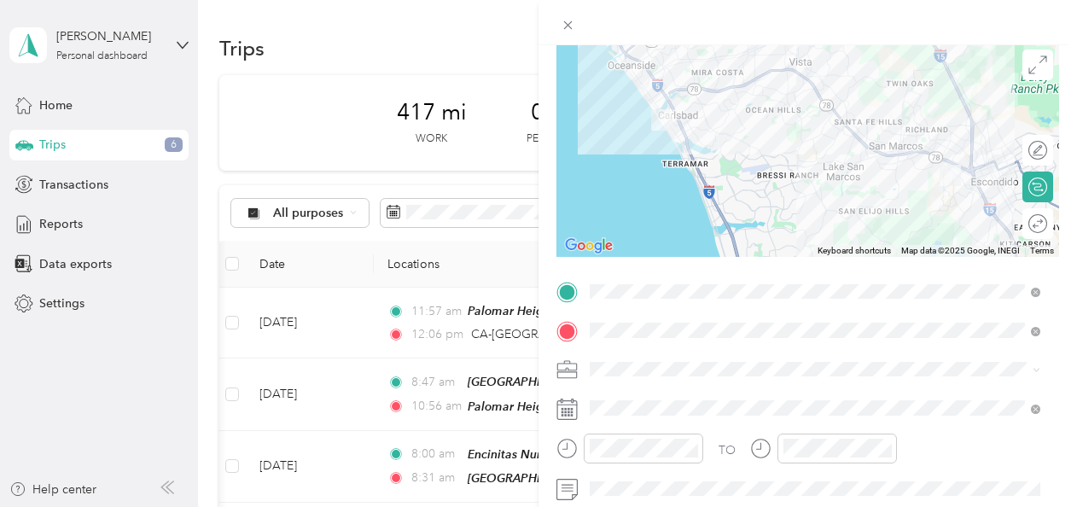
scroll to position [227, 0]
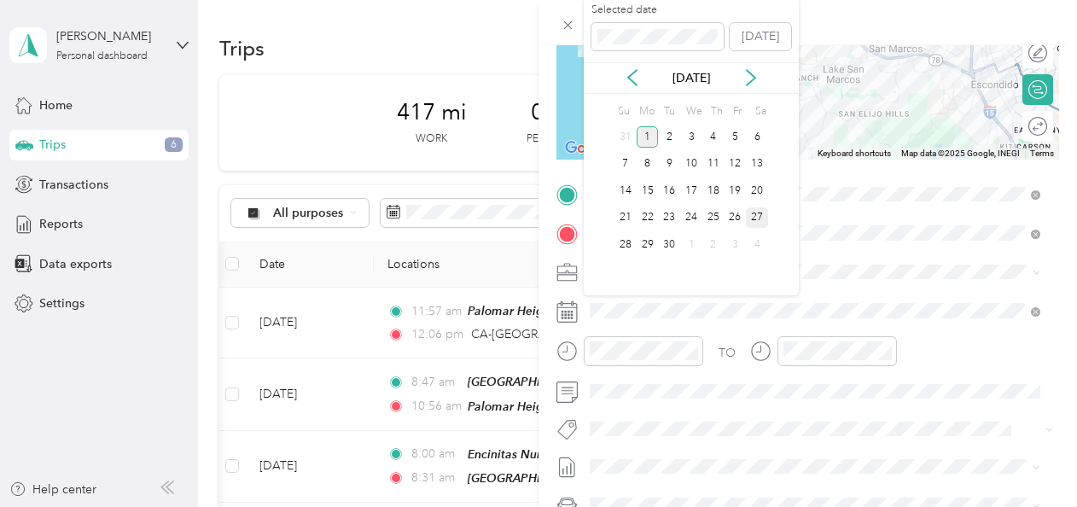
click at [528, 221] on div "27" at bounding box center [757, 217] width 22 height 21
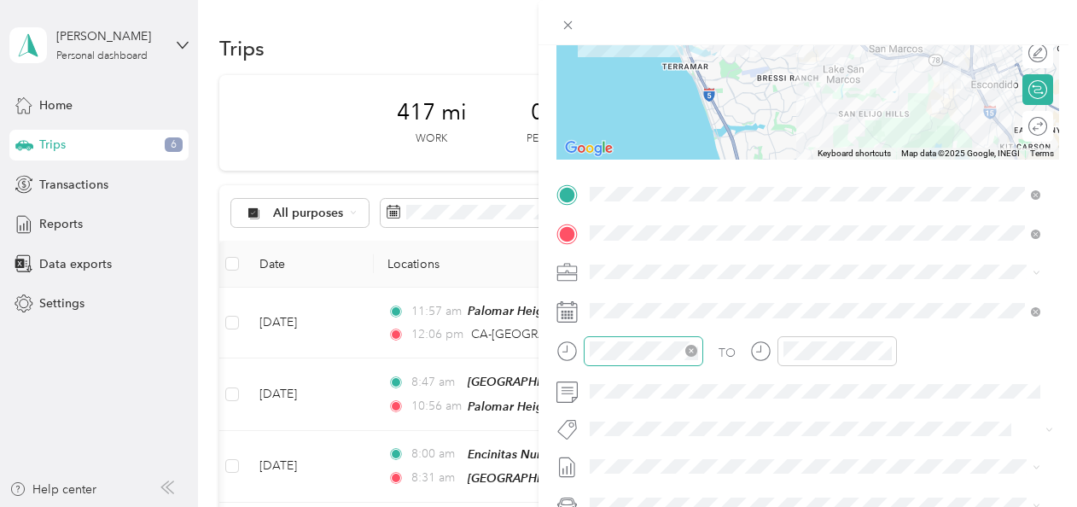
click at [528, 336] on div at bounding box center [644, 351] width 120 height 30
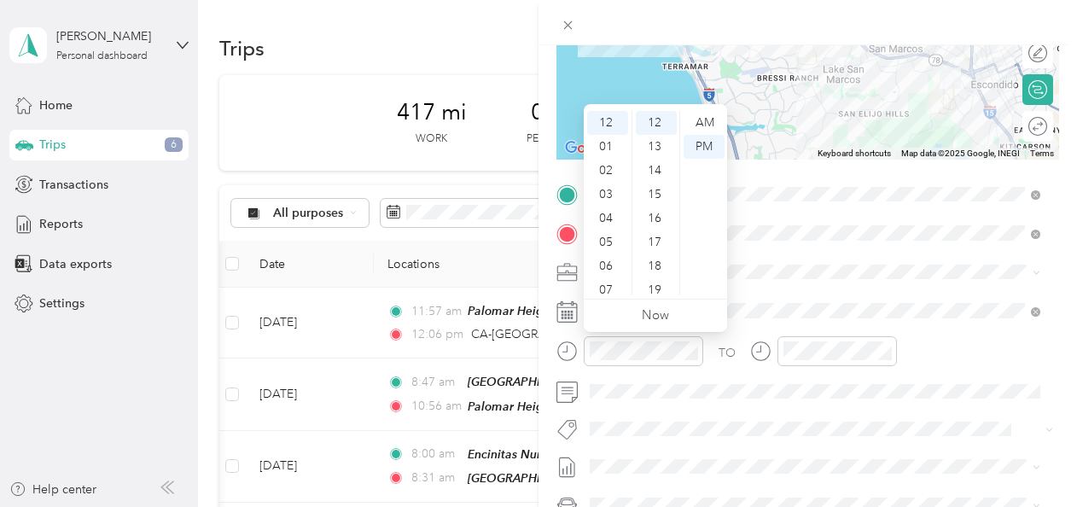
click at [528, 309] on icon at bounding box center [567, 311] width 21 height 21
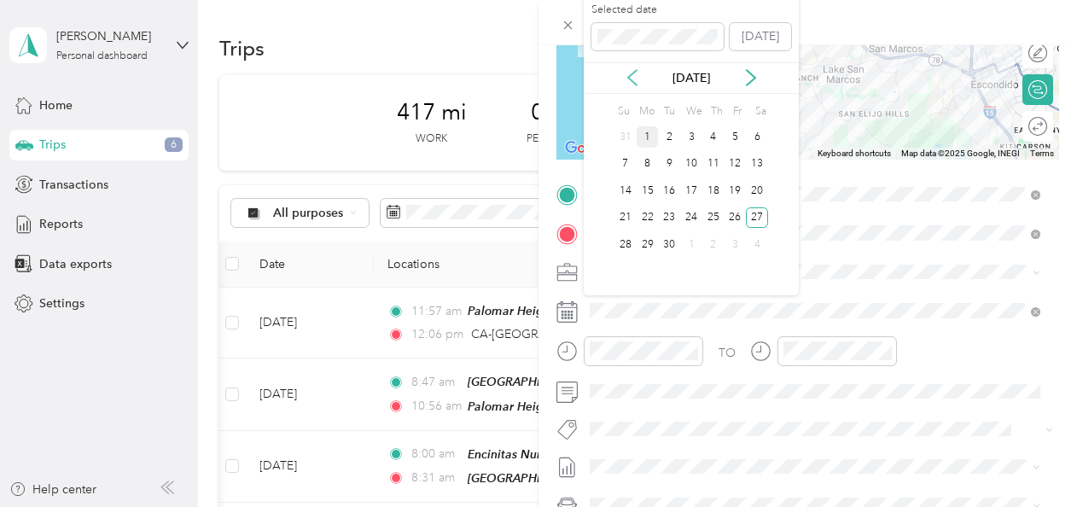
click at [528, 79] on icon at bounding box center [632, 77] width 9 height 15
click at [528, 246] on div "27" at bounding box center [691, 244] width 22 height 21
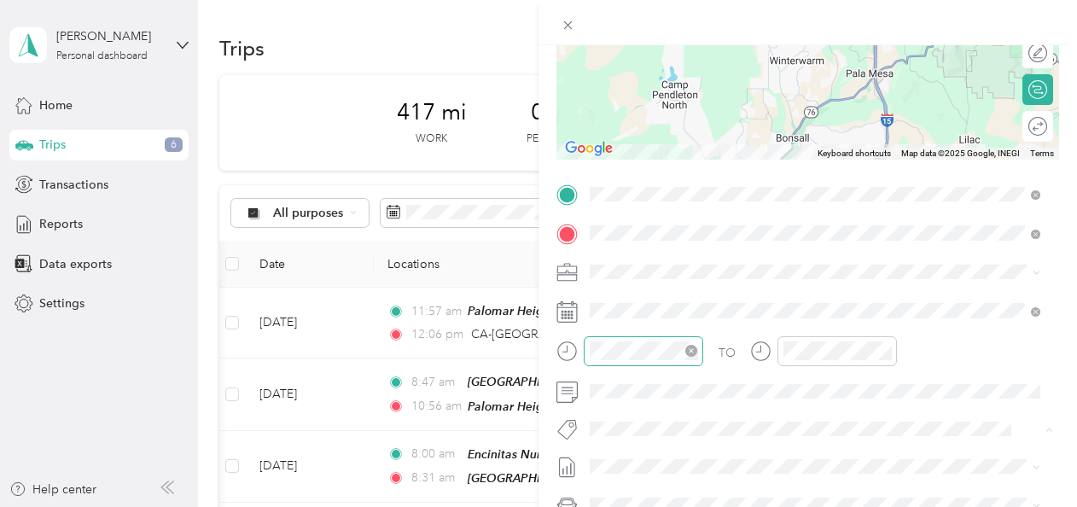
scroll to position [0, 0]
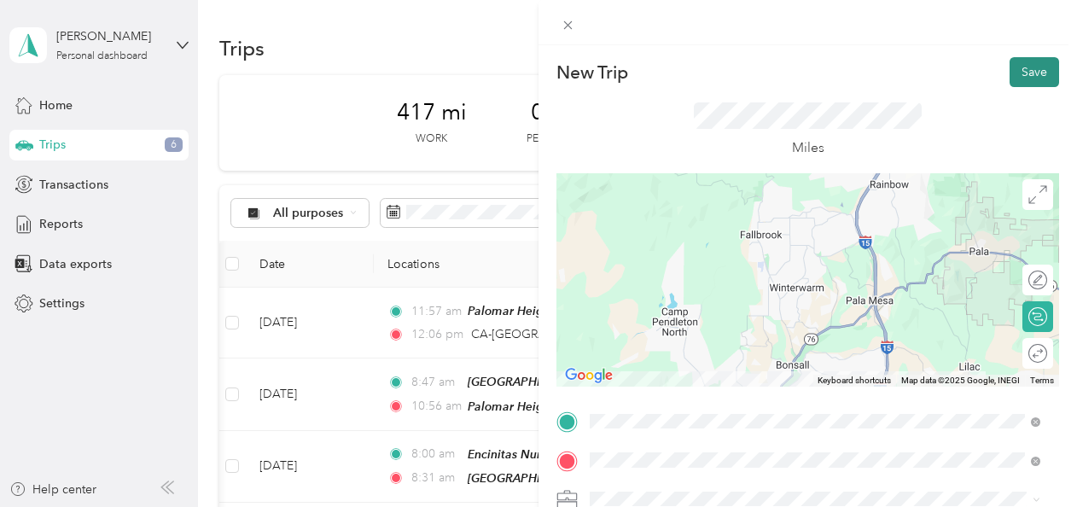
click at [528, 72] on button "Save" at bounding box center [1035, 72] width 50 height 30
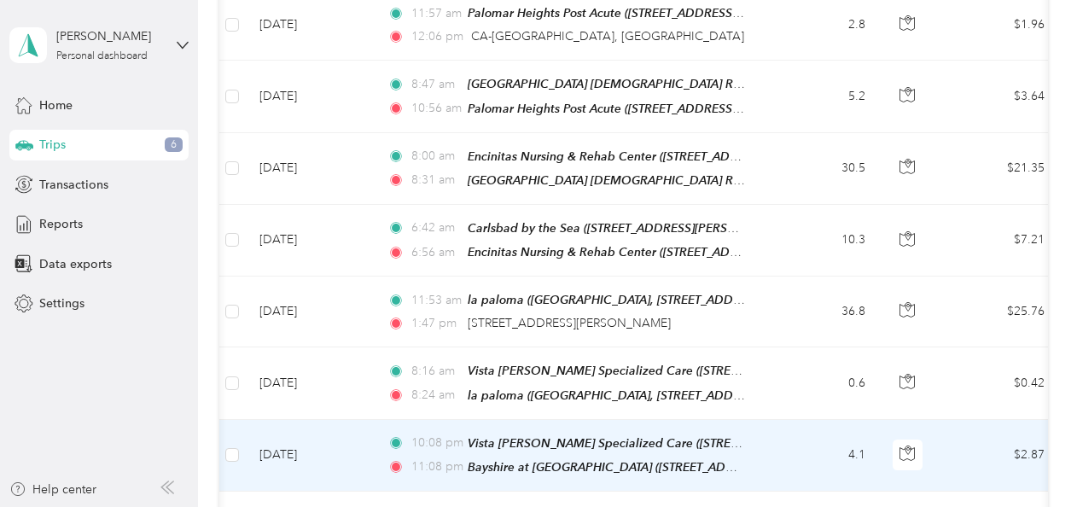
scroll to position [269, 0]
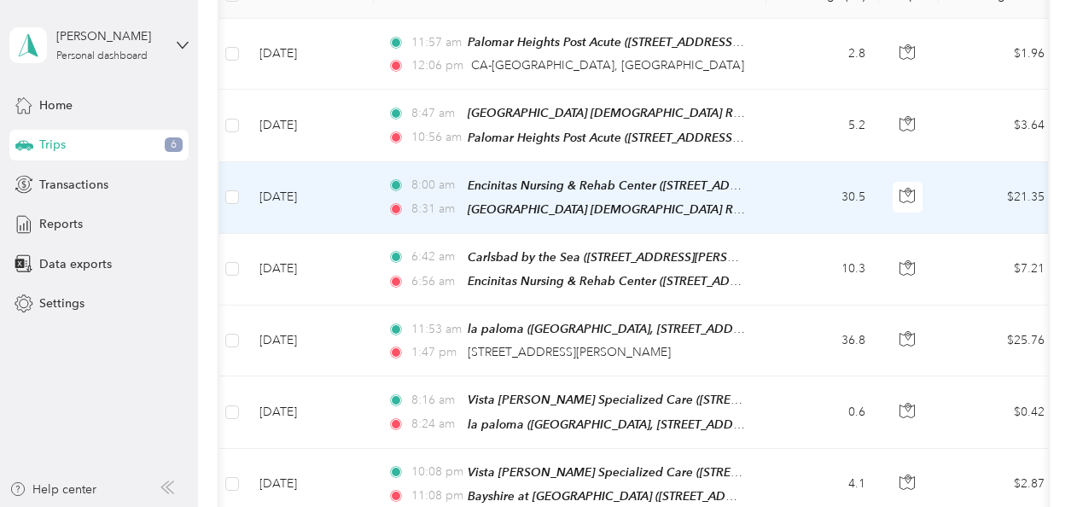
click at [528, 198] on td "8:00 am [GEOGRAPHIC_DATA] ([STREET_ADDRESS]) 8:31 am [GEOGRAPHIC_DATA] ([STREET…" at bounding box center [570, 198] width 393 height 72
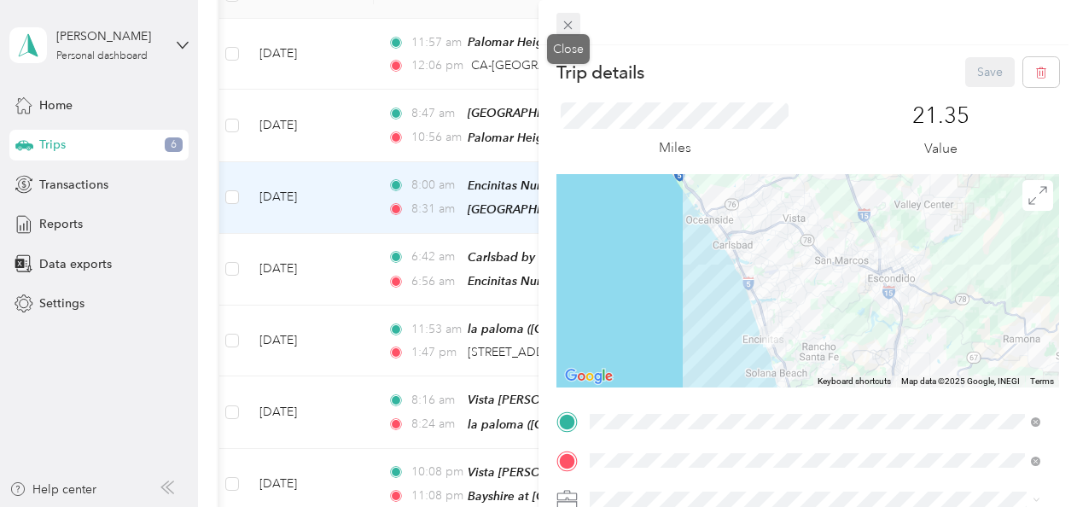
click at [528, 26] on icon at bounding box center [568, 25] width 15 height 15
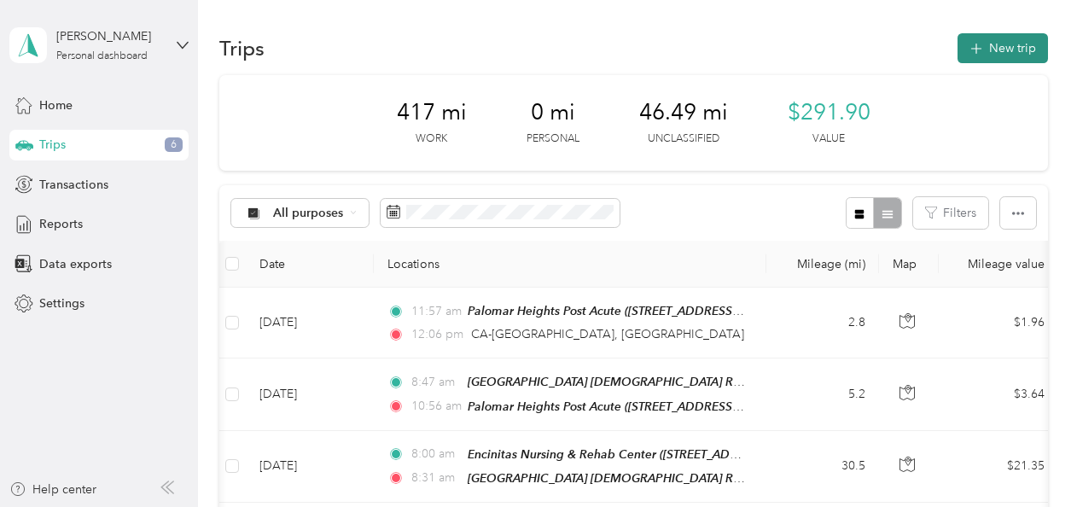
click at [528, 43] on button "New trip" at bounding box center [1003, 48] width 90 height 30
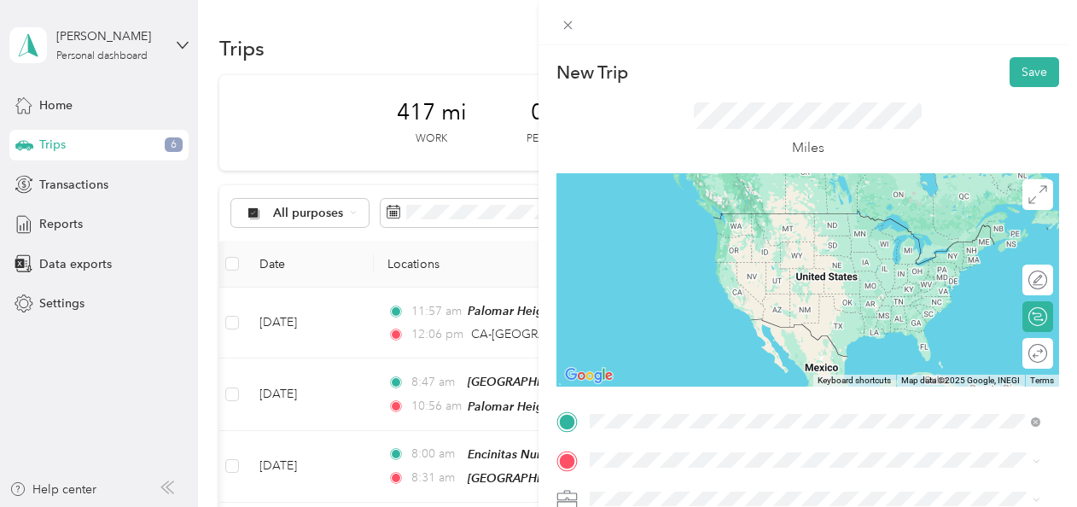
click at [528, 283] on div "TEAM Bayshire at [GEOGRAPHIC_DATA]" at bounding box center [747, 281] width 251 height 21
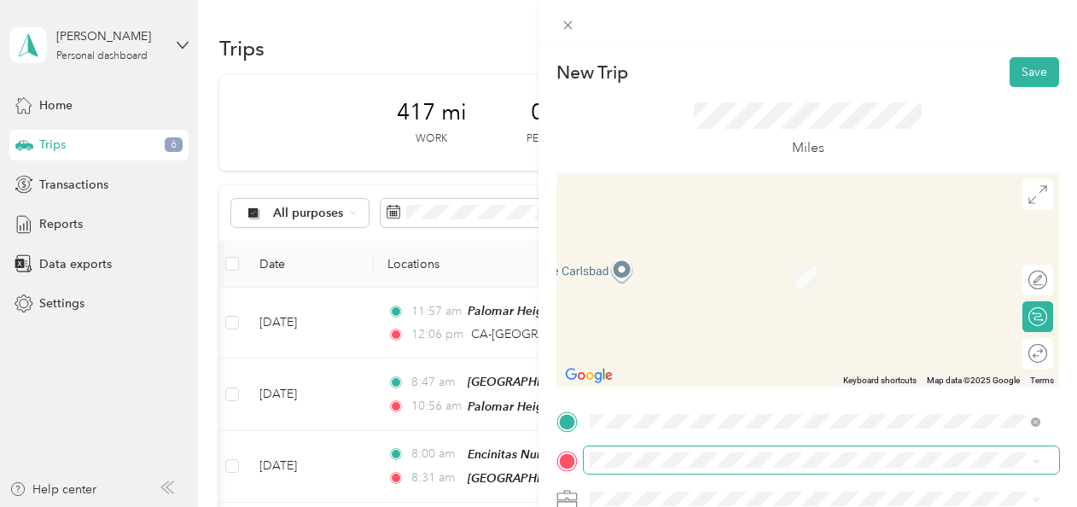
click at [528, 471] on span at bounding box center [821, 459] width 475 height 27
click at [528, 378] on strong "Carlsbad by the Sea" at bounding box center [737, 372] width 113 height 15
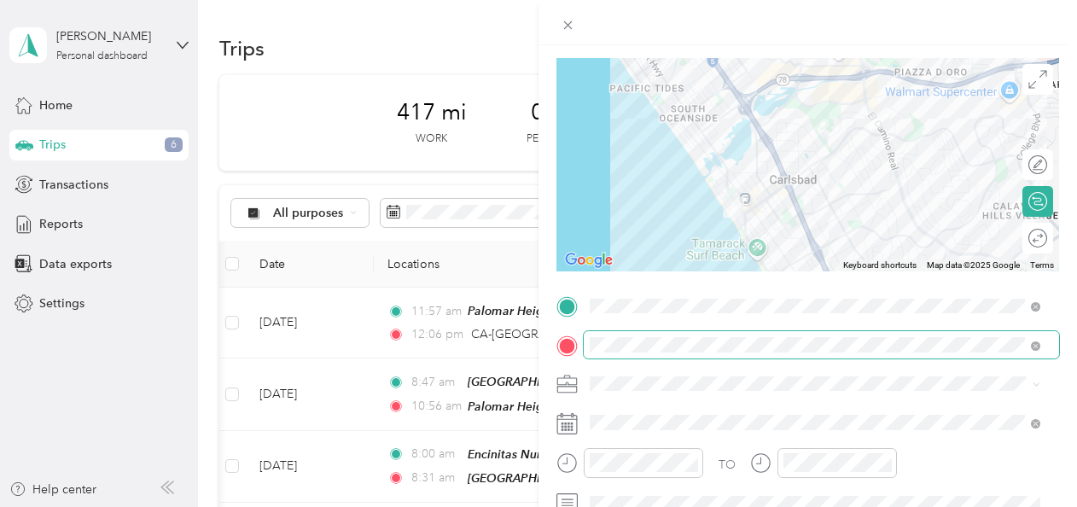
scroll to position [116, 0]
click at [528, 425] on rect at bounding box center [569, 425] width 3 height 3
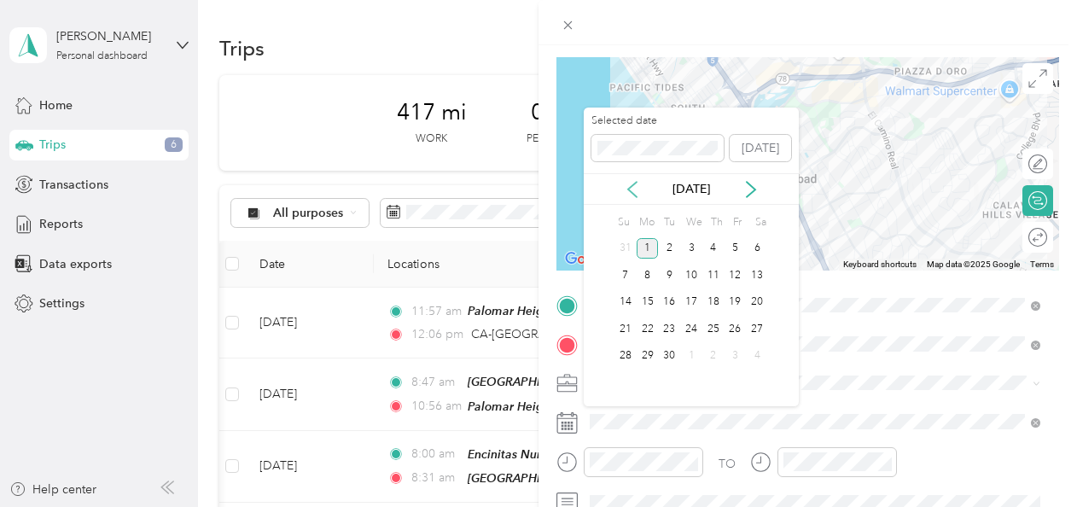
click at [528, 183] on icon at bounding box center [632, 189] width 17 height 17
click at [528, 354] on div "27" at bounding box center [691, 356] width 22 height 21
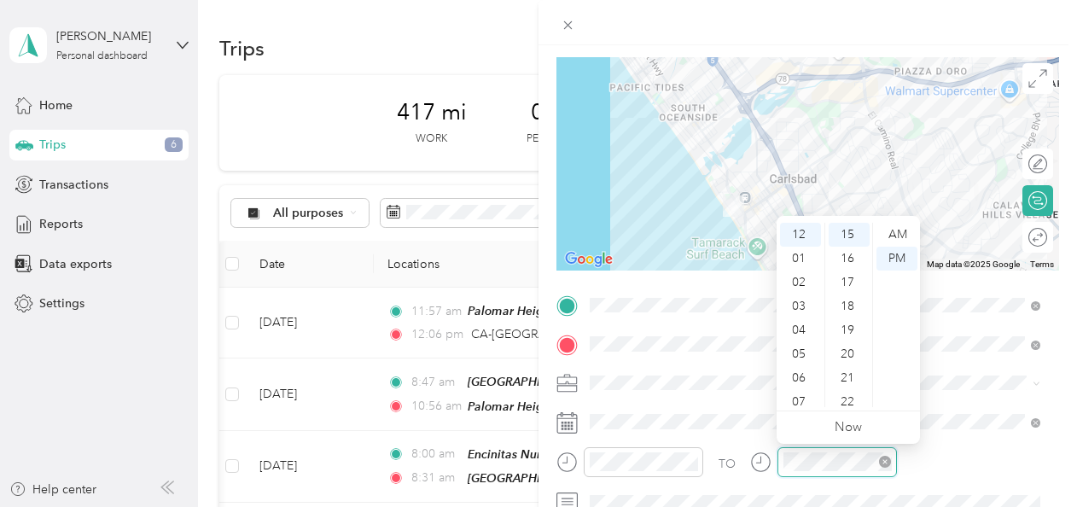
scroll to position [24, 0]
click at [528, 402] on div "08" at bounding box center [800, 402] width 41 height 24
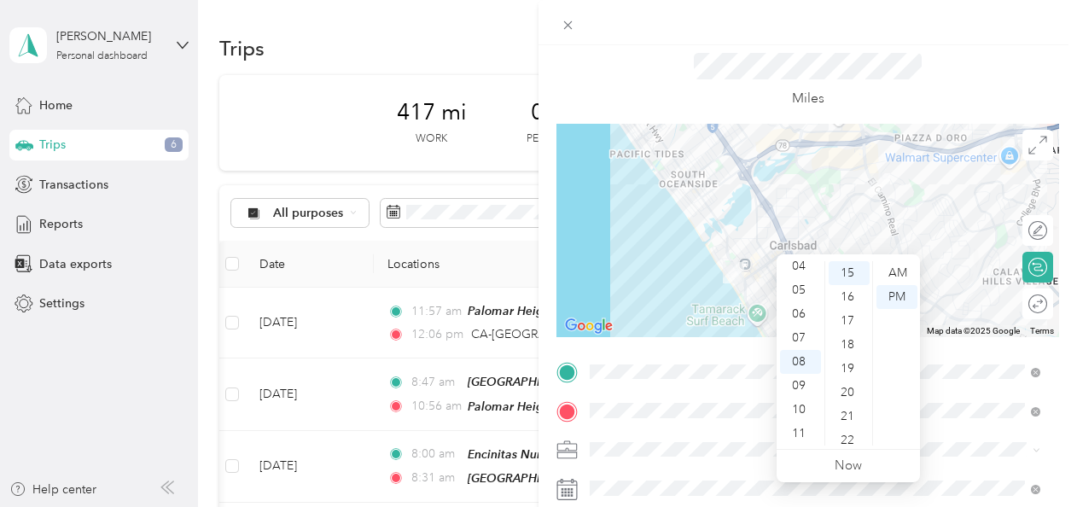
scroll to position [0, 0]
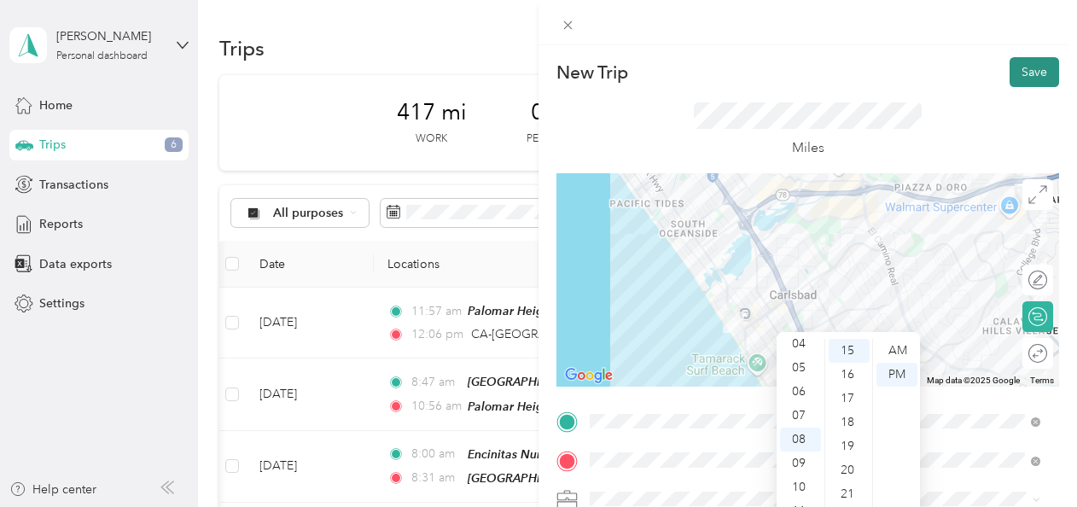
click at [528, 78] on button "Save" at bounding box center [1035, 72] width 50 height 30
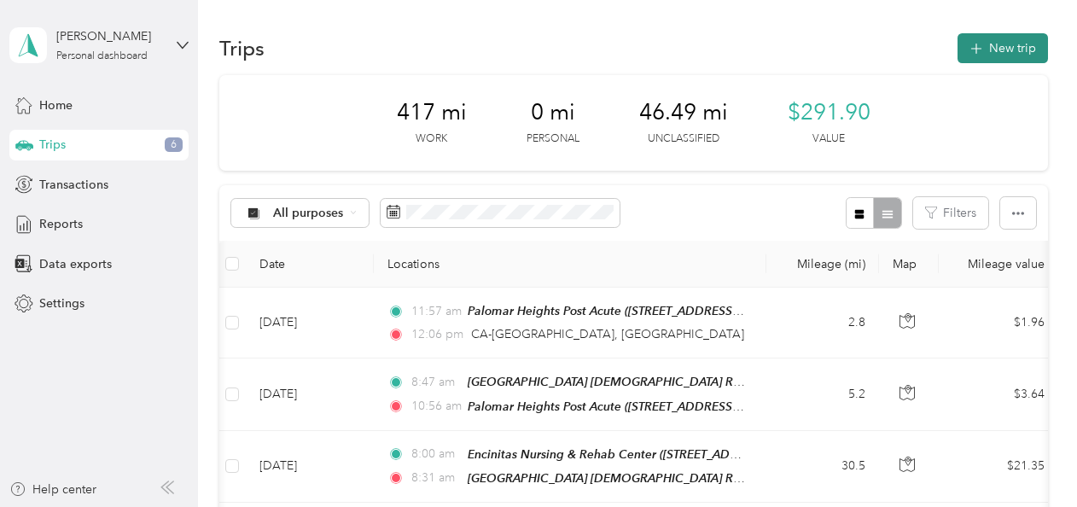
click at [528, 33] on button "New trip" at bounding box center [1003, 48] width 90 height 30
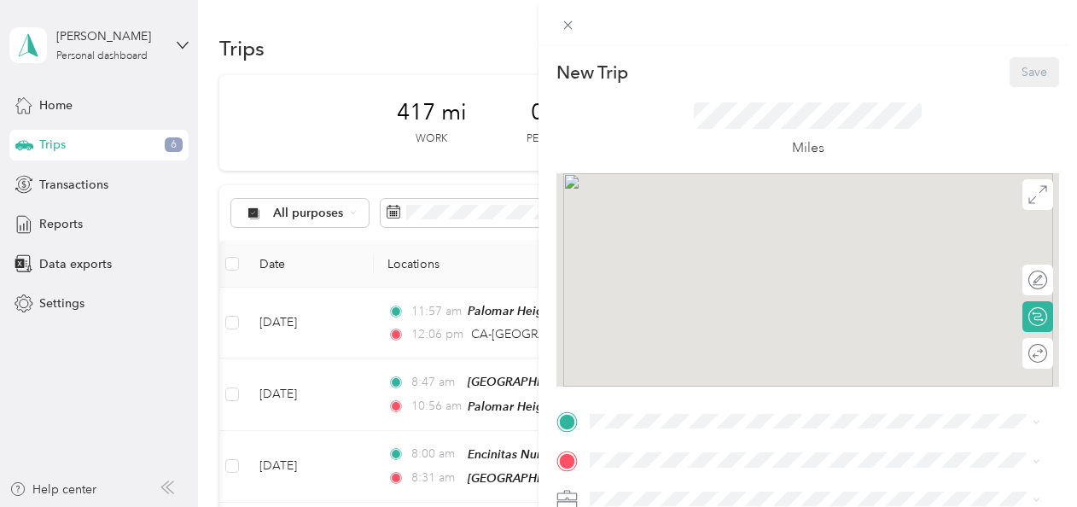
click at [528, 32] on div at bounding box center [808, 22] width 539 height 45
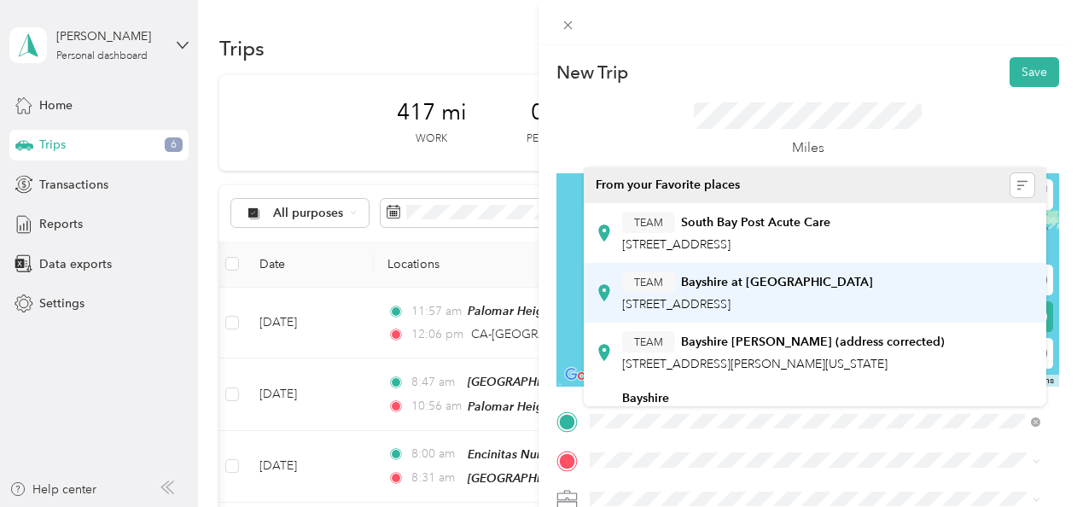
click at [528, 292] on div "TEAM Bayshire at [GEOGRAPHIC_DATA]" at bounding box center [747, 281] width 251 height 21
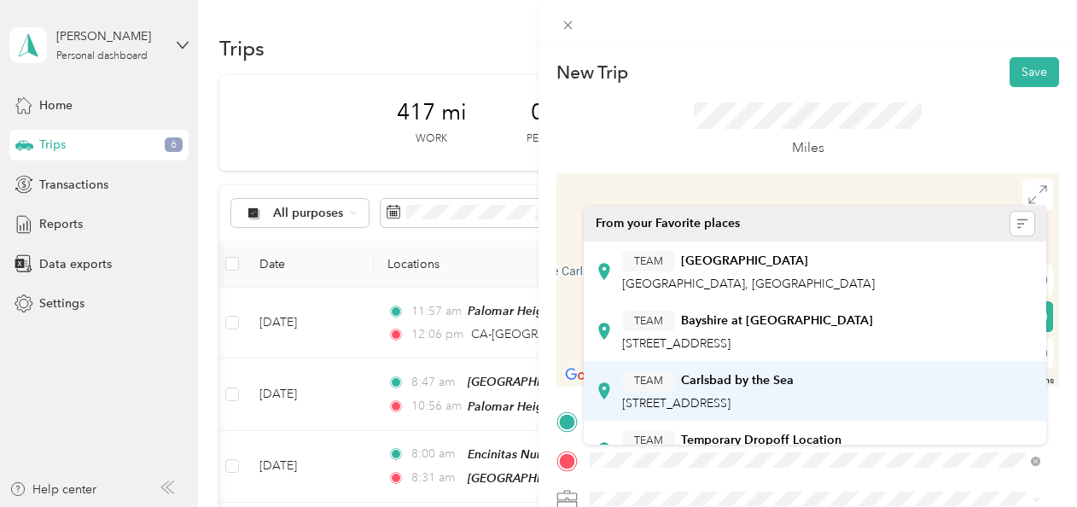
click at [528, 399] on span "[STREET_ADDRESS]" at bounding box center [676, 403] width 108 height 15
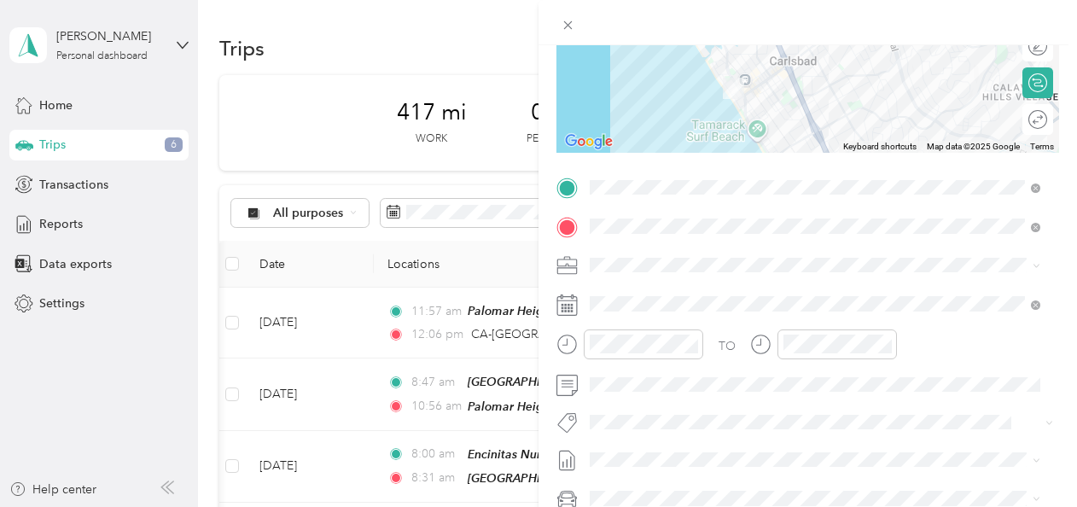
scroll to position [236, 0]
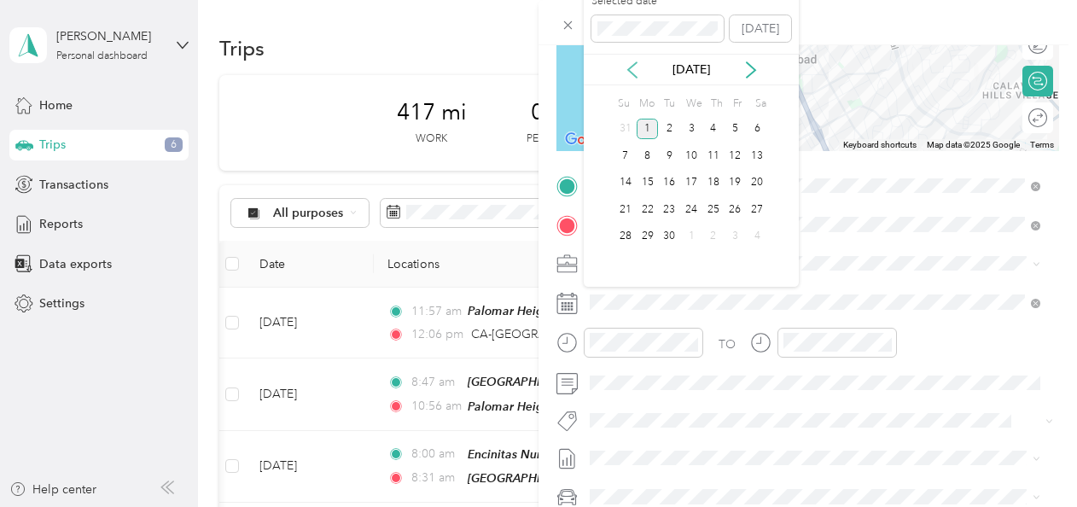
click at [528, 72] on icon at bounding box center [632, 69] width 9 height 15
click at [528, 236] on div "27" at bounding box center [691, 236] width 22 height 21
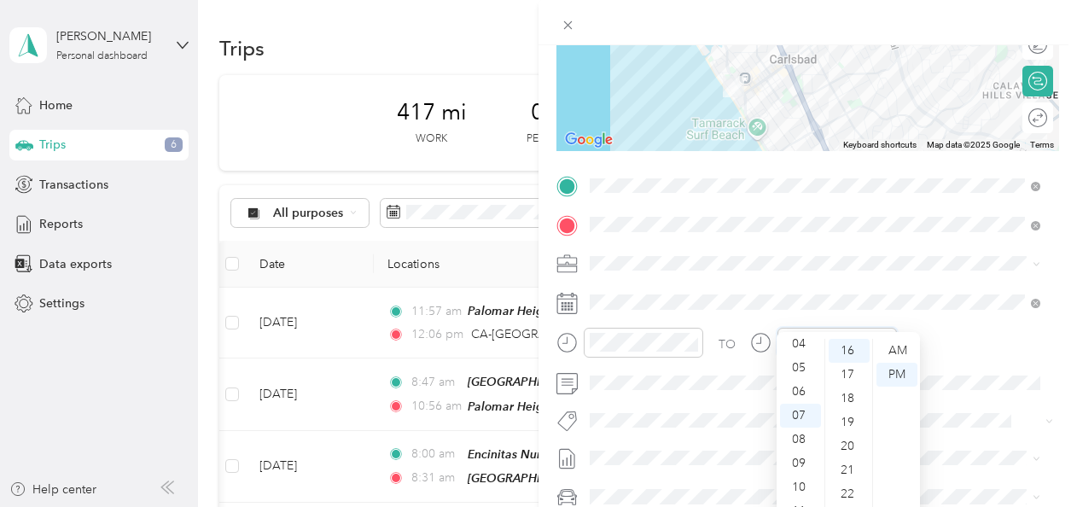
scroll to position [0, 0]
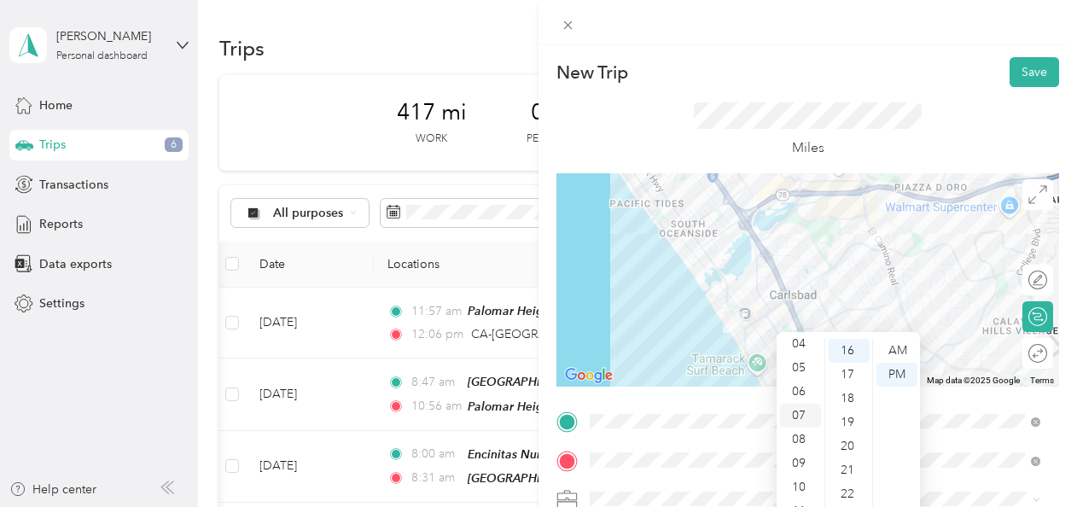
click at [528, 417] on div "07" at bounding box center [800, 416] width 41 height 24
click at [528, 78] on button "Save" at bounding box center [1035, 72] width 50 height 30
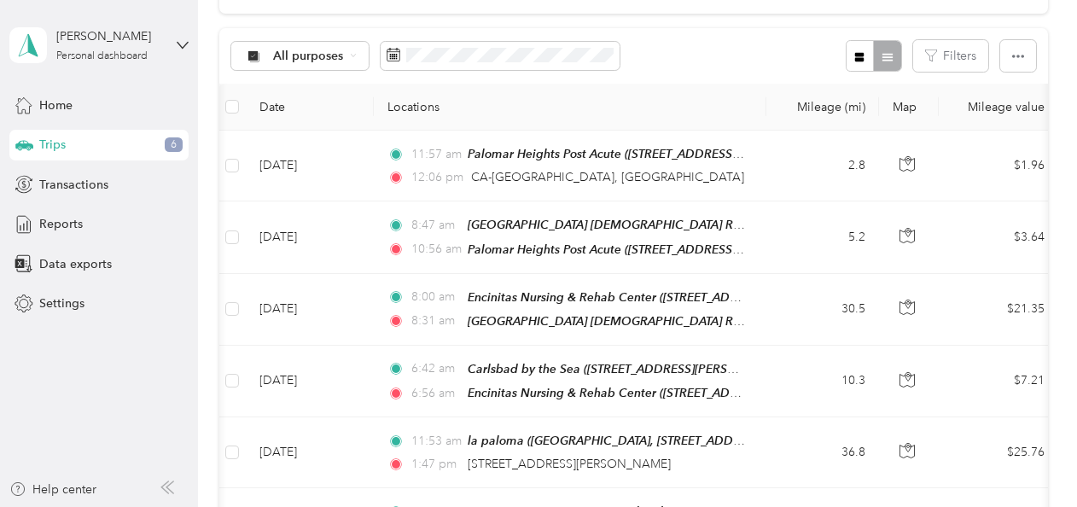
scroll to position [157, 0]
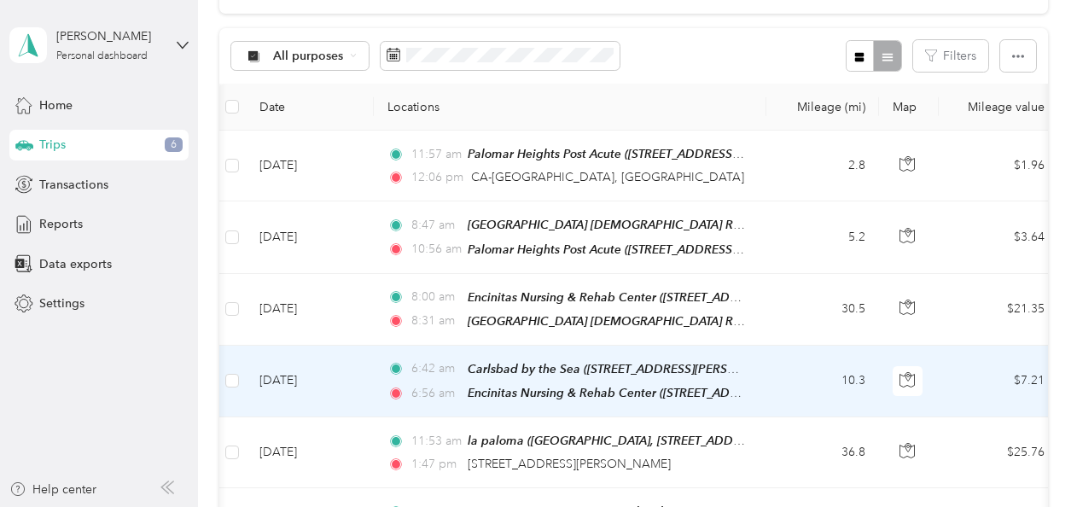
click at [528, 359] on div "Carlsbad by the Sea ([STREET_ADDRESS][PERSON_NAME])" at bounding box center [606, 369] width 277 height 20
click at [528, 362] on span "Carlsbad by the Sea ([STREET_ADDRESS][PERSON_NAME])" at bounding box center [631, 369] width 327 height 15
click at [524, 321] on button "Edit Place" at bounding box center [519, 321] width 97 height 30
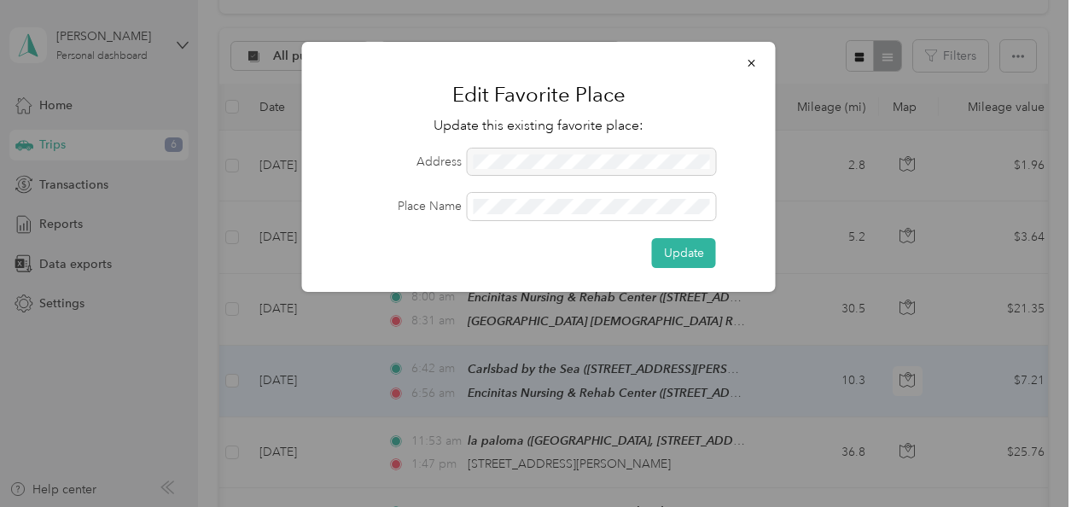
click at [512, 157] on div at bounding box center [592, 162] width 248 height 27
click at [528, 251] on button "Update" at bounding box center [684, 253] width 64 height 30
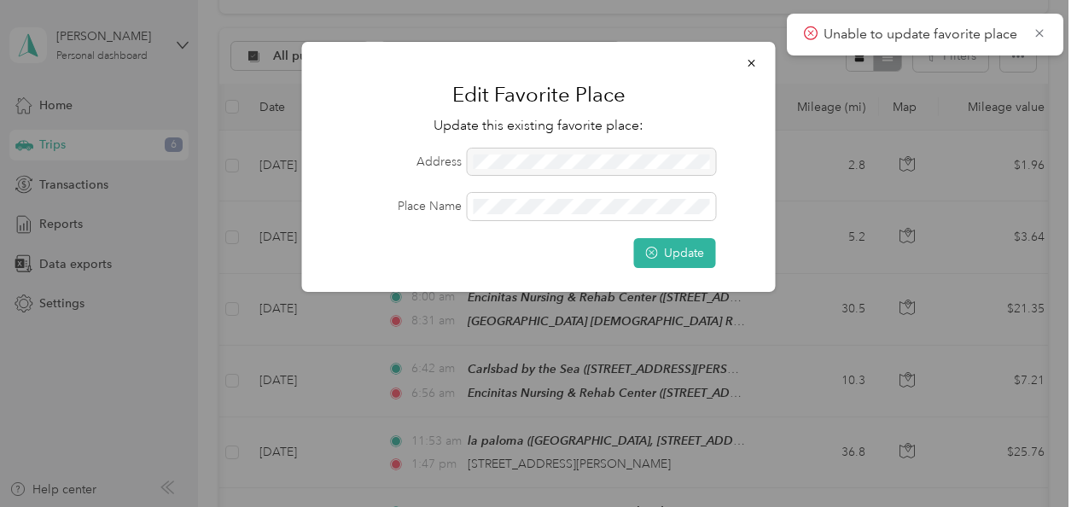
click at [528, 32] on icon at bounding box center [811, 33] width 14 height 15
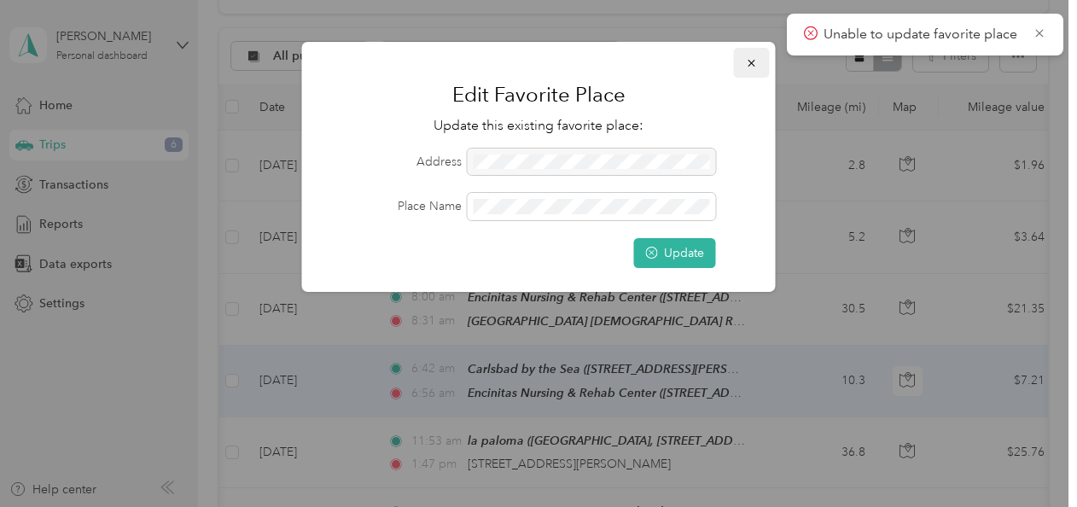
click at [528, 61] on icon "button" at bounding box center [751, 63] width 7 height 7
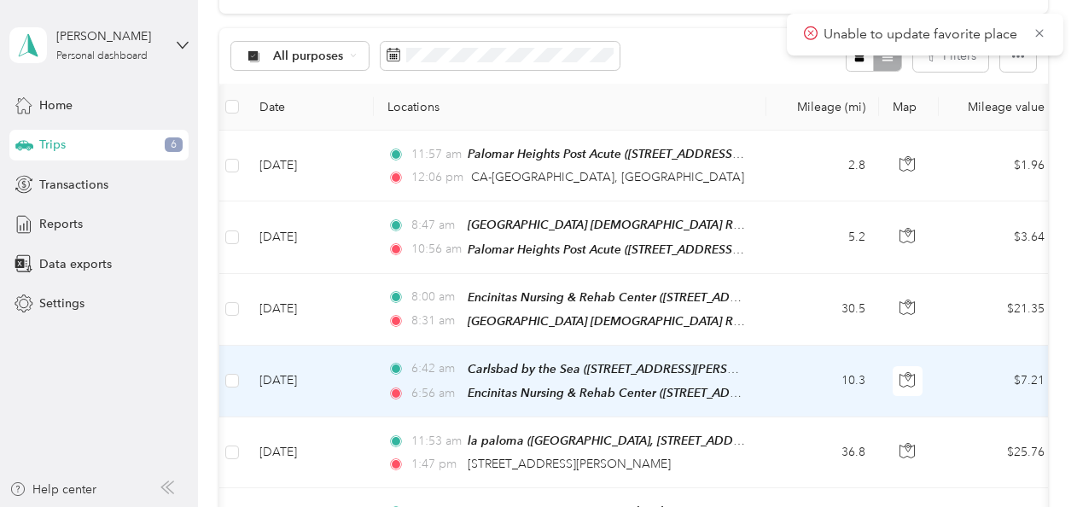
click at [528, 32] on icon at bounding box center [811, 33] width 6 height 6
click at [528, 31] on icon at bounding box center [1040, 33] width 14 height 15
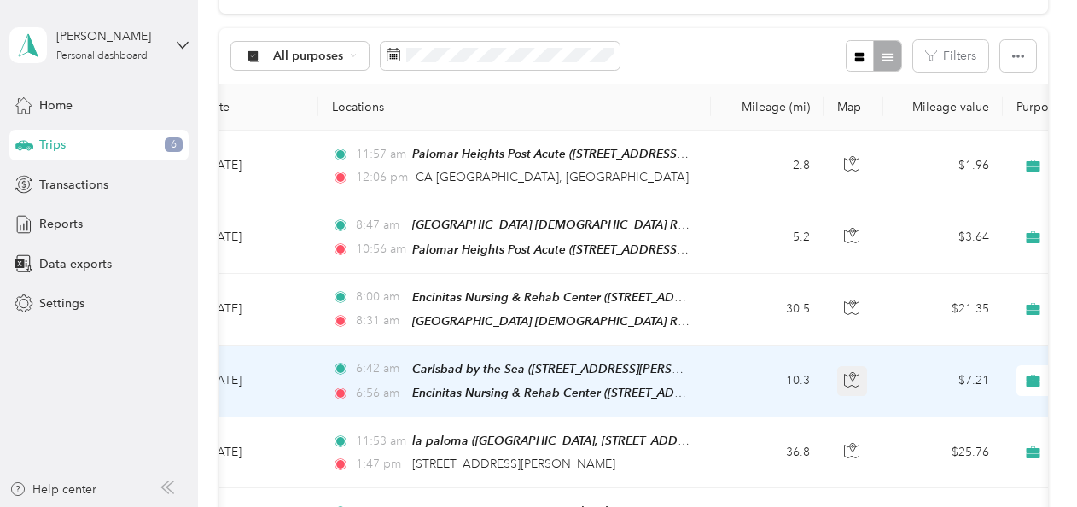
scroll to position [0, 55]
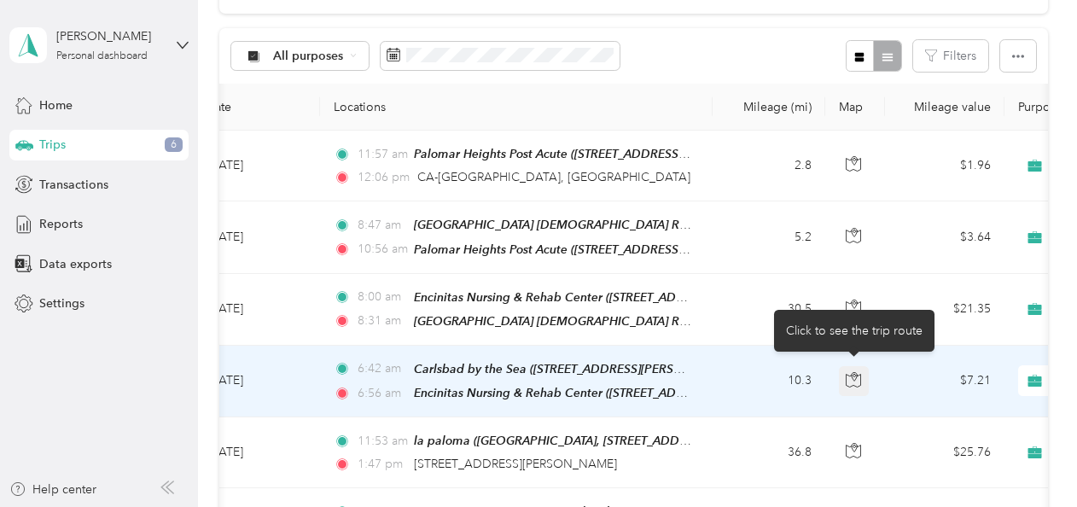
click at [528, 372] on icon "button" at bounding box center [854, 376] width 5 height 9
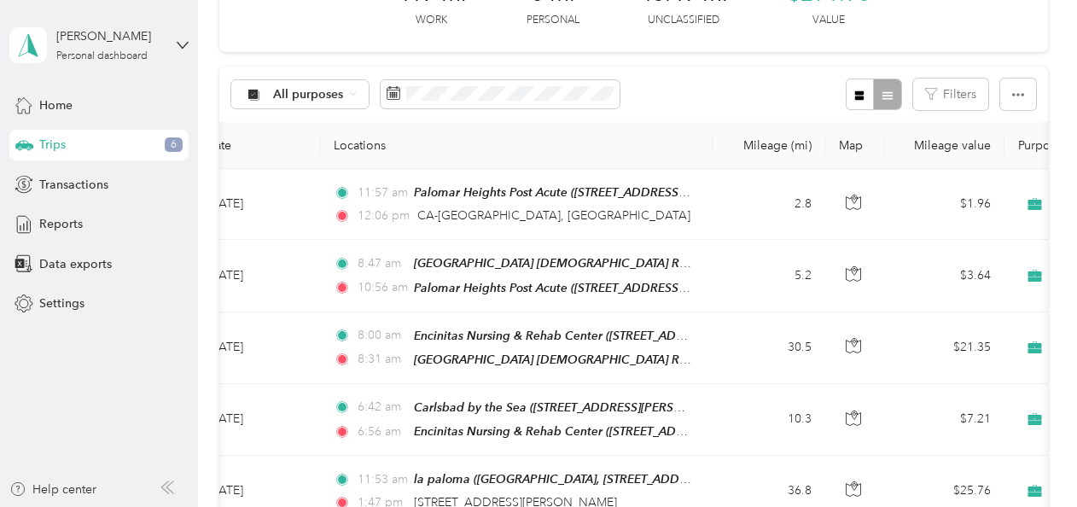
scroll to position [0, 0]
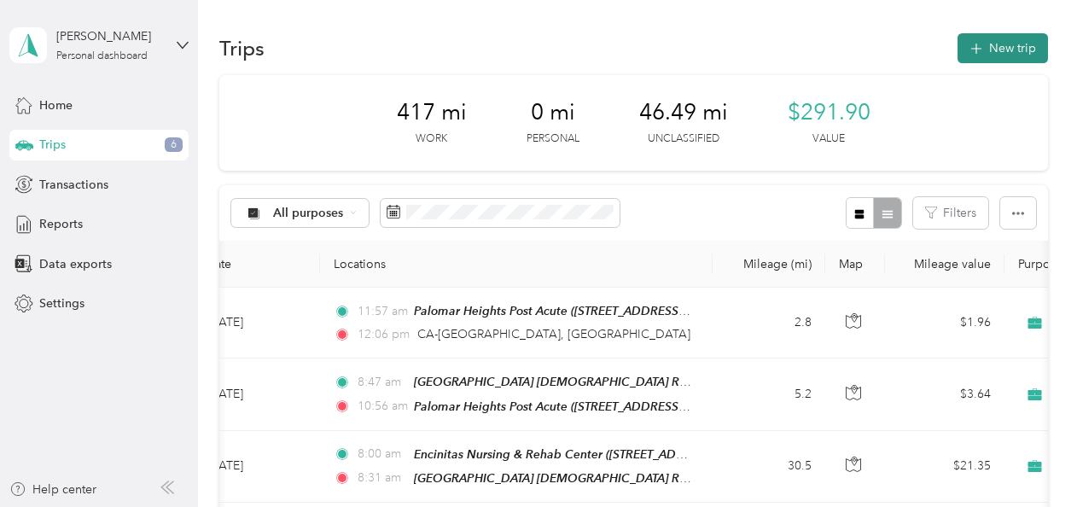
click at [528, 45] on button "New trip" at bounding box center [1003, 48] width 90 height 30
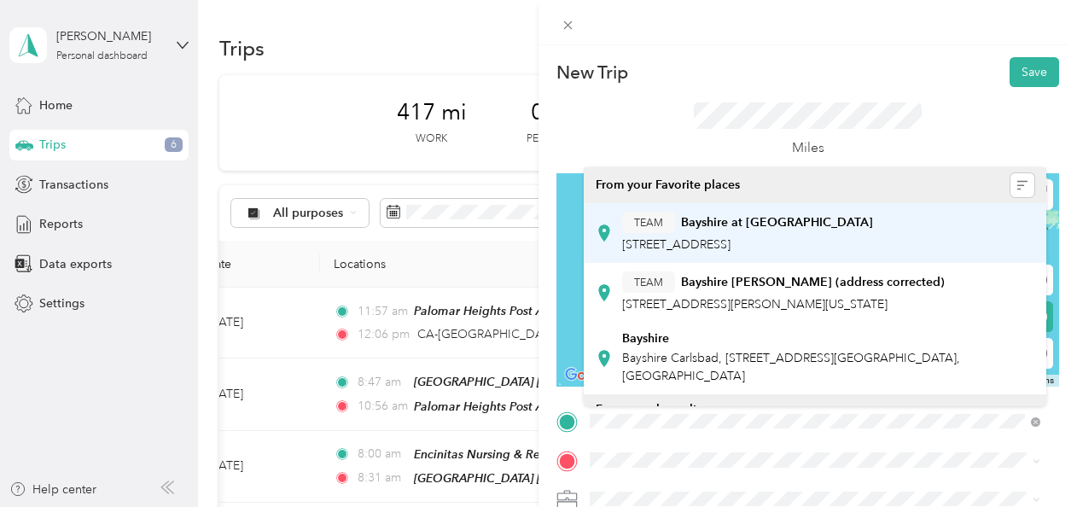
click at [528, 236] on div "TEAM Bayshire at [GEOGRAPHIC_DATA] [STREET_ADDRESS]" at bounding box center [747, 233] width 251 height 42
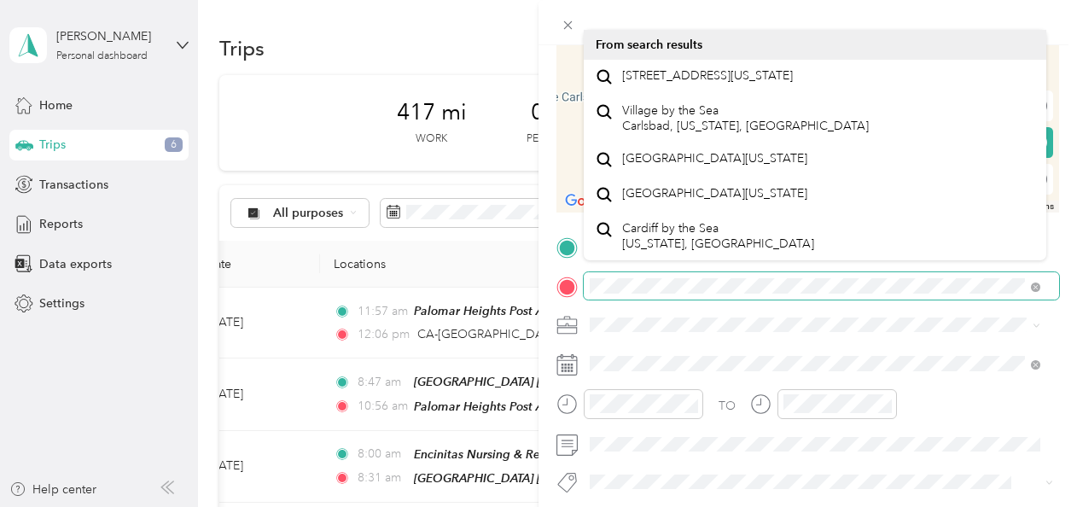
scroll to position [179, 0]
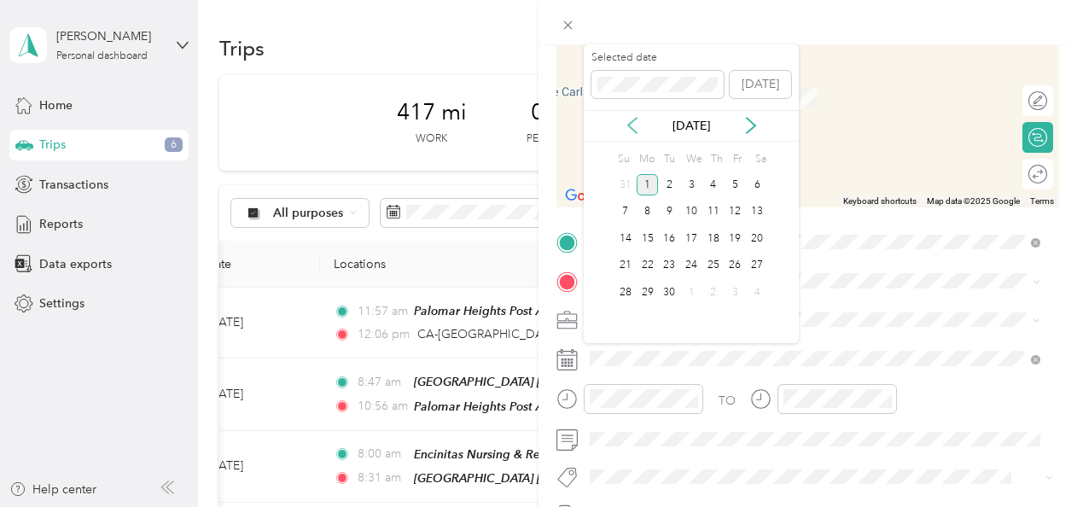
click at [528, 130] on icon at bounding box center [632, 125] width 17 height 17
click at [528, 292] on div "27" at bounding box center [691, 292] width 22 height 21
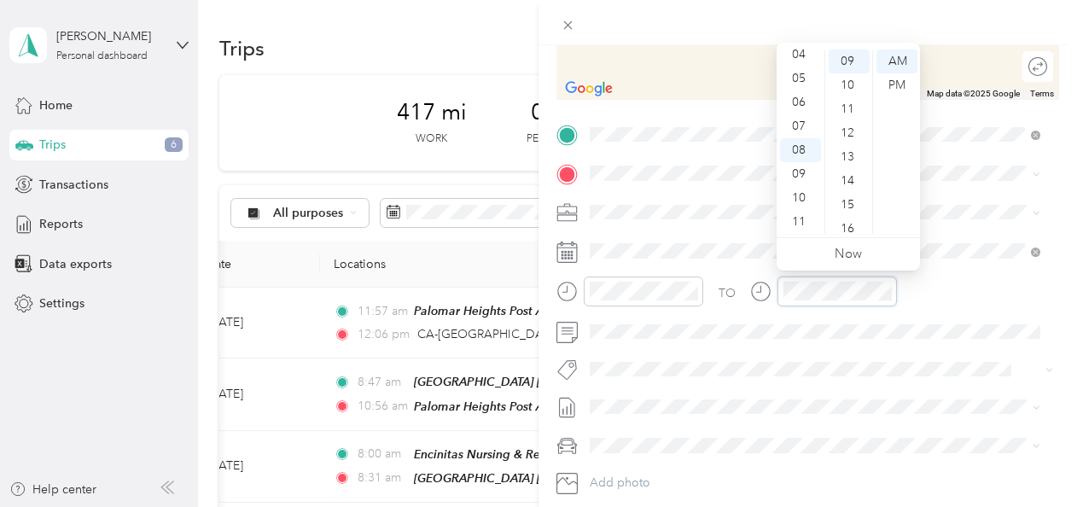
scroll to position [289, 0]
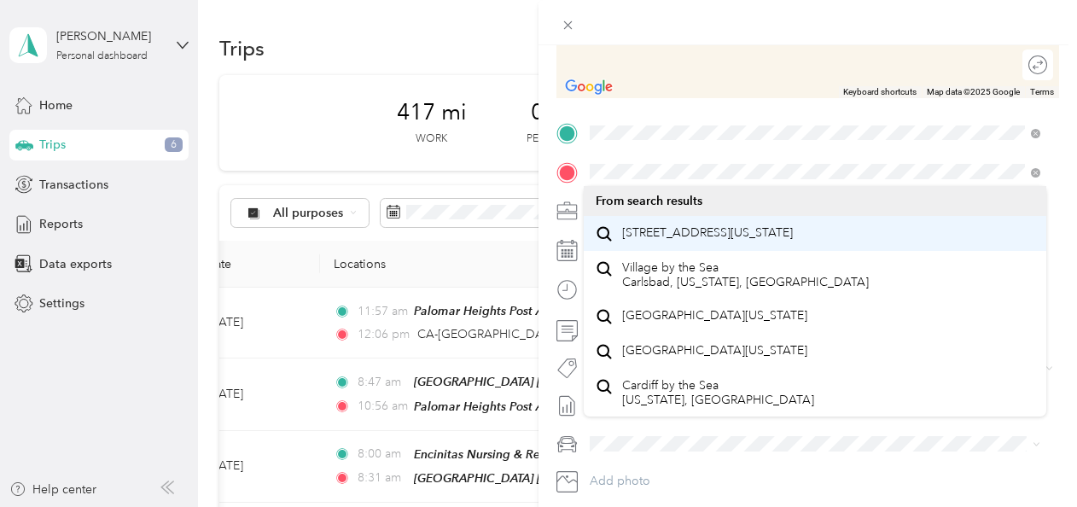
click at [528, 241] on span "[STREET_ADDRESS][US_STATE]" at bounding box center [707, 232] width 171 height 15
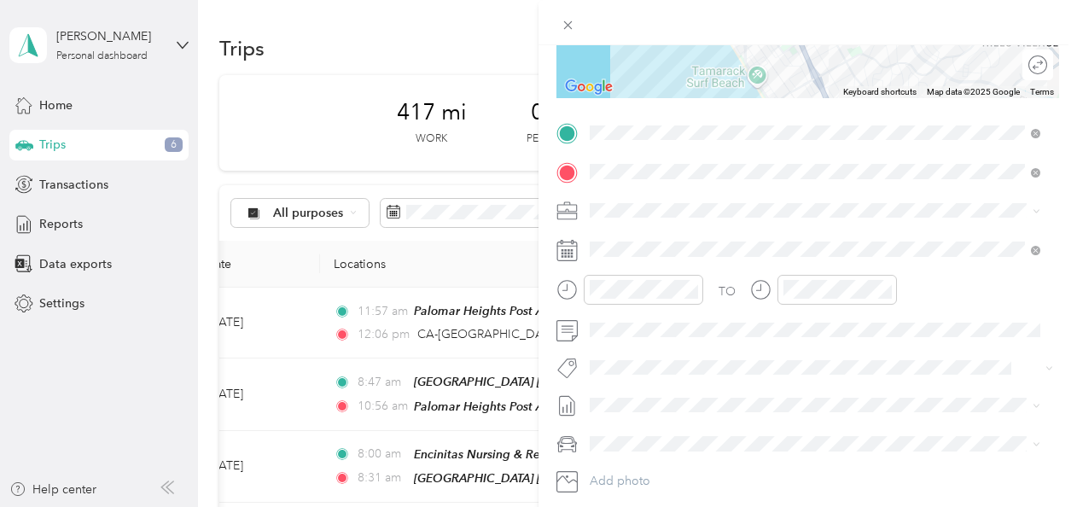
scroll to position [0, 0]
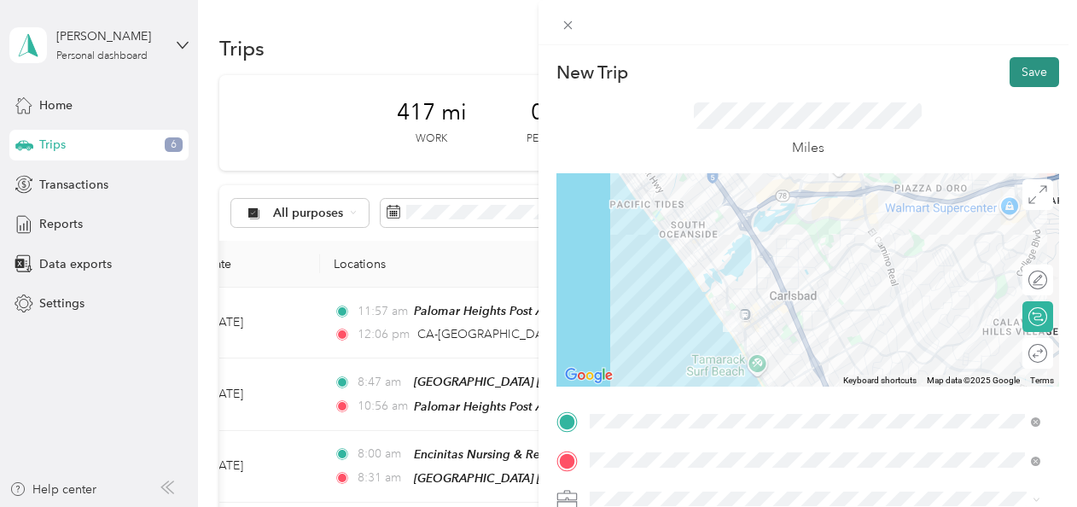
click at [528, 75] on button "Save" at bounding box center [1035, 72] width 50 height 30
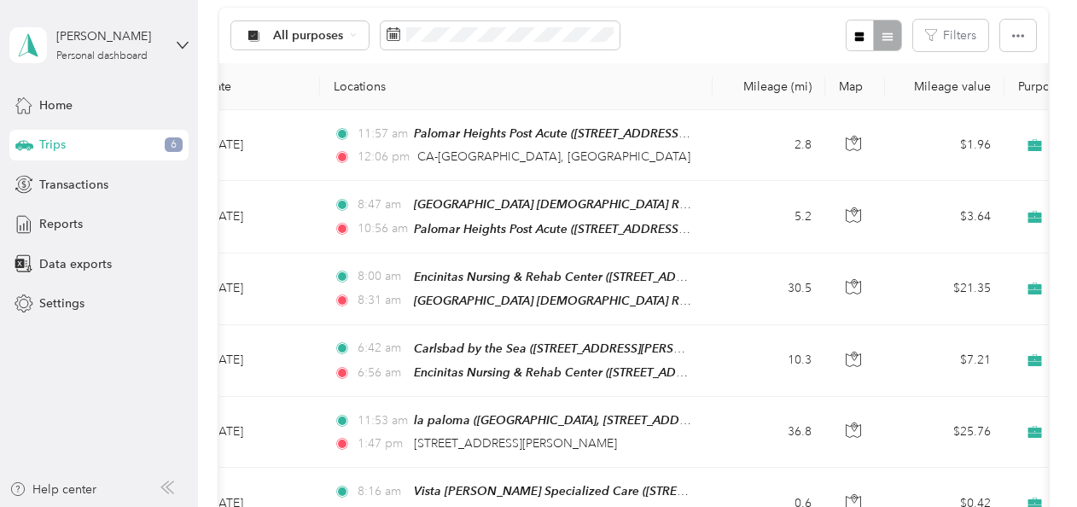
scroll to position [206, 0]
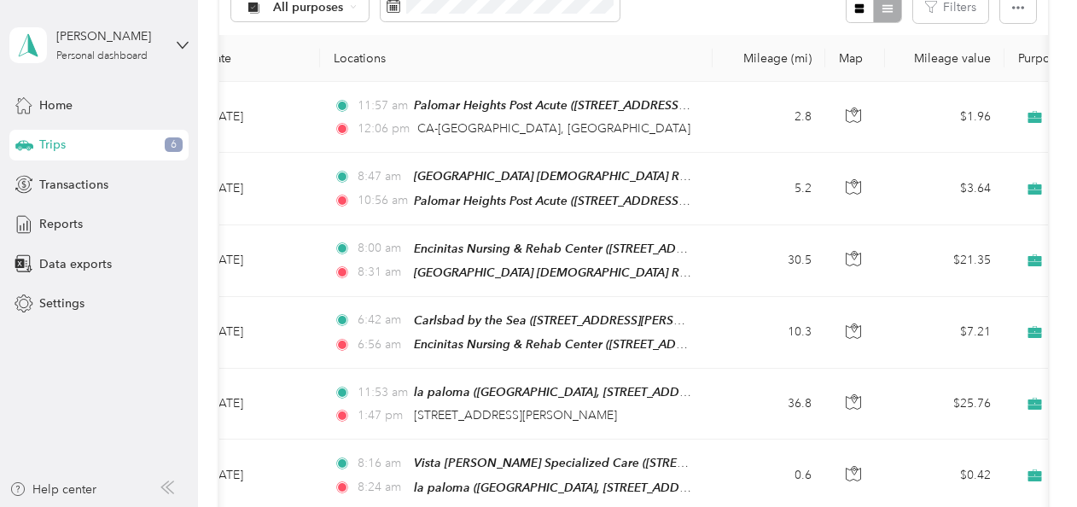
click at [173, 143] on span "6" at bounding box center [174, 144] width 18 height 15
click at [52, 152] on span "Trips" at bounding box center [52, 145] width 26 height 18
click at [44, 224] on span "Reports" at bounding box center [61, 224] width 44 height 18
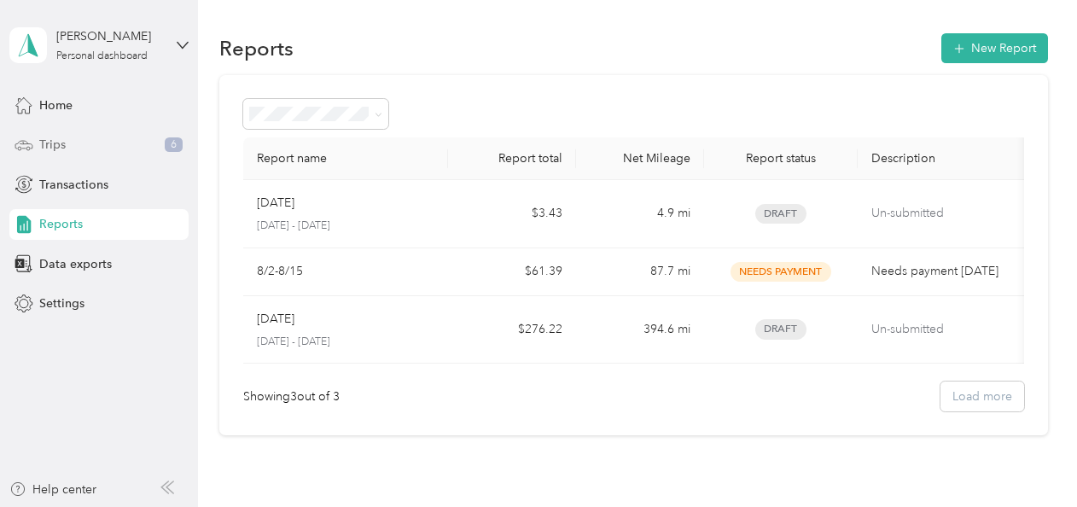
click at [54, 141] on span "Trips" at bounding box center [52, 145] width 26 height 18
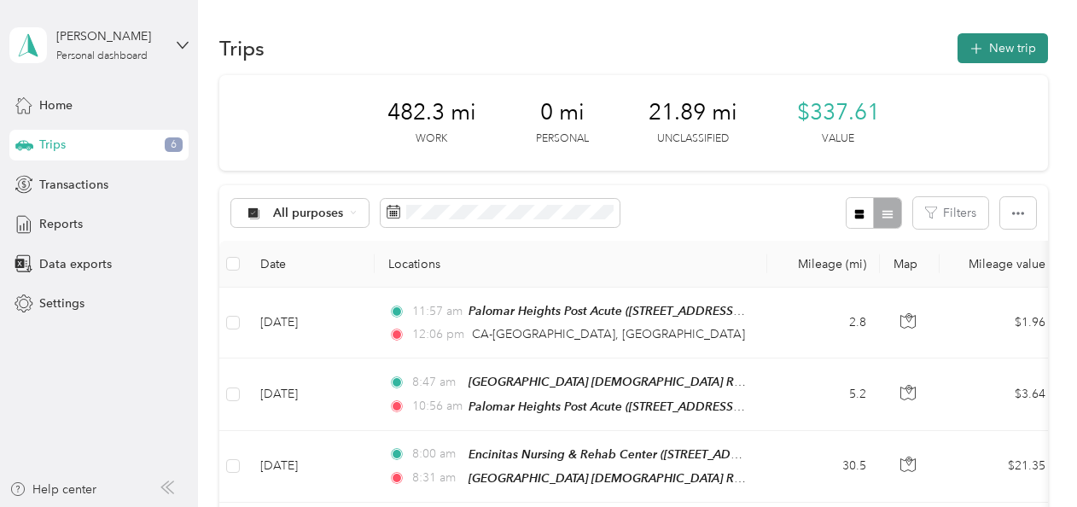
click at [528, 46] on button "New trip" at bounding box center [1003, 48] width 90 height 30
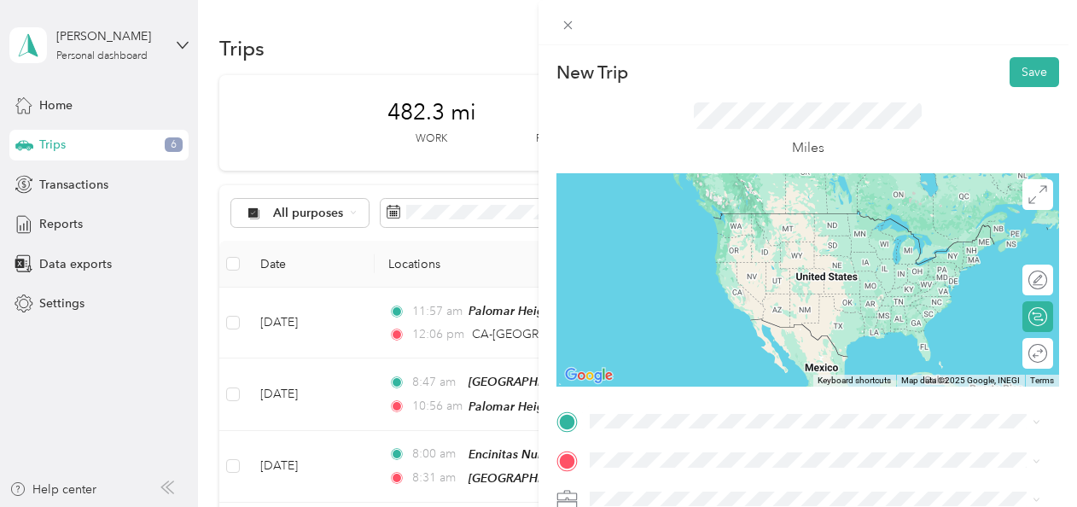
click at [528, 228] on div "TEAM Bayshire at [GEOGRAPHIC_DATA] [STREET_ADDRESS]" at bounding box center [747, 223] width 251 height 42
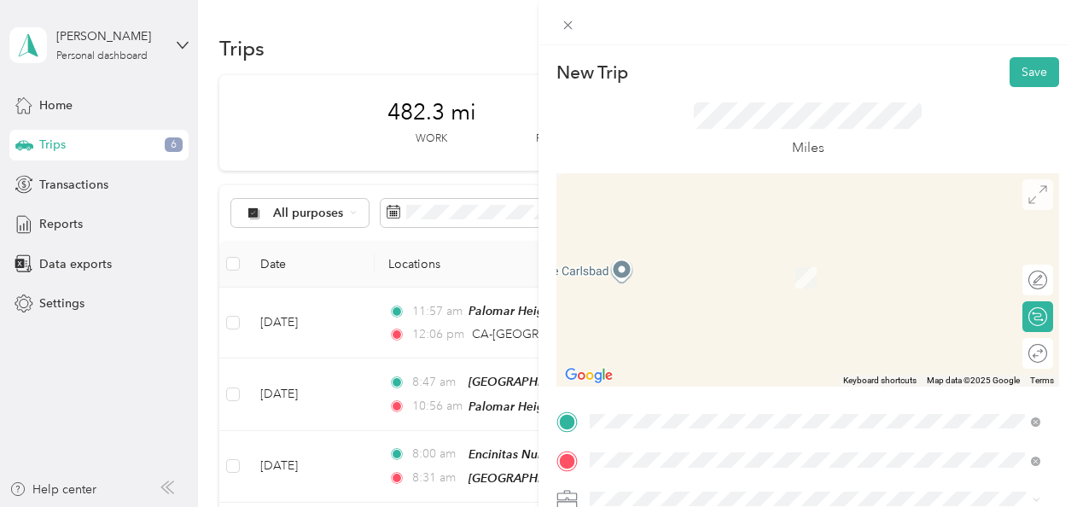
click at [528, 195] on icon at bounding box center [1038, 194] width 19 height 19
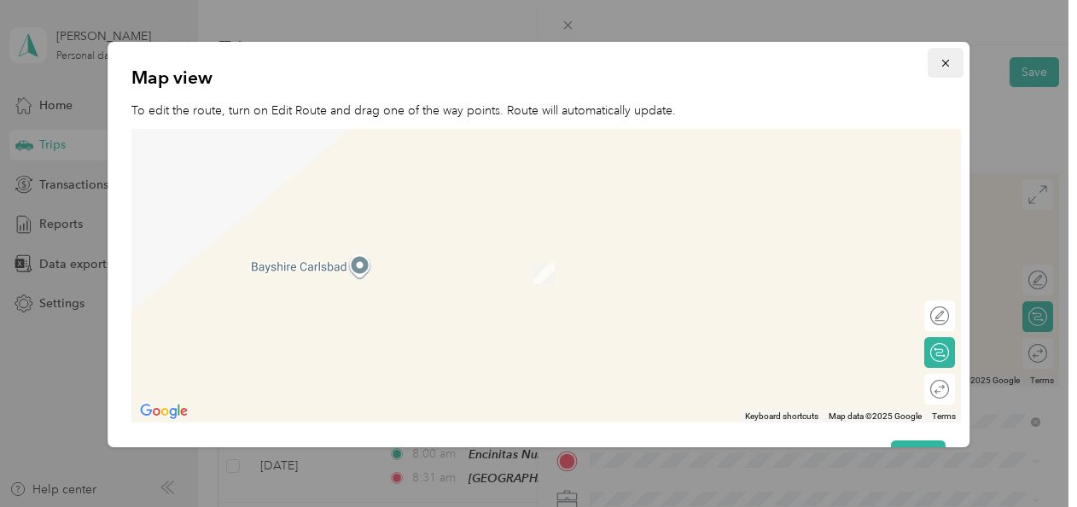
click at [528, 60] on icon "button" at bounding box center [946, 63] width 12 height 12
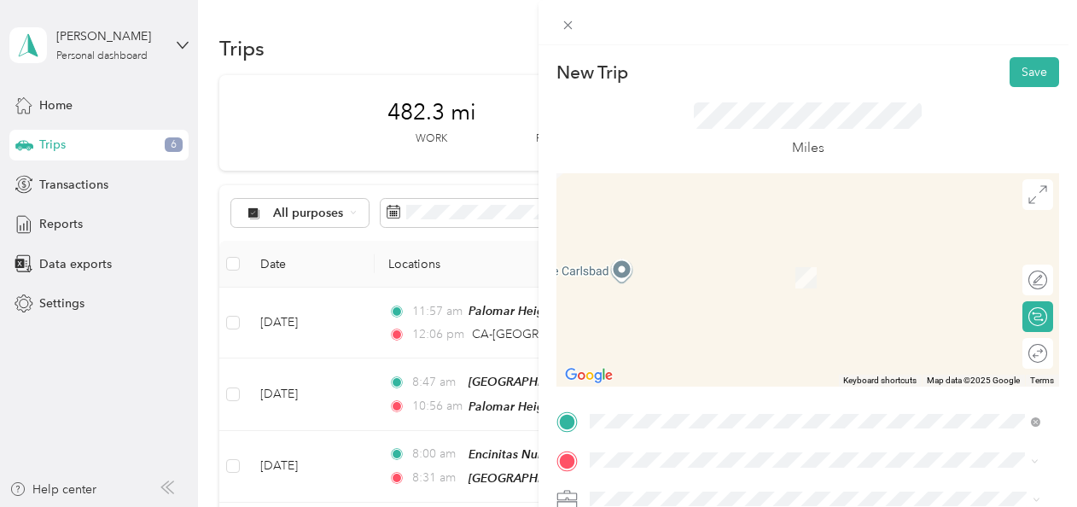
click at [528, 388] on div "TEAM Carlsbad by the Sea [STREET_ADDRESS][PERSON_NAME]" at bounding box center [708, 391] width 172 height 42
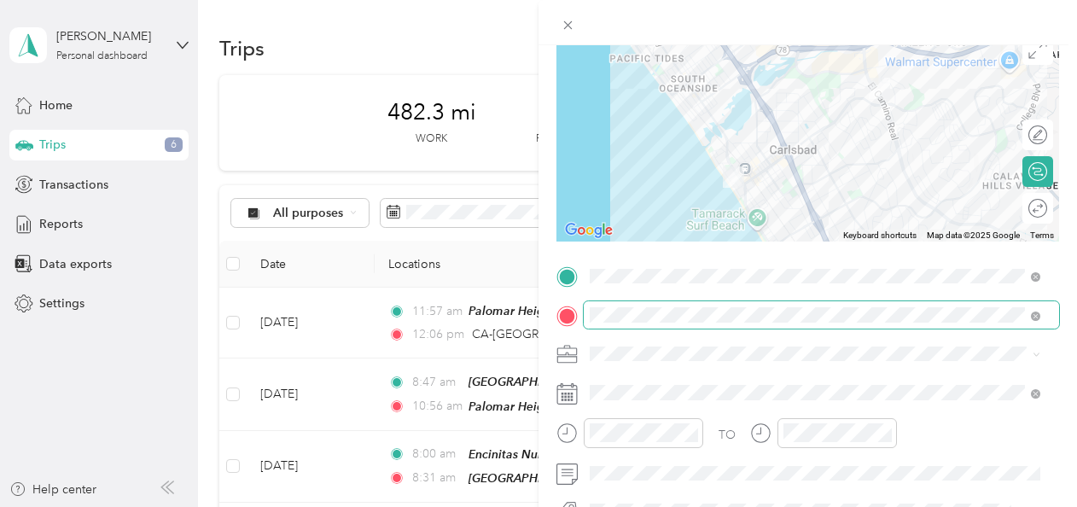
scroll to position [203, 0]
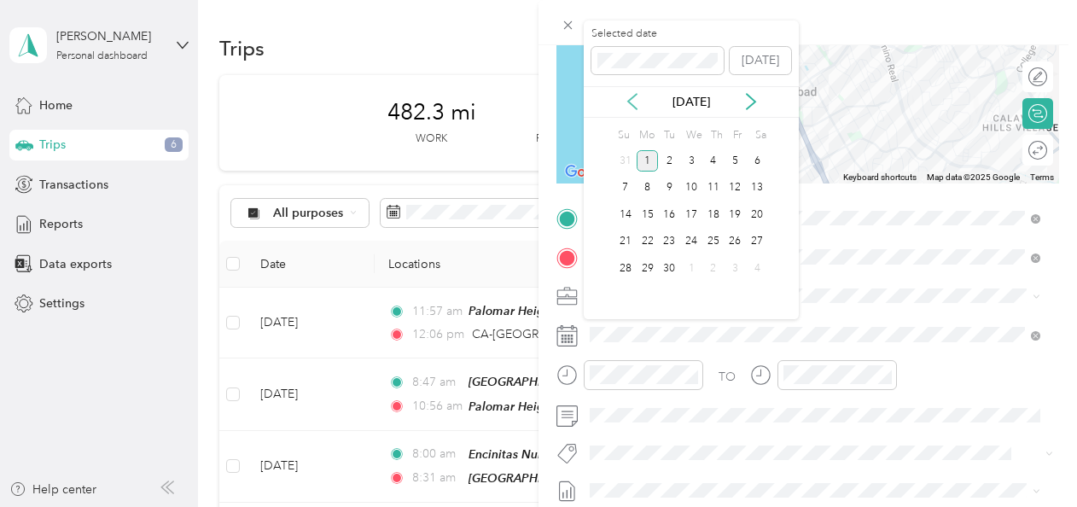
click at [528, 104] on icon at bounding box center [632, 101] width 9 height 15
click at [528, 266] on div "29" at bounding box center [736, 268] width 22 height 21
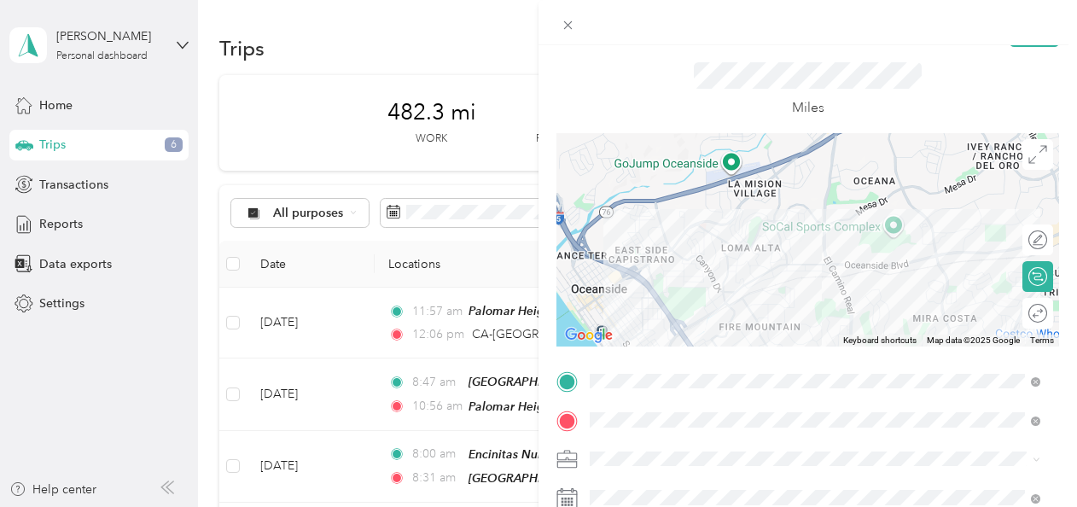
scroll to position [0, 0]
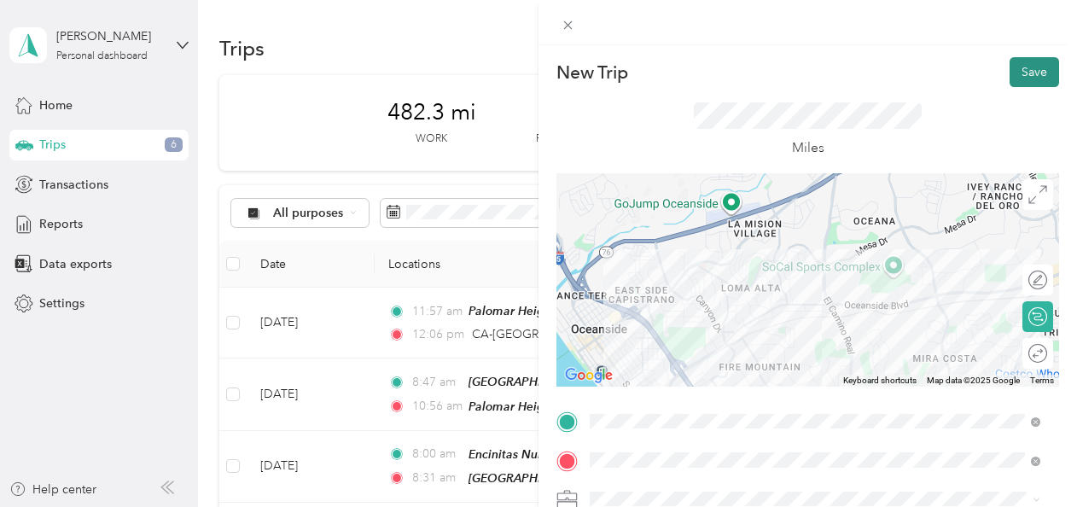
click at [528, 74] on button "Save" at bounding box center [1035, 72] width 50 height 30
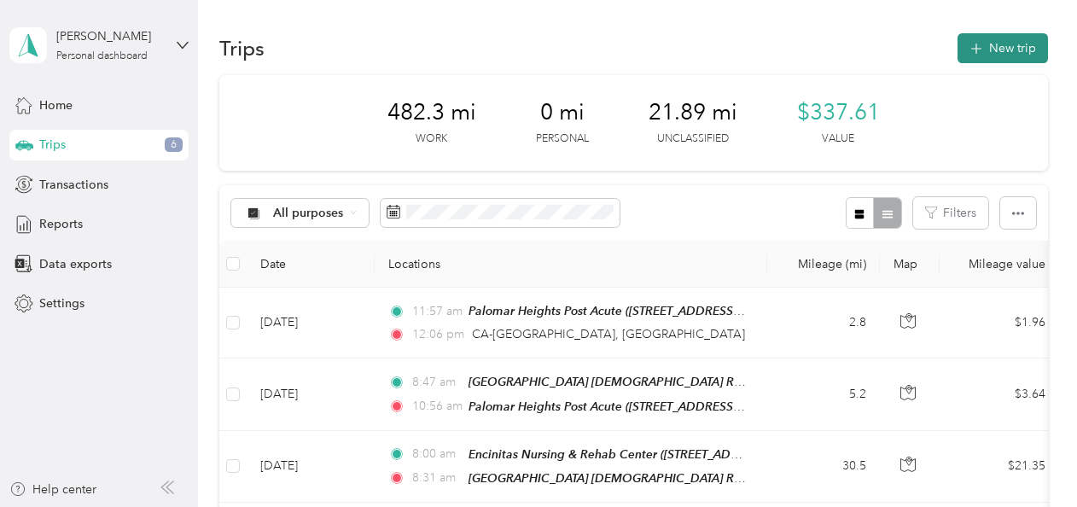
click at [528, 55] on button "New trip" at bounding box center [1003, 48] width 90 height 30
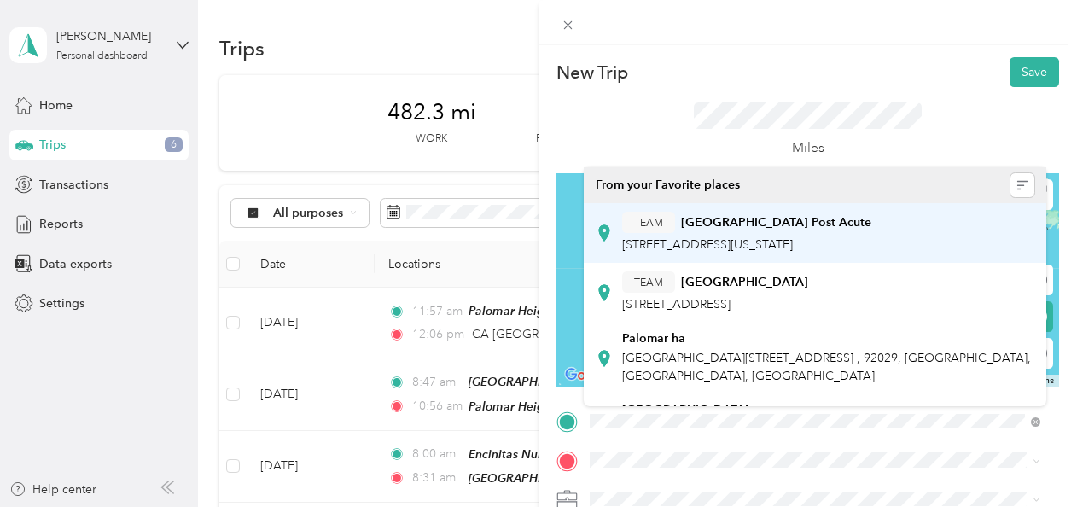
click at [761, 234] on div "TEAM [GEOGRAPHIC_DATA] Post Acute [STREET_ADDRESS][US_STATE]" at bounding box center [746, 233] width 249 height 42
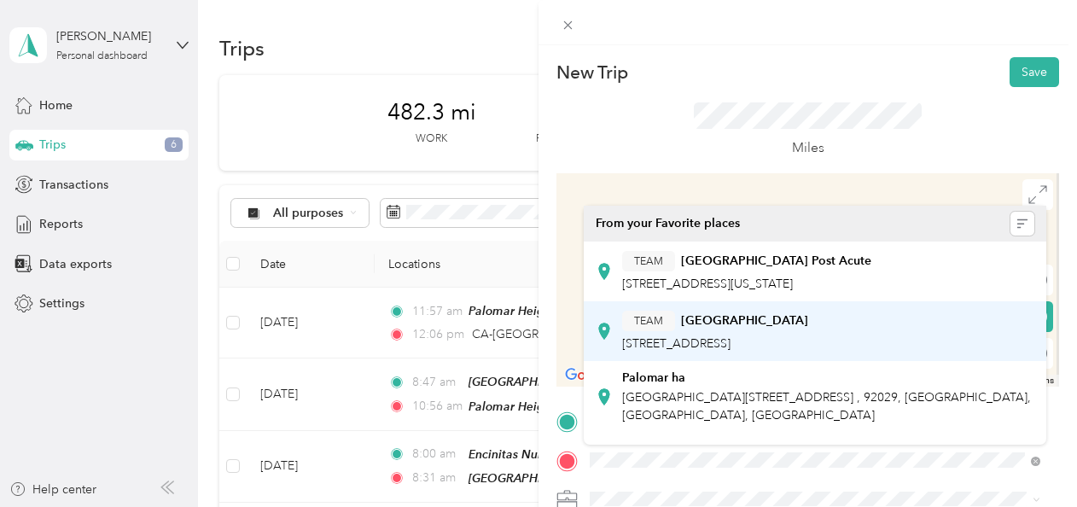
click at [798, 329] on div "TEAM [GEOGRAPHIC_DATA]" at bounding box center [715, 321] width 186 height 21
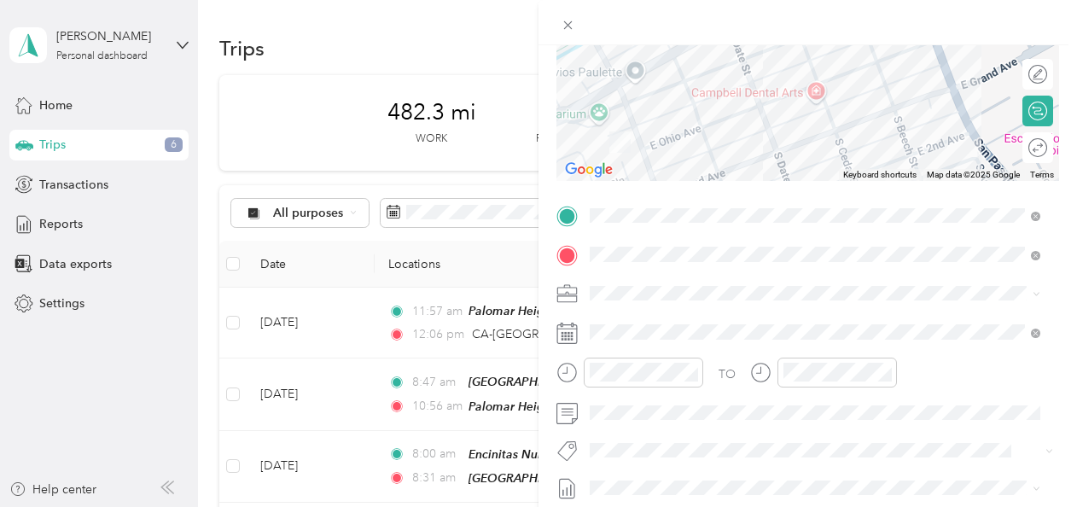
scroll to position [207, 0]
click at [584, 335] on span at bounding box center [821, 331] width 475 height 27
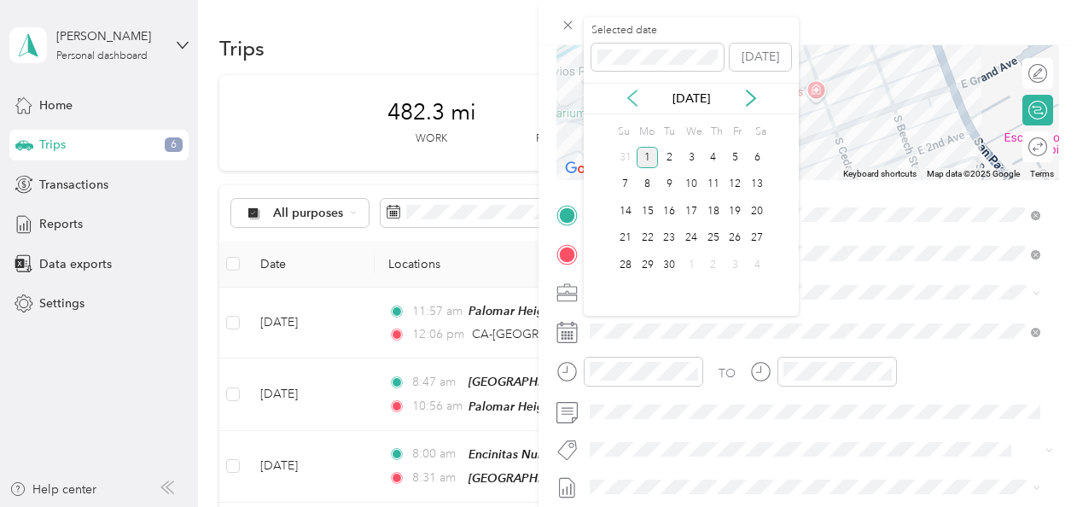
click at [627, 98] on icon at bounding box center [632, 98] width 17 height 17
click at [691, 266] on div "27" at bounding box center [691, 264] width 22 height 21
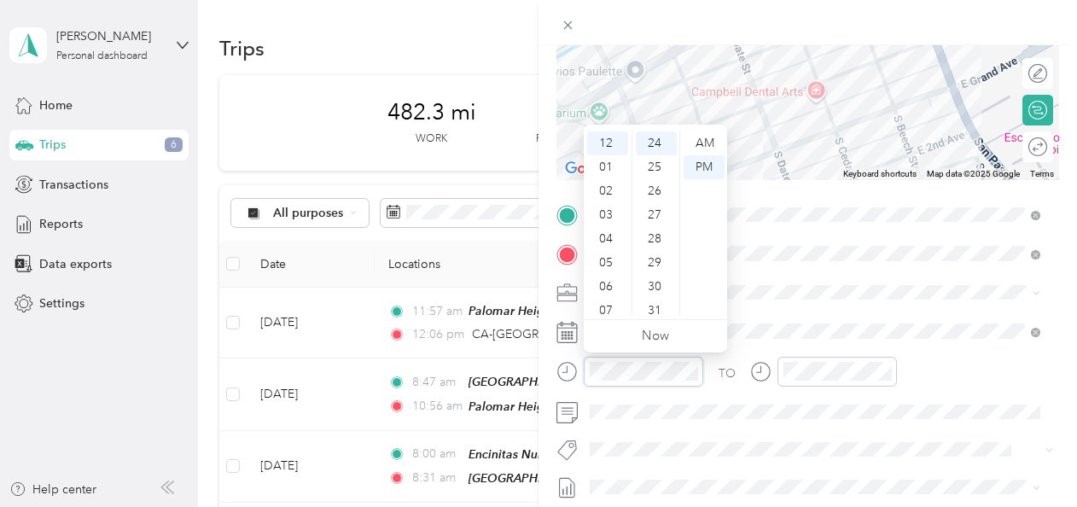
scroll to position [0, 0]
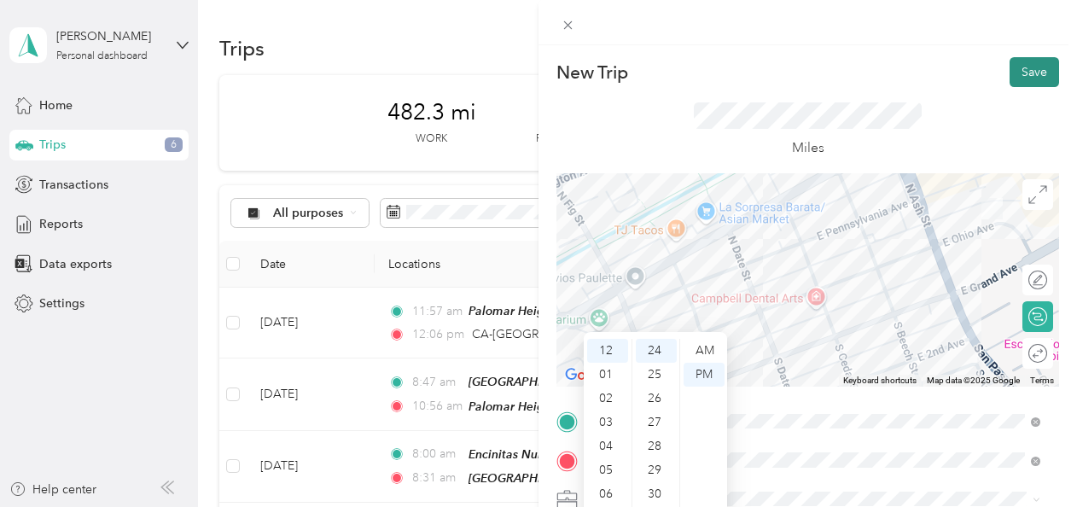
click at [1023, 72] on button "Save" at bounding box center [1035, 72] width 50 height 30
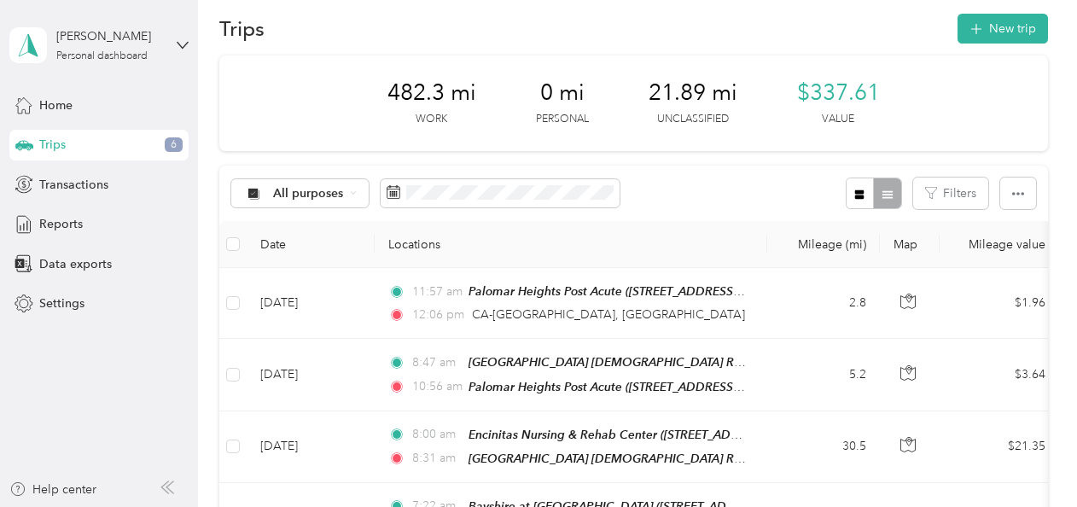
scroll to position [18, 0]
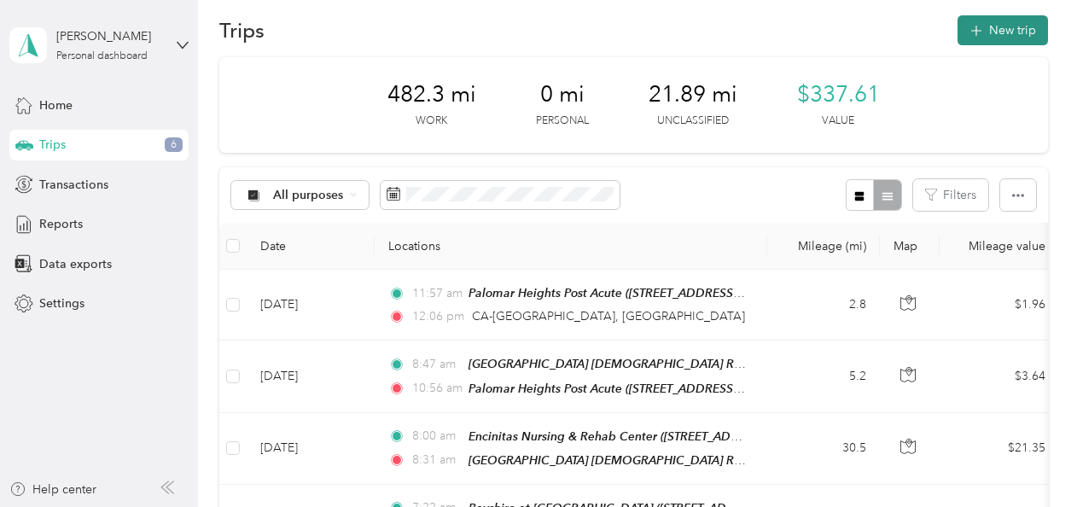
click at [1007, 34] on button "New trip" at bounding box center [1003, 30] width 90 height 30
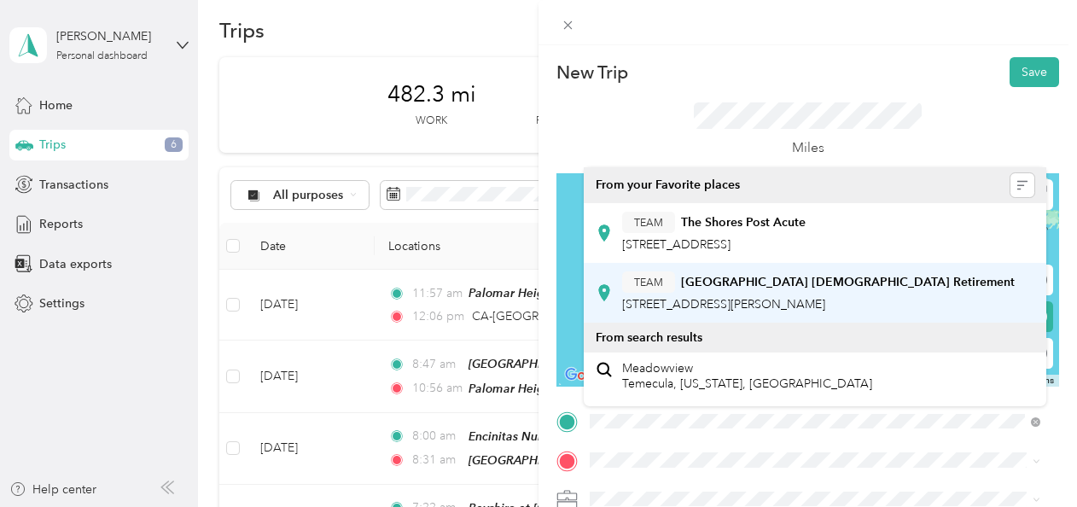
click at [788, 304] on span "[STREET_ADDRESS][PERSON_NAME]" at bounding box center [723, 304] width 203 height 15
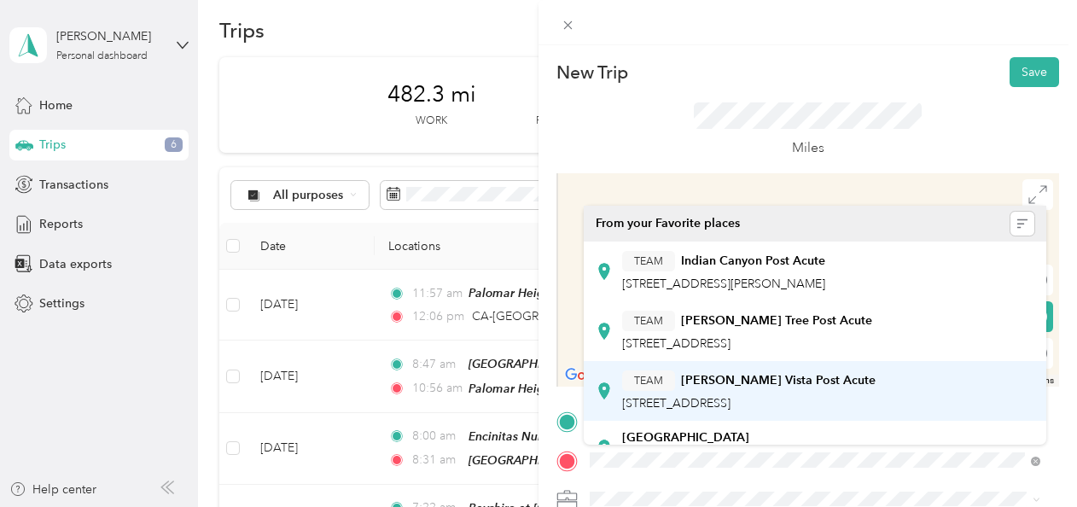
click at [731, 396] on span "[STREET_ADDRESS]" at bounding box center [676, 403] width 108 height 15
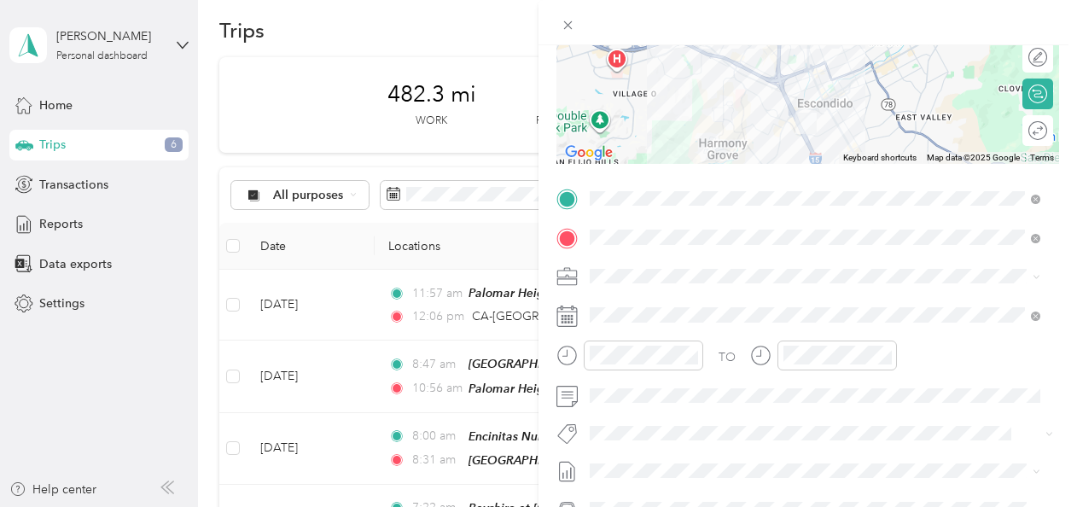
scroll to position [226, 0]
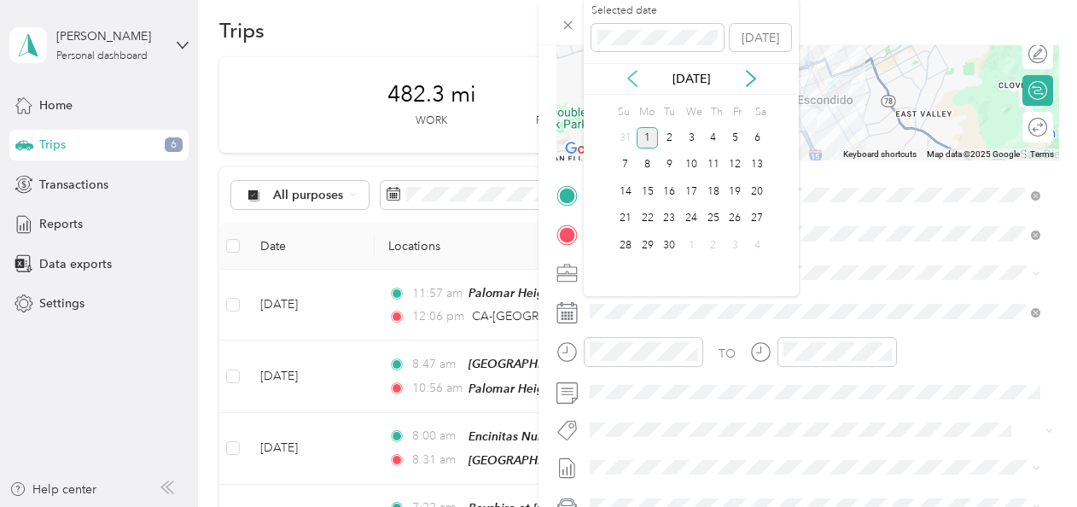
click at [625, 79] on icon at bounding box center [632, 78] width 17 height 17
click at [690, 250] on div "27" at bounding box center [691, 245] width 22 height 21
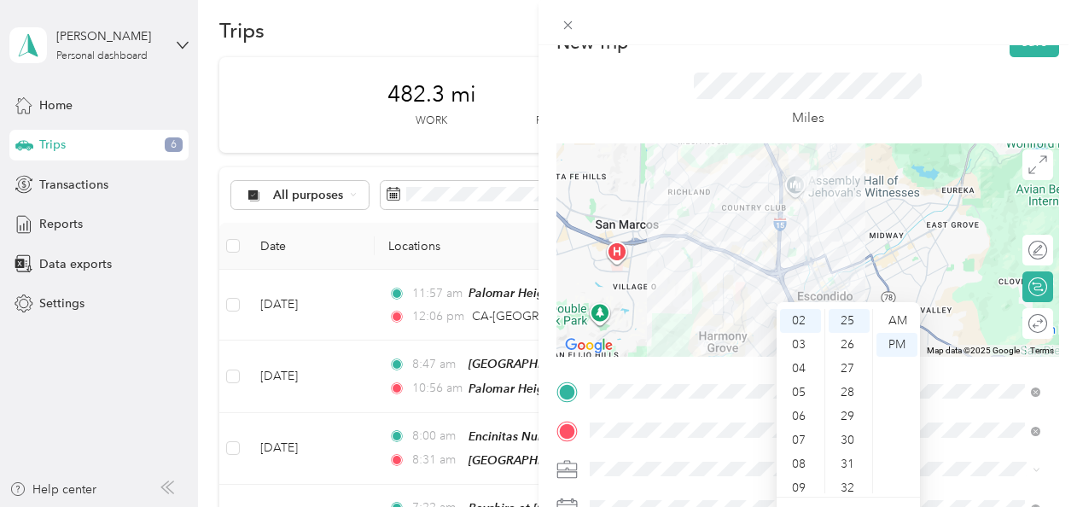
scroll to position [0, 0]
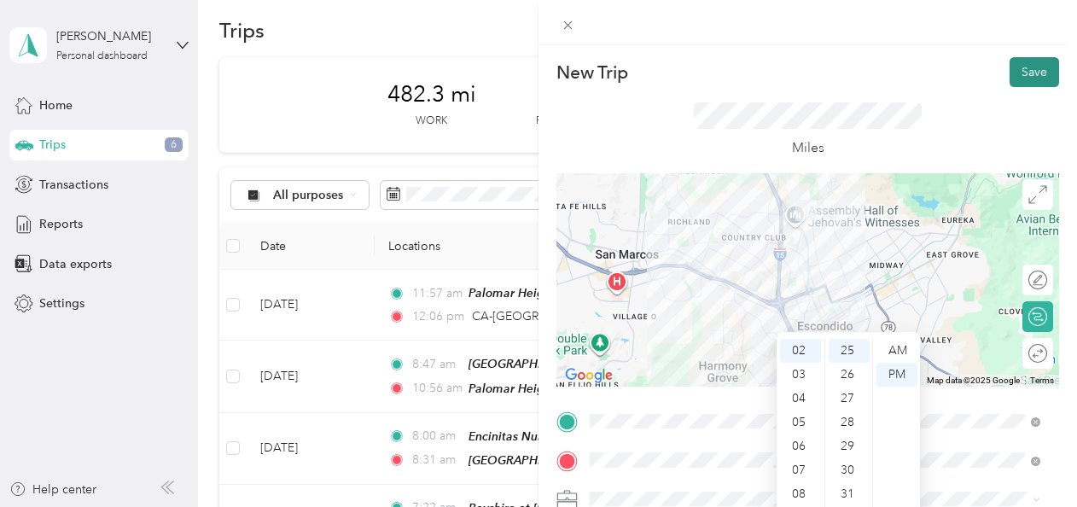
click at [1019, 76] on button "Save" at bounding box center [1035, 72] width 50 height 30
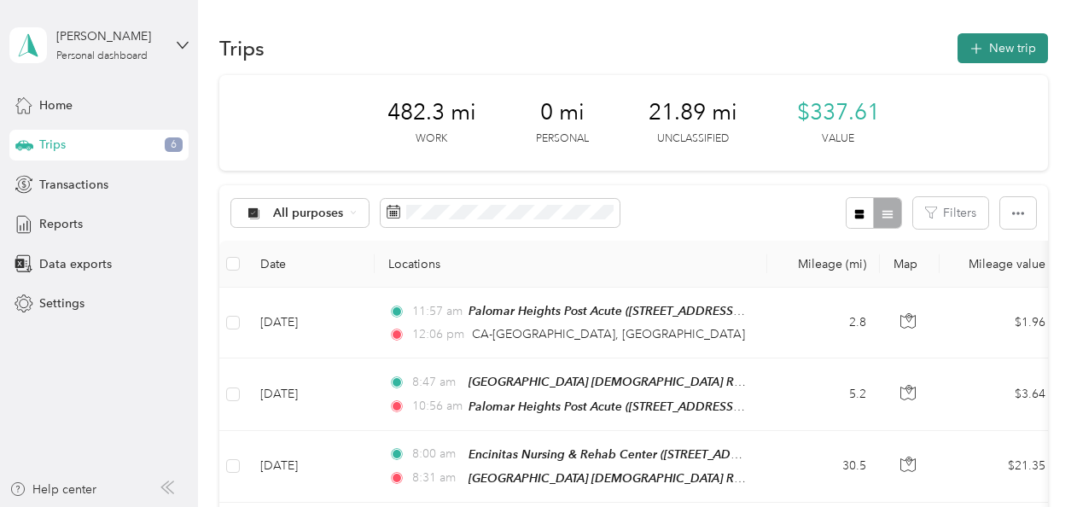
click at [994, 44] on button "New trip" at bounding box center [1003, 48] width 90 height 30
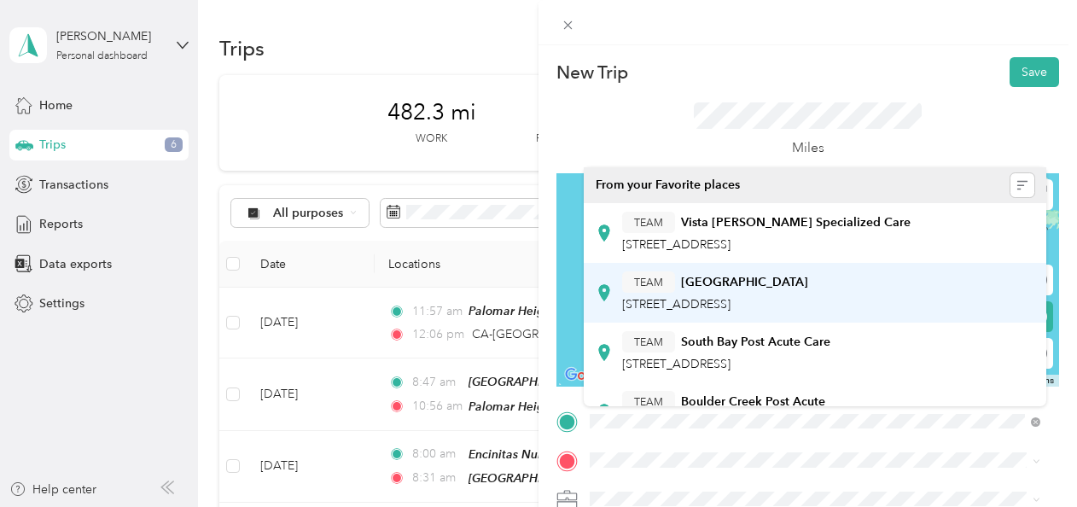
click at [731, 299] on span "[STREET_ADDRESS]" at bounding box center [676, 304] width 108 height 15
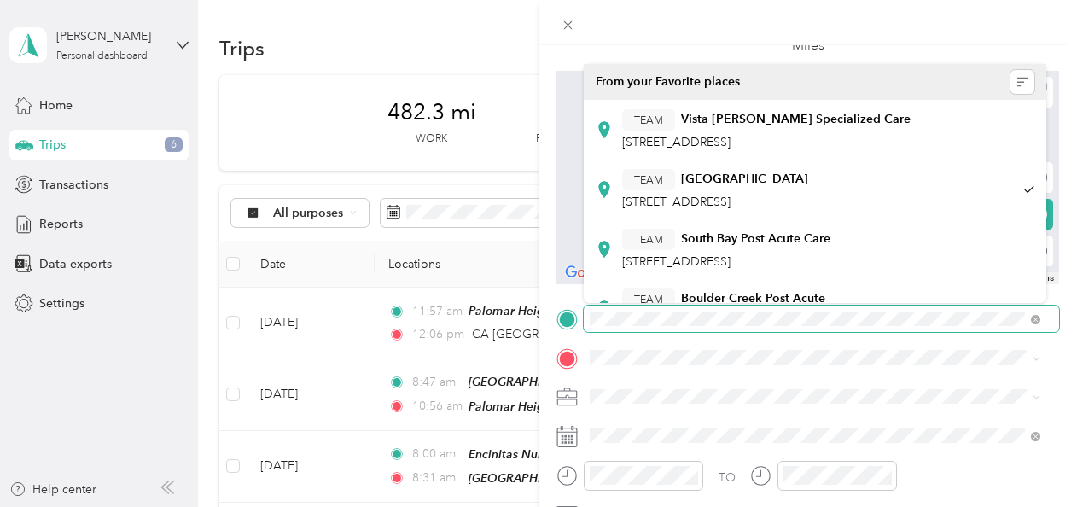
scroll to position [102, 0]
click at [1038, 321] on icon at bounding box center [1035, 319] width 9 height 9
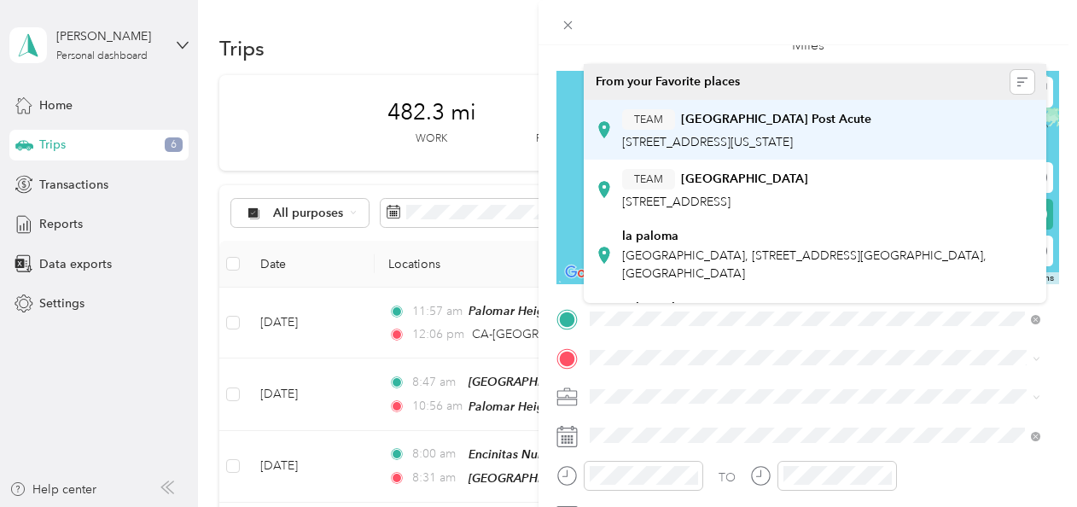
click at [756, 135] on span "[STREET_ADDRESS][US_STATE]" at bounding box center [707, 142] width 171 height 15
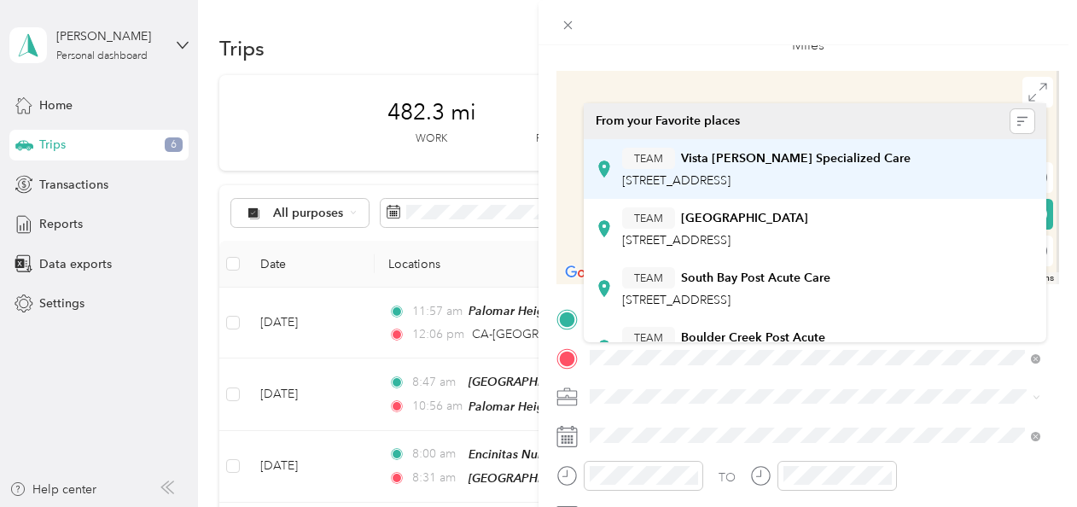
click at [789, 166] on div "TEAM Vista [PERSON_NAME] Specialized Care" at bounding box center [766, 158] width 289 height 21
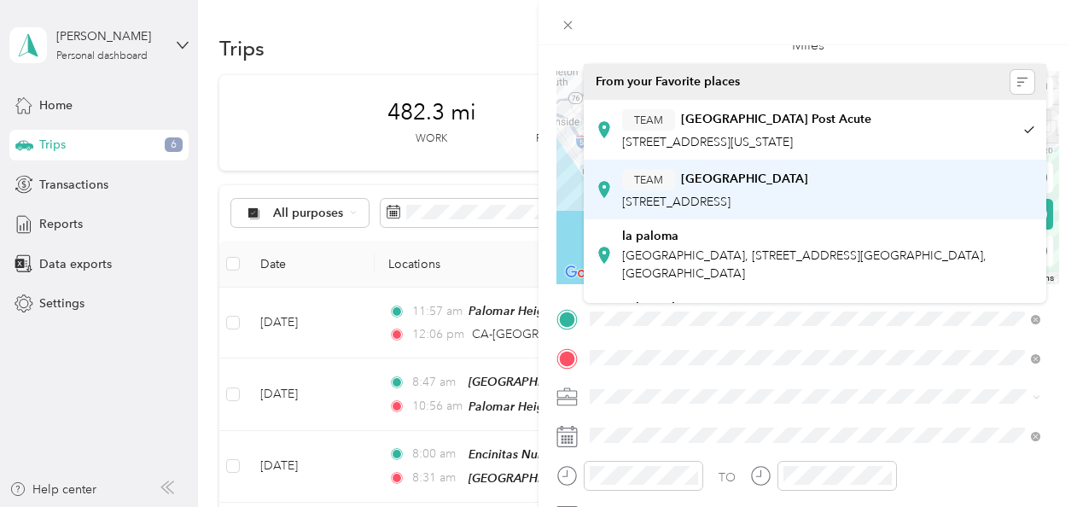
click at [763, 193] on div "TEAM [GEOGRAPHIC_DATA] [STREET_ADDRESS]" at bounding box center [715, 190] width 186 height 42
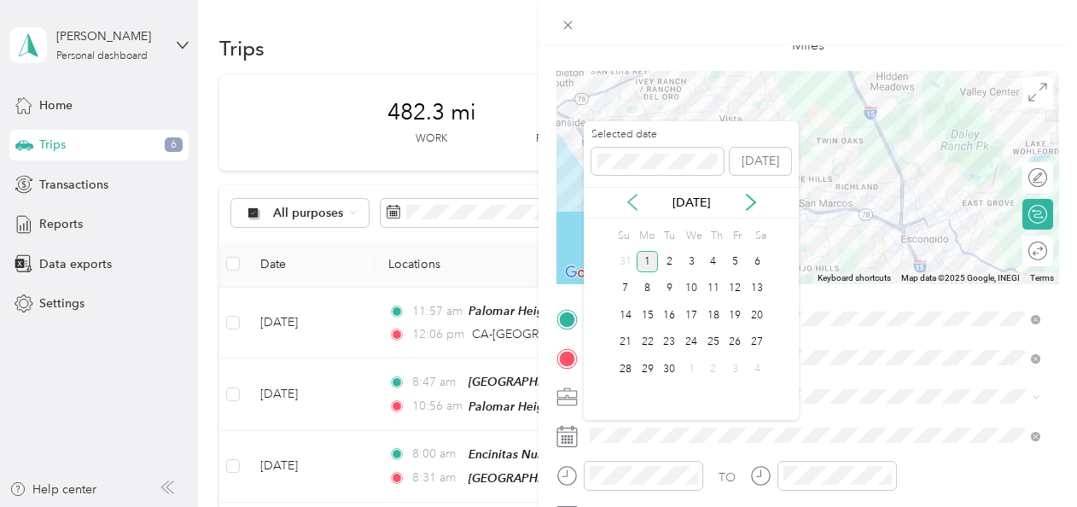
click at [633, 203] on icon at bounding box center [632, 202] width 17 height 17
click at [691, 370] on div "27" at bounding box center [691, 369] width 22 height 21
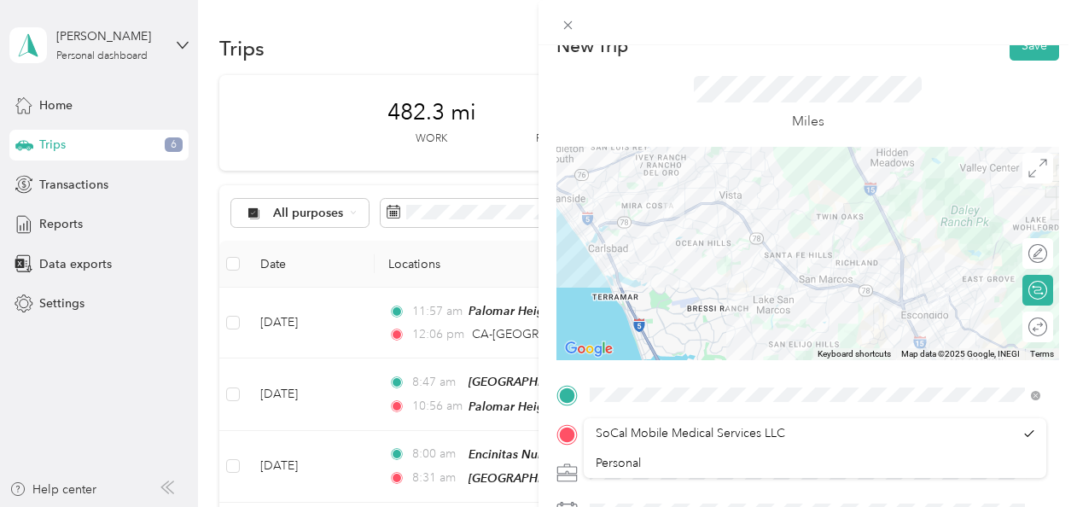
scroll to position [0, 0]
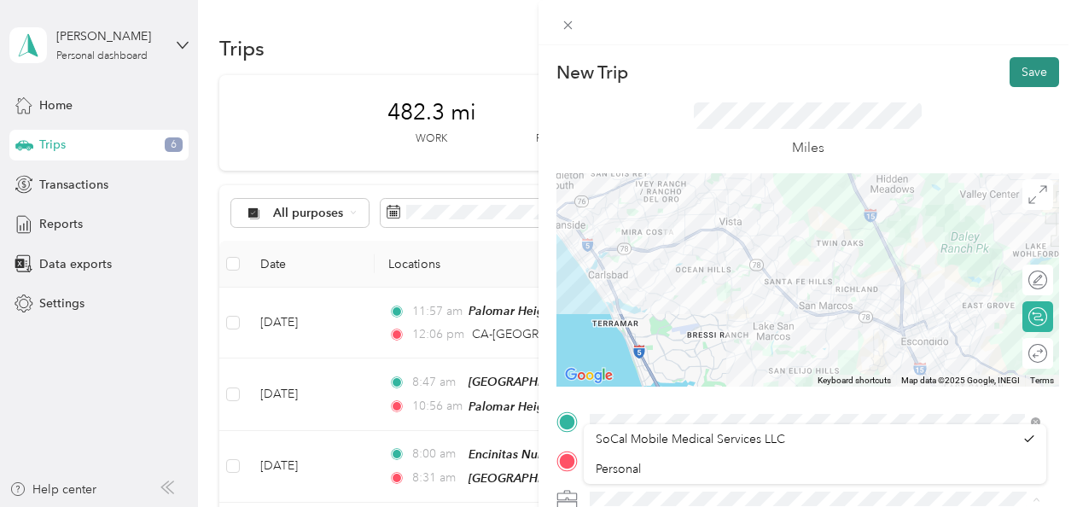
click at [1014, 77] on button "Save" at bounding box center [1035, 72] width 50 height 30
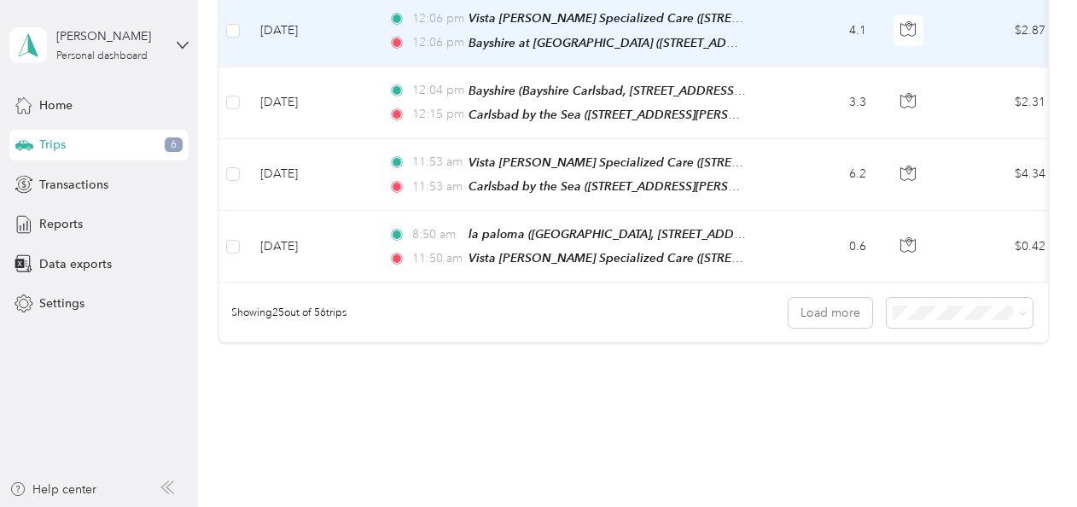
scroll to position [1837, 0]
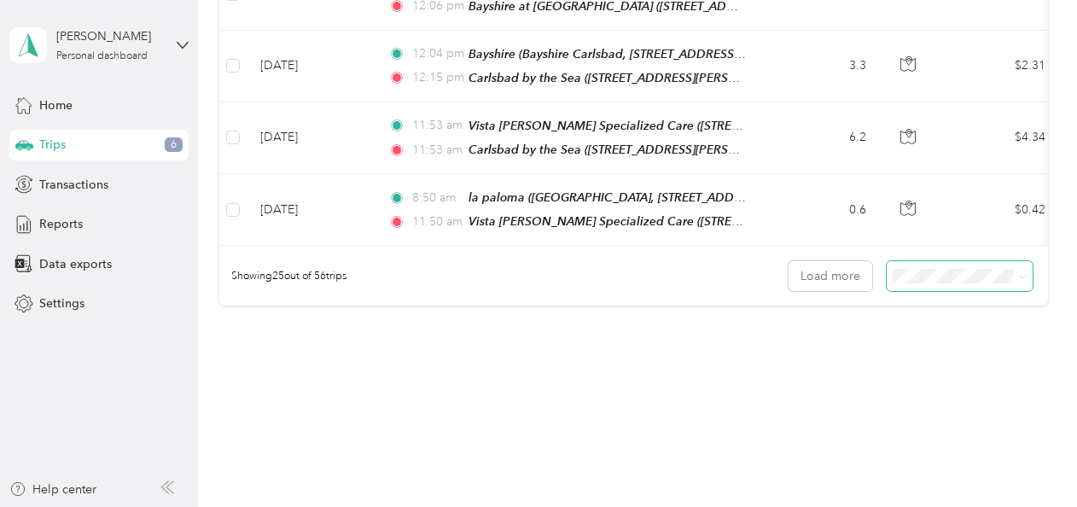
click at [1019, 269] on span at bounding box center [1023, 276] width 8 height 15
click at [55, 215] on span "Reports" at bounding box center [61, 224] width 44 height 18
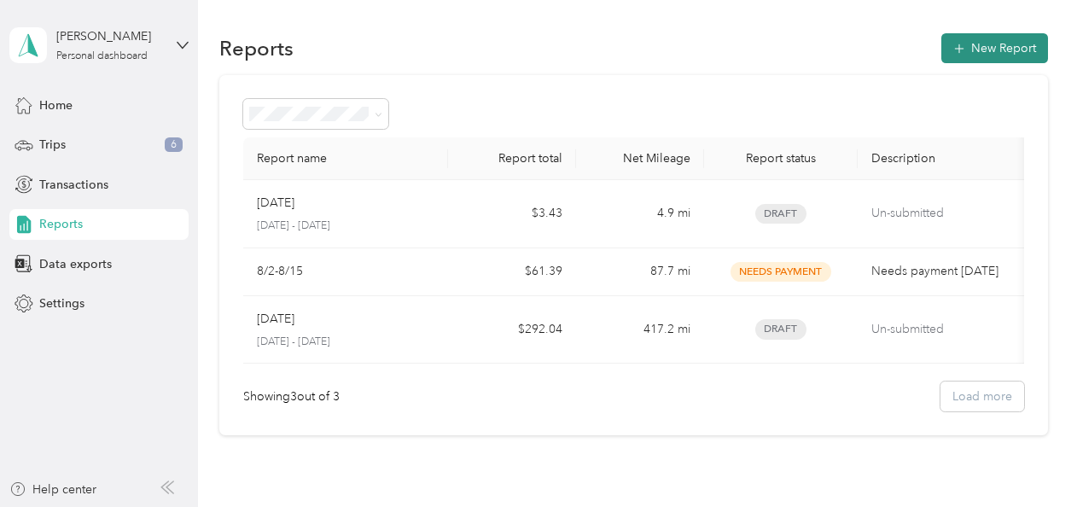
click at [981, 38] on button "New Report" at bounding box center [994, 48] width 107 height 30
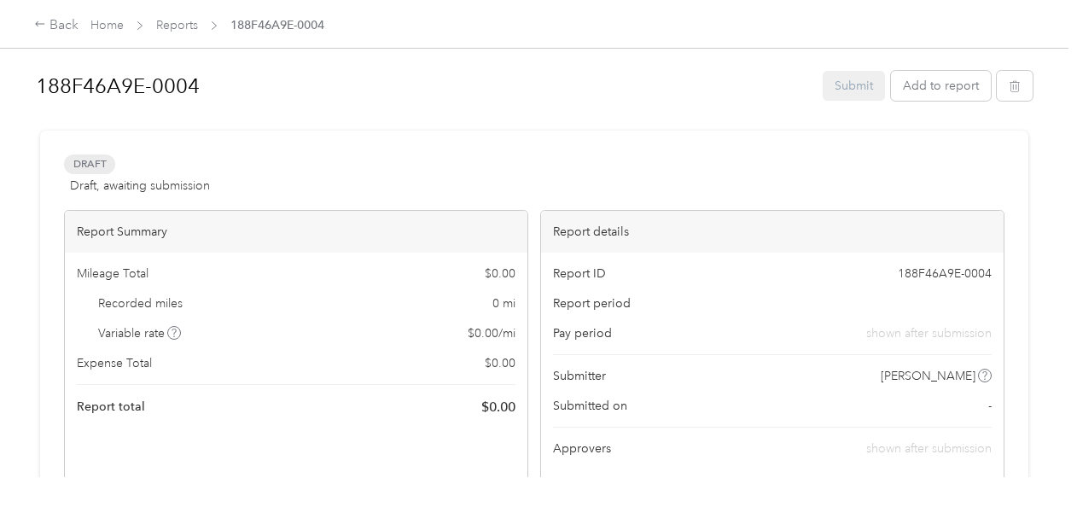
click at [847, 79] on div "Submit Add to report" at bounding box center [928, 86] width 210 height 30
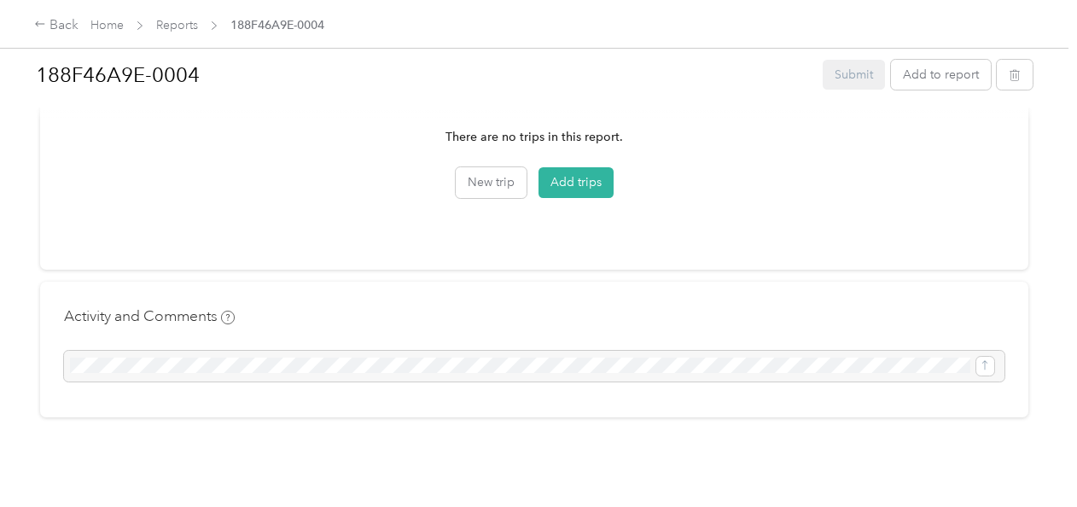
scroll to position [646, 0]
click at [589, 174] on button "Add trips" at bounding box center [576, 182] width 75 height 31
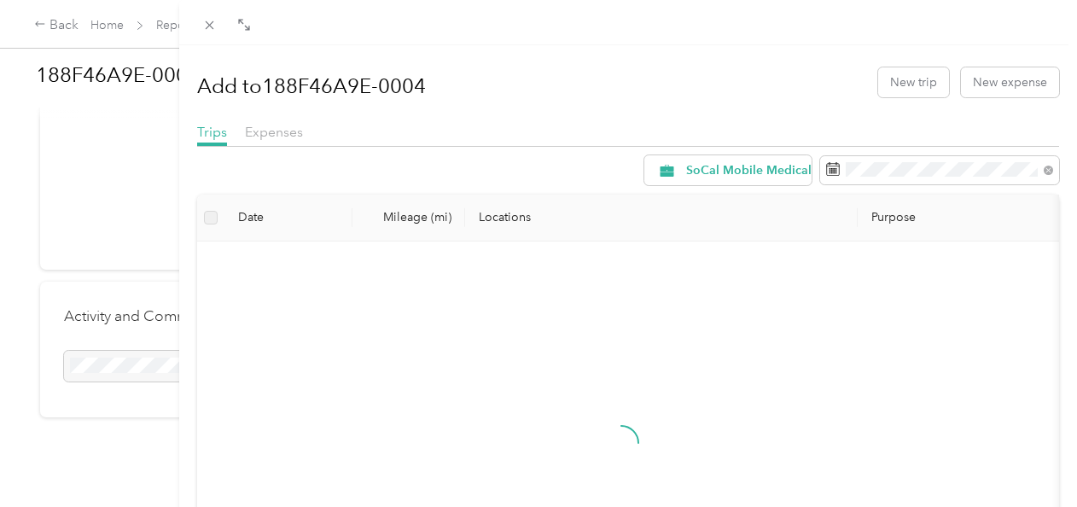
click at [589, 174] on div "SoCal Mobile Medical Services LLC" at bounding box center [628, 170] width 862 height 30
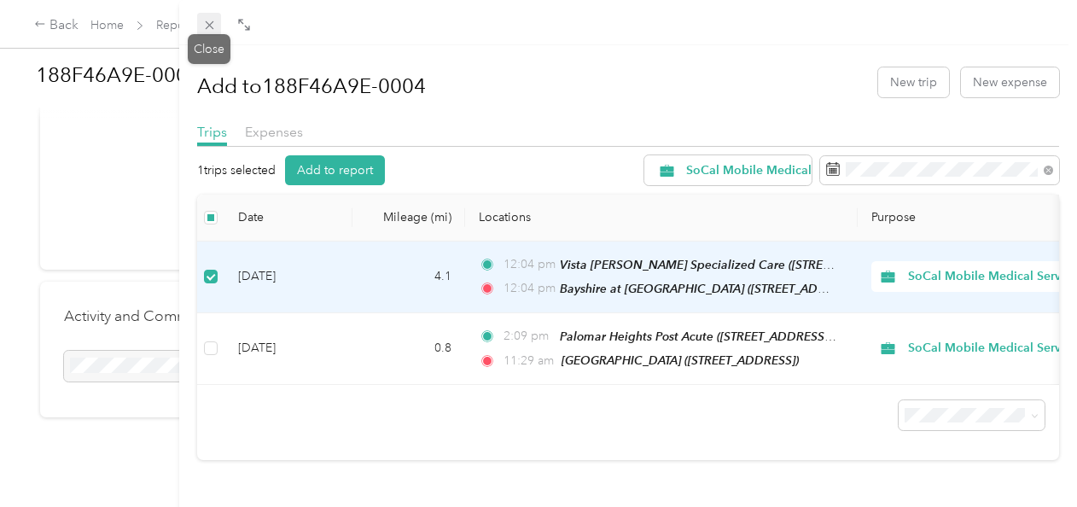
drag, startPoint x: 211, startPoint y: 20, endPoint x: 198, endPoint y: 21, distance: 12.9
click at [198, 21] on span at bounding box center [209, 25] width 24 height 24
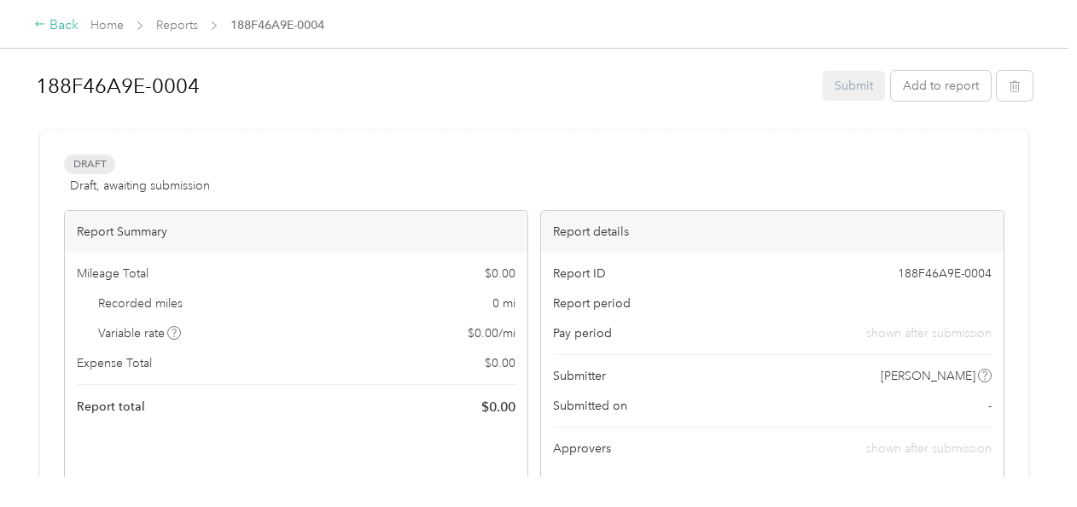
click at [65, 24] on div "Back" at bounding box center [56, 25] width 44 height 20
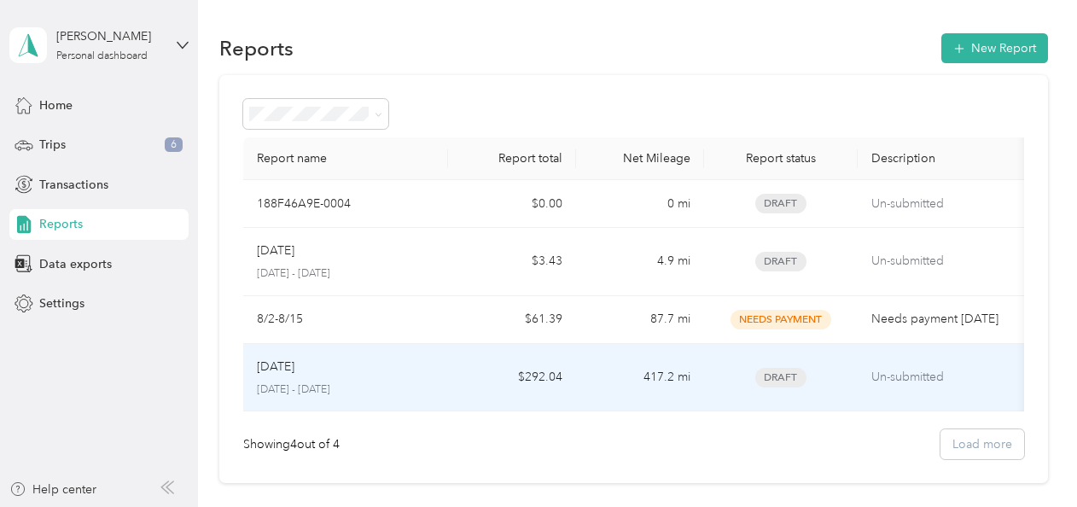
click at [318, 412] on td "Aug 2025 August 1 - 31, 2025" at bounding box center [345, 378] width 205 height 68
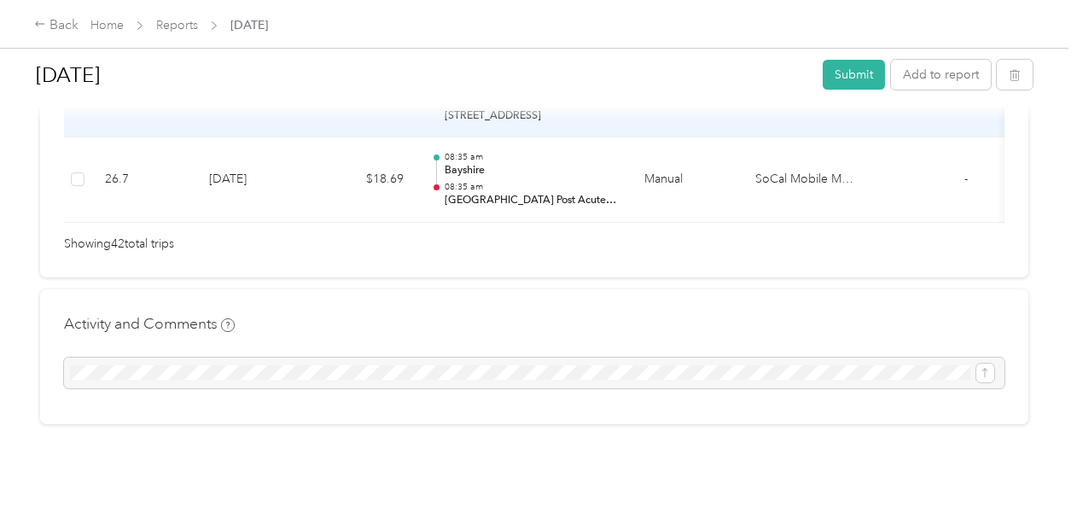
scroll to position [3971, 0]
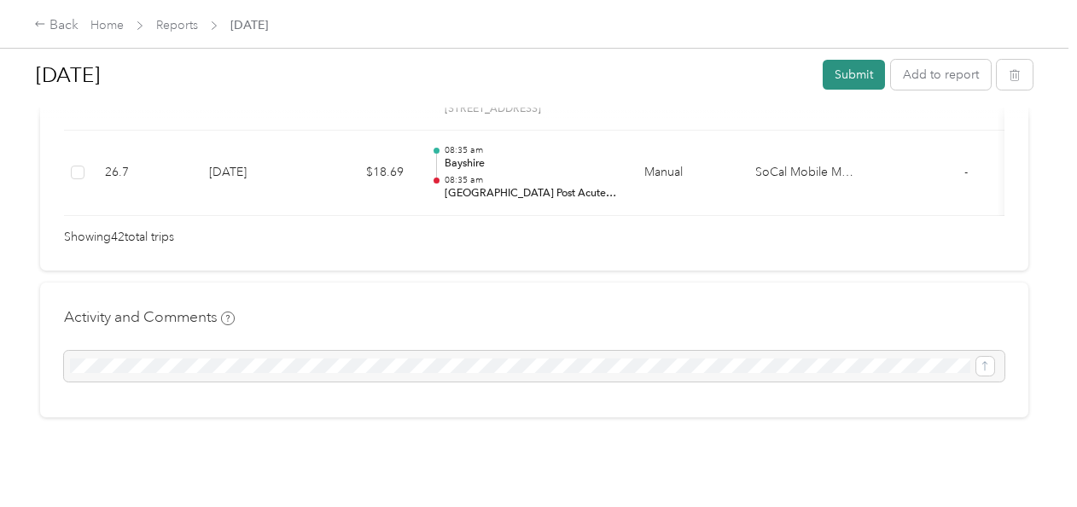
click at [852, 79] on button "Submit" at bounding box center [854, 75] width 62 height 30
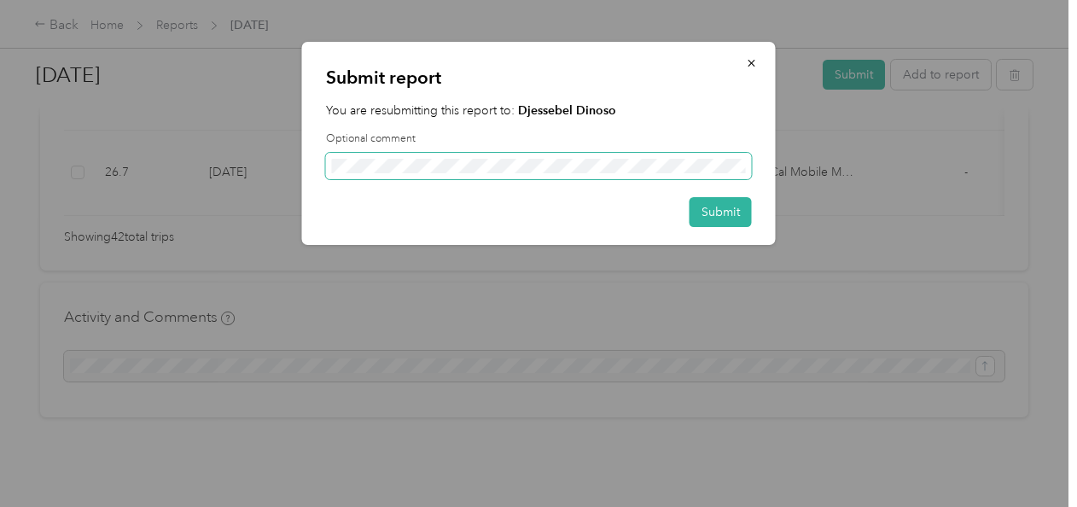
scroll to position [0, 277]
click at [726, 213] on button "Submit" at bounding box center [721, 212] width 62 height 30
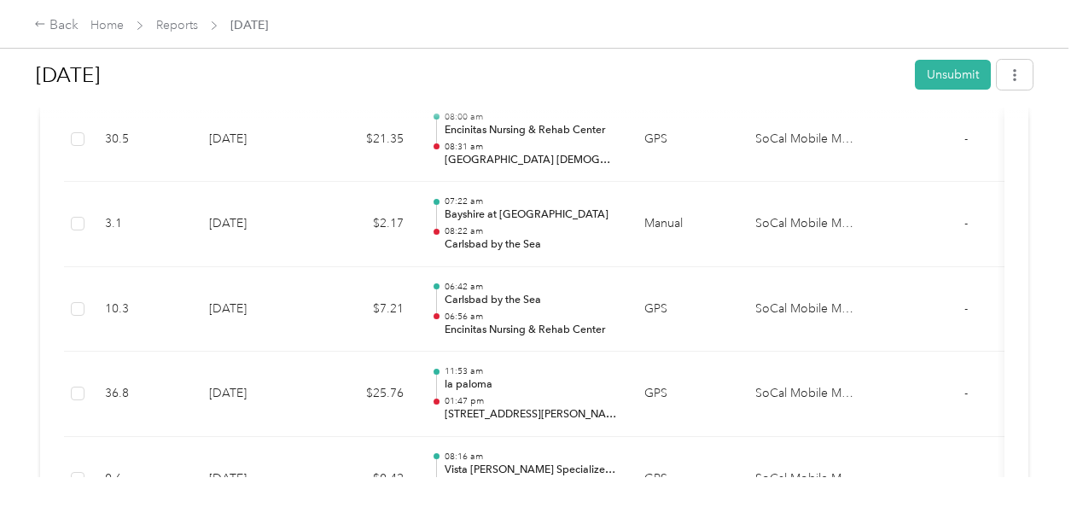
scroll to position [634, 0]
